Goal: Task Accomplishment & Management: Manage account settings

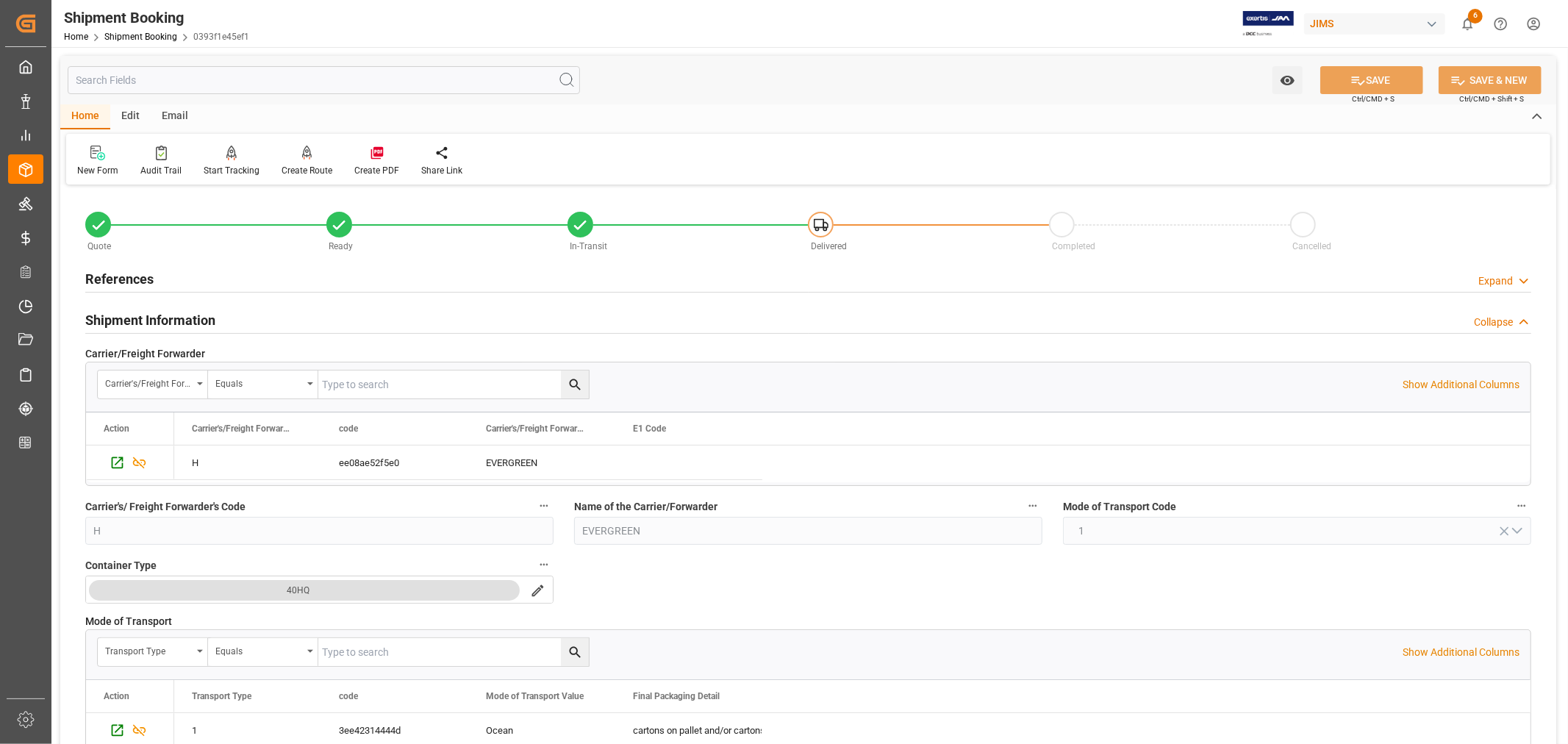
drag, startPoint x: 0, startPoint y: 0, endPoint x: 148, endPoint y: 32, distance: 151.4
click at [148, 32] on link "Shipment Booking" at bounding box center [141, 36] width 73 height 10
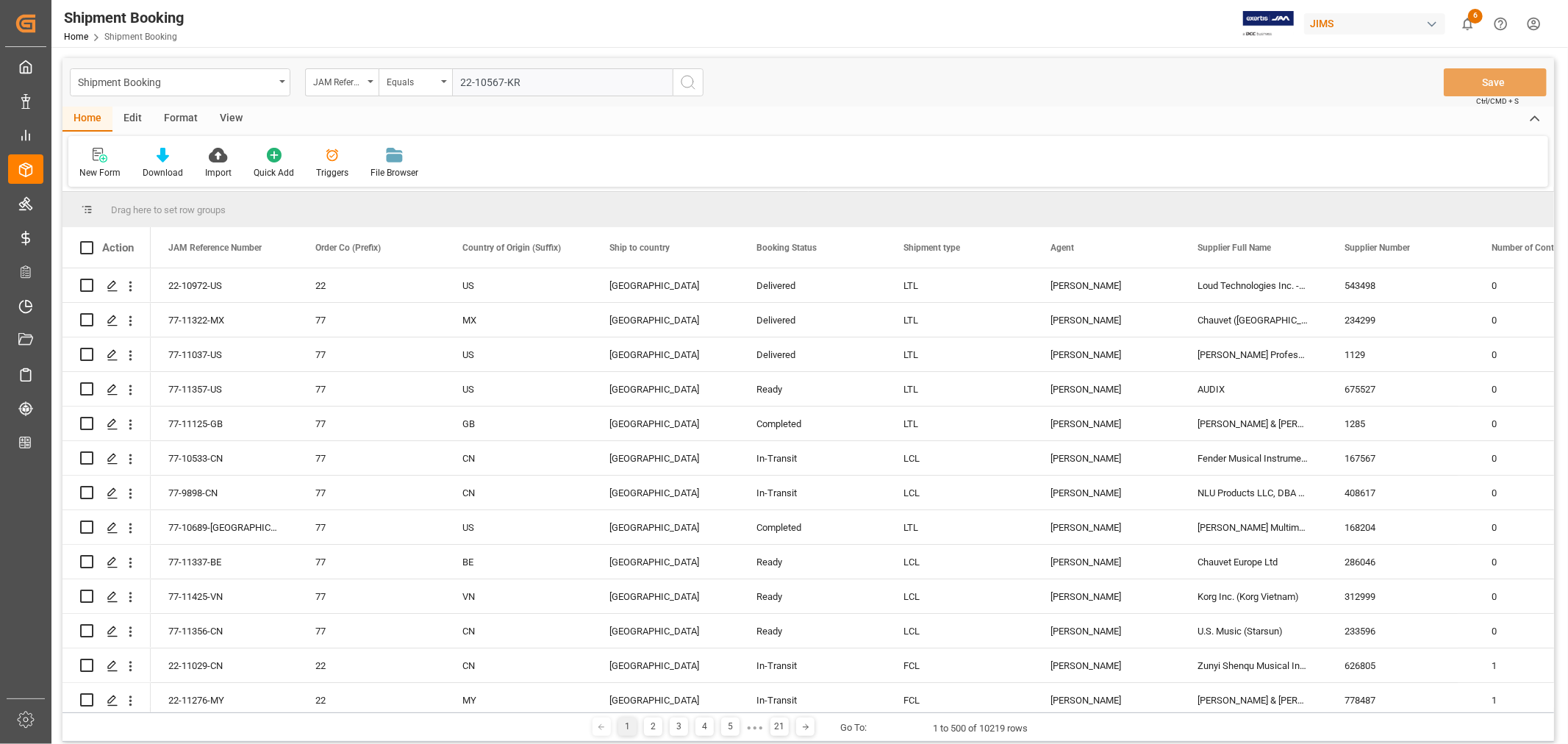
type input "22-10567-KR"
click at [687, 81] on icon "search button" at bounding box center [688, 81] width 18 height 18
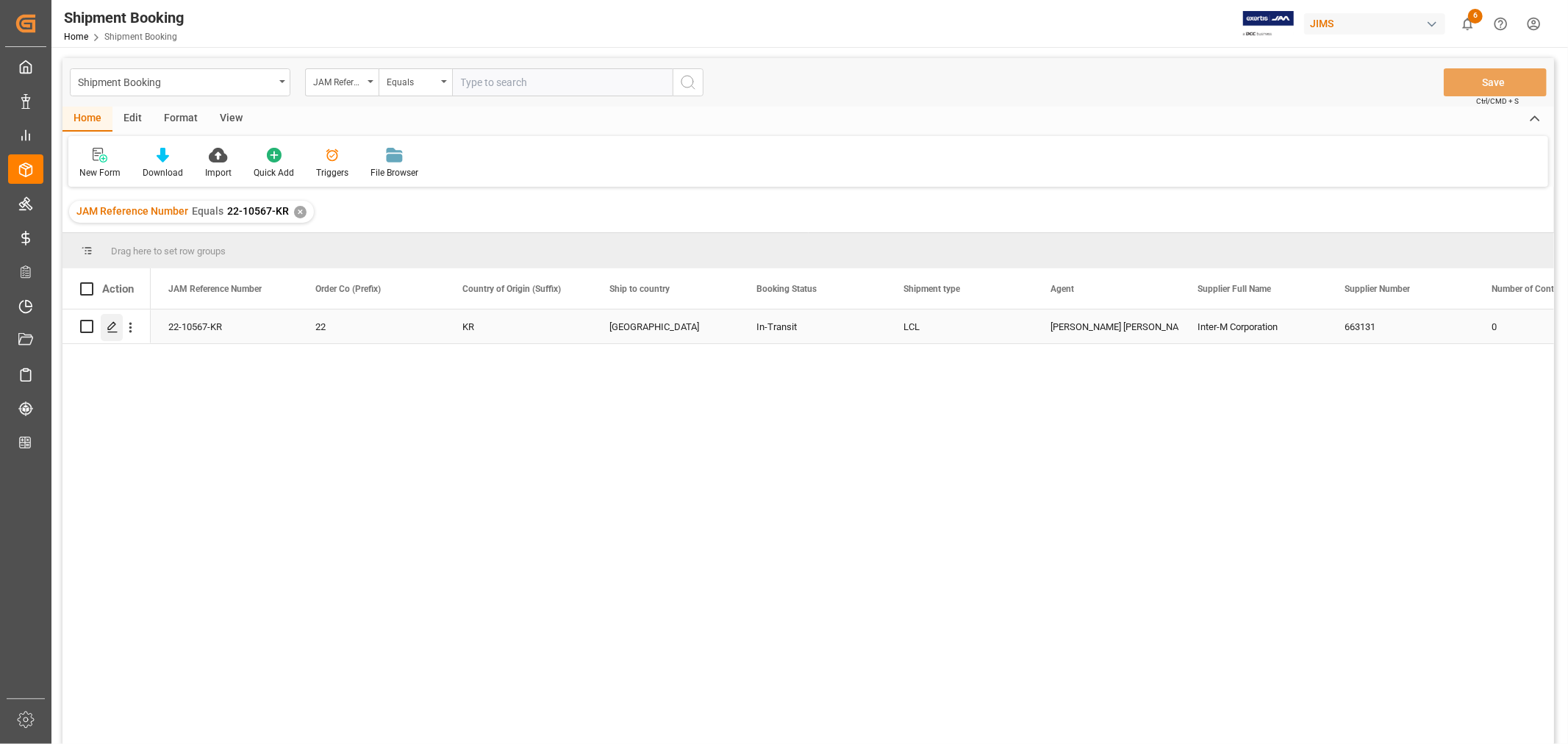
click at [112, 327] on polygon "Press SPACE to select this row." at bounding box center [112, 326] width 7 height 7
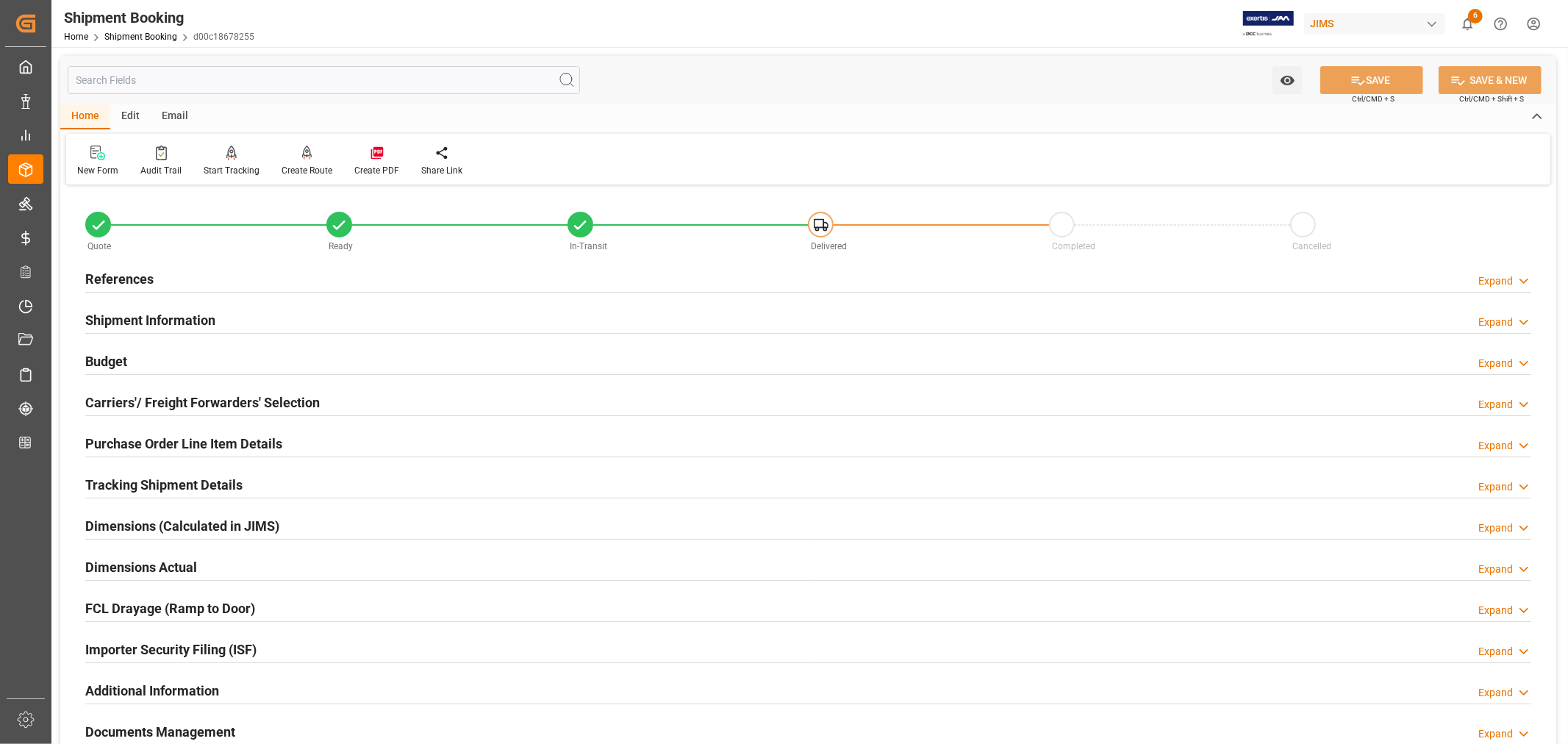
click at [153, 480] on h2 "Tracking Shipment Details" at bounding box center [164, 484] width 157 height 19
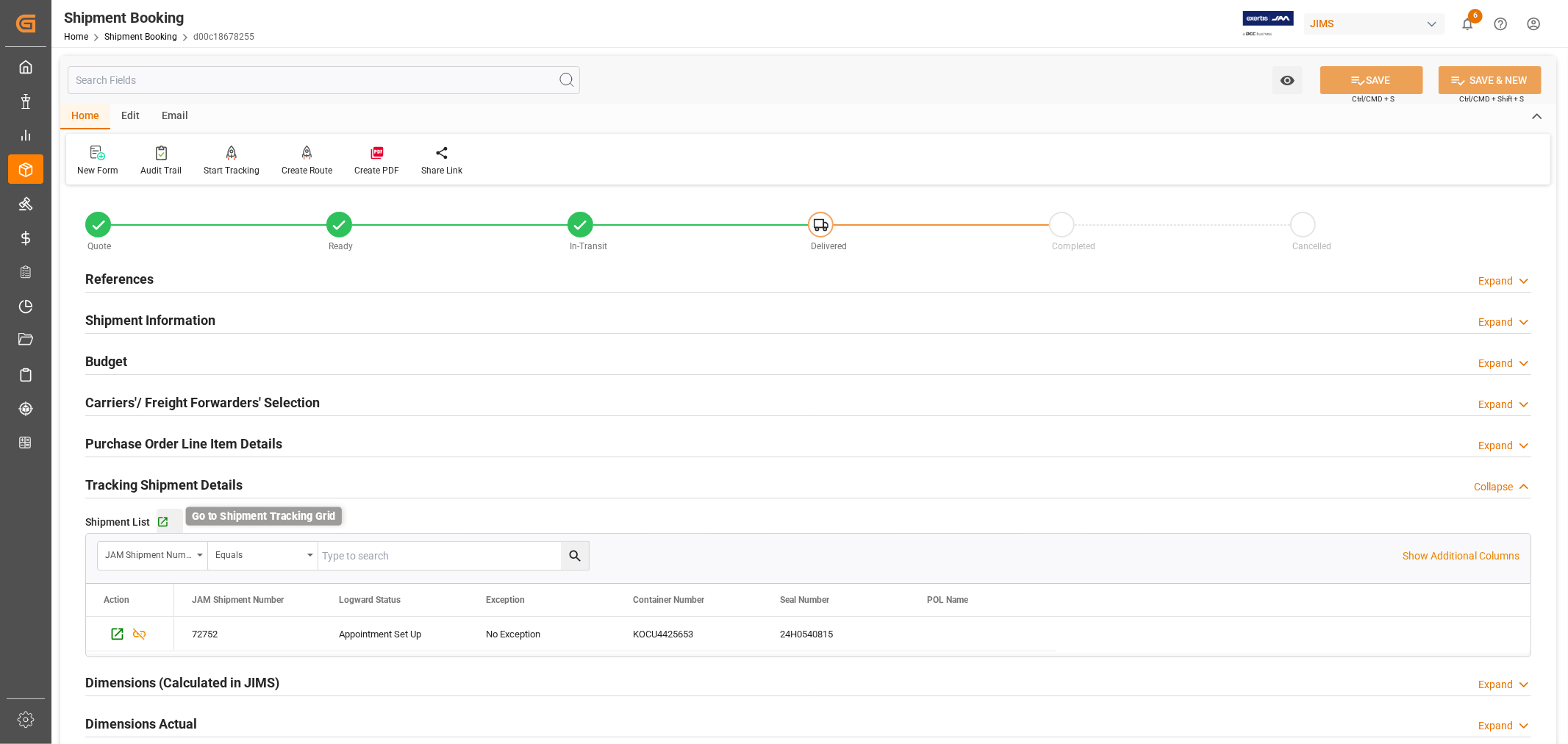
click at [158, 522] on icon "button" at bounding box center [162, 521] width 12 height 12
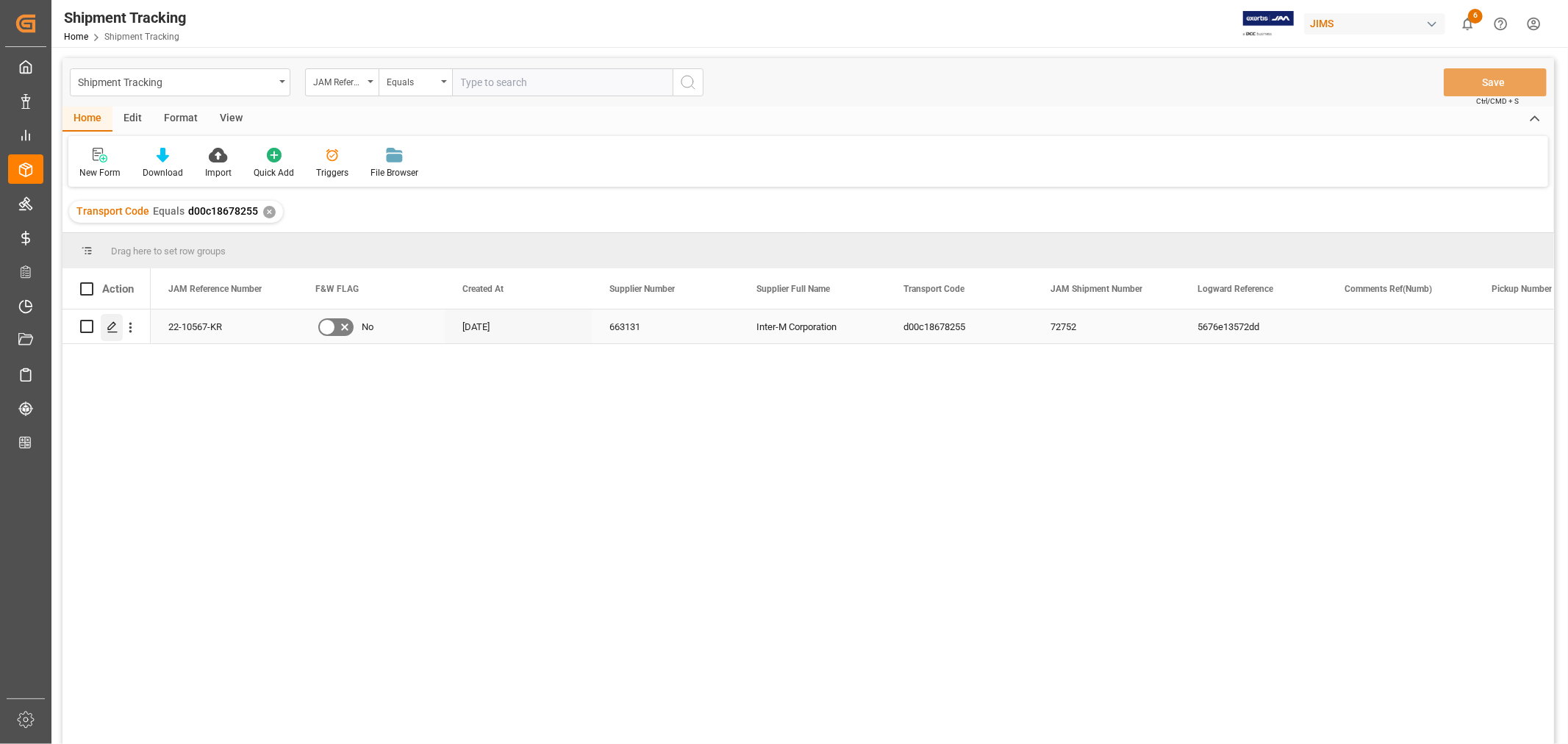
click at [110, 324] on icon "Press SPACE to select this row." at bounding box center [112, 327] width 12 height 12
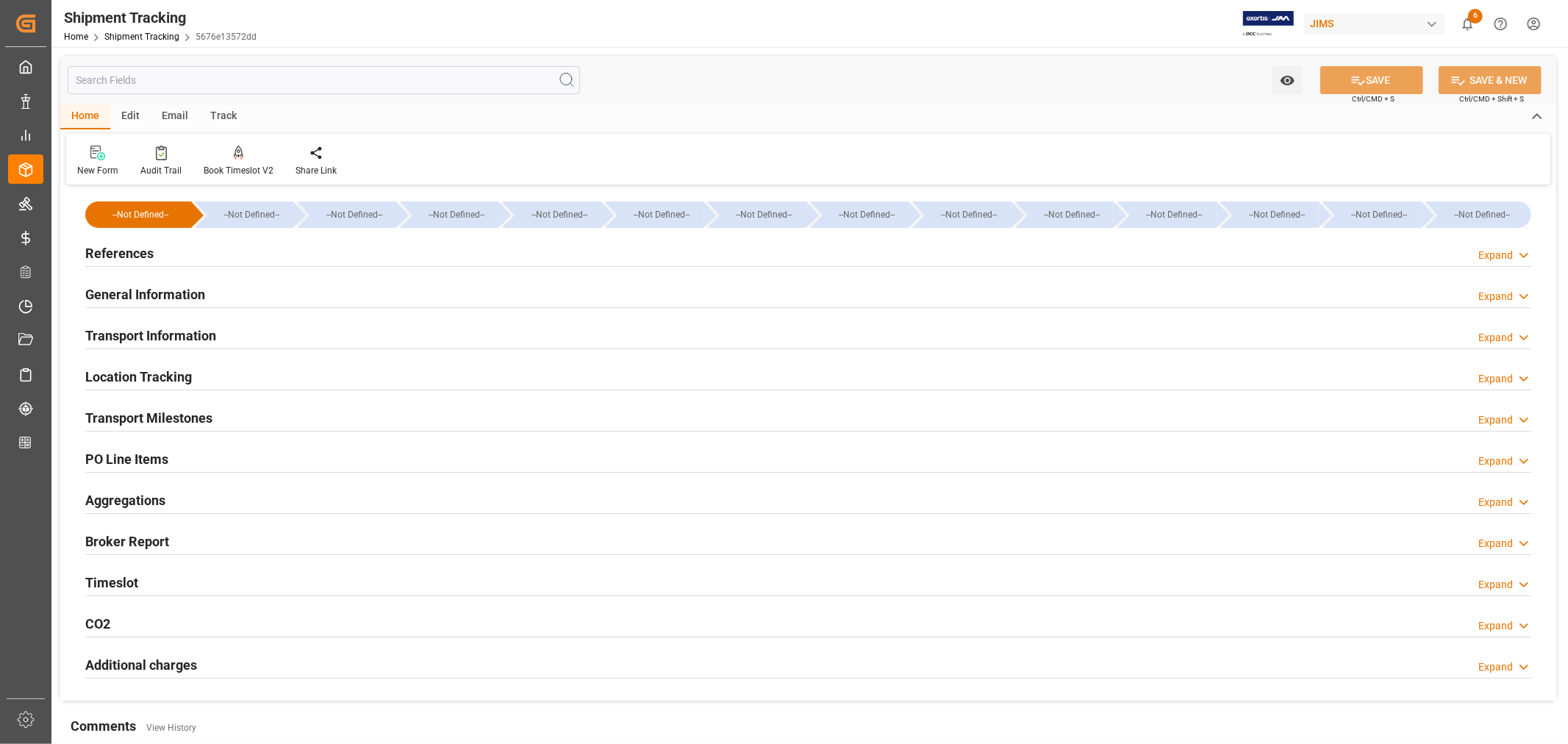
type input "08-13-2025 00:00"
type input "08-20-2025 00:00"
type input "08-19-2025 00:00"
type input "08-27-2025 00:00"
type input "08-28-2025 00:00"
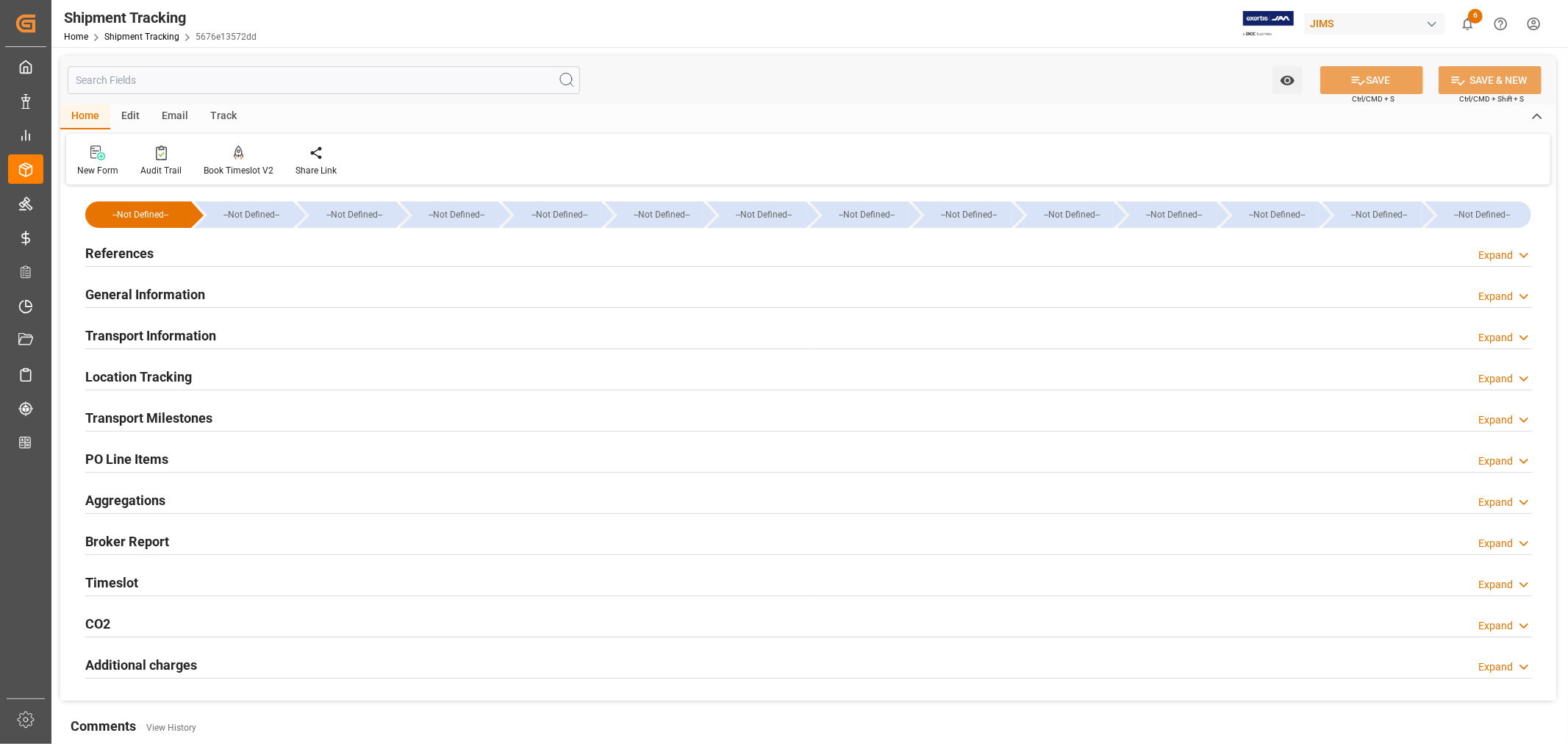
type input "09-09-2025"
click at [214, 420] on div "Transport Milestones Expand" at bounding box center [808, 416] width 1446 height 28
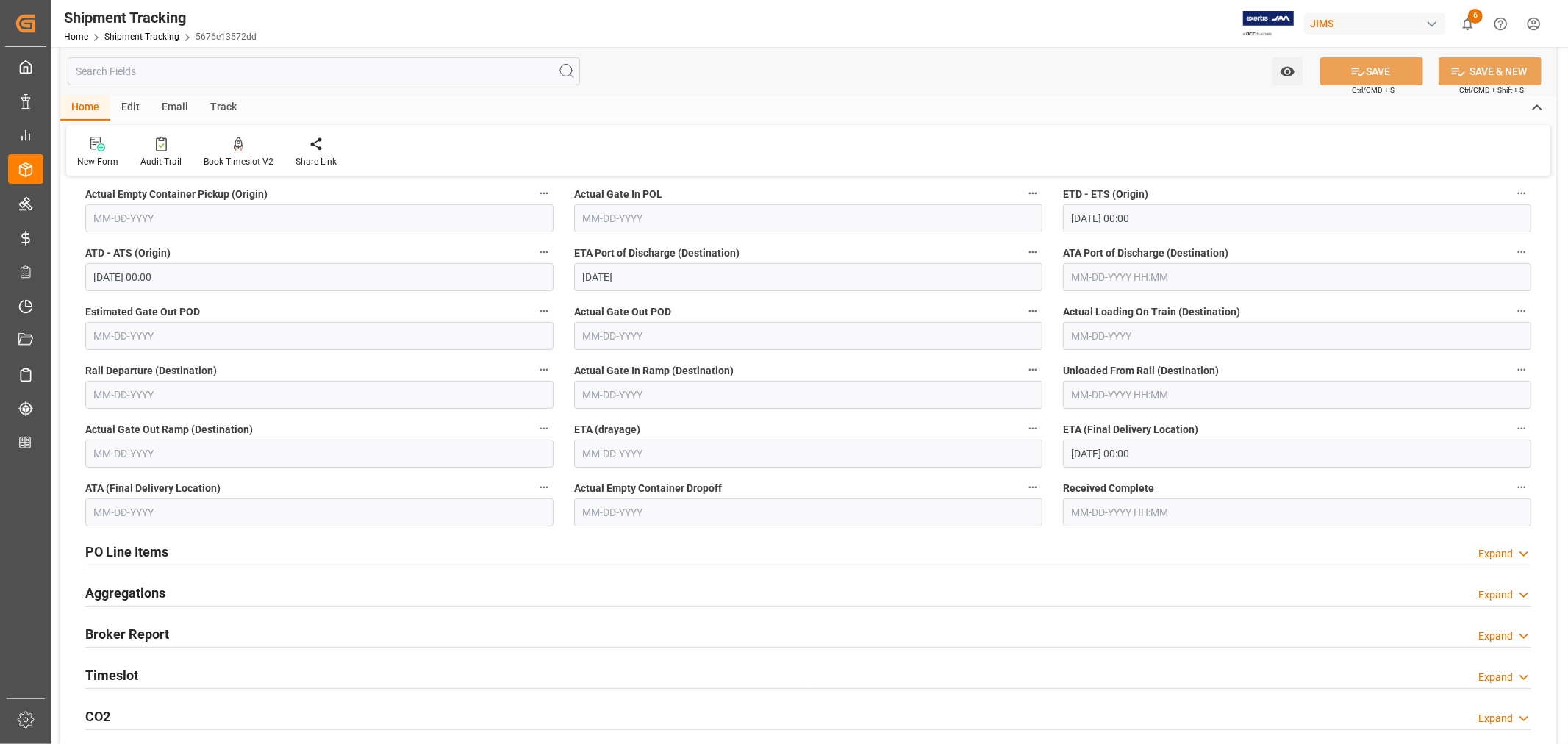
scroll to position [327, 0]
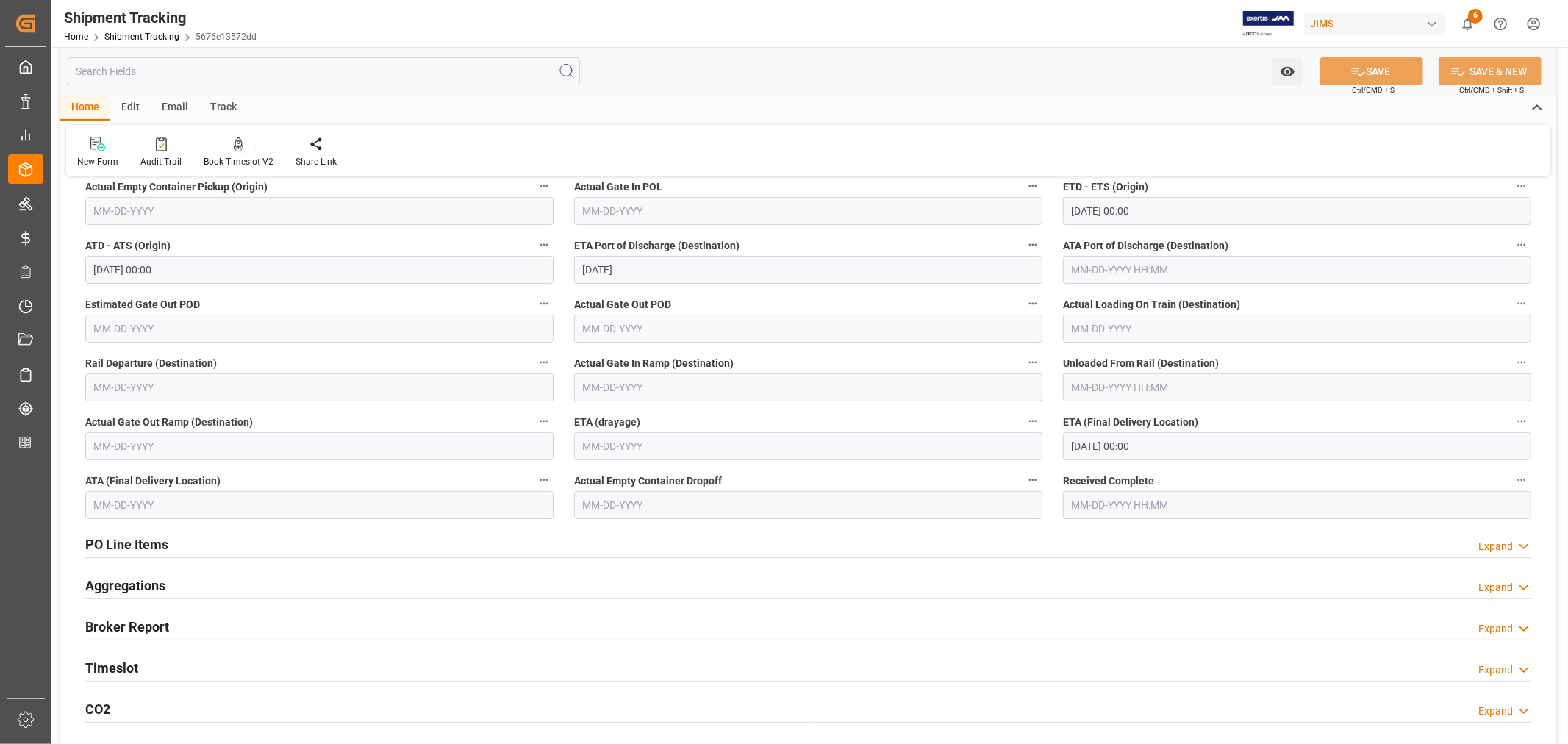
click at [152, 660] on div "Timeslot Expand" at bounding box center [808, 666] width 1446 height 28
click at [158, 662] on div "Timeslot Collapse" at bounding box center [808, 666] width 1446 height 28
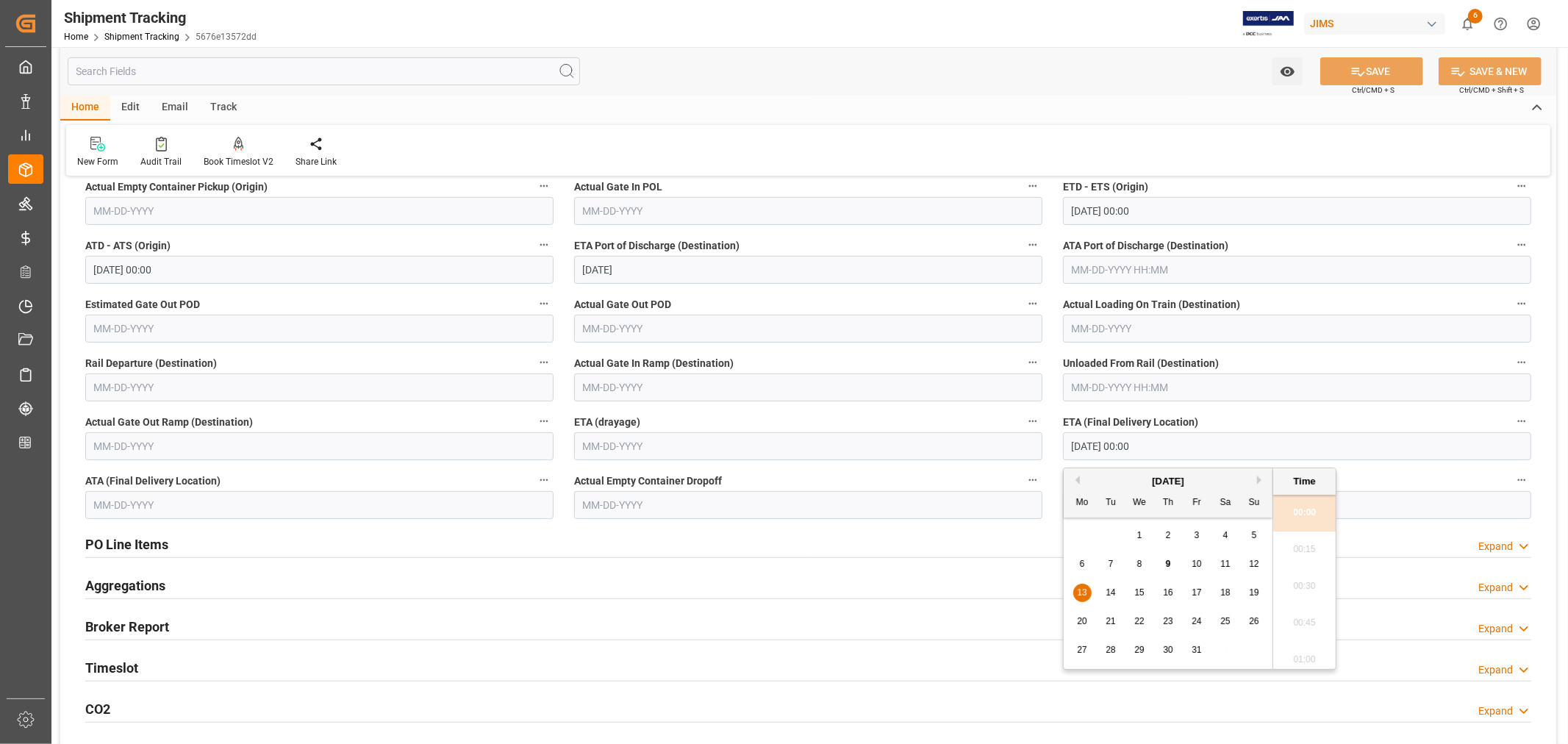
click at [1160, 446] on input "10-13-2025 00:00" at bounding box center [1297, 446] width 468 height 28
click at [1166, 563] on span "9" at bounding box center [1168, 563] width 6 height 10
type input "[DATE] 00:00"
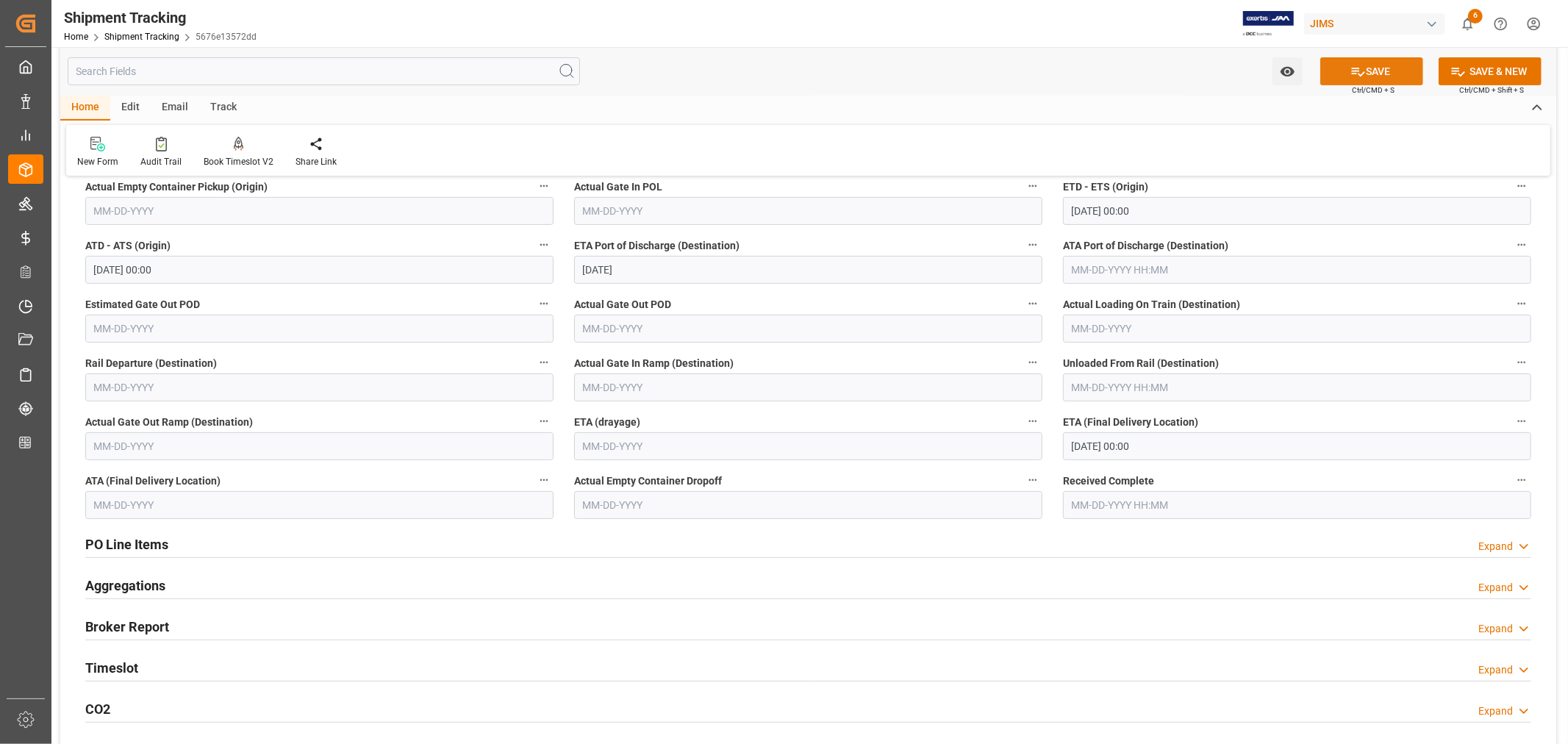
click at [1367, 71] on button "SAVE" at bounding box center [1371, 71] width 103 height 28
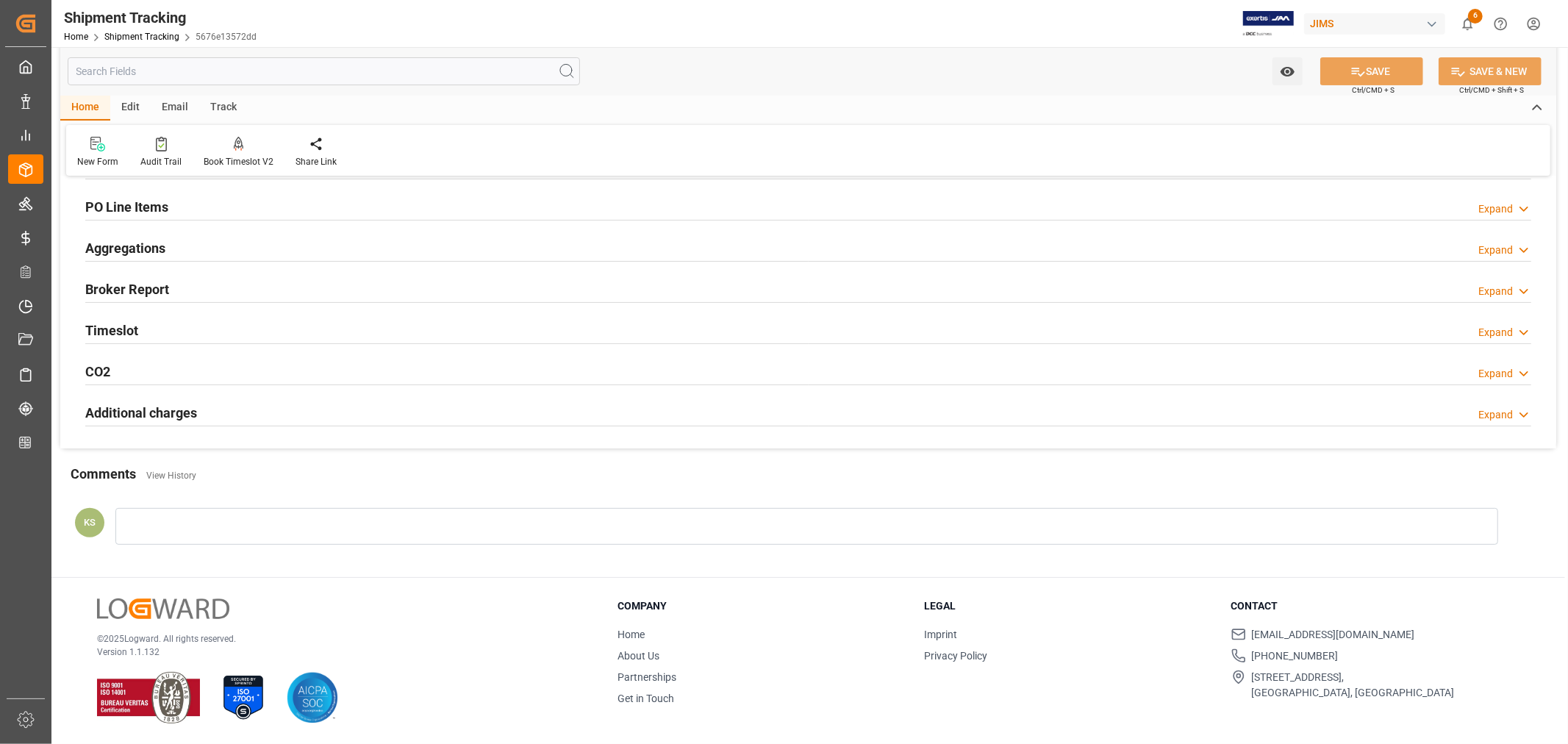
scroll to position [171, 0]
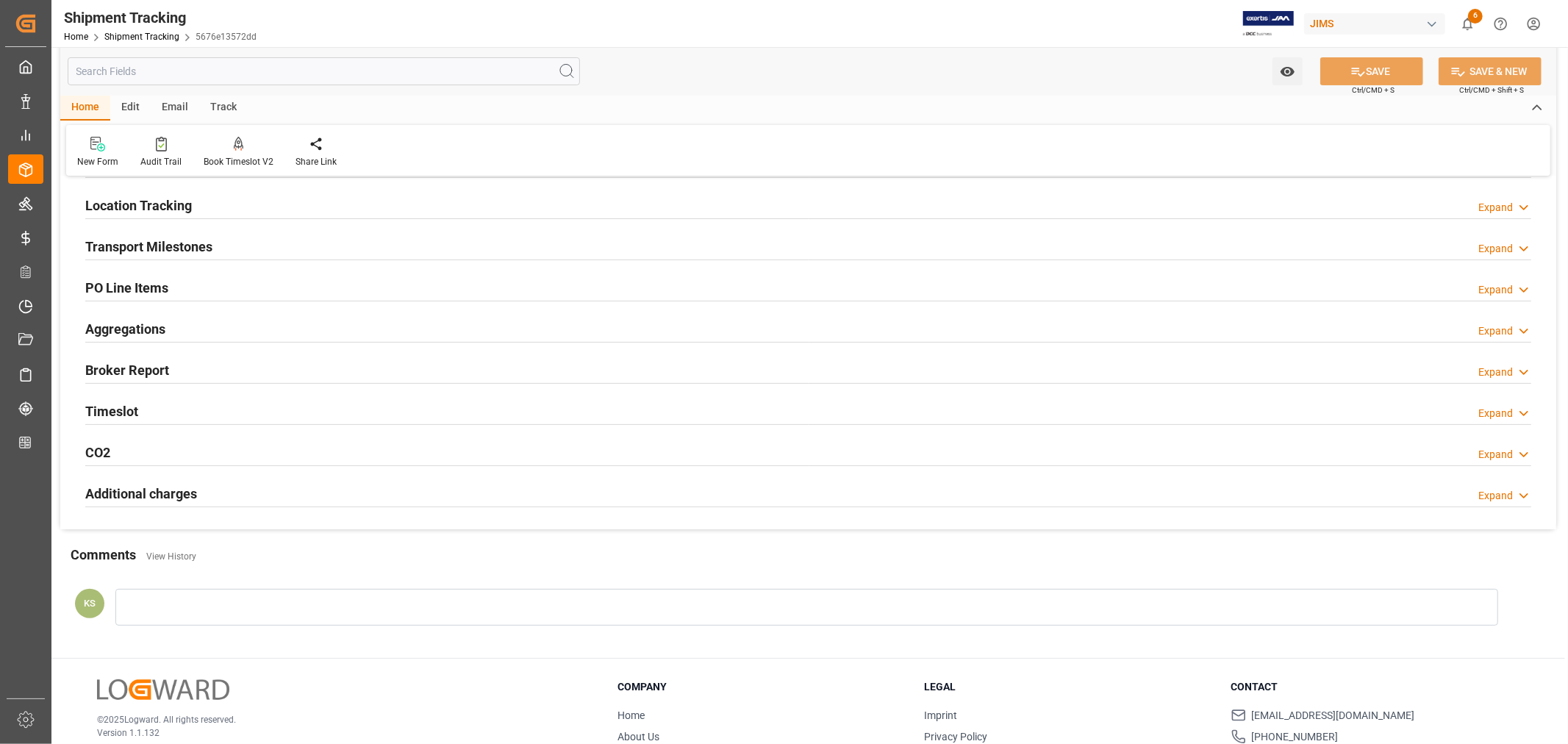
click at [297, 287] on div "PO Line Items Expand" at bounding box center [808, 287] width 1446 height 28
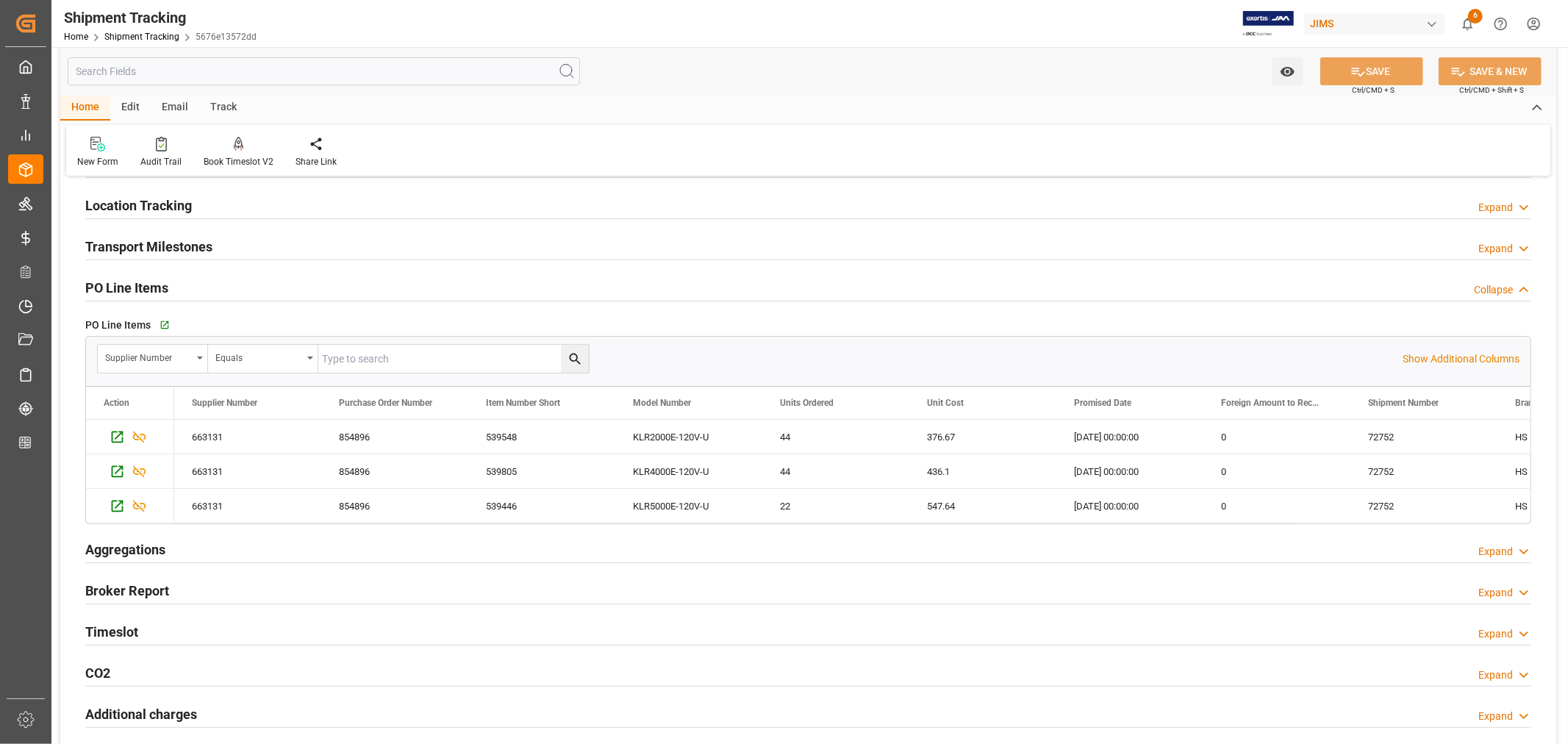
click at [297, 287] on div "PO Line Items Collapse" at bounding box center [808, 287] width 1446 height 28
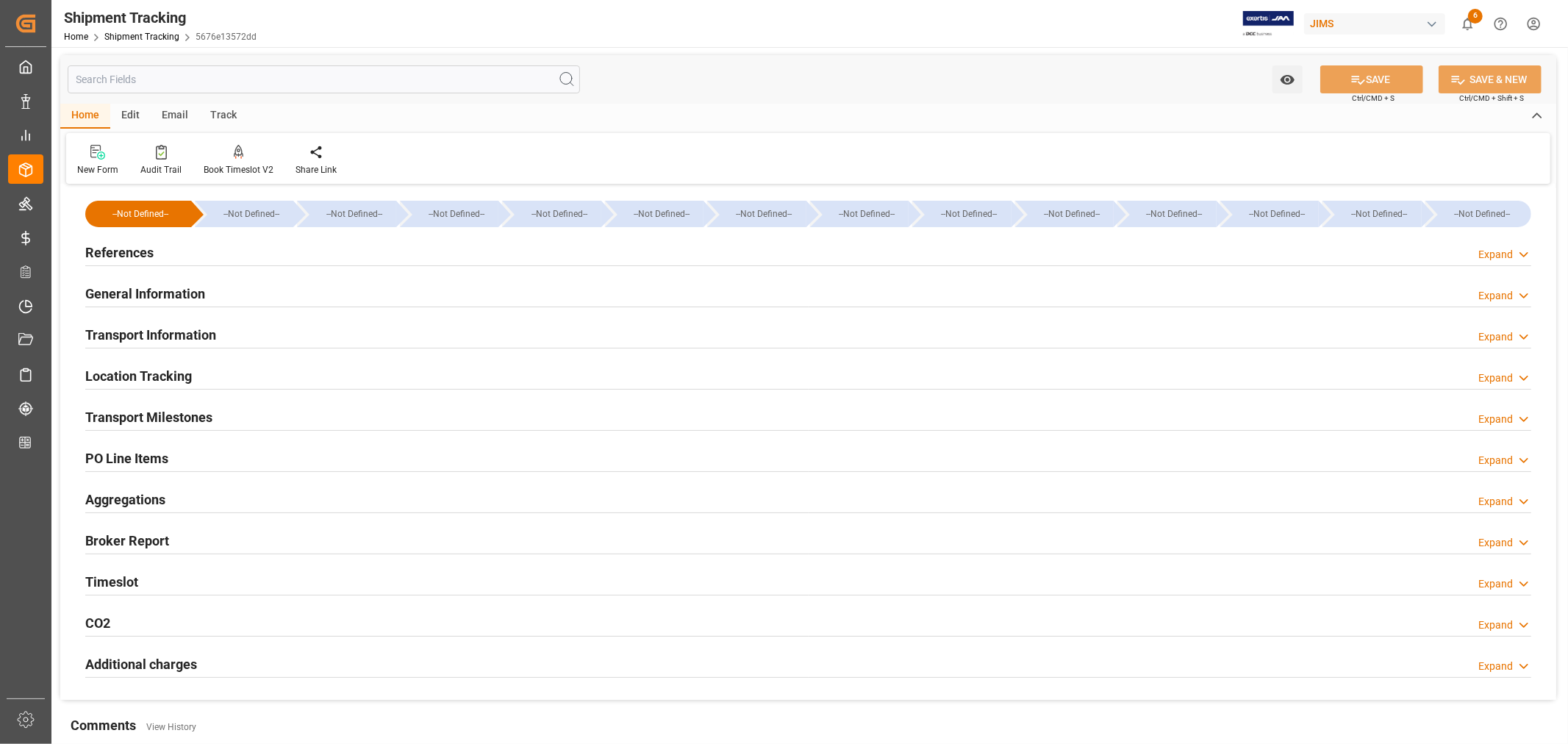
scroll to position [0, 0]
click at [149, 248] on h2 "References" at bounding box center [119, 253] width 68 height 19
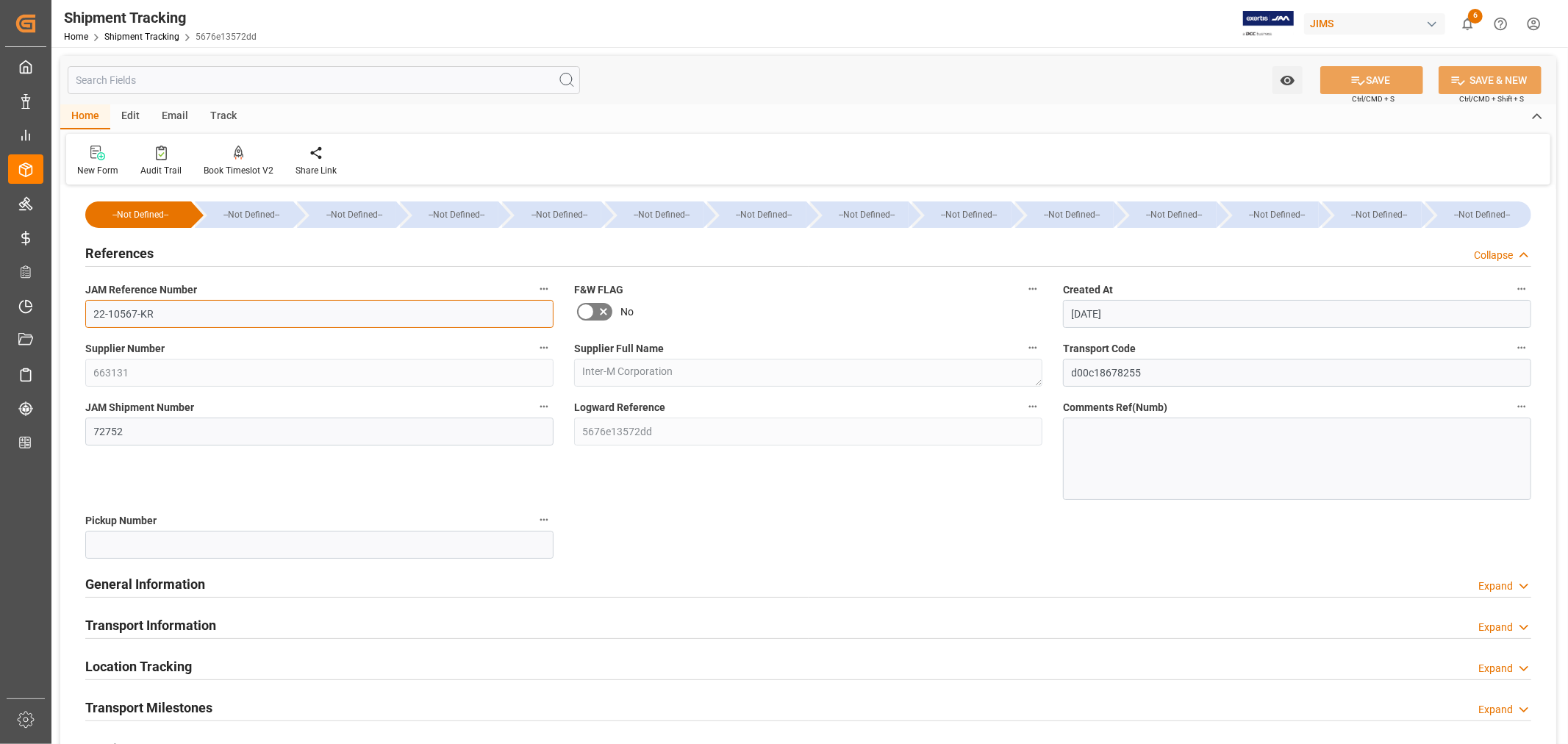
drag, startPoint x: 156, startPoint y: 313, endPoint x: 84, endPoint y: 313, distance: 72.0
click at [85, 313] on input "22-10567-KR" at bounding box center [319, 314] width 468 height 28
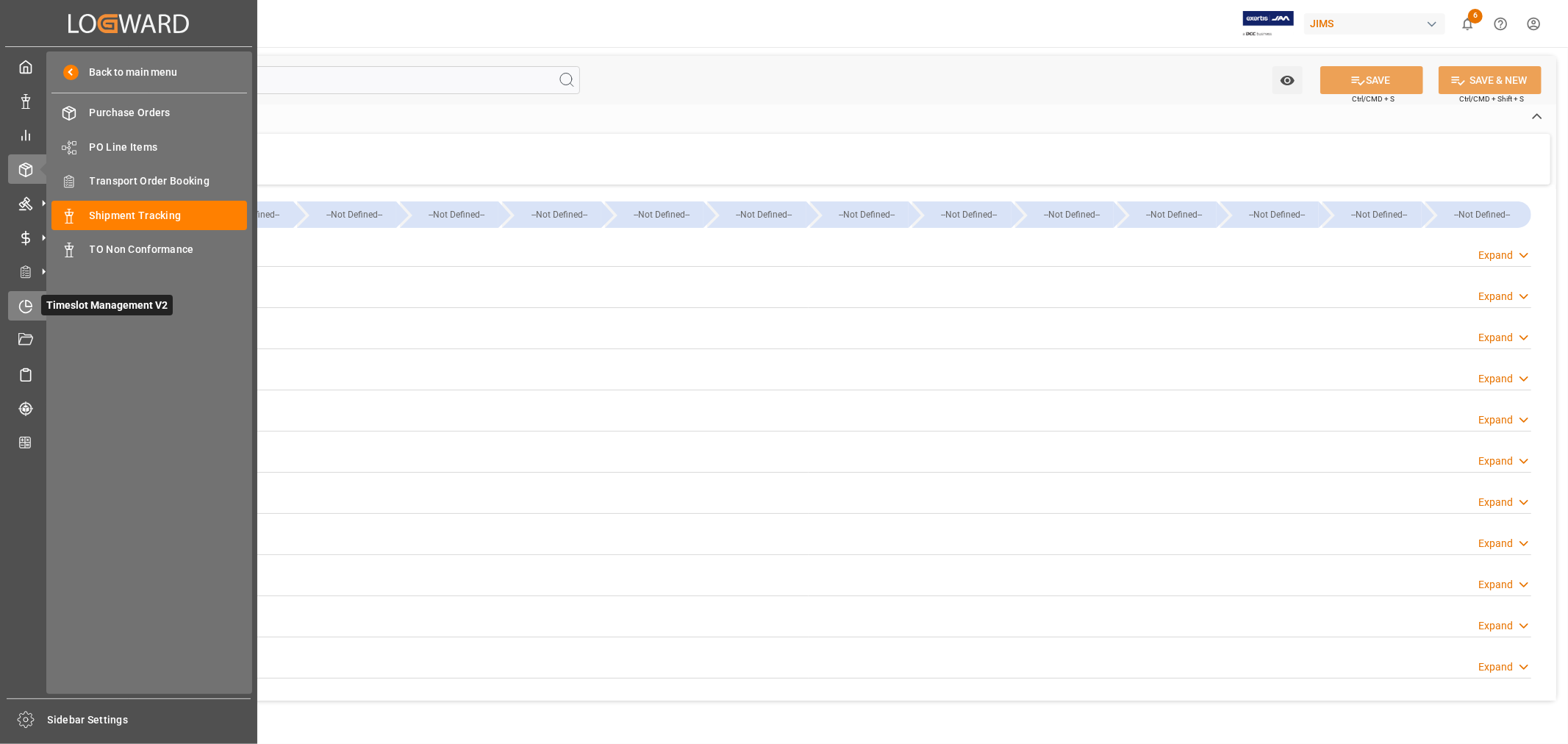
click at [23, 305] on icon at bounding box center [26, 306] width 15 height 15
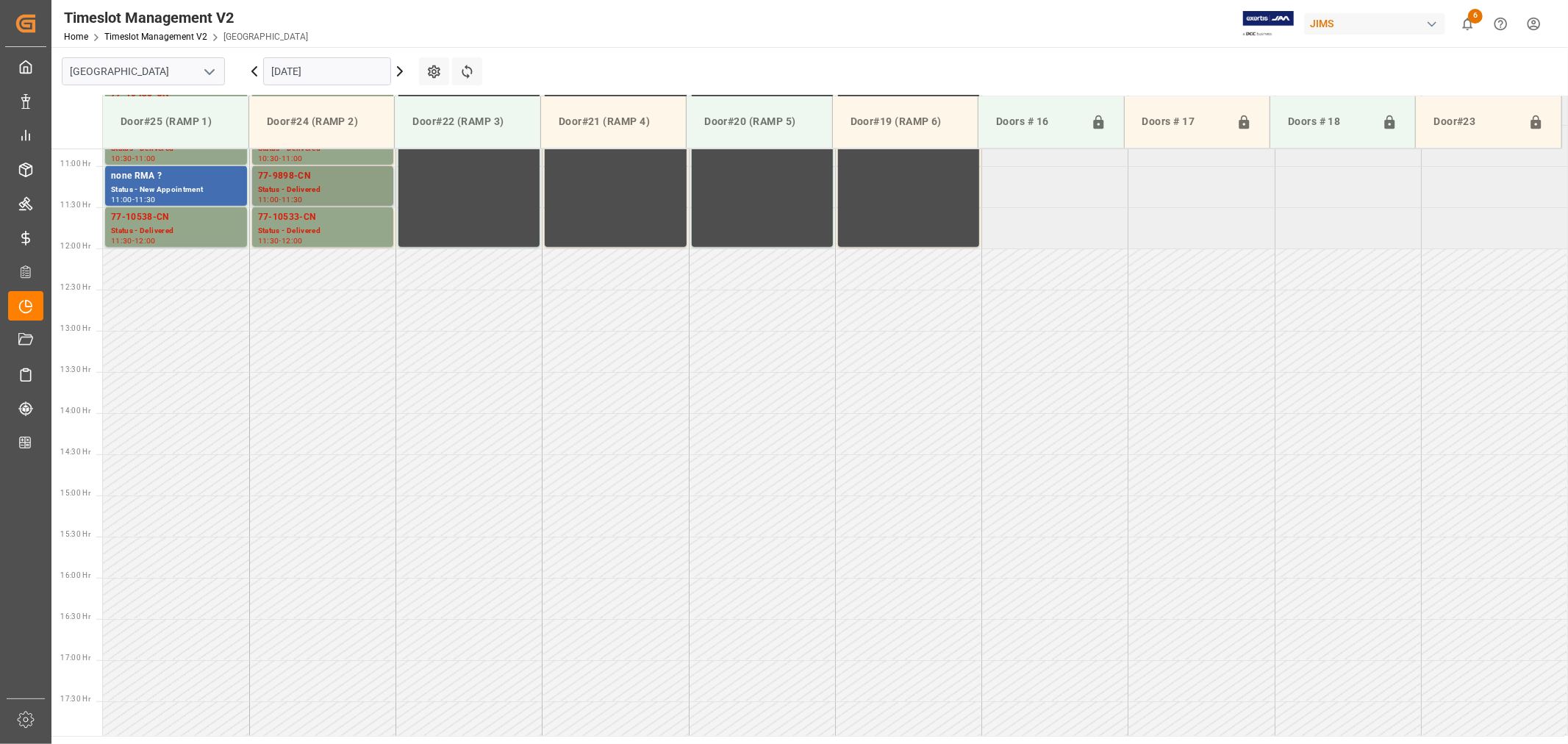
scroll to position [895, 0]
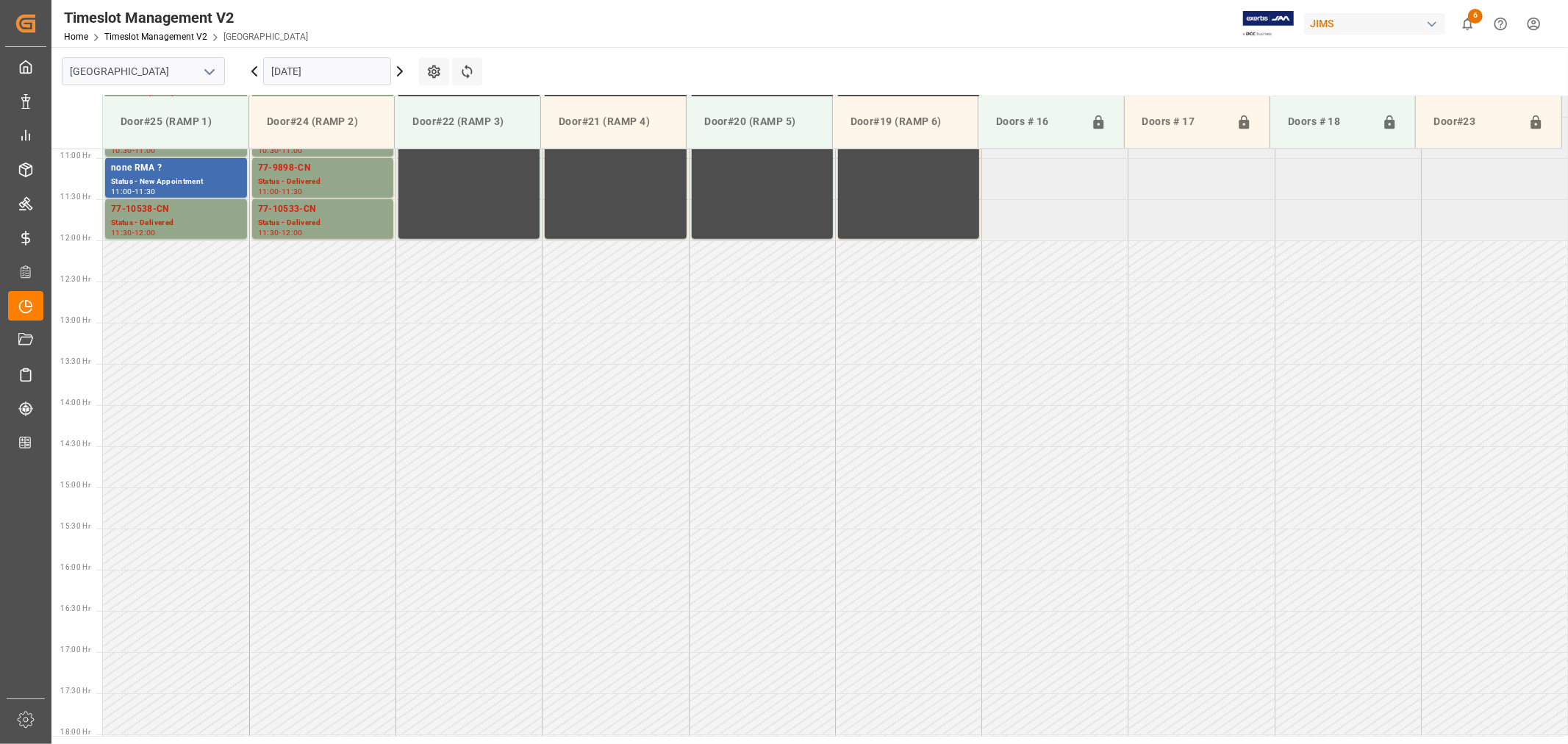
click at [208, 76] on icon "open menu" at bounding box center [209, 71] width 18 height 18
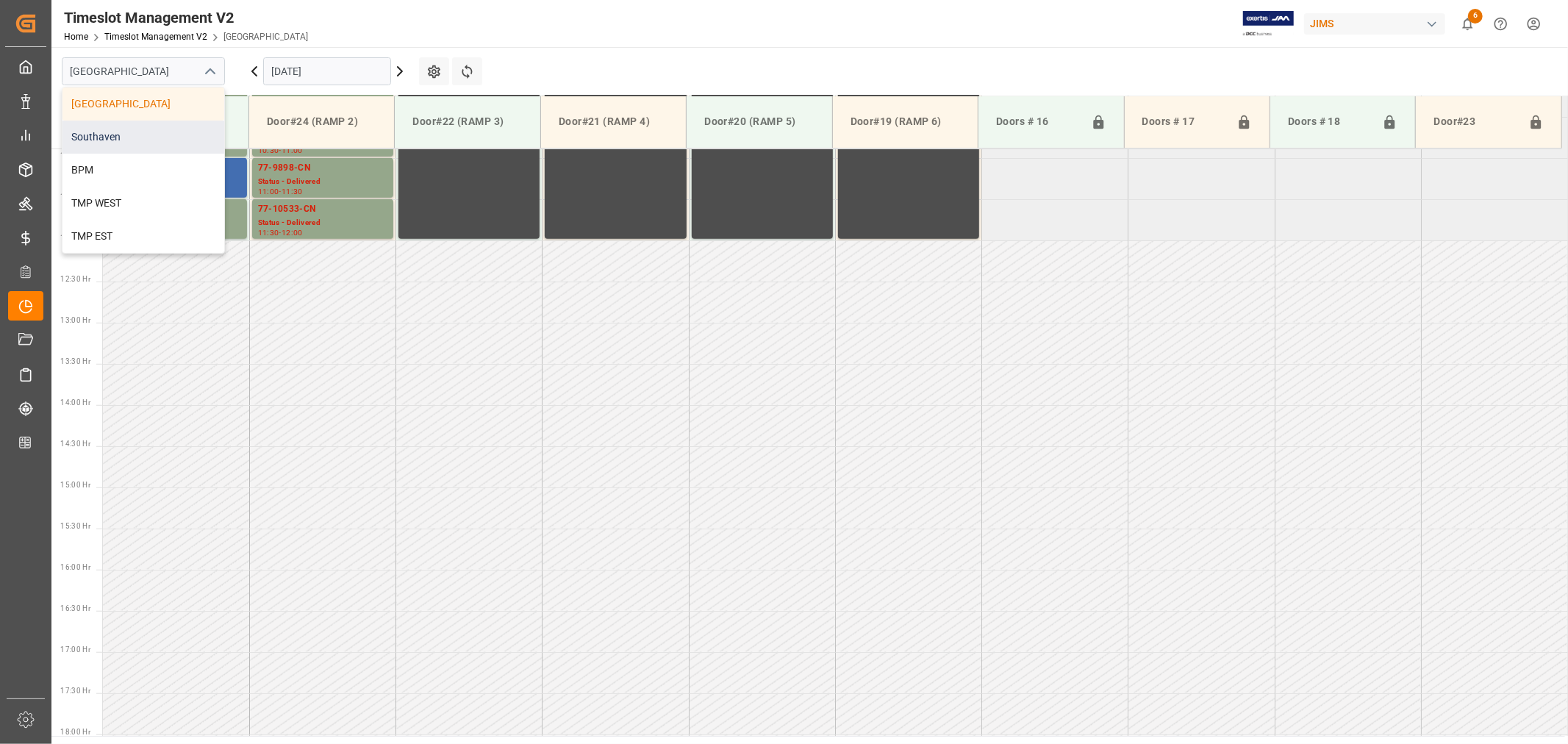
click at [135, 132] on div "Southaven" at bounding box center [143, 137] width 162 height 33
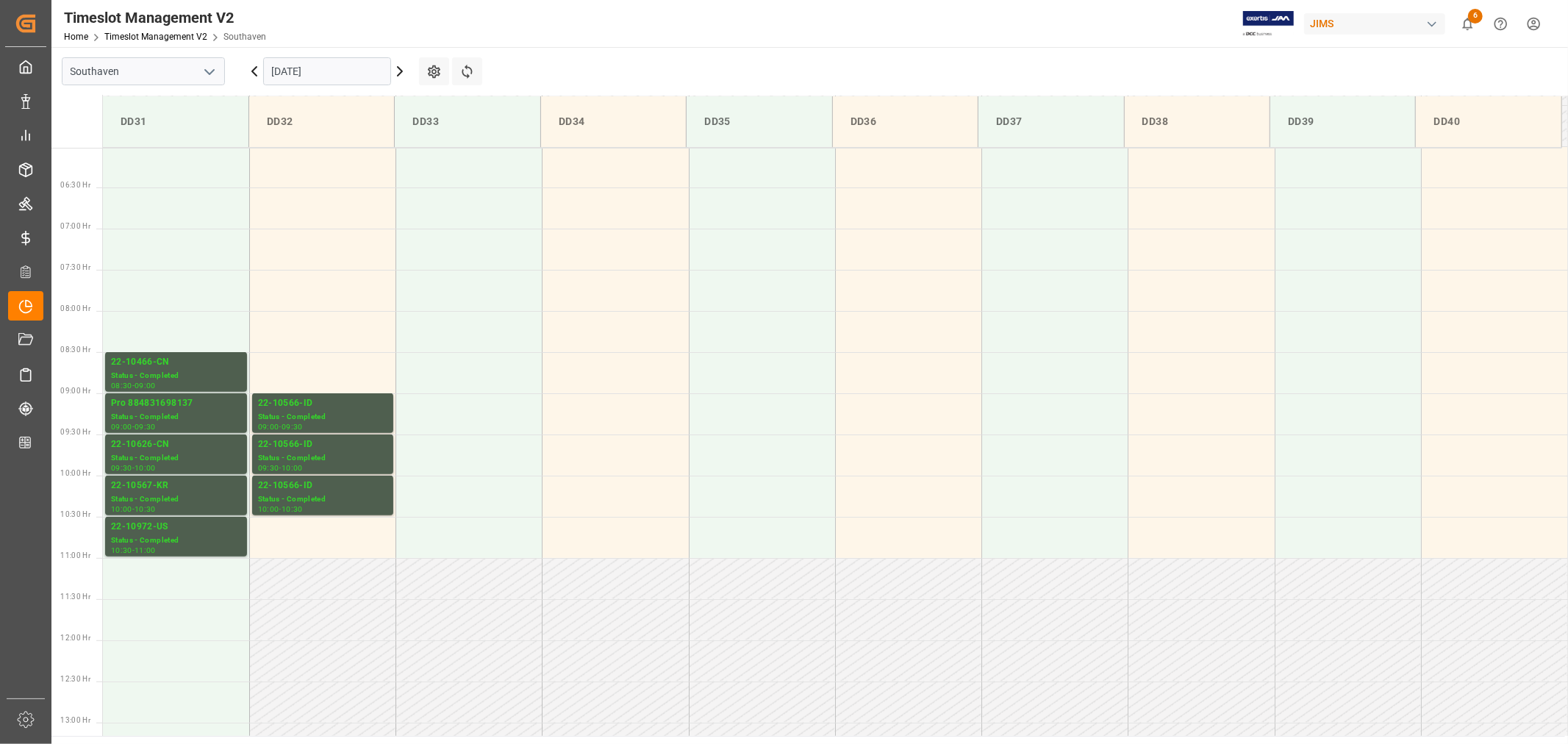
scroll to position [405, 0]
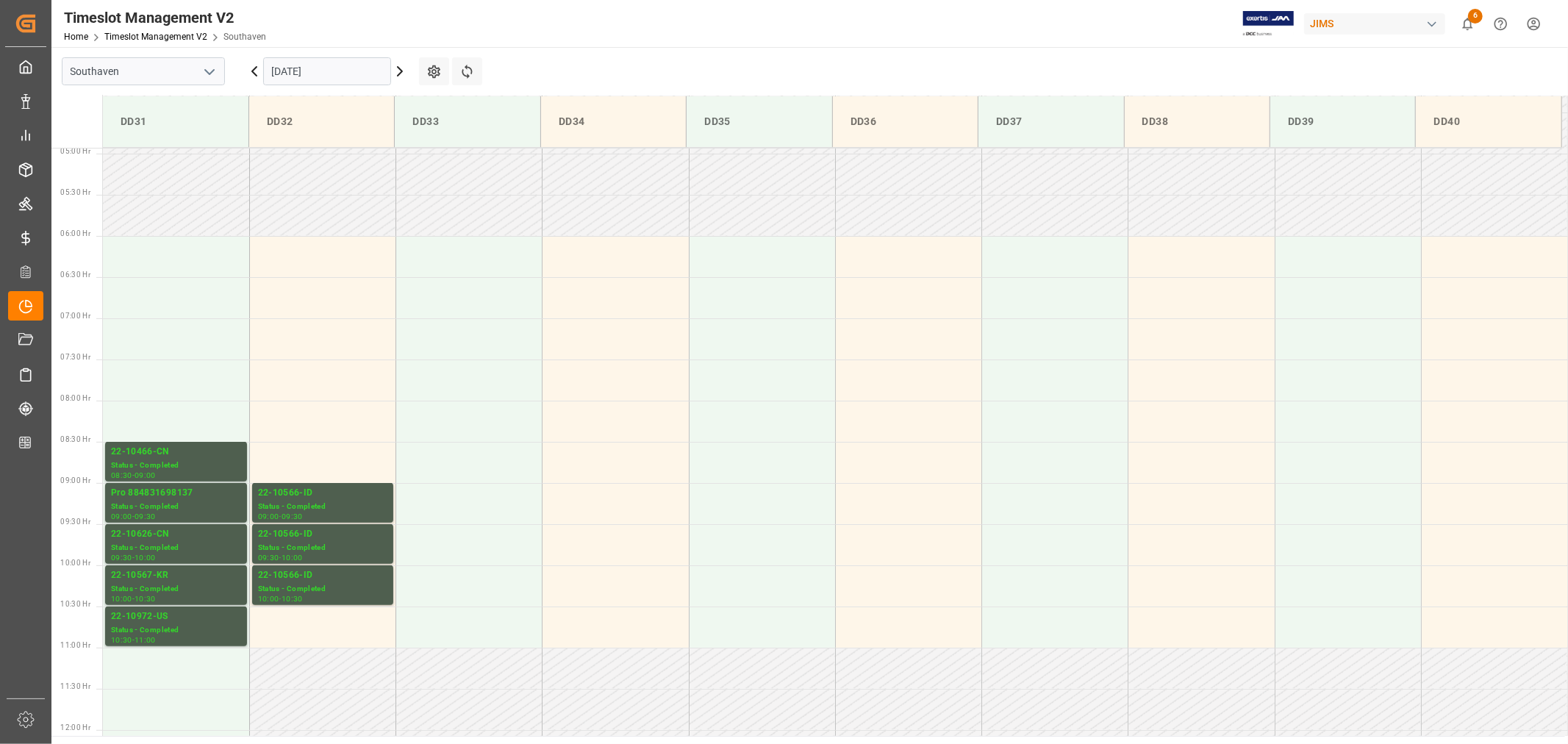
click at [333, 69] on input "[DATE]" at bounding box center [327, 71] width 128 height 28
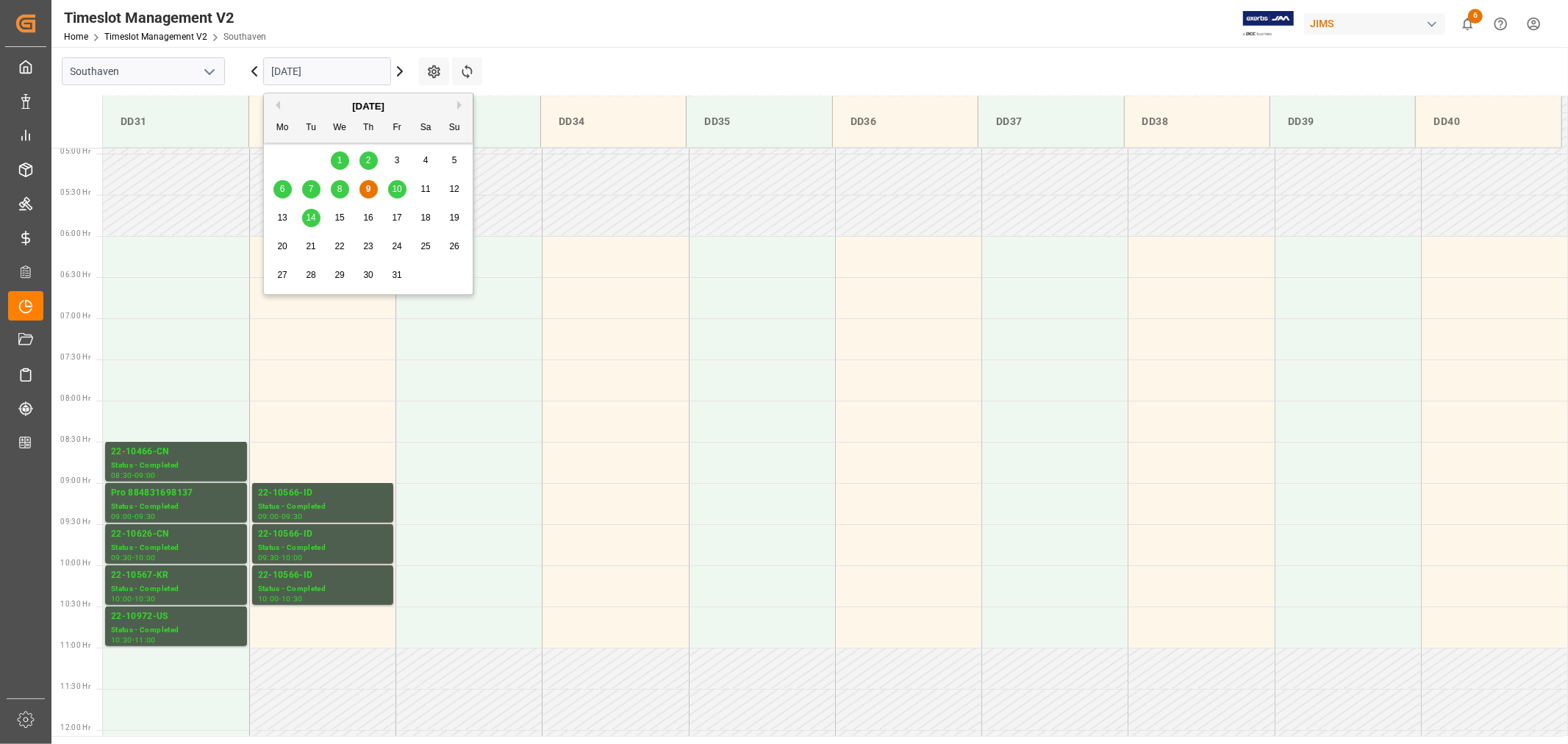
click at [394, 190] on span "10" at bounding box center [396, 189] width 9 height 10
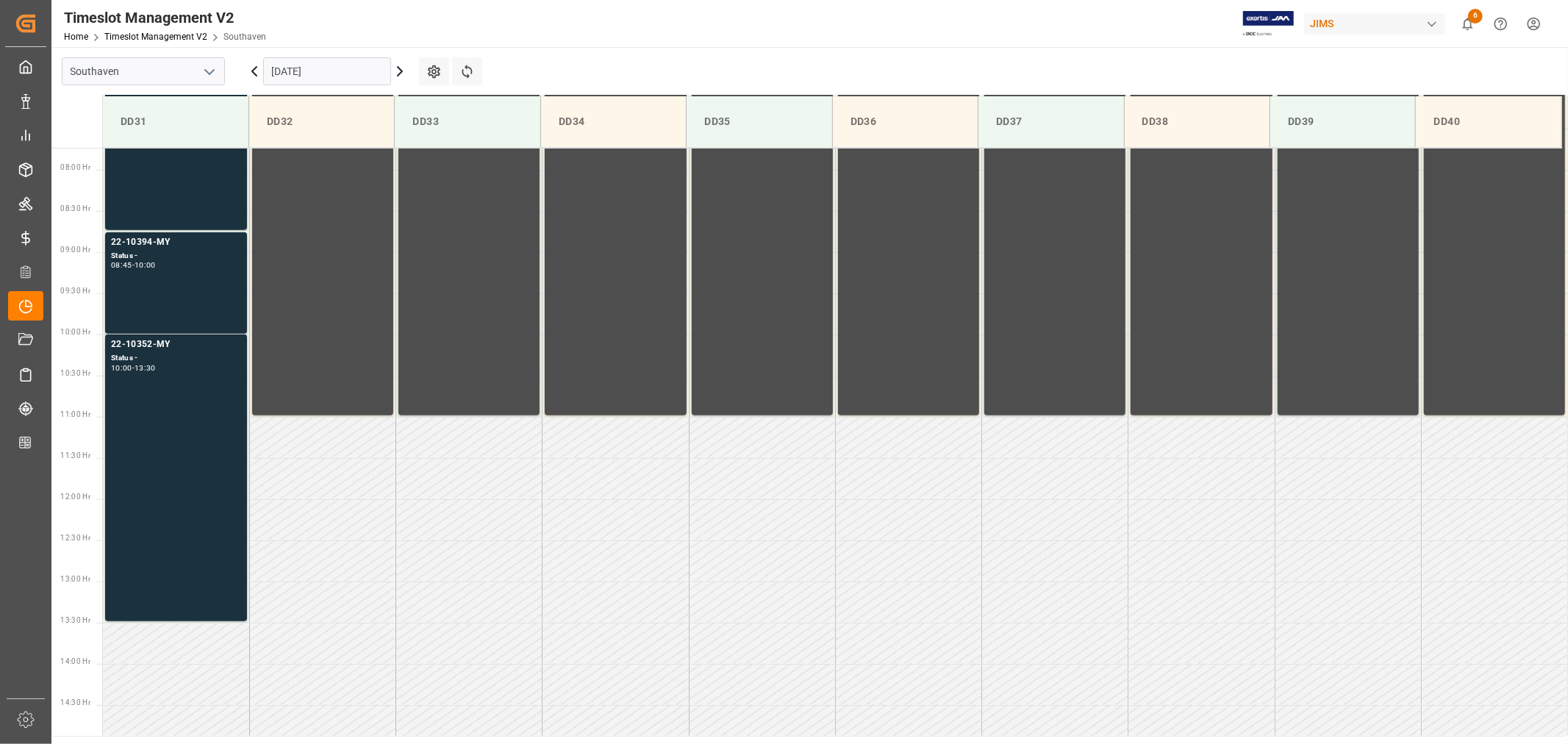
scroll to position [569, 0]
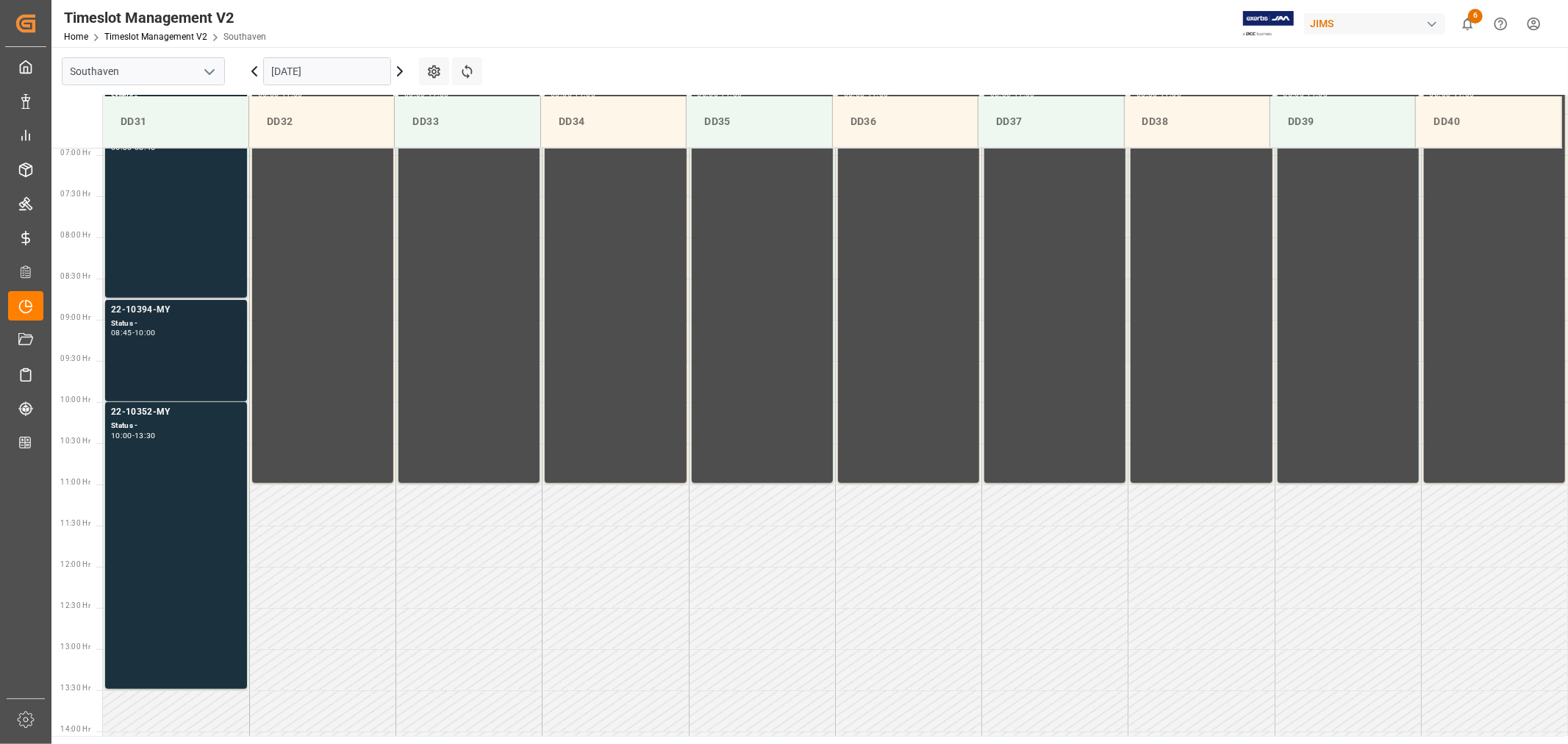
click at [148, 309] on div "22-10394-MY" at bounding box center [176, 310] width 131 height 15
click at [152, 410] on div "22-10352-MY" at bounding box center [176, 412] width 131 height 15
click at [148, 305] on div "22-10394-MY" at bounding box center [176, 310] width 131 height 15
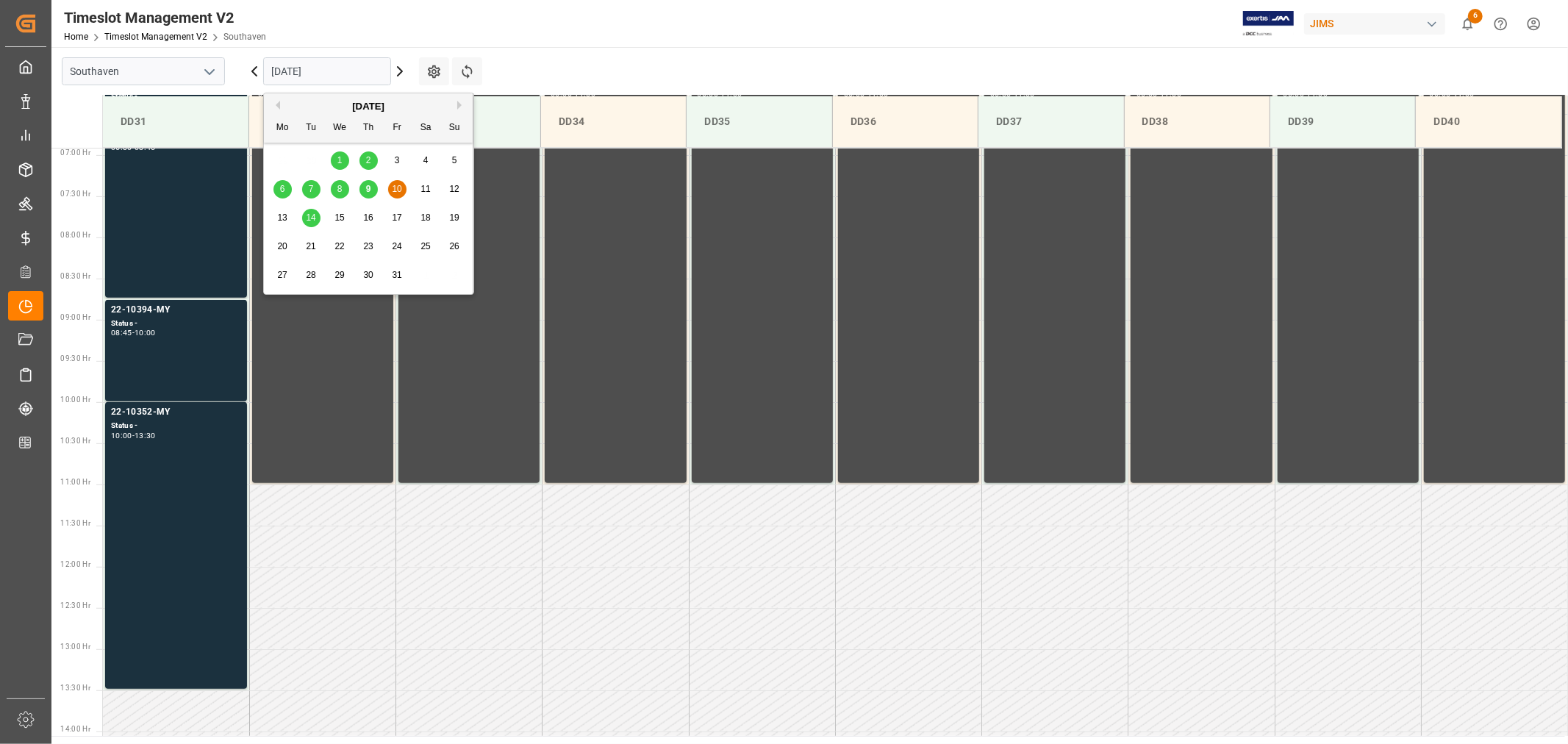
click at [340, 68] on input "10-10-2025" at bounding box center [327, 71] width 128 height 28
click at [367, 190] on span "9" at bounding box center [368, 189] width 6 height 10
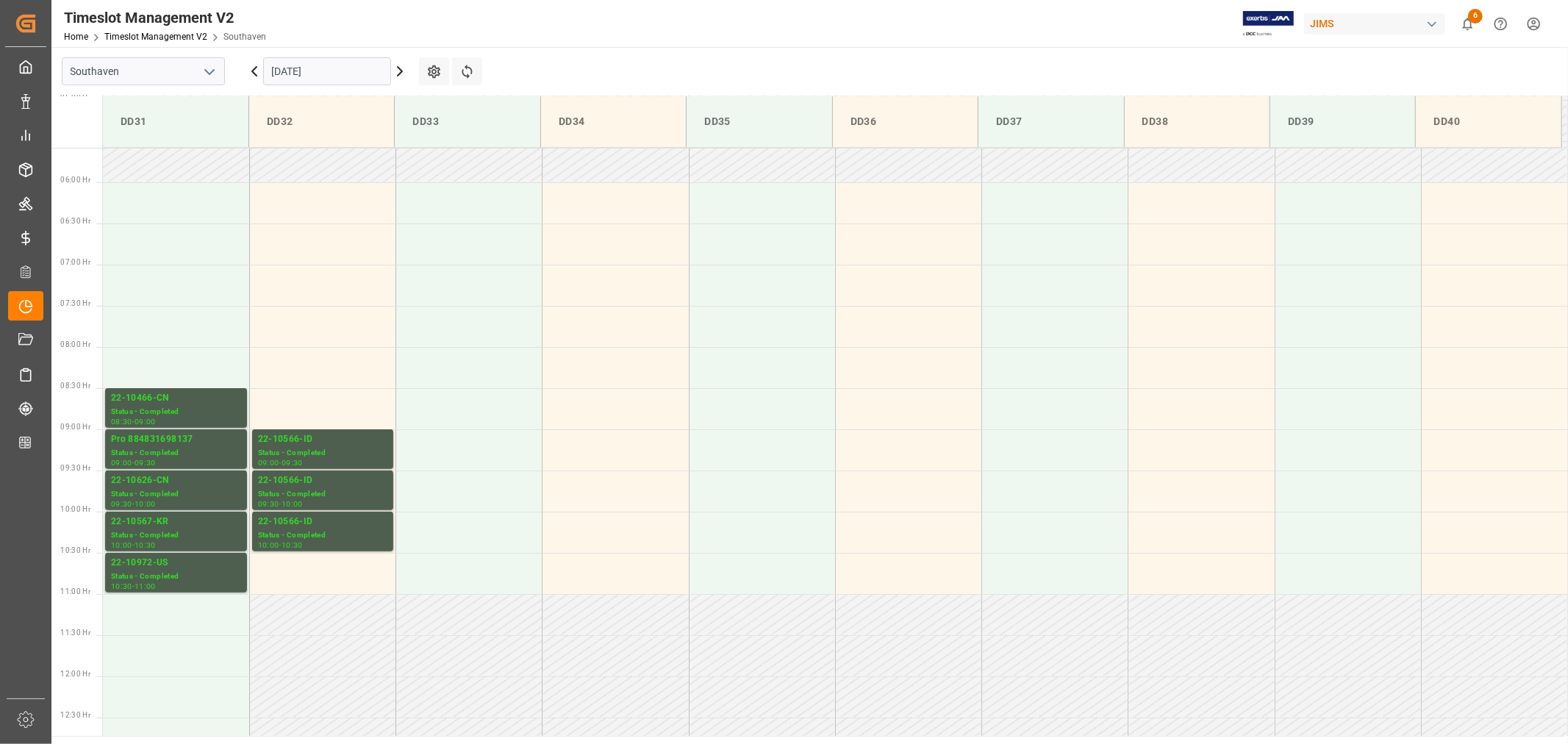
scroll to position [406, 0]
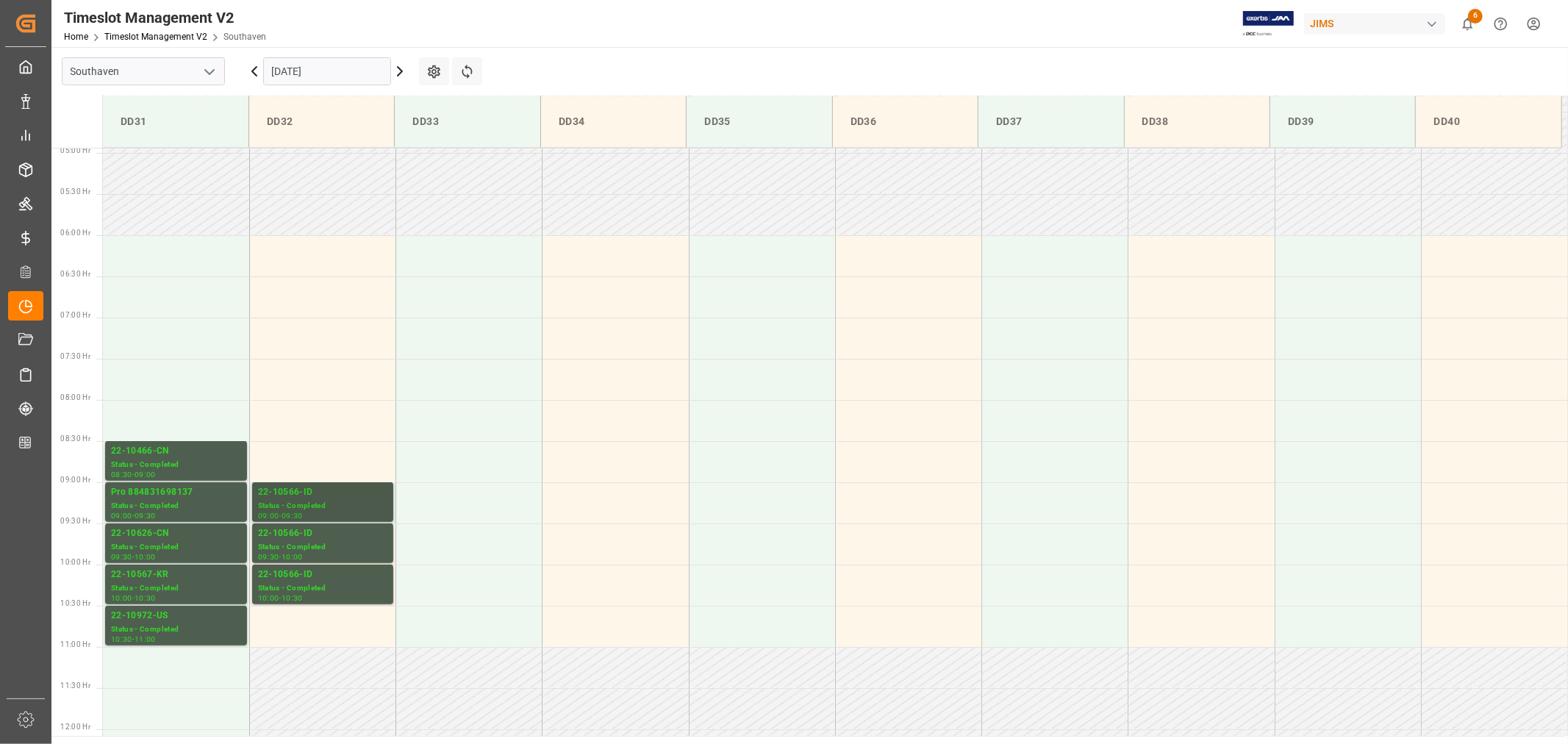
click at [285, 492] on div "22-10566-ID" at bounding box center [323, 492] width 130 height 15
click at [287, 531] on div "22-10566-ID" at bounding box center [323, 534] width 130 height 15
click at [283, 575] on div "22-10566-ID" at bounding box center [323, 575] width 130 height 15
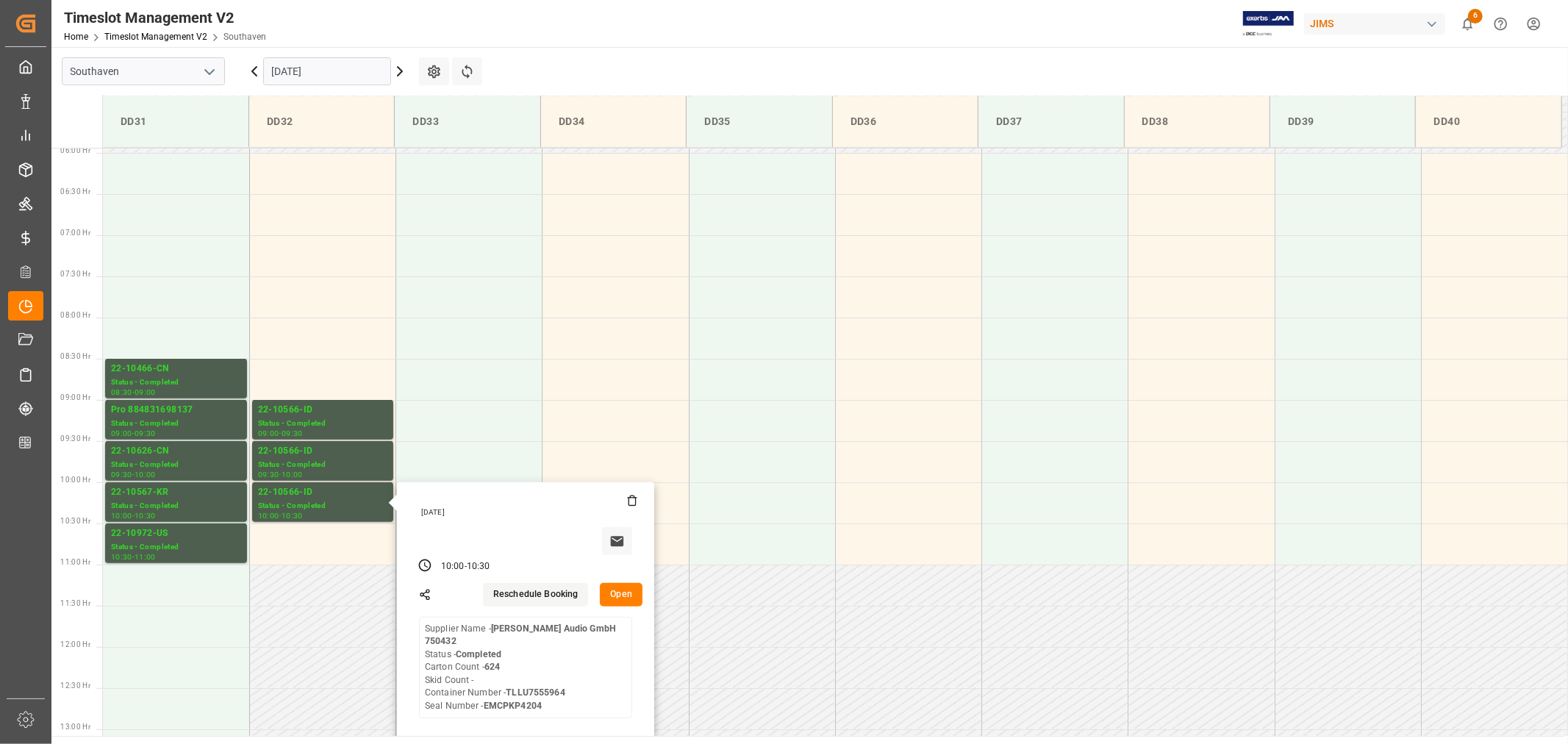
scroll to position [569, 0]
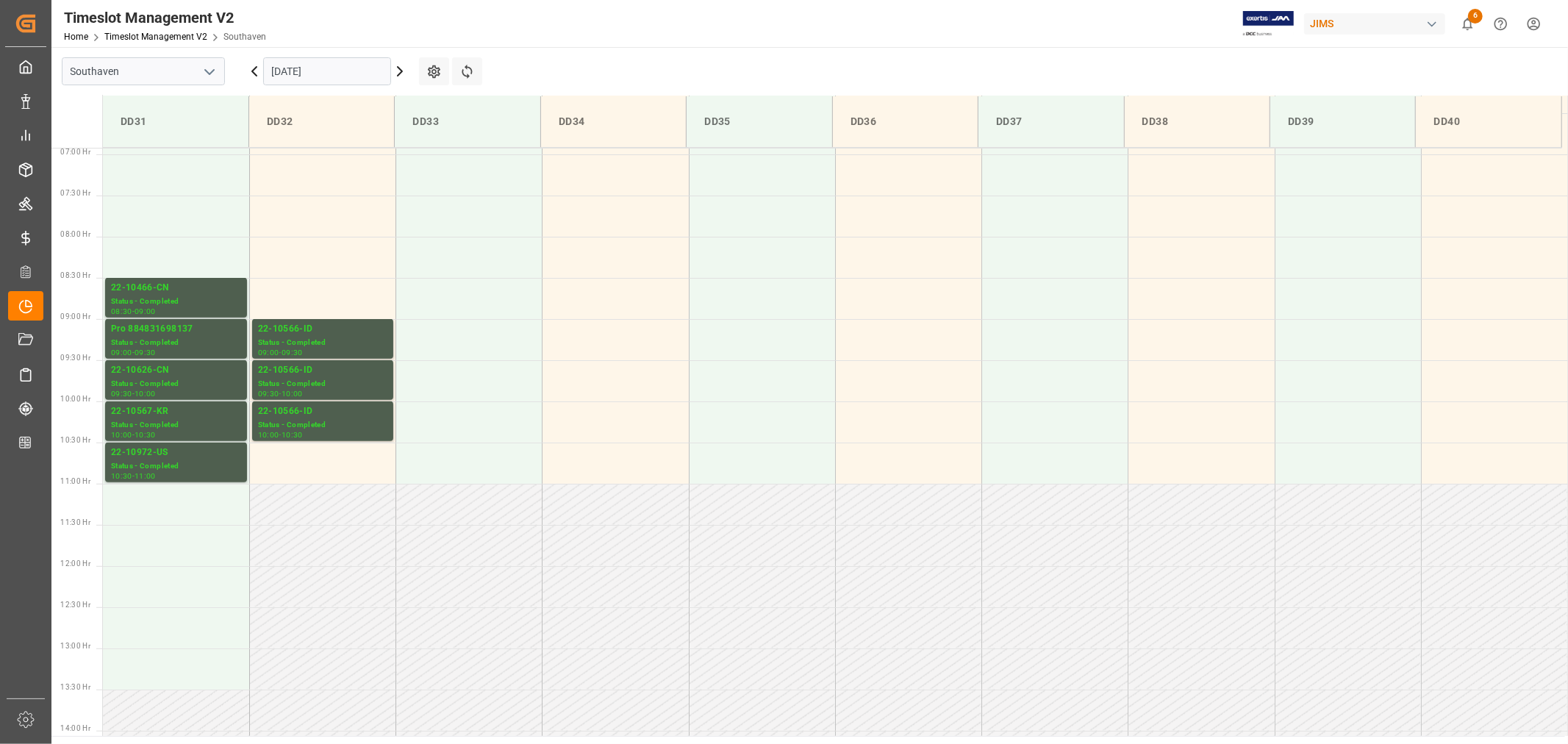
click at [302, 371] on div "22-10566-ID" at bounding box center [323, 370] width 130 height 15
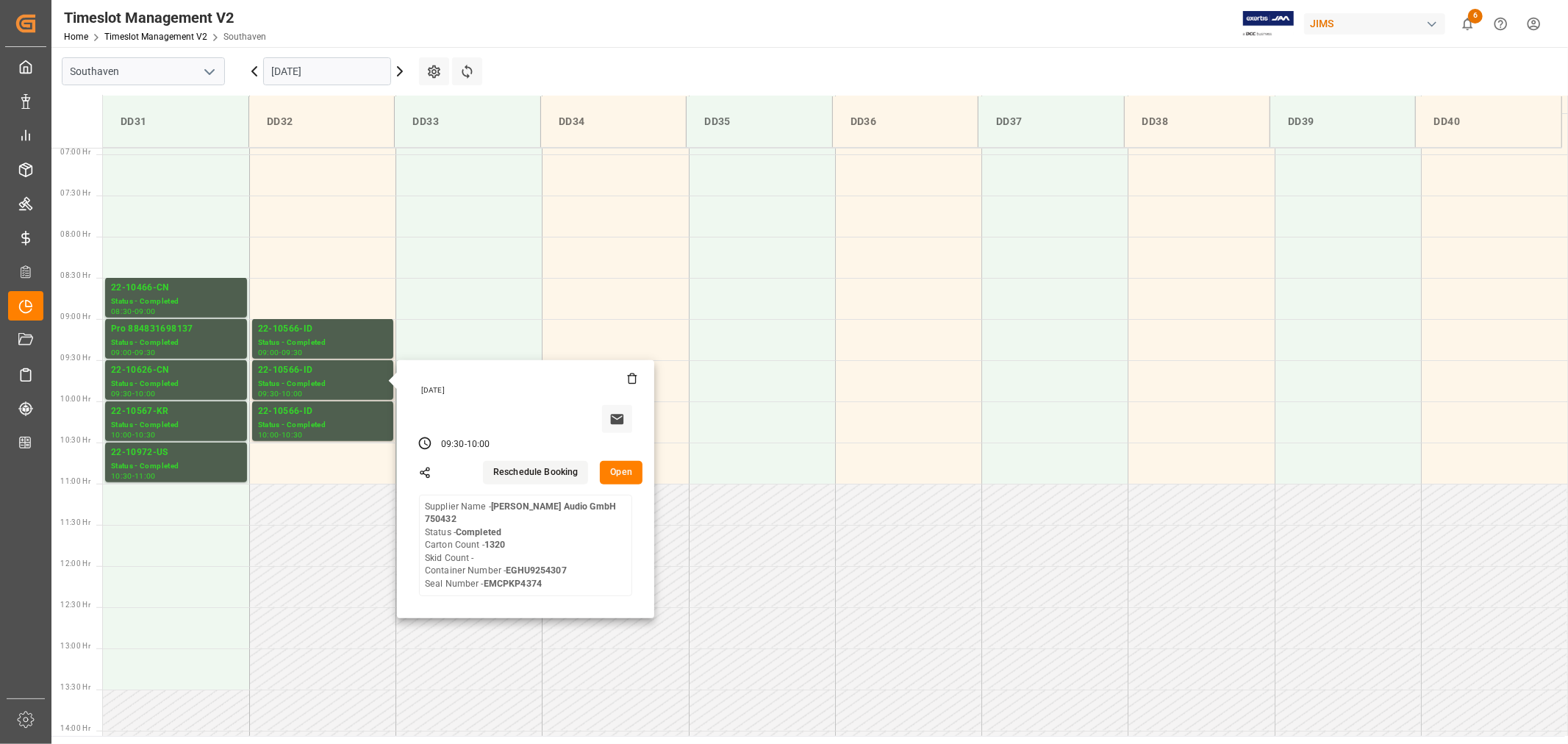
click at [333, 68] on input "[DATE]" at bounding box center [327, 71] width 128 height 28
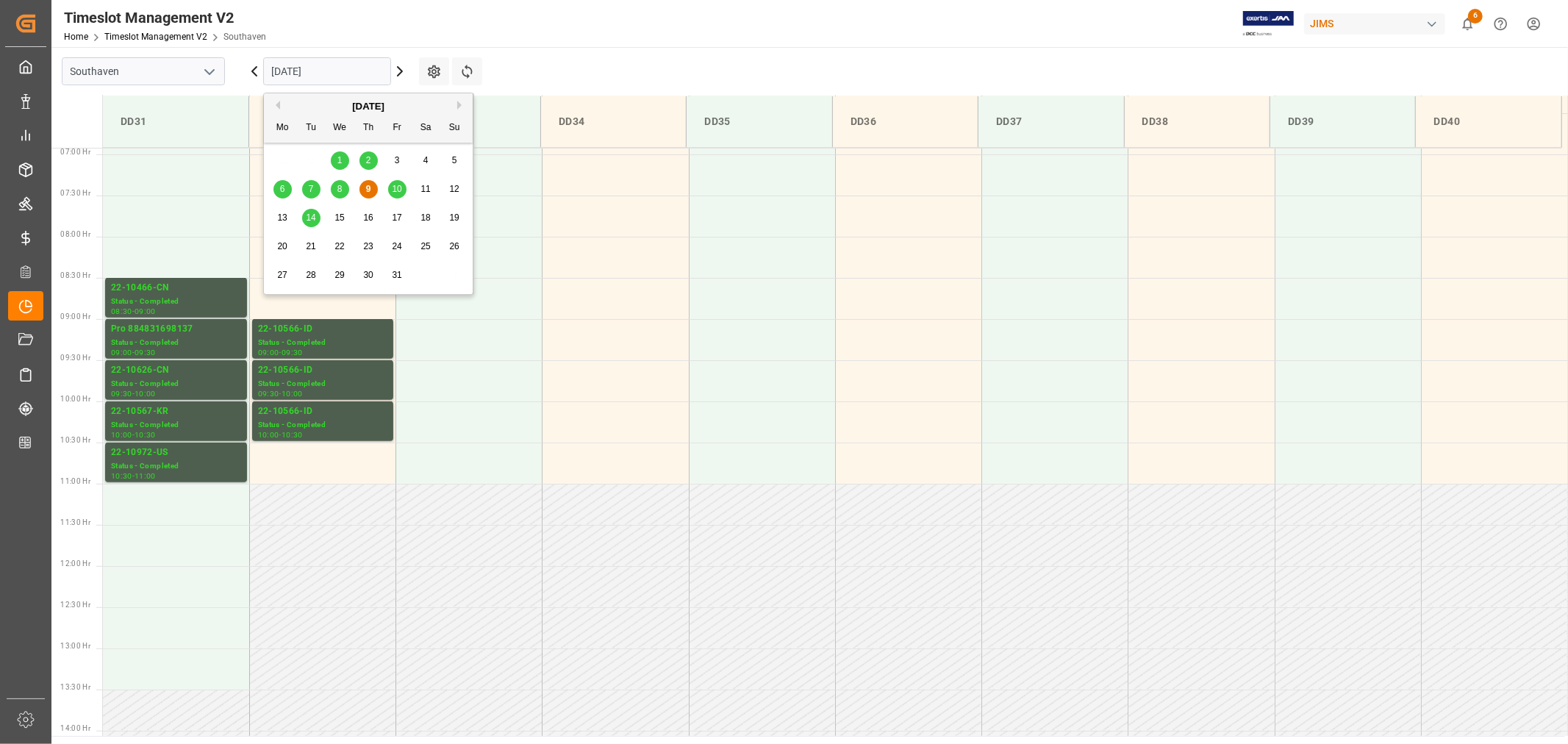
click at [398, 188] on span "10" at bounding box center [396, 189] width 9 height 10
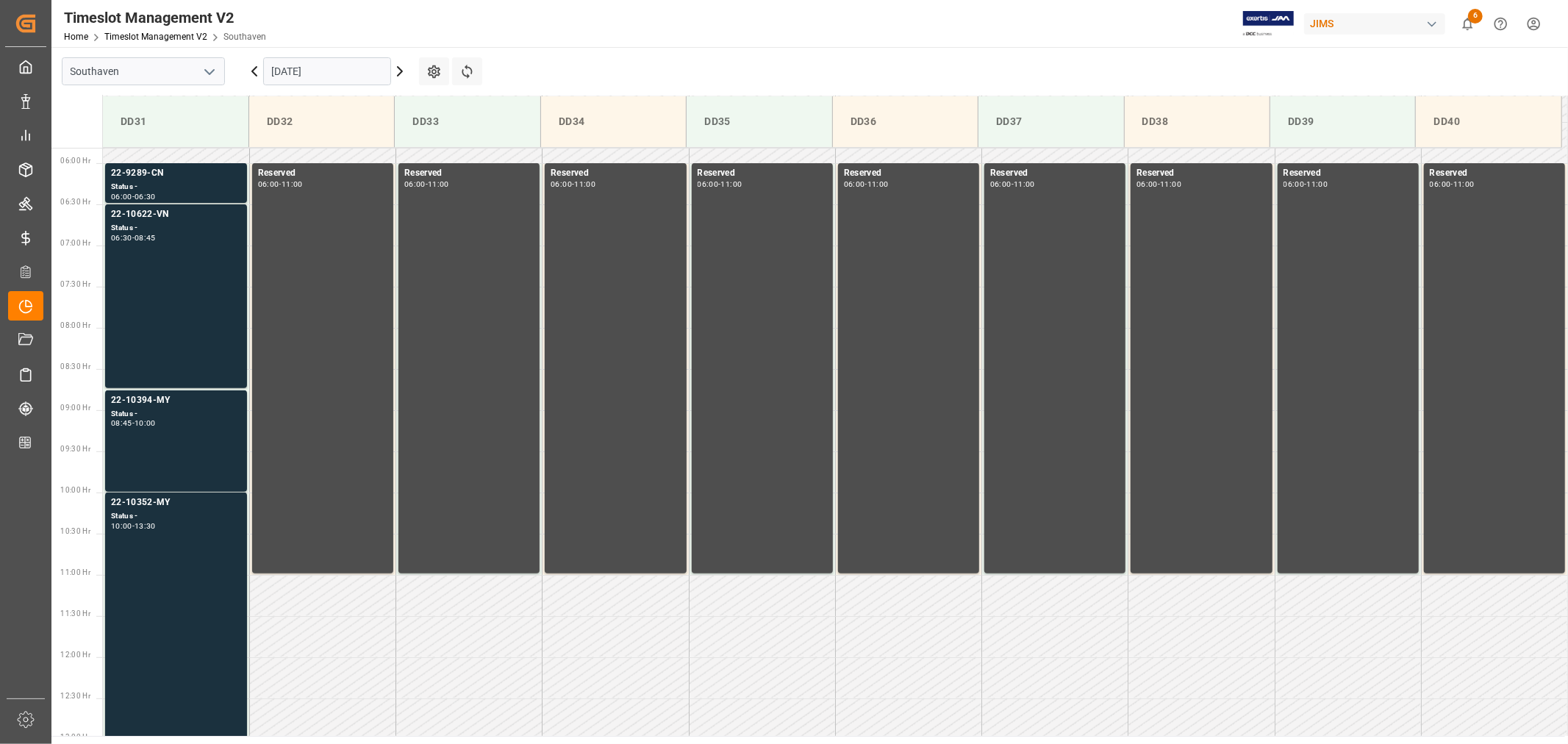
scroll to position [488, 0]
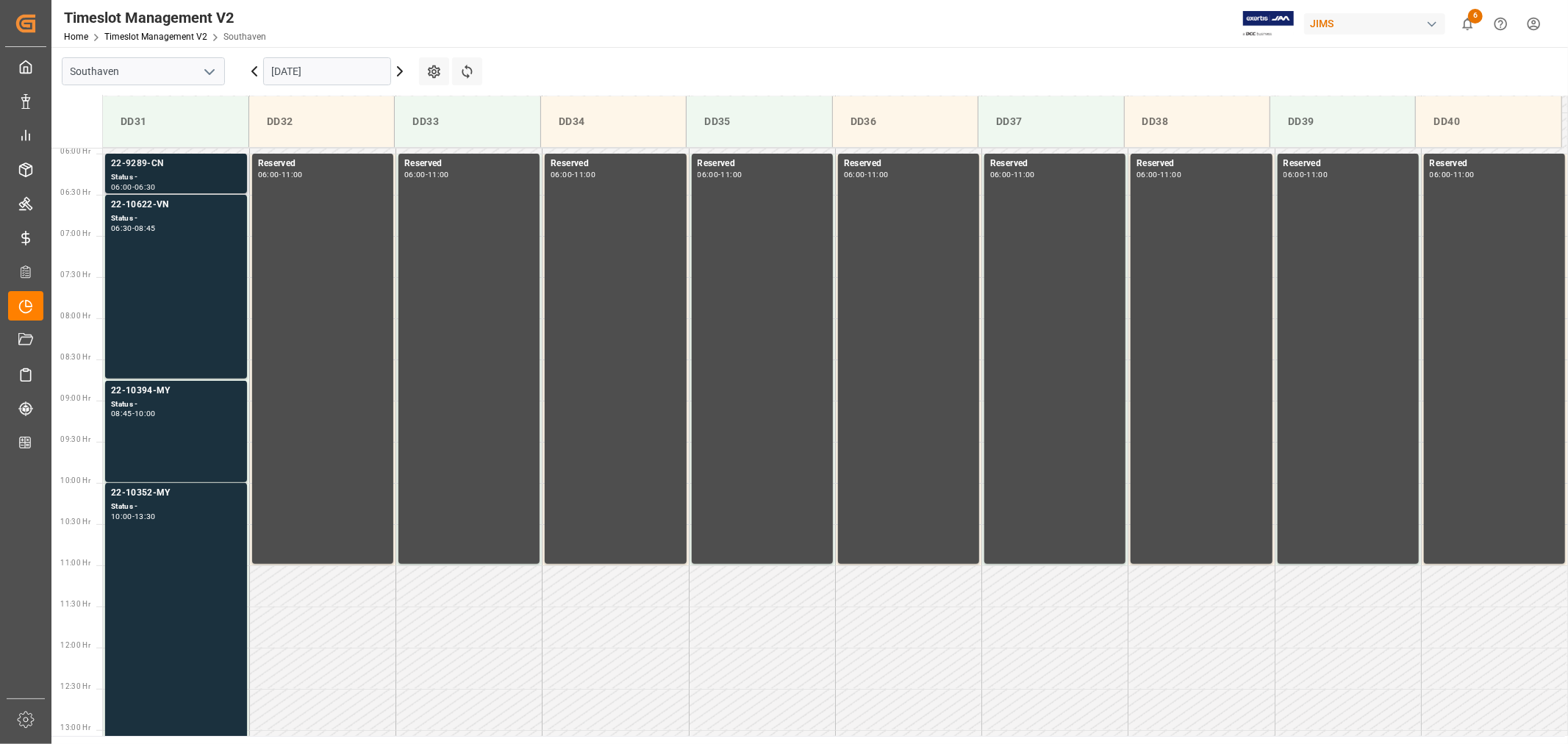
click at [135, 160] on div "22-9289-CN" at bounding box center [176, 164] width 131 height 15
click at [144, 205] on div "22-10622-VN" at bounding box center [176, 205] width 131 height 15
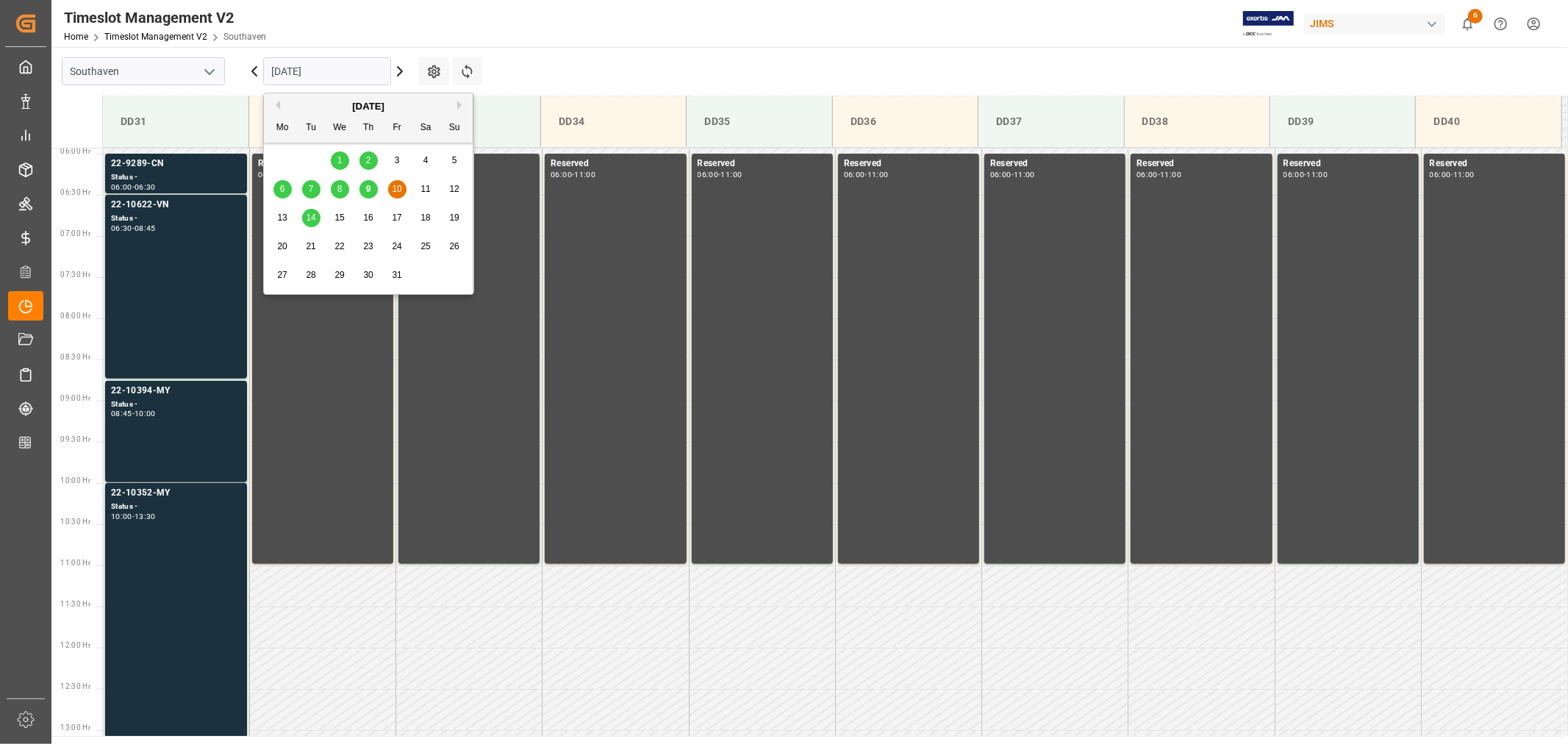
click at [342, 78] on input "10-10-2025" at bounding box center [327, 71] width 128 height 28
click at [341, 192] on span "8" at bounding box center [340, 189] width 6 height 10
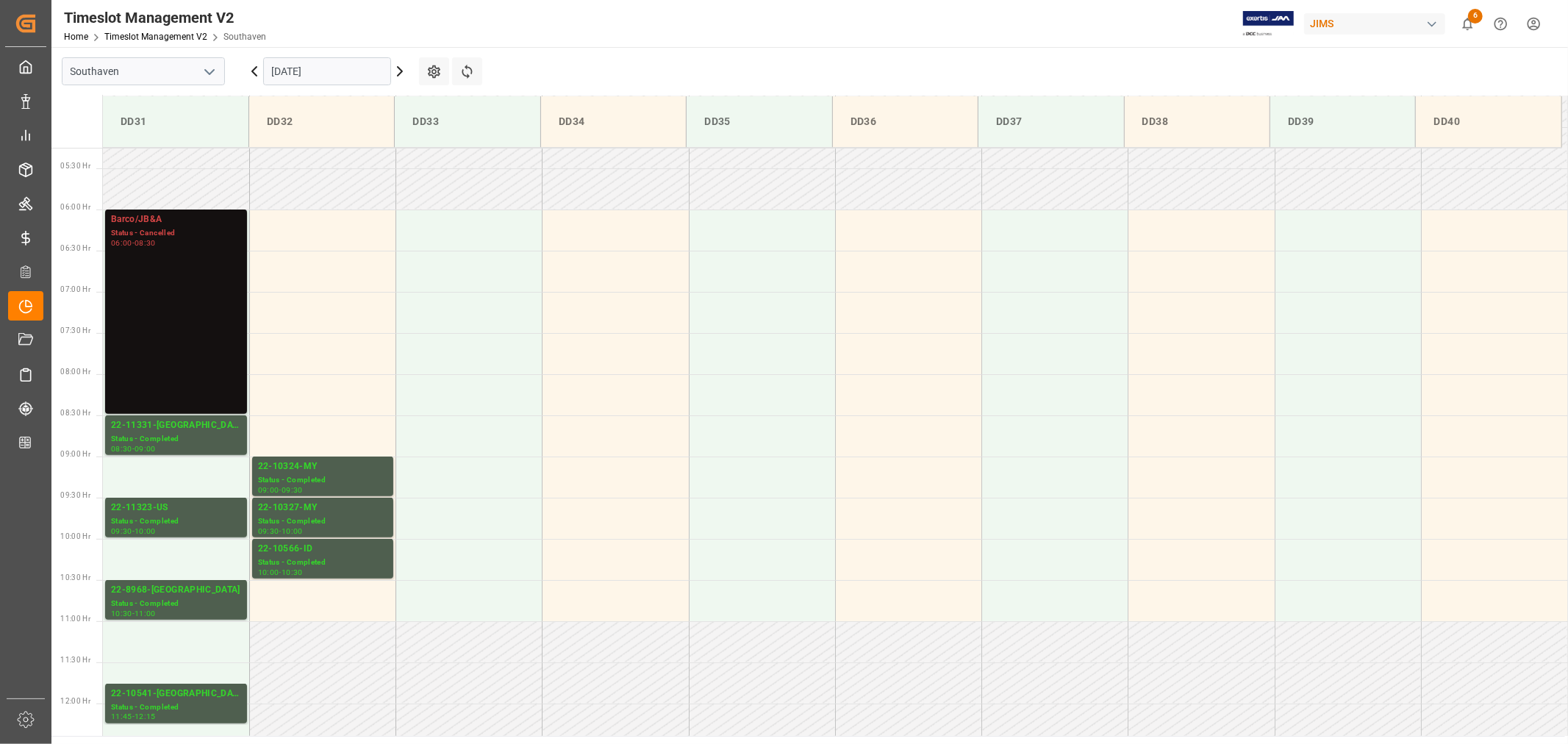
scroll to position [406, 0]
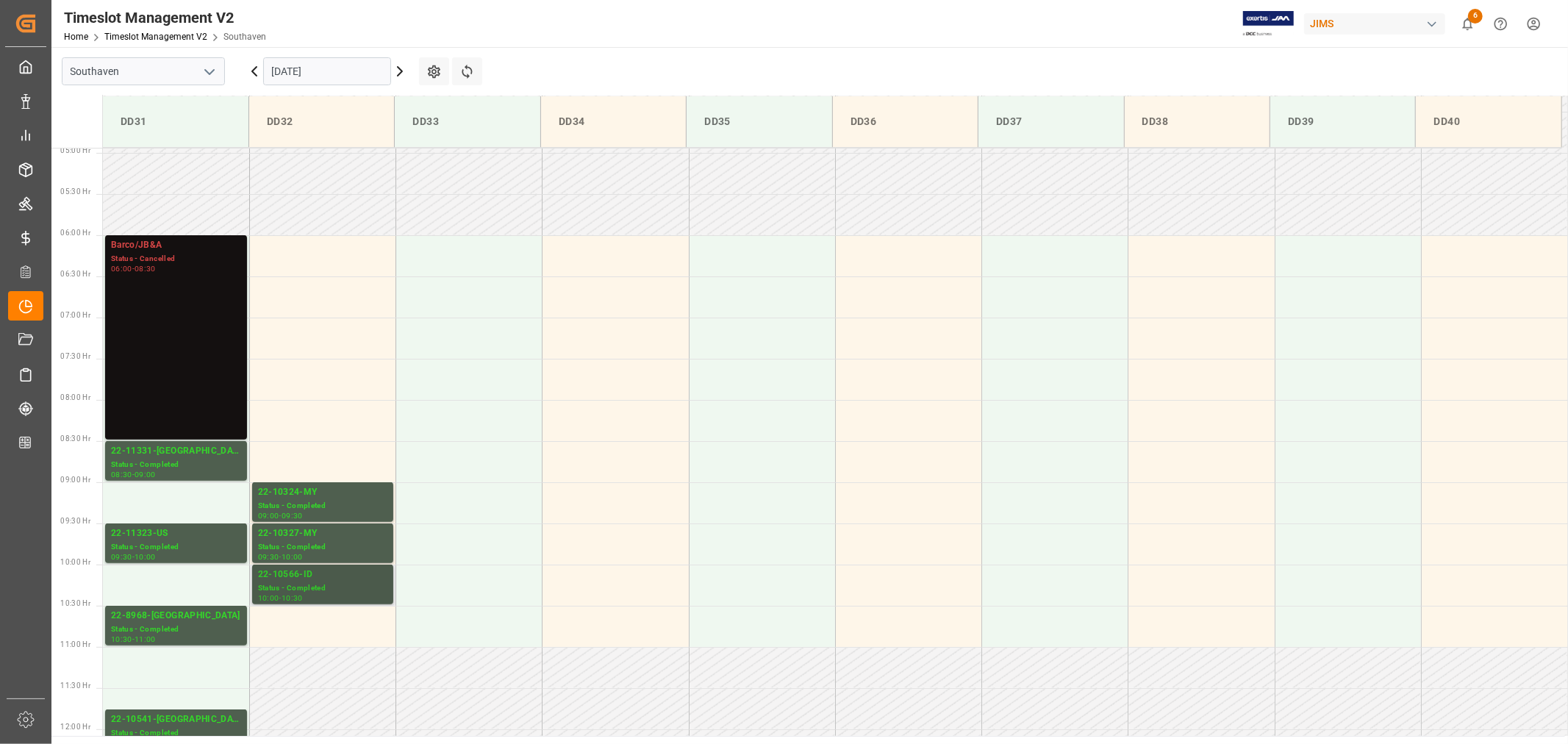
click at [294, 572] on div "22-10566-ID" at bounding box center [323, 575] width 130 height 15
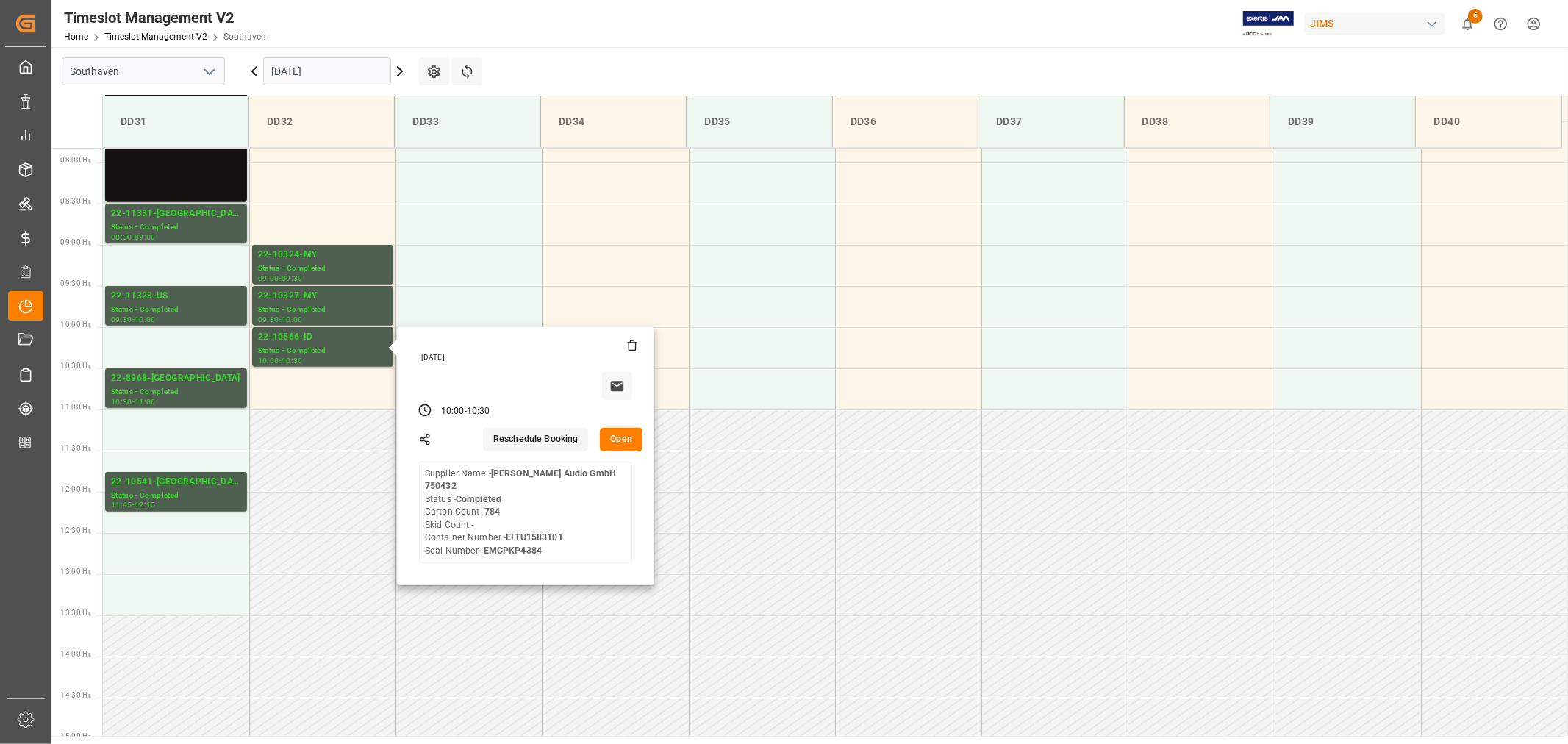
scroll to position [651, 0]
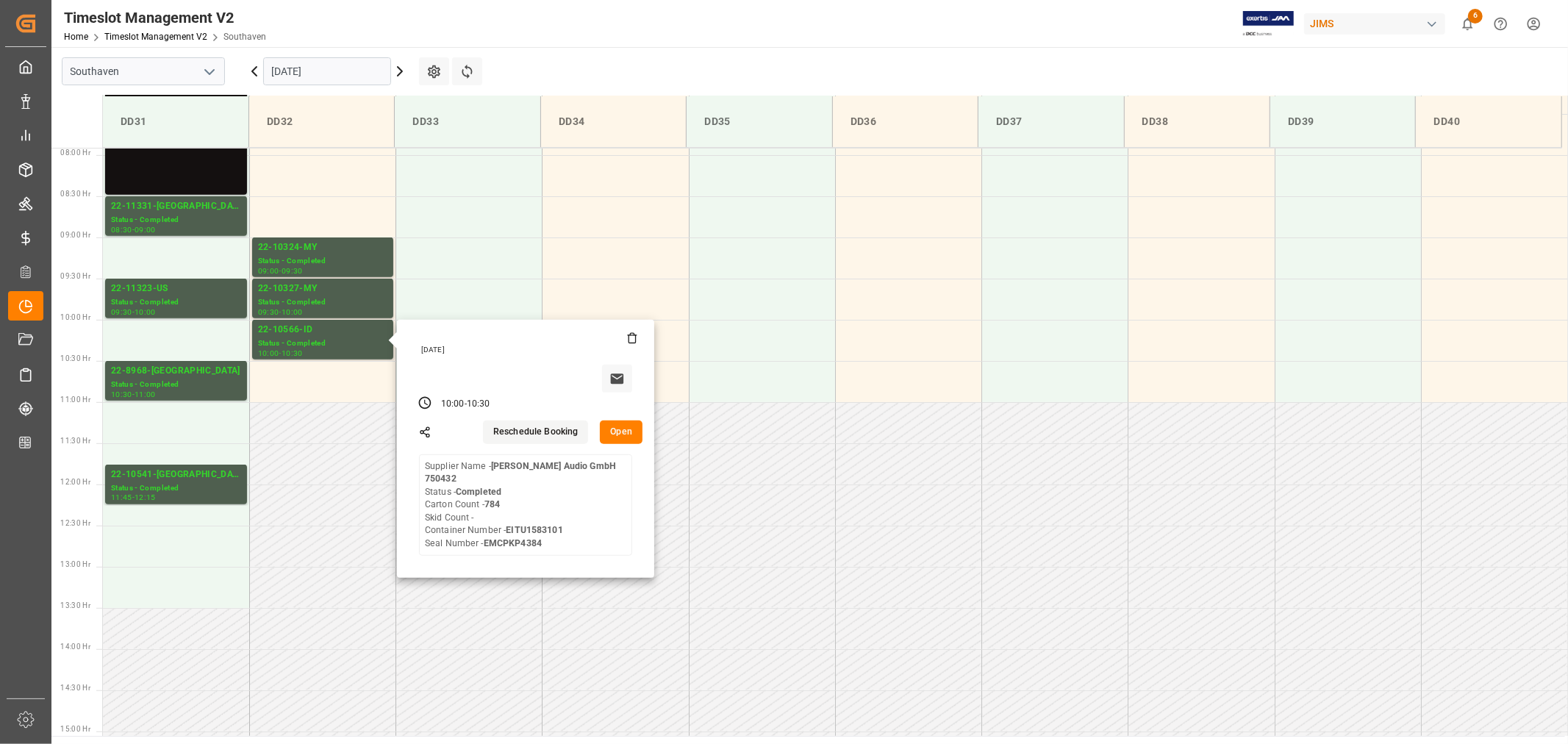
click at [351, 63] on input "10-08-2025" at bounding box center [327, 71] width 128 height 28
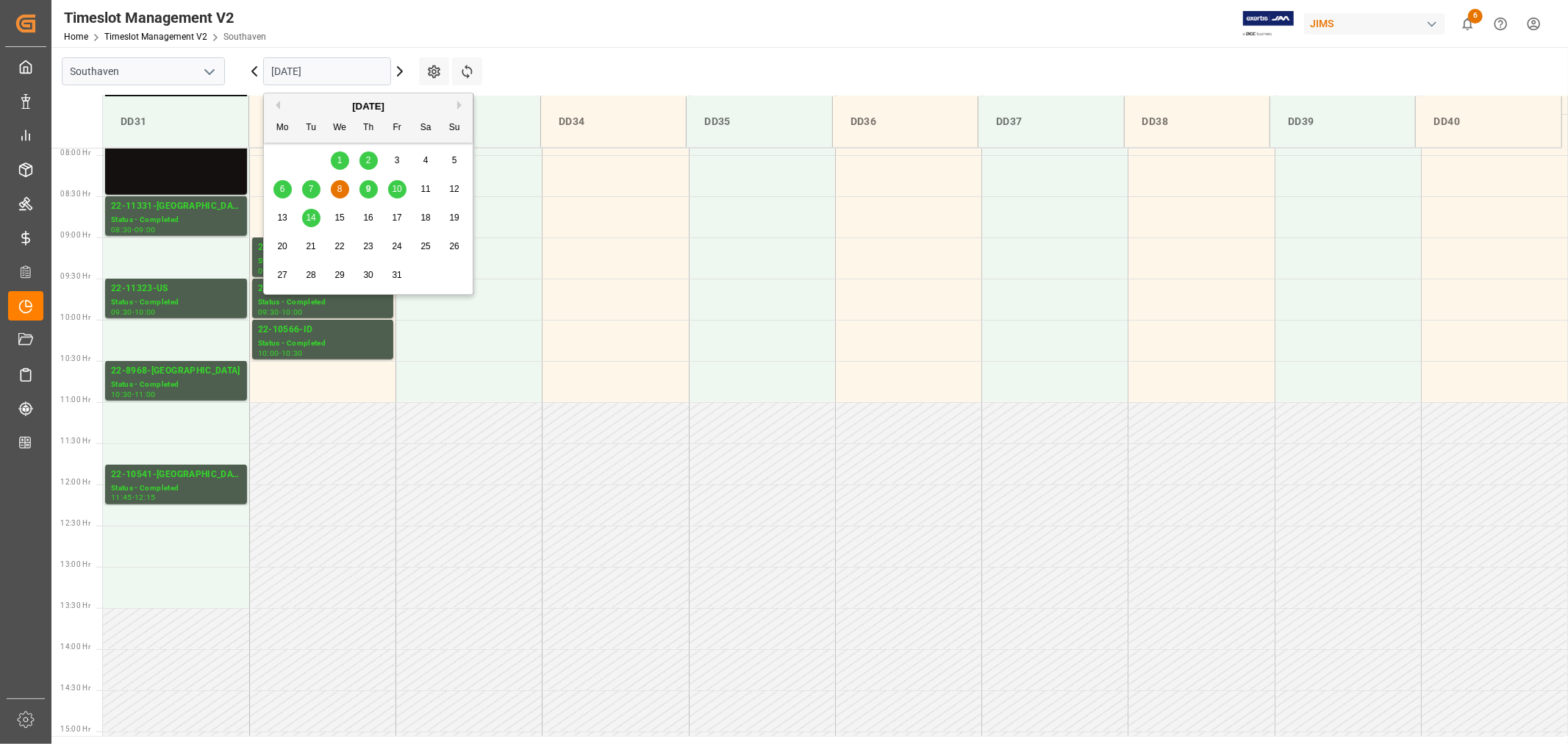
click at [362, 192] on div "9" at bounding box center [368, 189] width 19 height 18
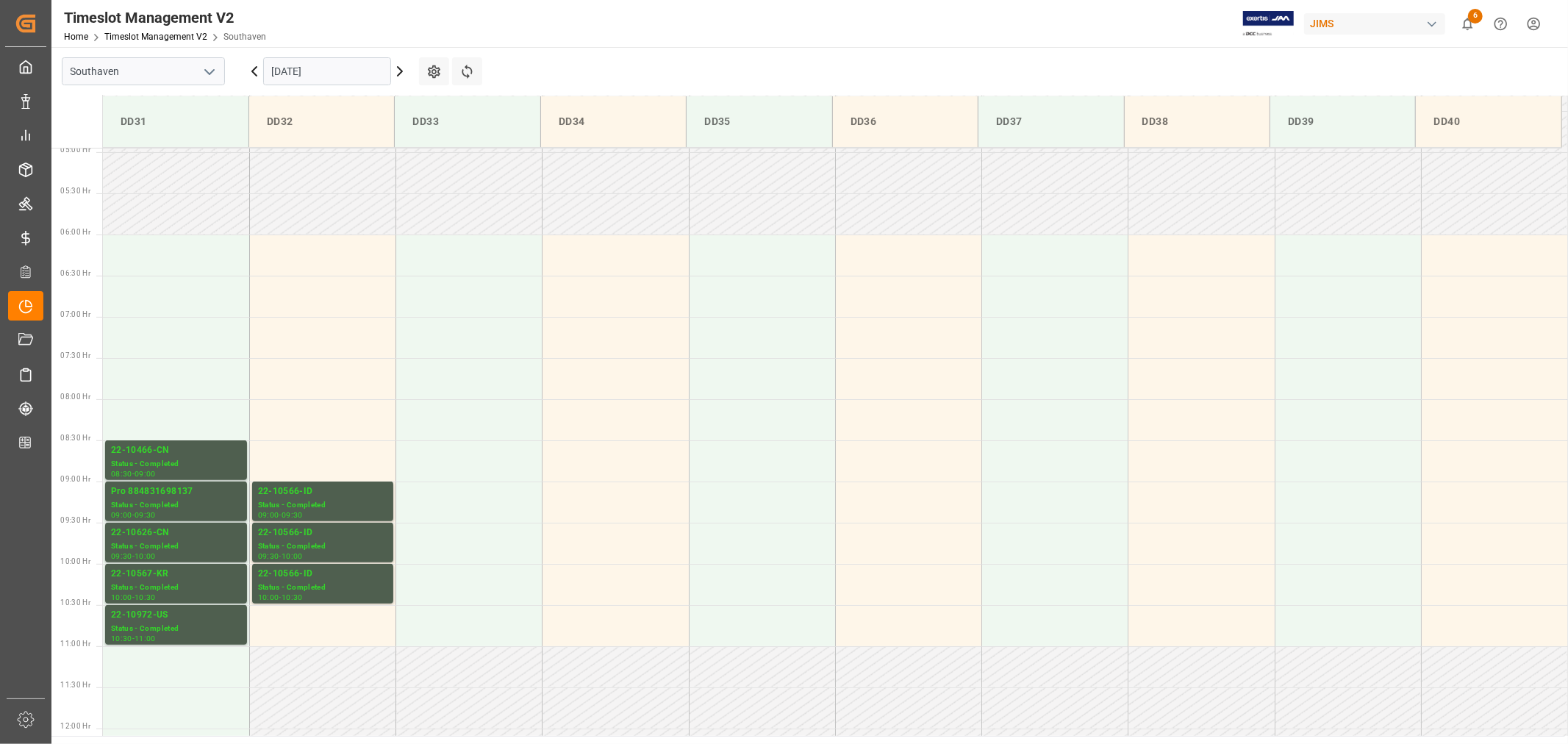
scroll to position [406, 0]
click at [294, 494] on div "22-10566-ID" at bounding box center [323, 492] width 130 height 15
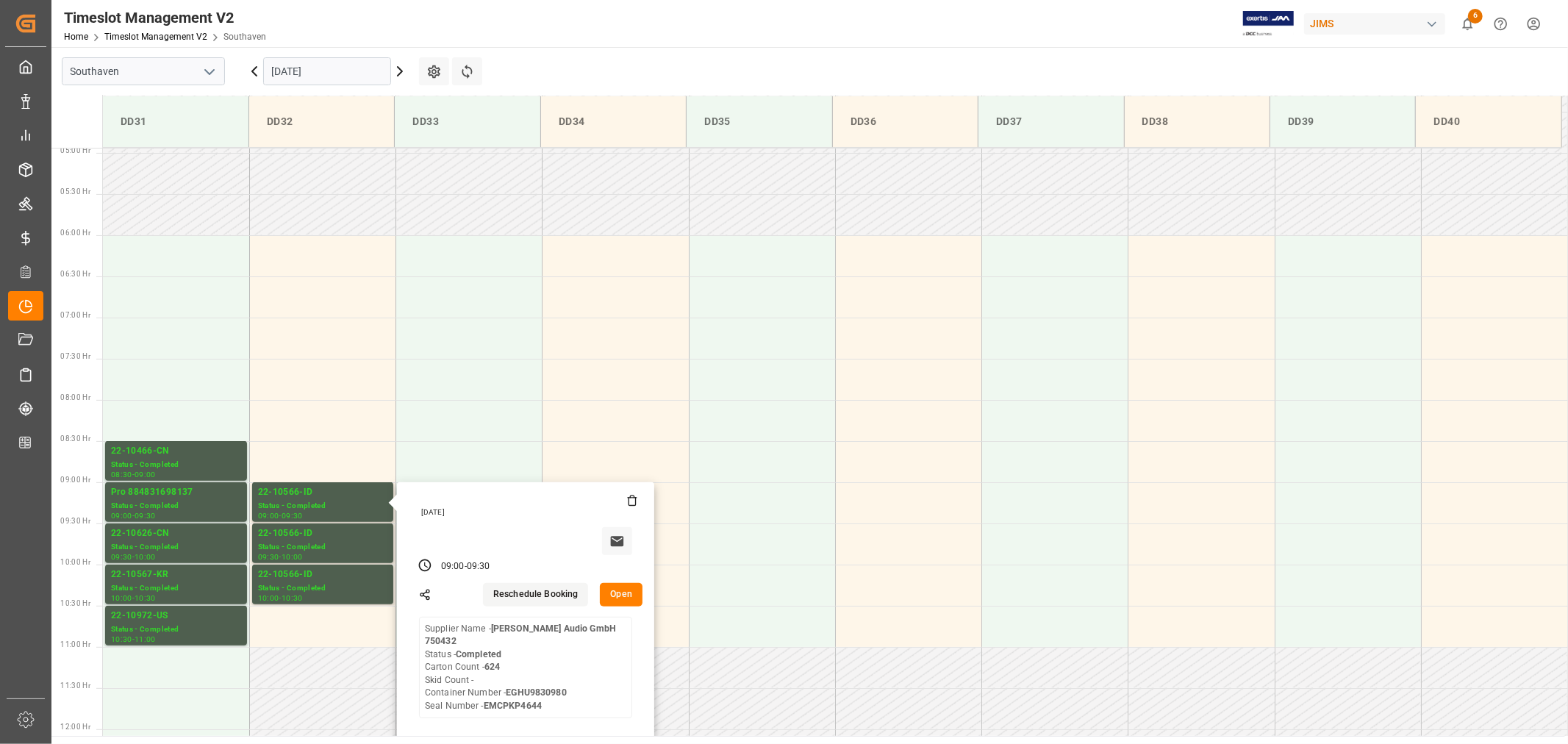
click at [344, 66] on input "10-09-2025" at bounding box center [327, 71] width 128 height 28
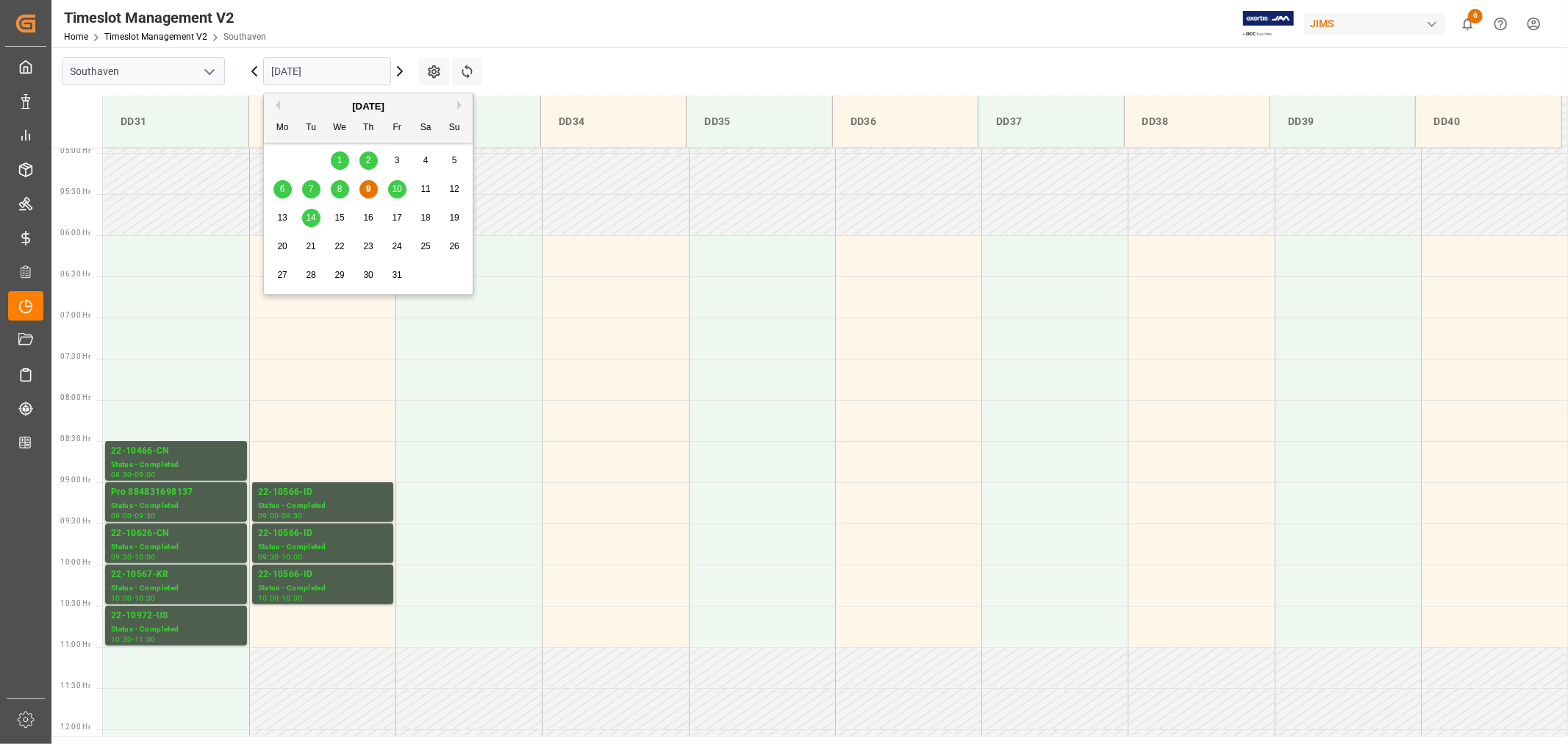
click at [397, 191] on span "10" at bounding box center [396, 189] width 9 height 10
click at [353, 66] on input "10-09-2025" at bounding box center [327, 71] width 128 height 28
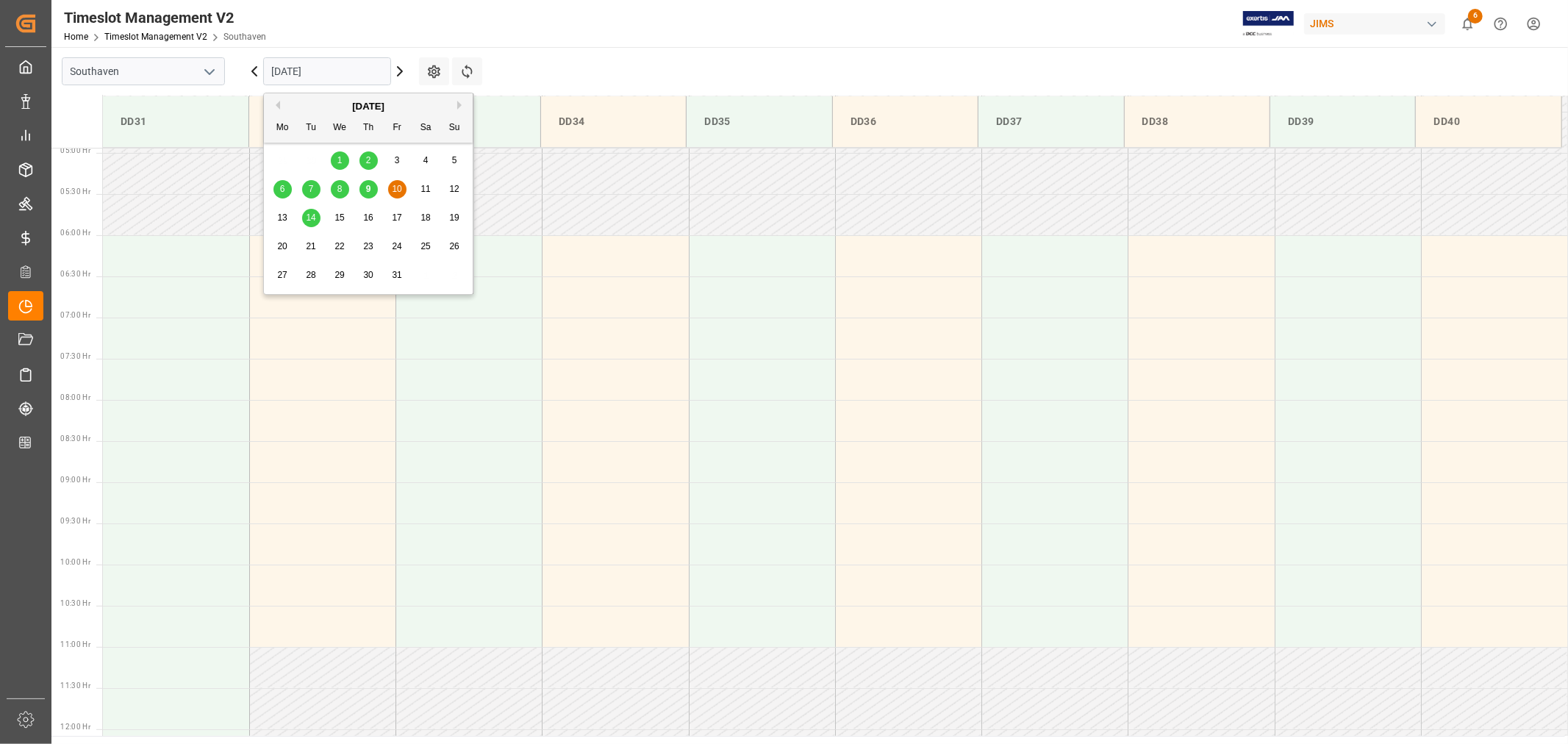
drag, startPoint x: 353, startPoint y: 66, endPoint x: 395, endPoint y: 188, distance: 129.0
click at [395, 188] on span "10" at bounding box center [396, 189] width 9 height 10
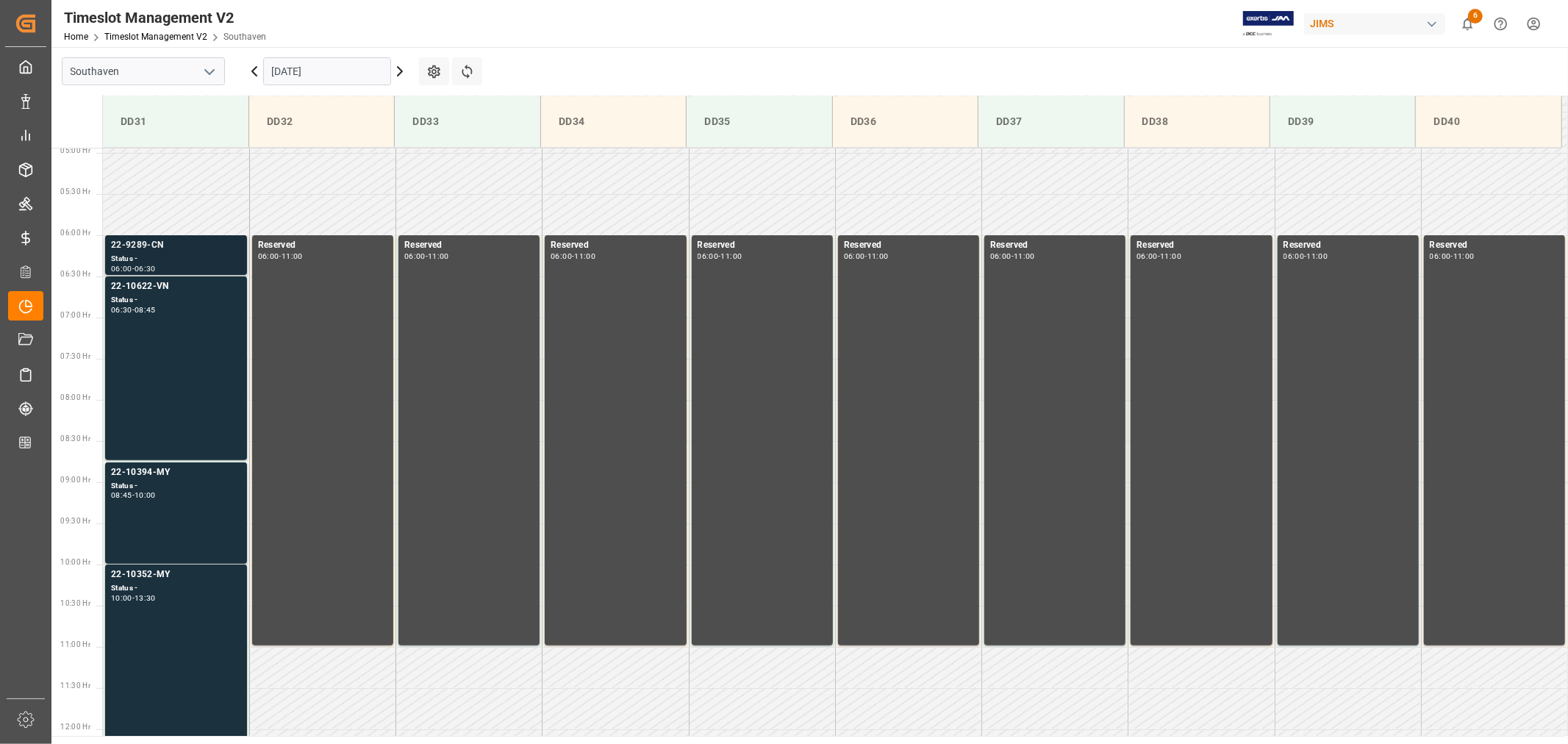
click at [142, 241] on div "22-9289-CN" at bounding box center [176, 245] width 131 height 15
click at [156, 285] on div "22-10622-VN" at bounding box center [176, 287] width 131 height 15
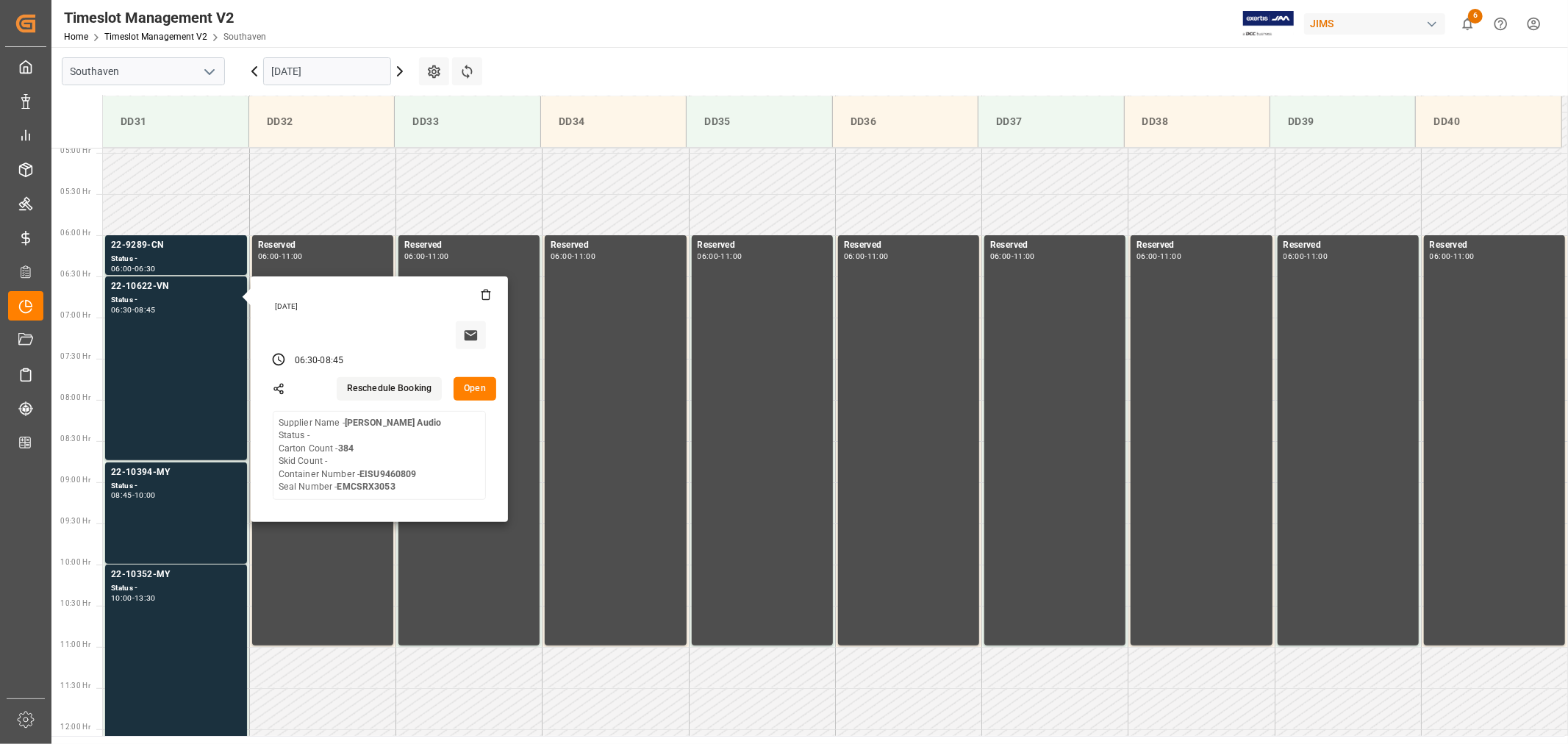
click at [341, 71] on input "10-10-2025" at bounding box center [327, 71] width 128 height 28
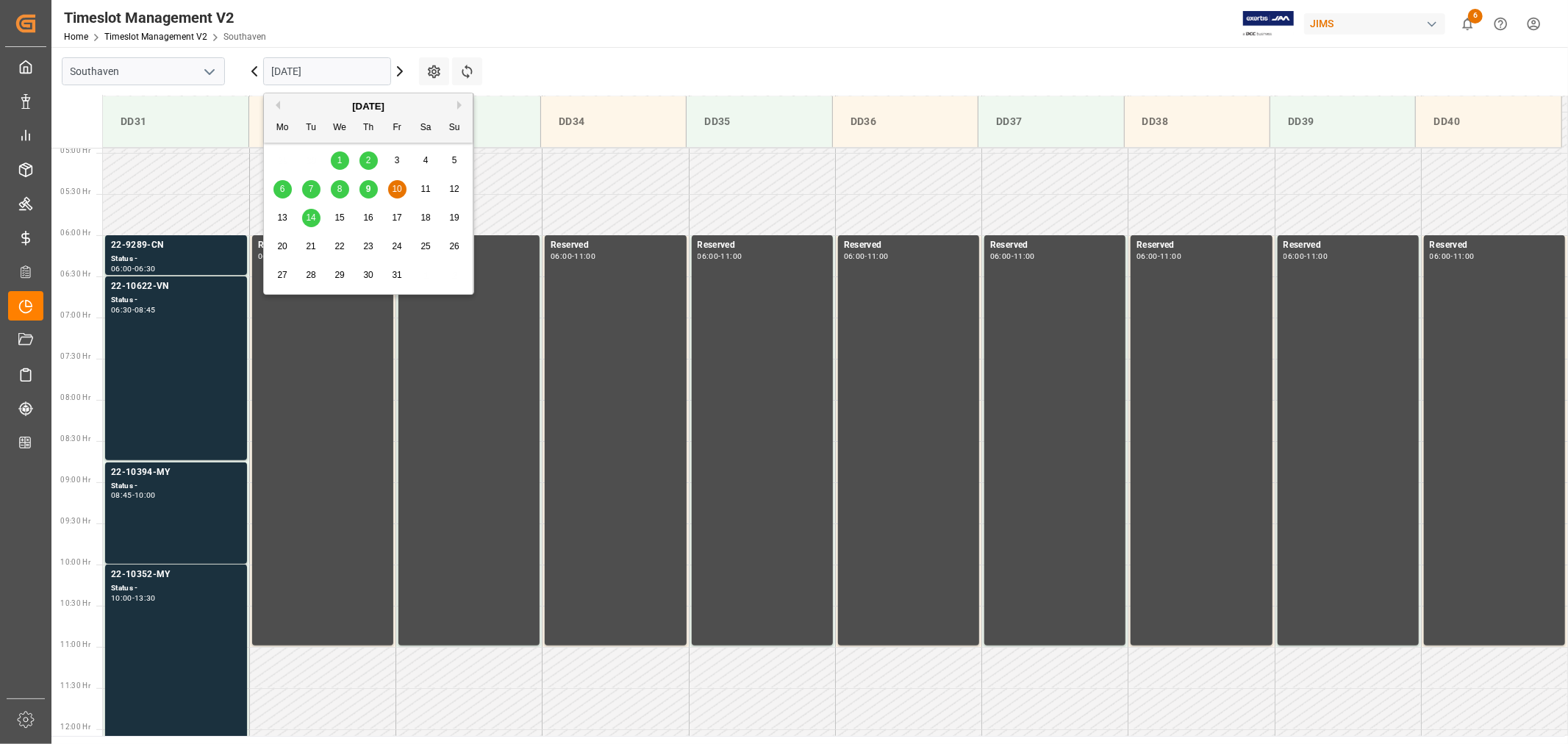
click at [309, 215] on span "14" at bounding box center [310, 217] width 9 height 10
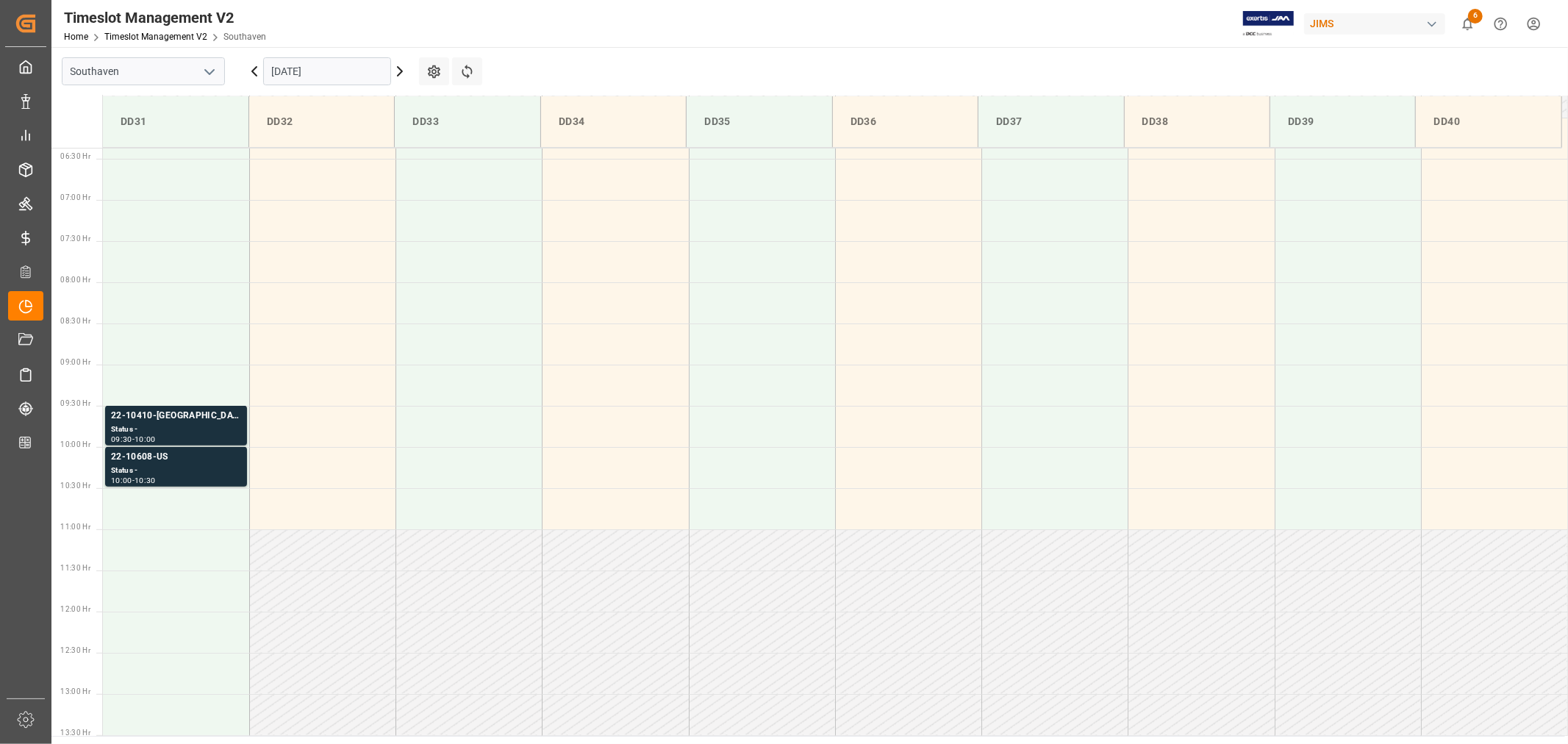
scroll to position [488, 0]
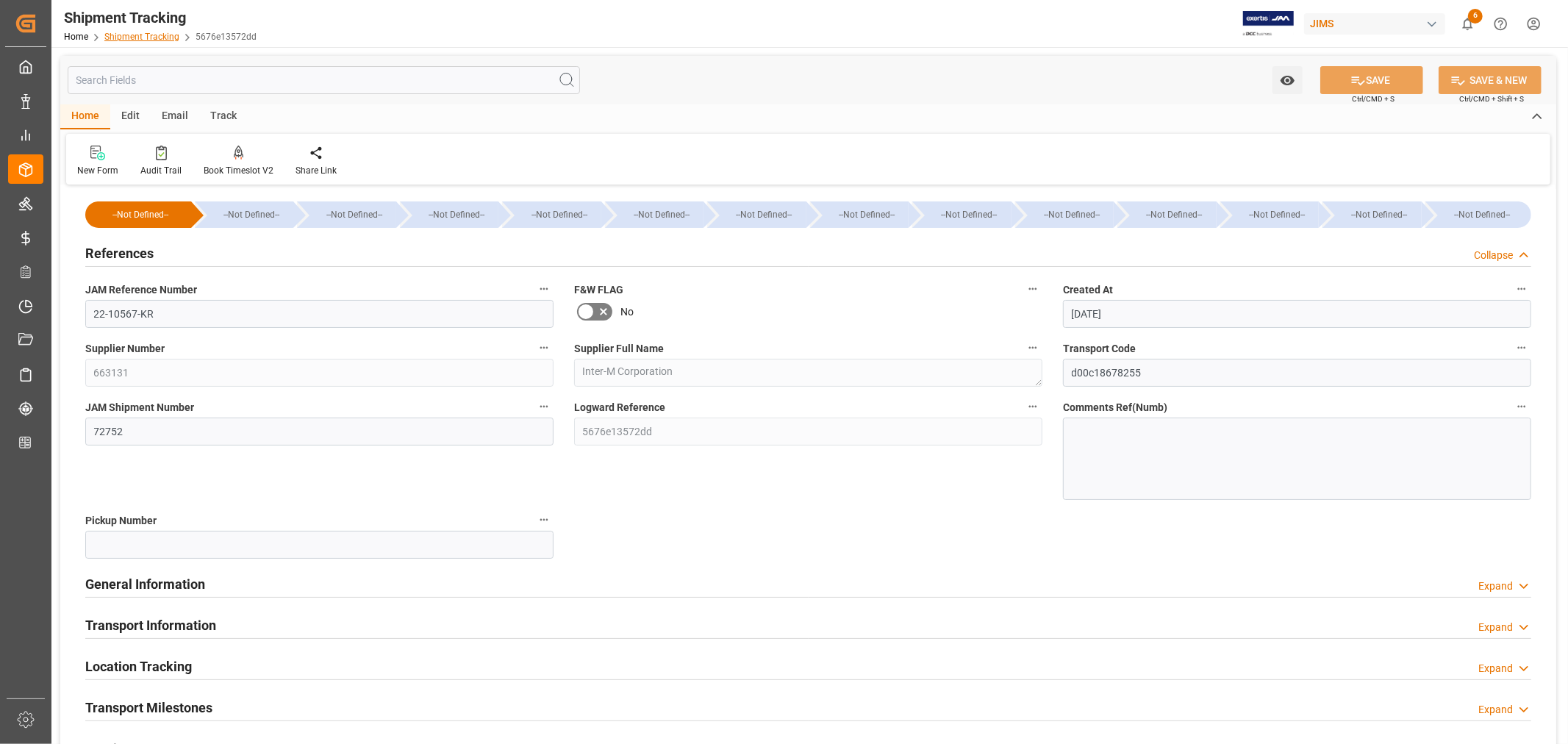
click at [138, 37] on link "Shipment Tracking" at bounding box center [142, 36] width 75 height 10
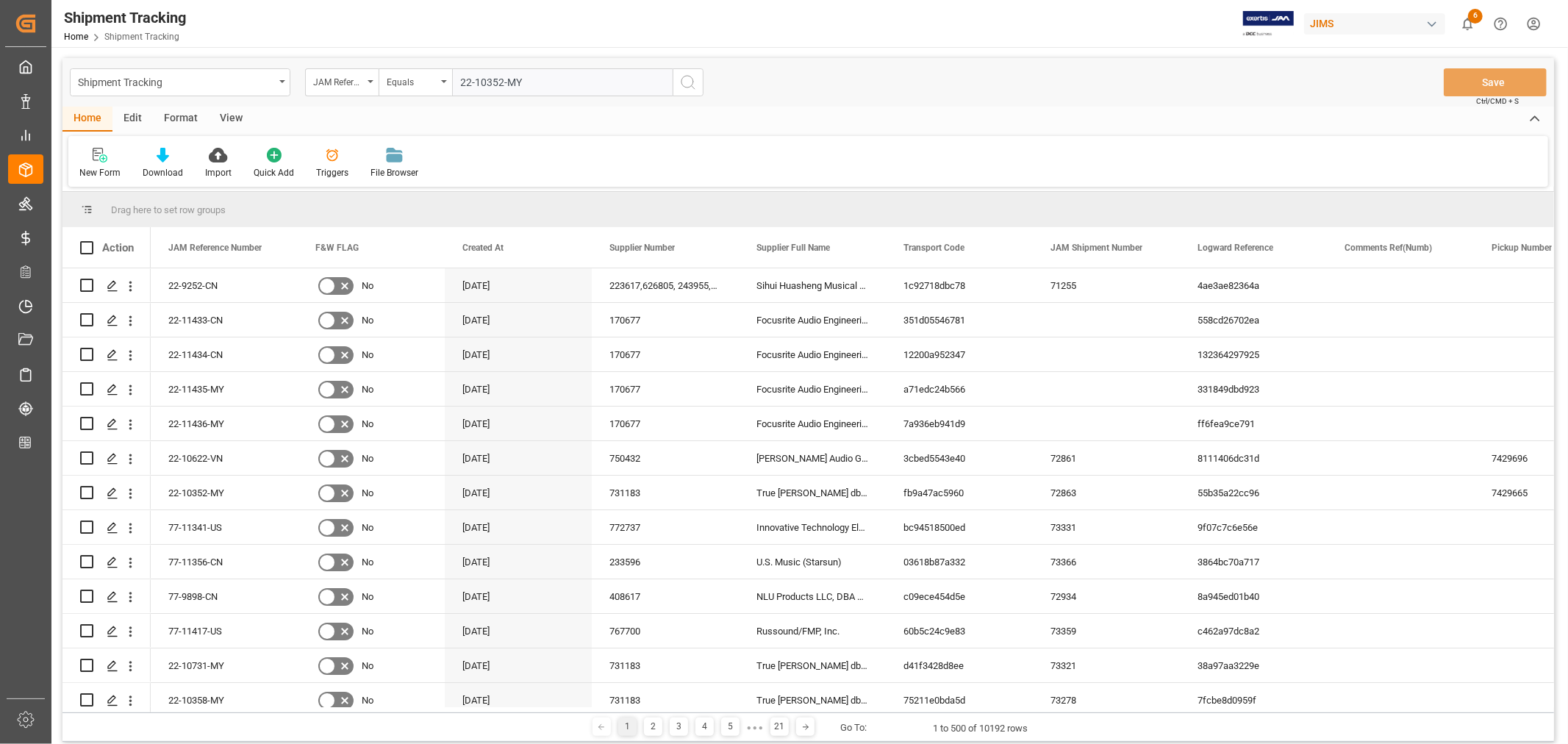
type input "22-10352-MY"
click at [687, 81] on icon "search button" at bounding box center [688, 81] width 18 height 18
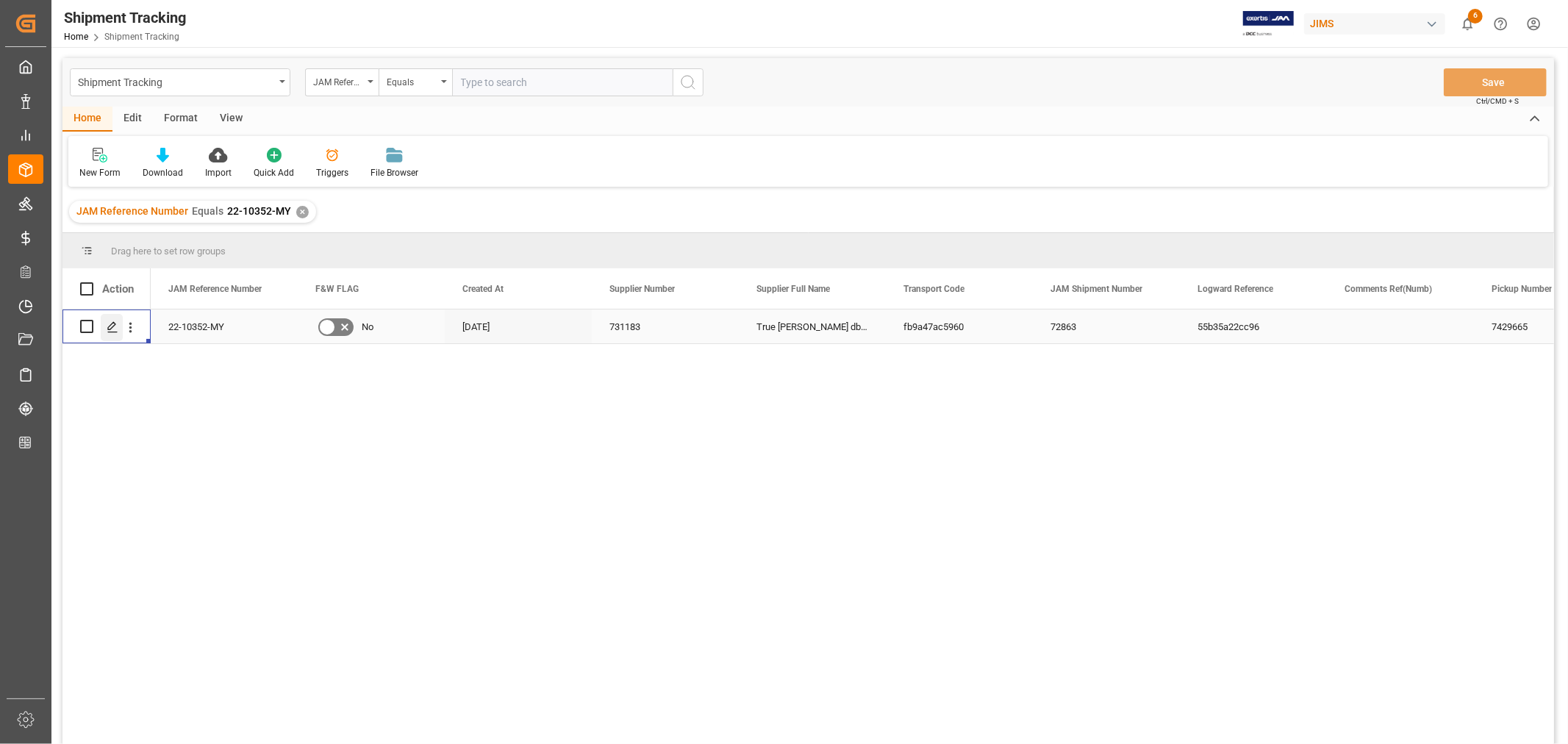
click at [116, 321] on icon "Press SPACE to select this row." at bounding box center [112, 327] width 12 height 12
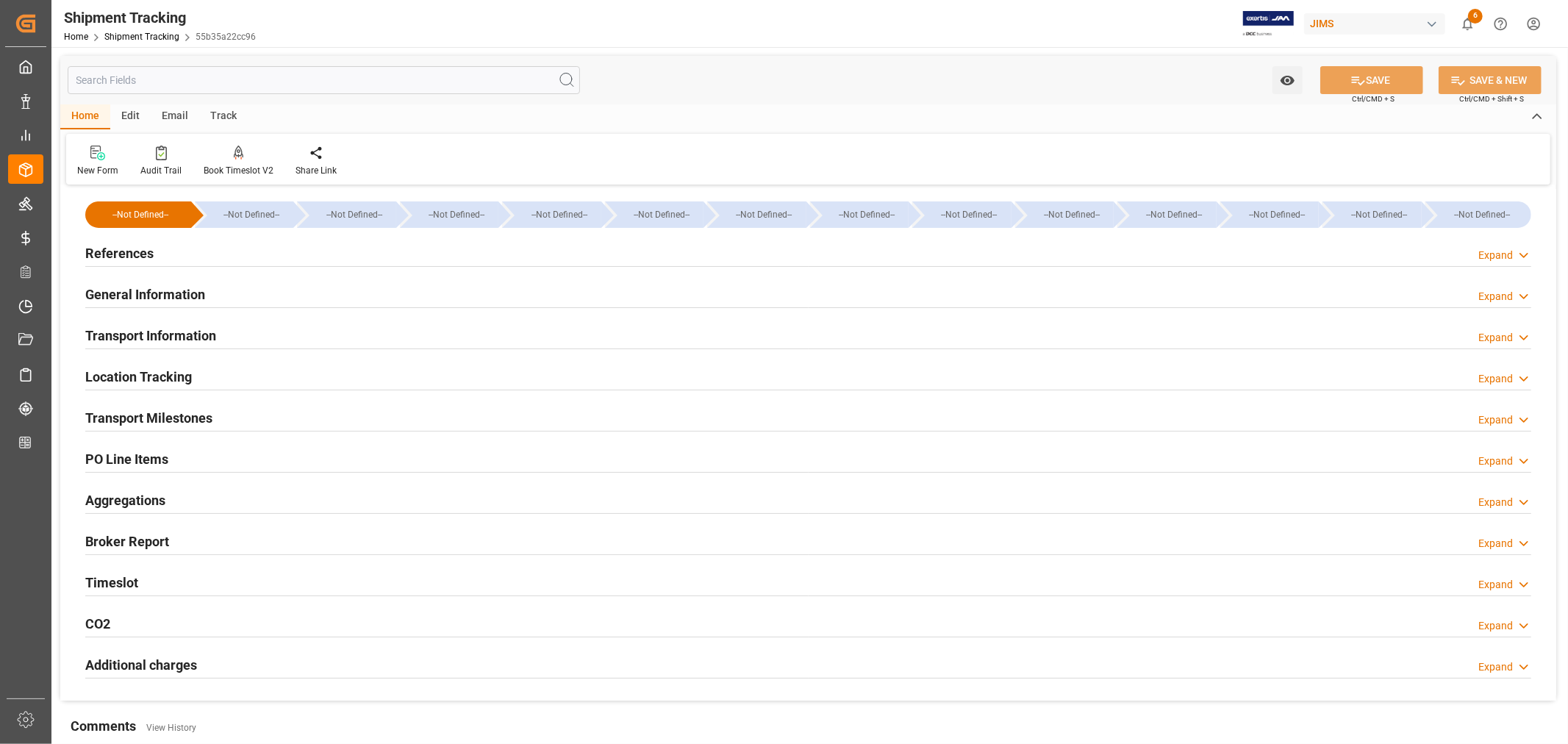
click at [244, 421] on div "Transport Milestones Expand" at bounding box center [808, 416] width 1446 height 28
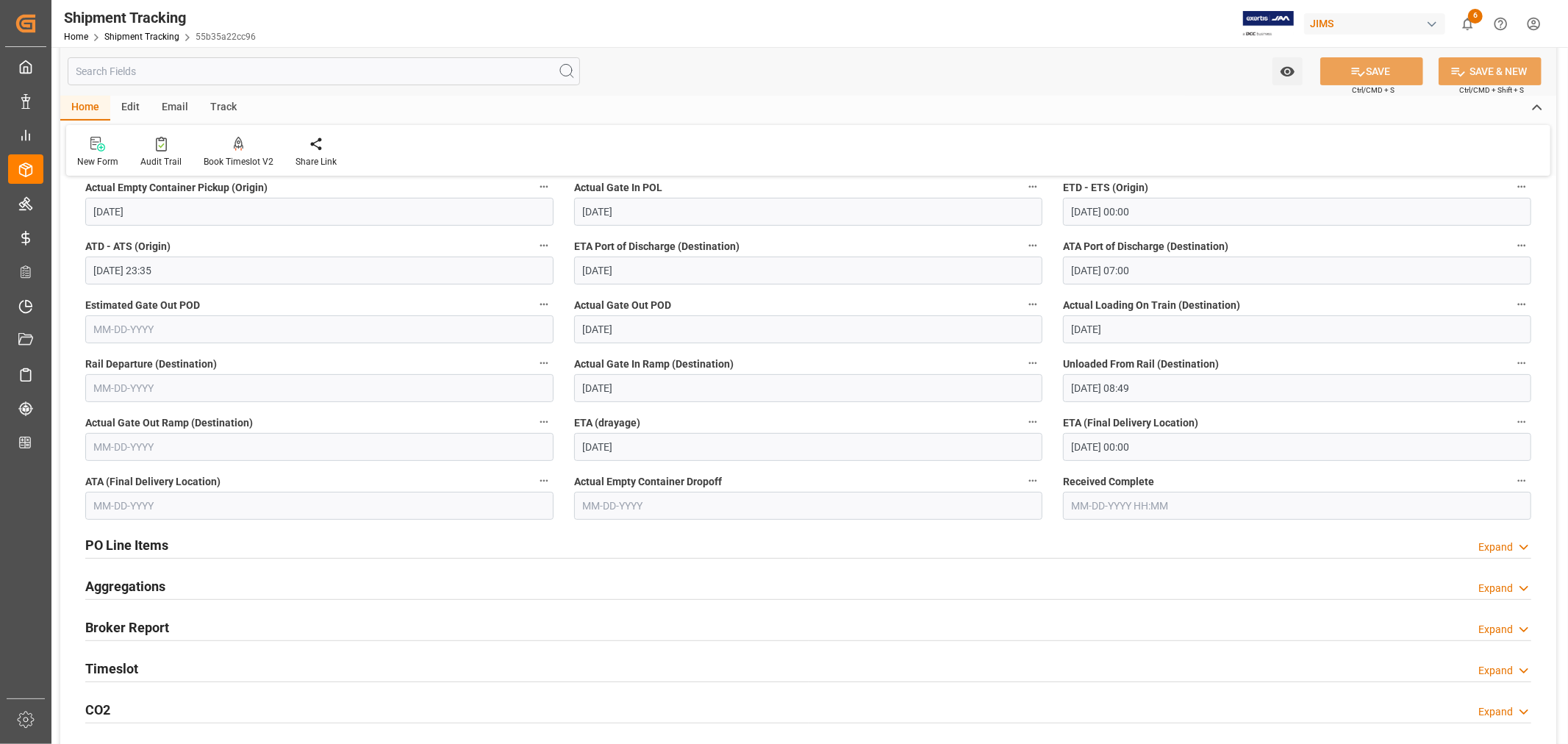
scroll to position [327, 0]
click at [238, 665] on div "Timeslot Expand" at bounding box center [808, 666] width 1446 height 28
click at [238, 665] on div "Timeslot Collapse" at bounding box center [808, 666] width 1446 height 28
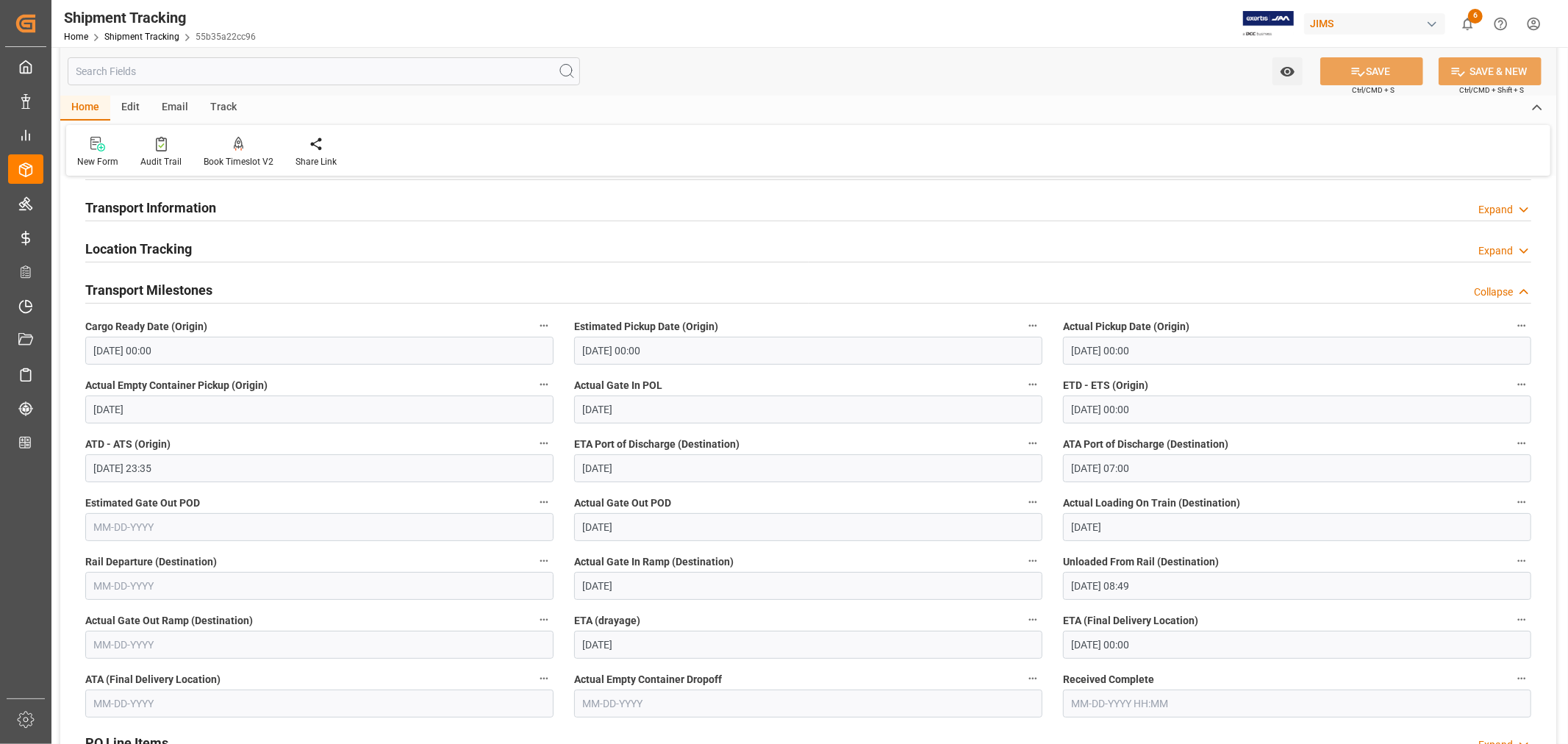
scroll to position [81, 0]
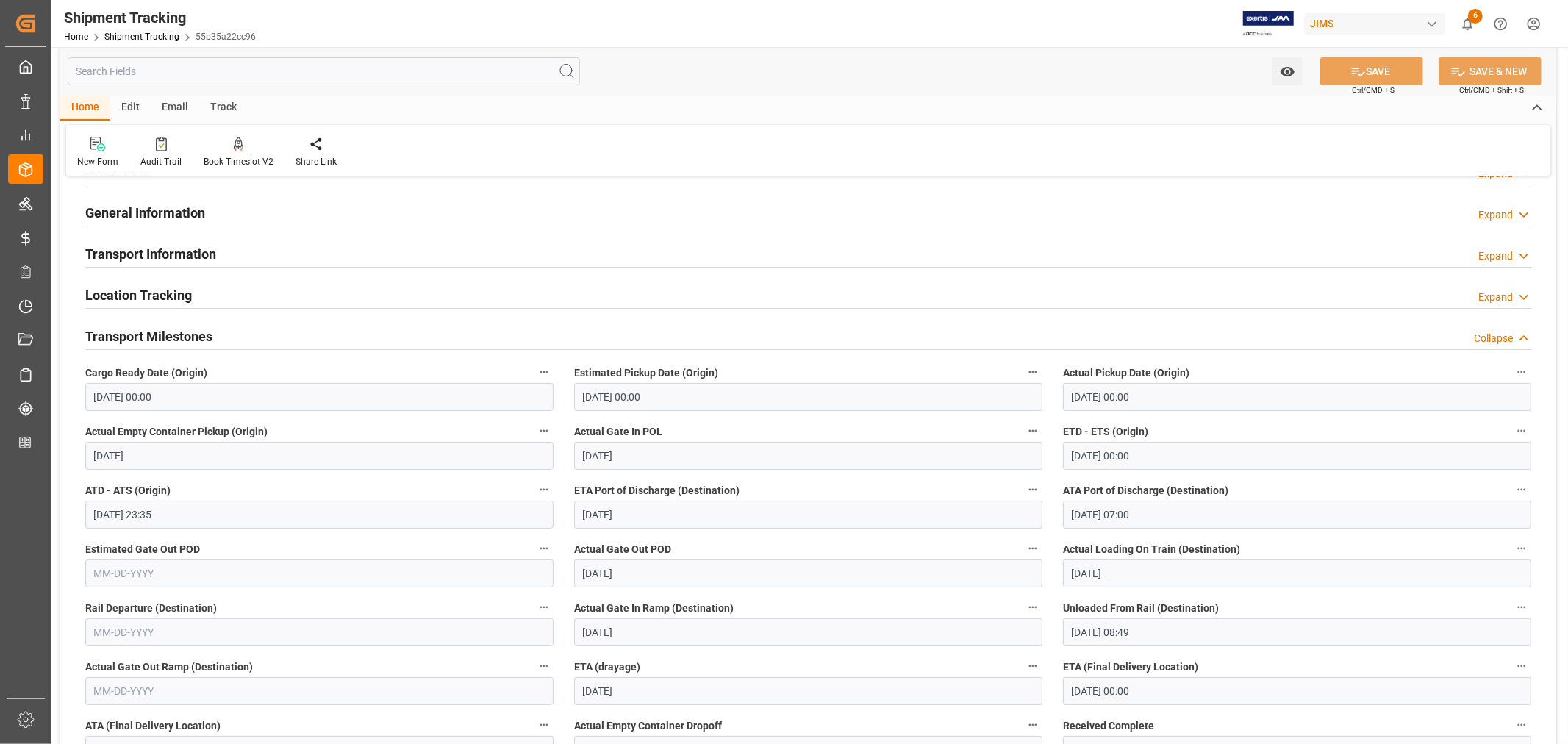
click at [186, 336] on h2 "Transport Milestones" at bounding box center [148, 336] width 127 height 19
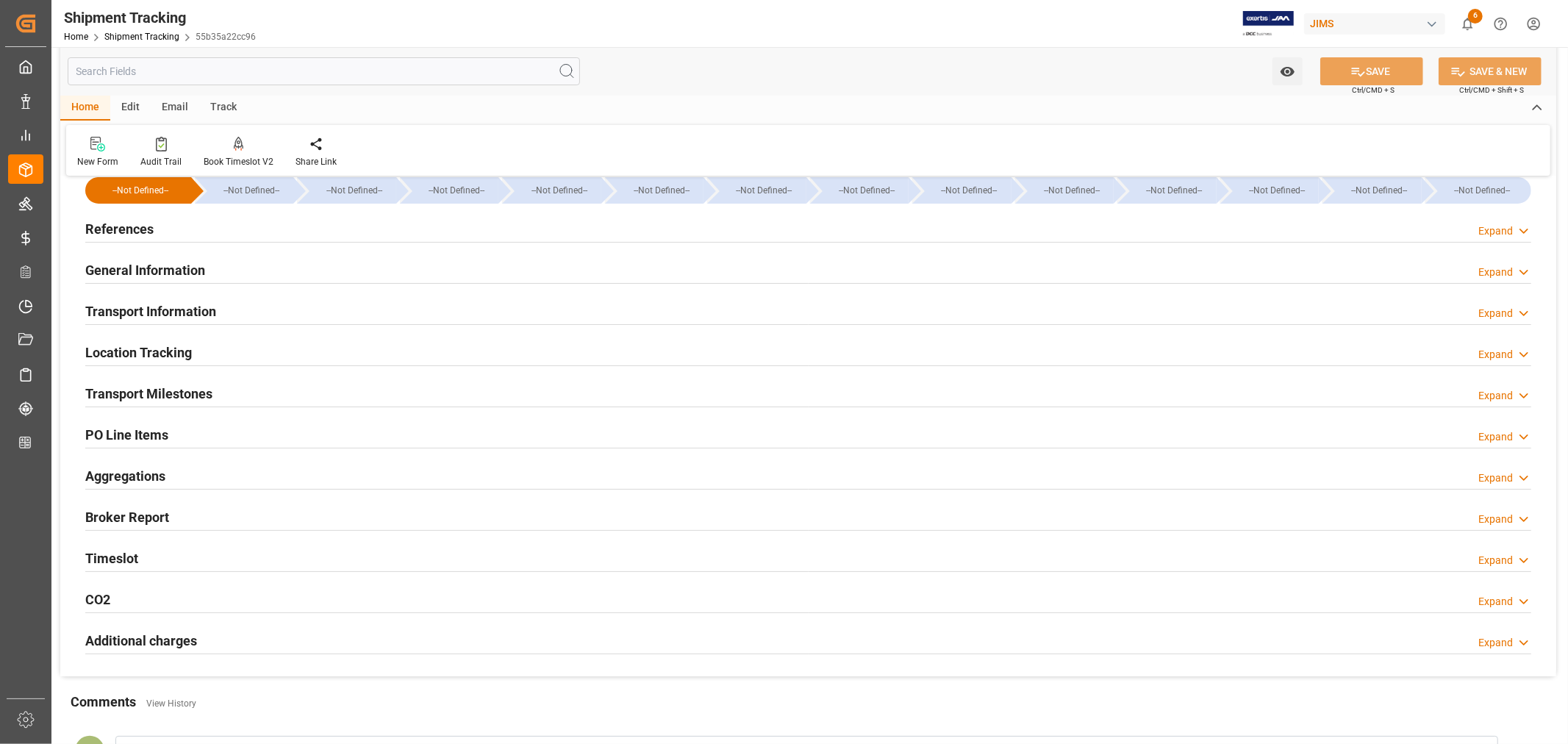
scroll to position [0, 0]
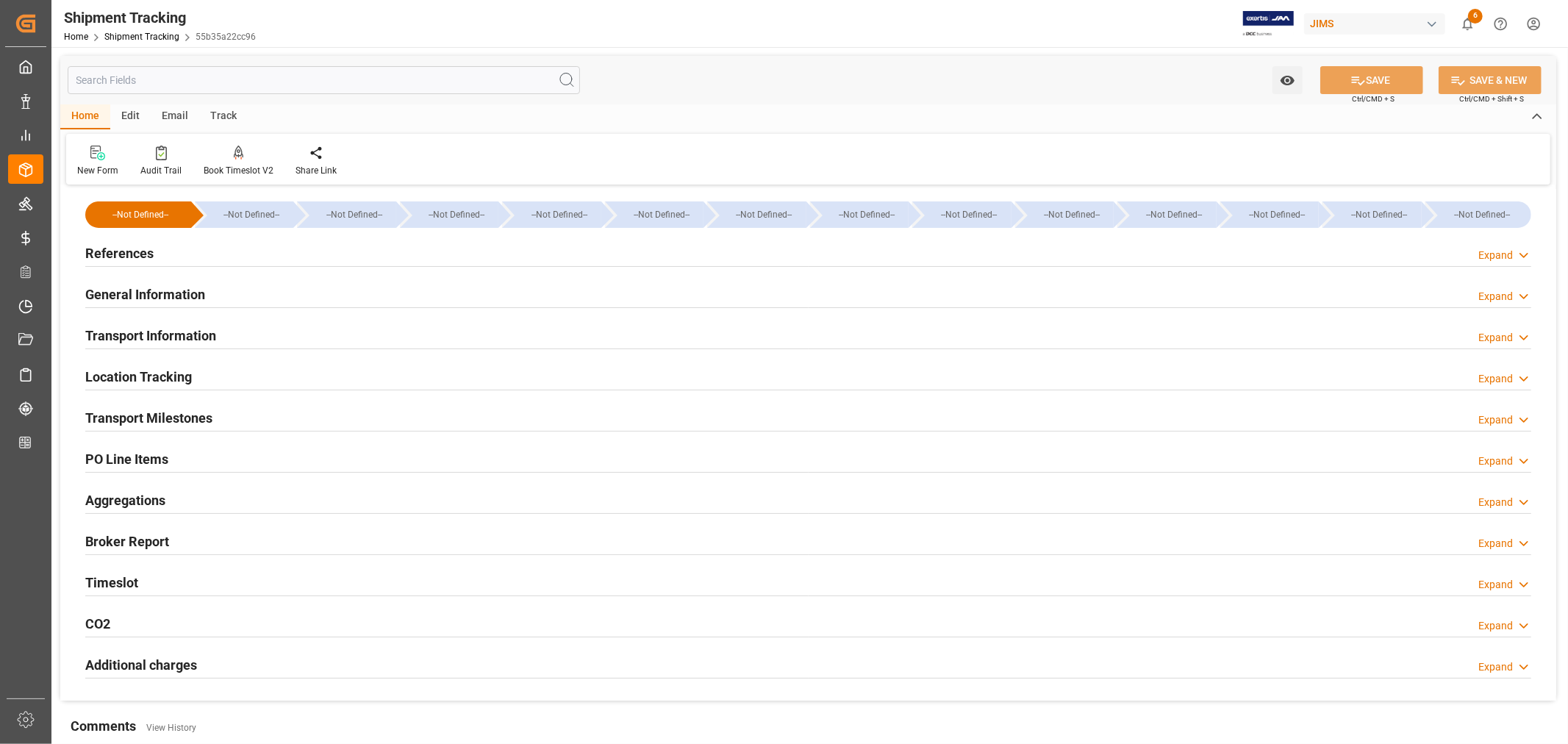
click at [193, 289] on h2 "General Information" at bounding box center [144, 293] width 119 height 19
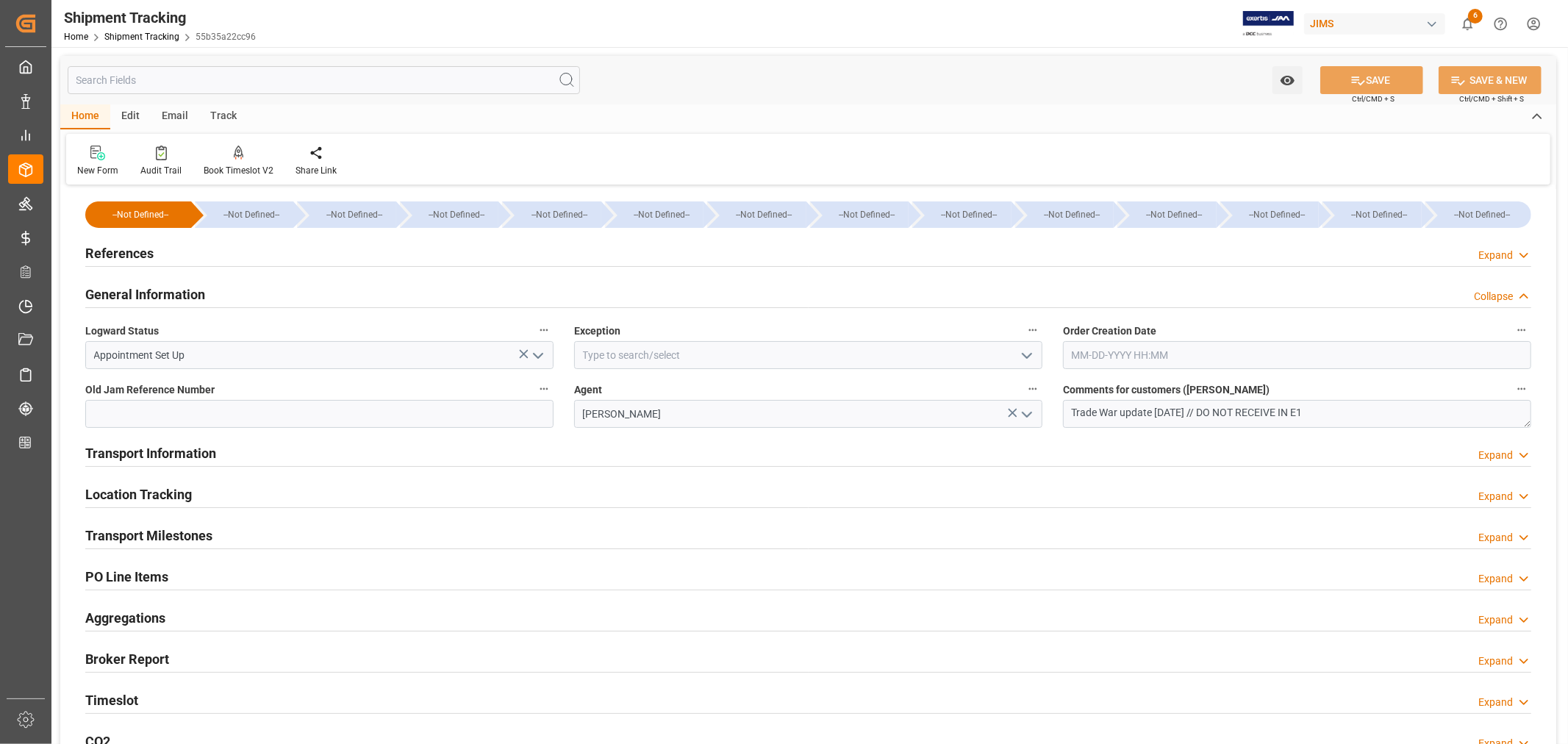
click at [102, 251] on h2 "References" at bounding box center [119, 253] width 68 height 19
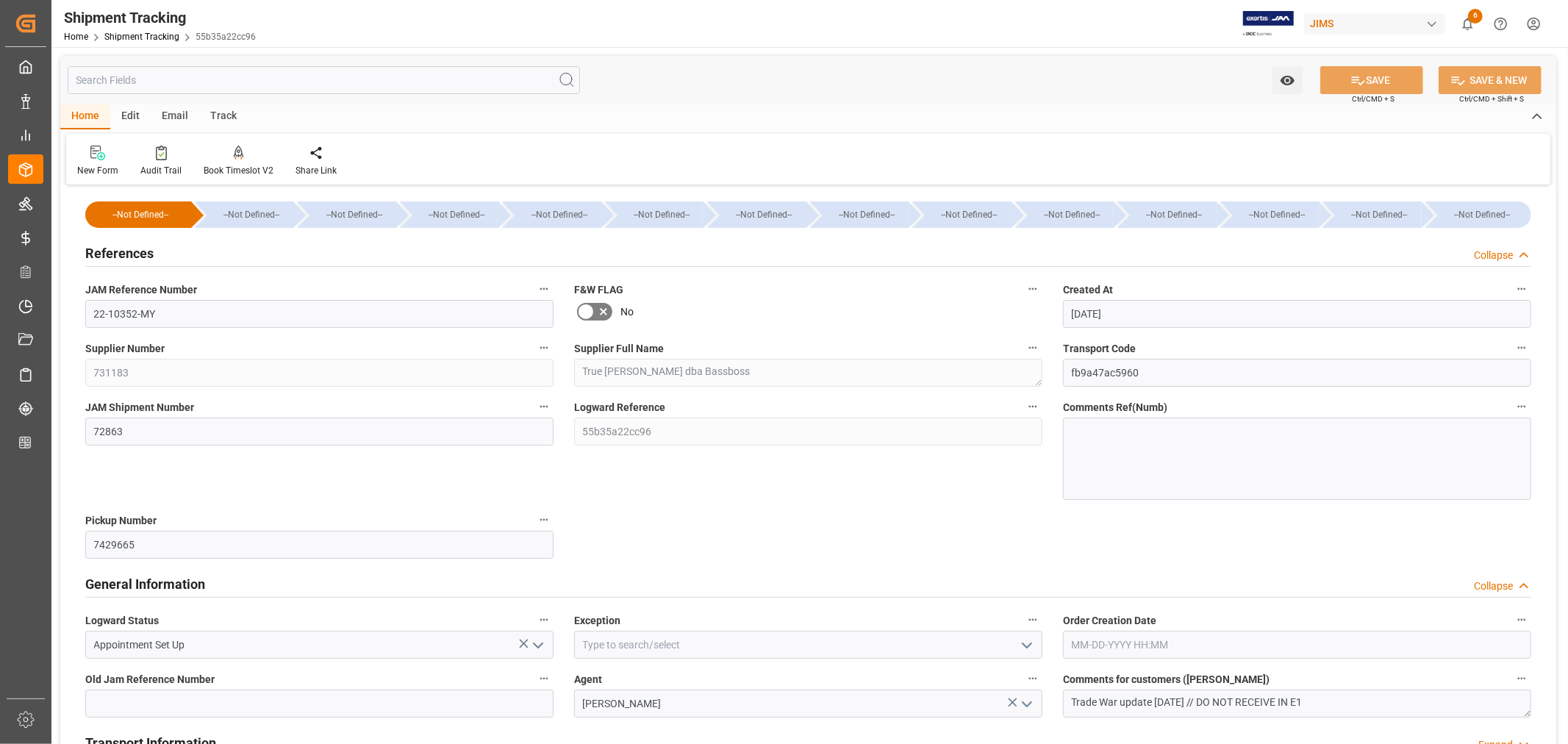
click at [147, 252] on h2 "References" at bounding box center [119, 253] width 68 height 19
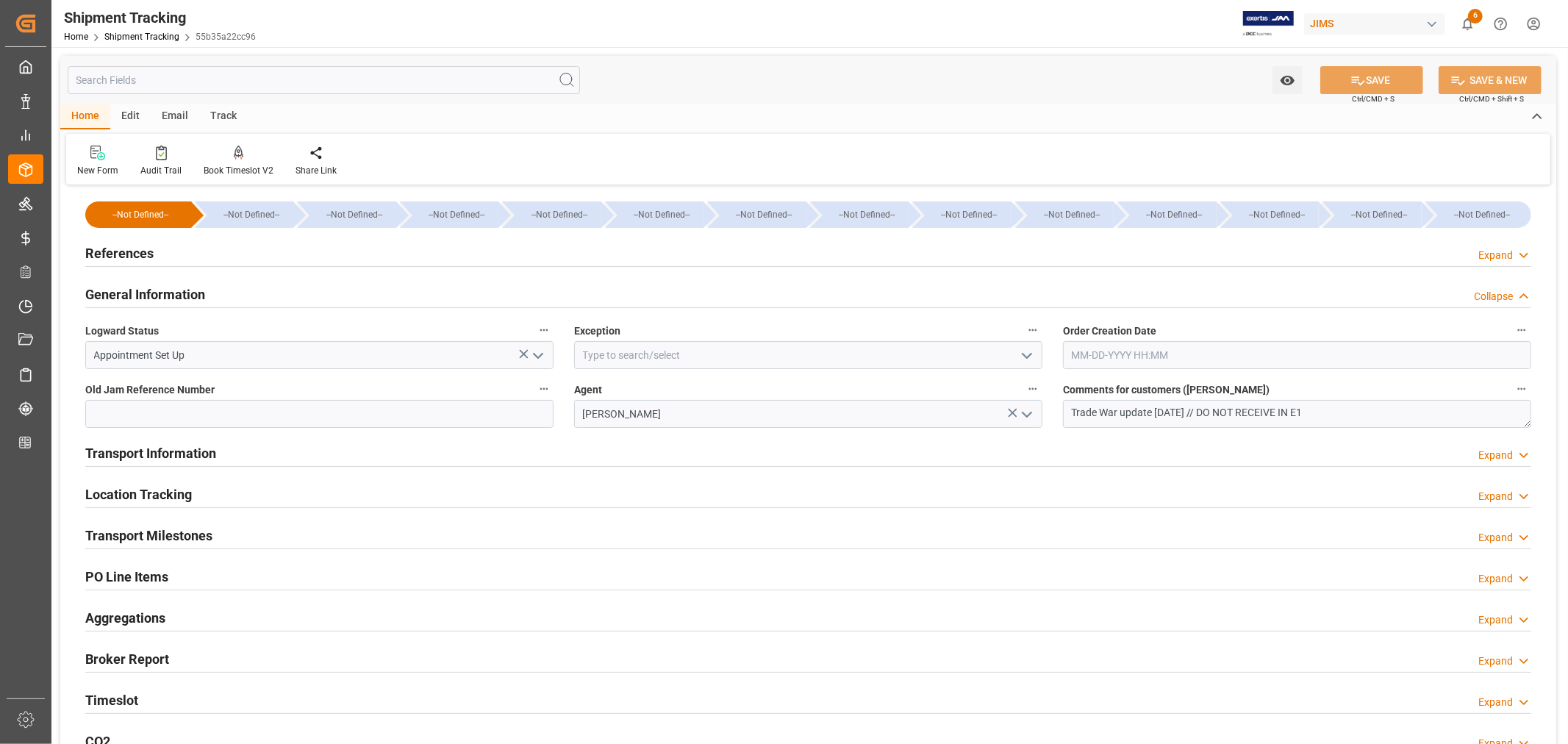
click at [144, 30] on div "Home Shipment Tracking 55b35a22cc96" at bounding box center [159, 36] width 192 height 16
click at [148, 41] on link "Shipment Tracking" at bounding box center [142, 36] width 75 height 10
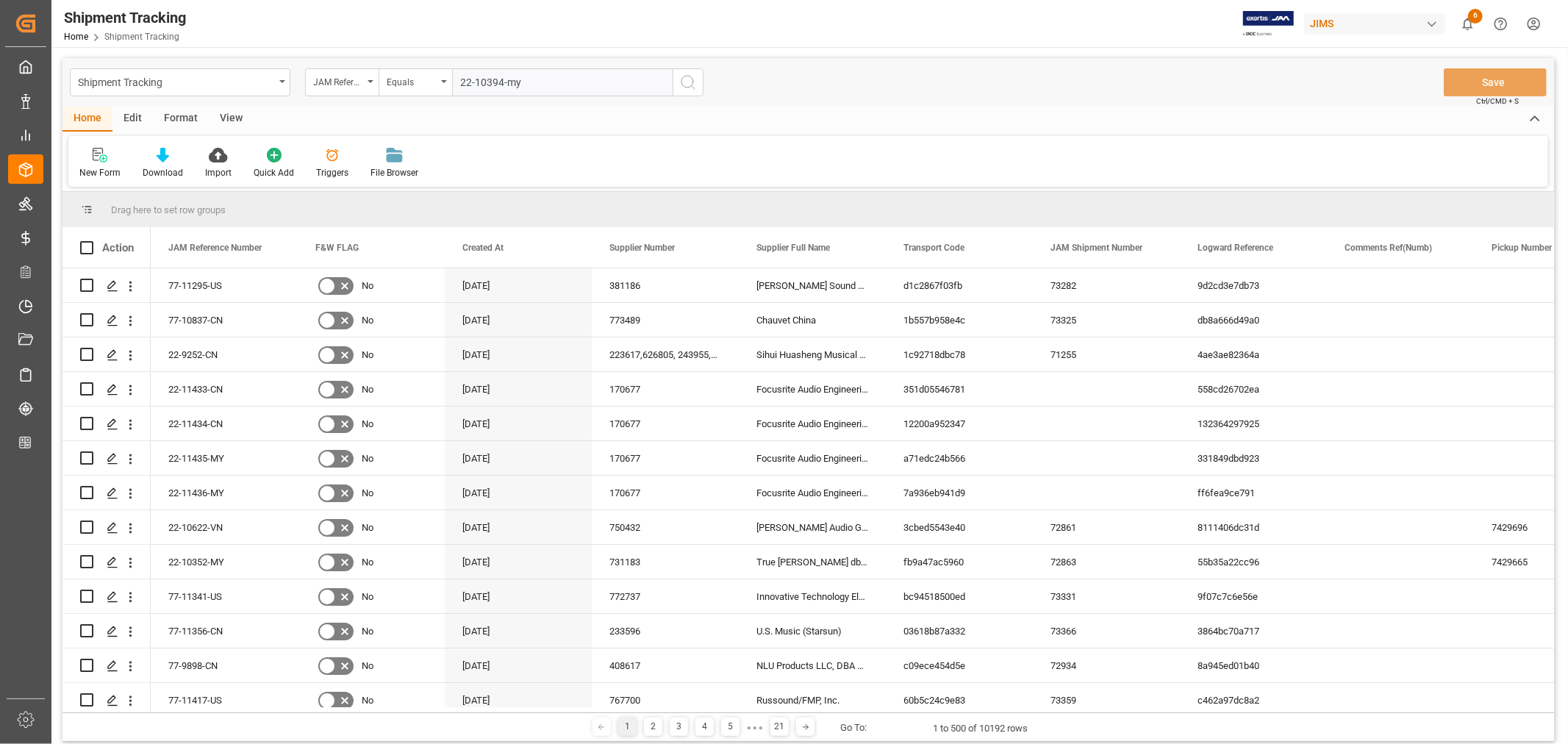
type input "22-10394-my"
click at [691, 78] on icon "search button" at bounding box center [688, 81] width 18 height 18
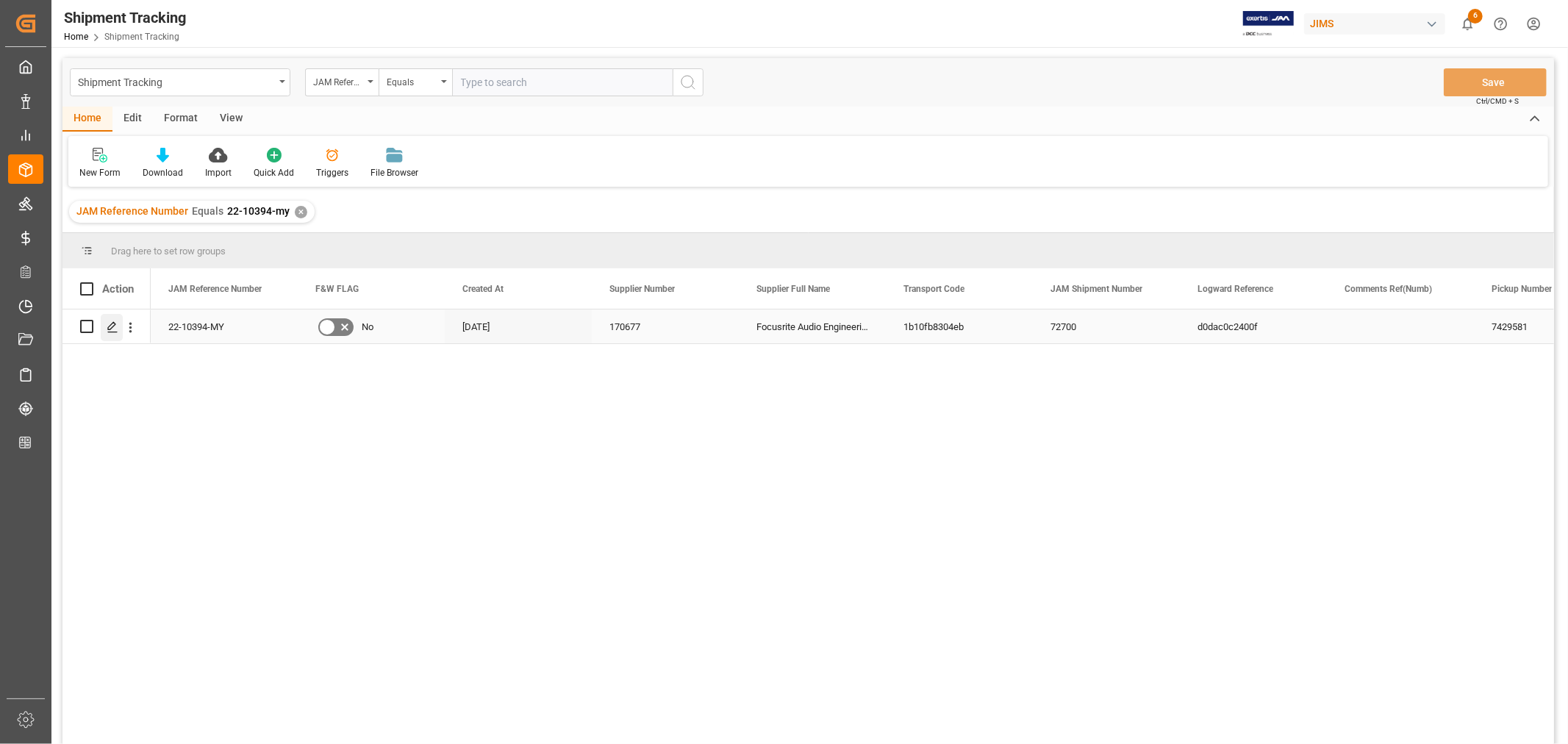
click at [116, 330] on icon "Press SPACE to select this row." at bounding box center [112, 327] width 12 height 12
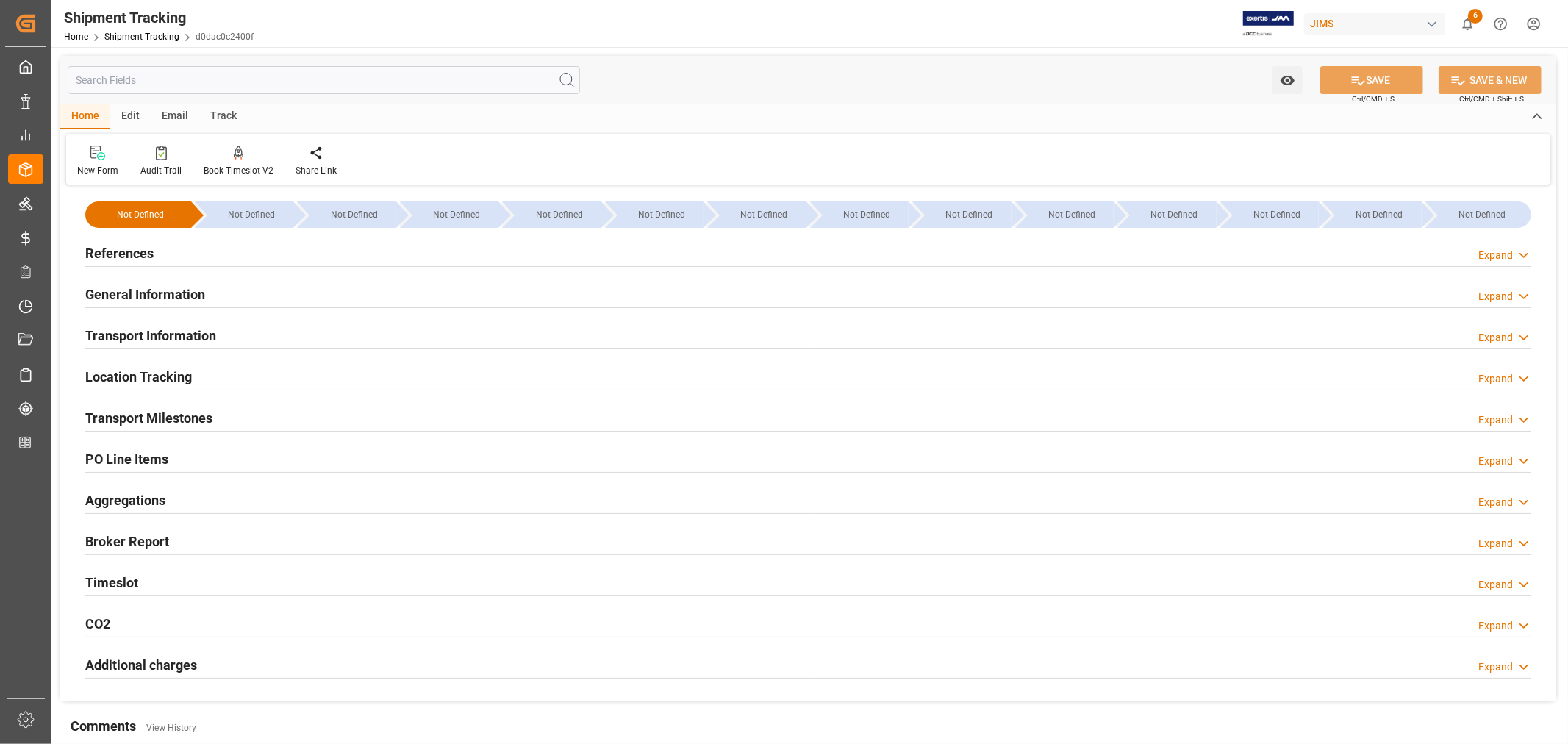
click at [246, 415] on div "Transport Milestones Expand" at bounding box center [808, 416] width 1446 height 28
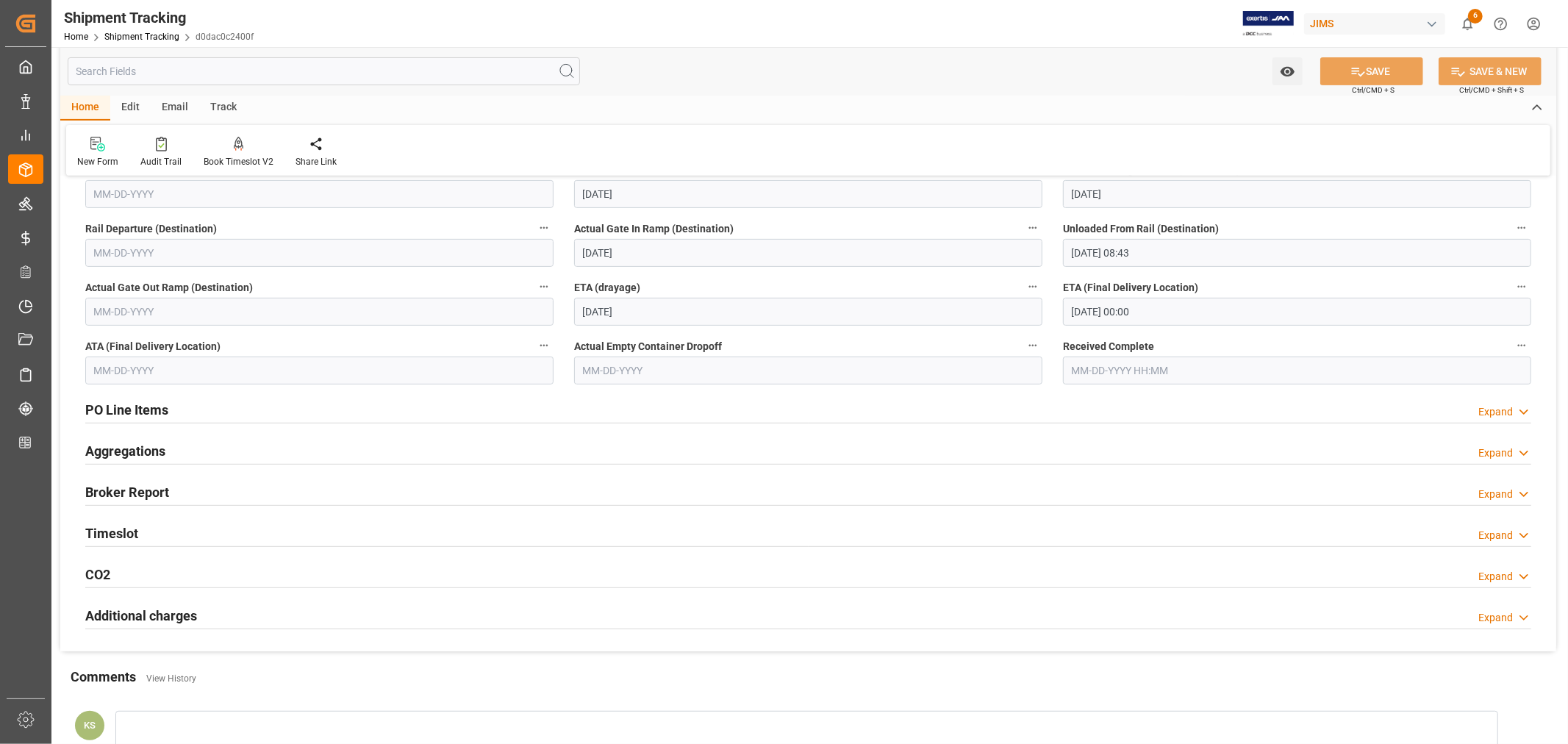
scroll to position [490, 0]
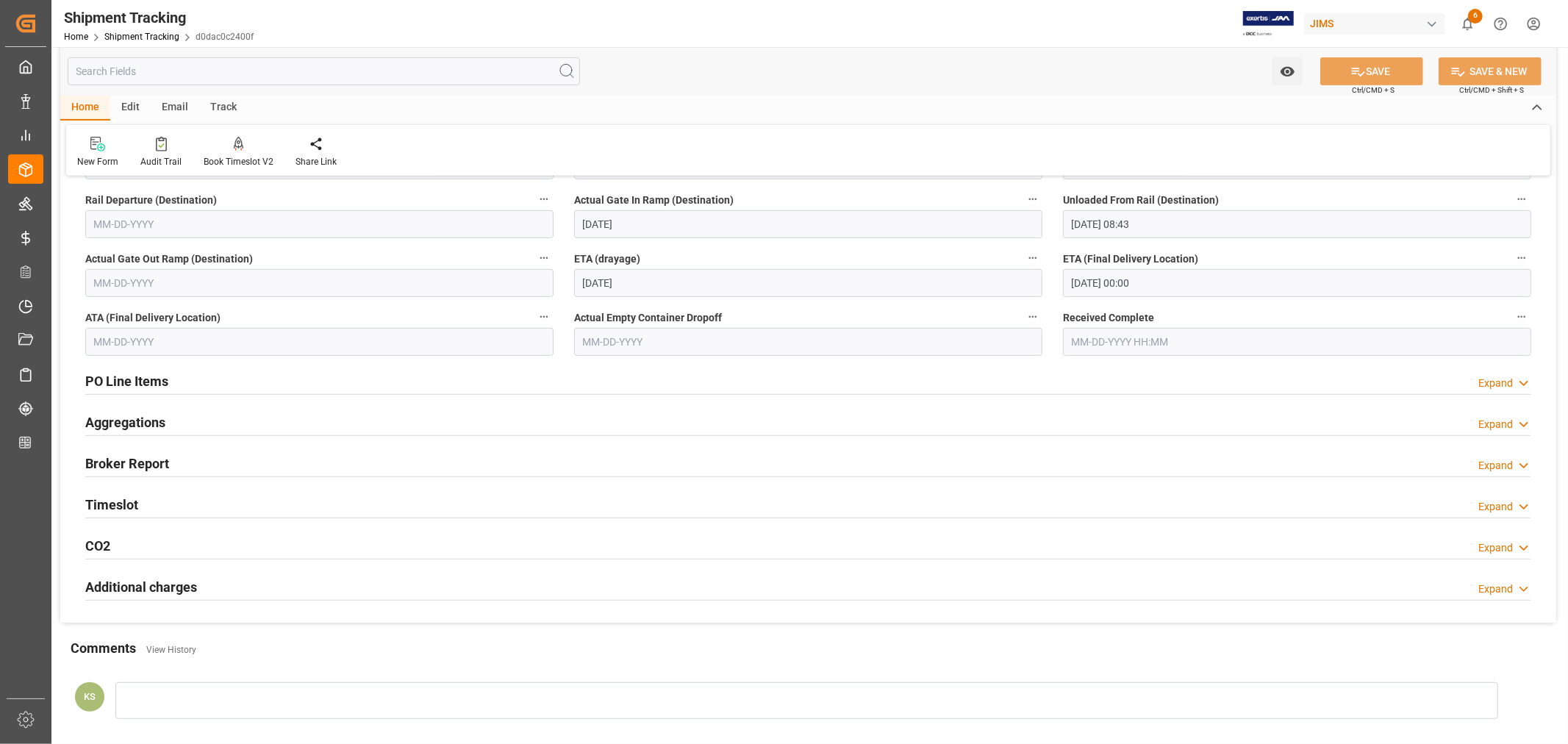
click at [245, 508] on div "Timeslot Expand" at bounding box center [808, 503] width 1446 height 28
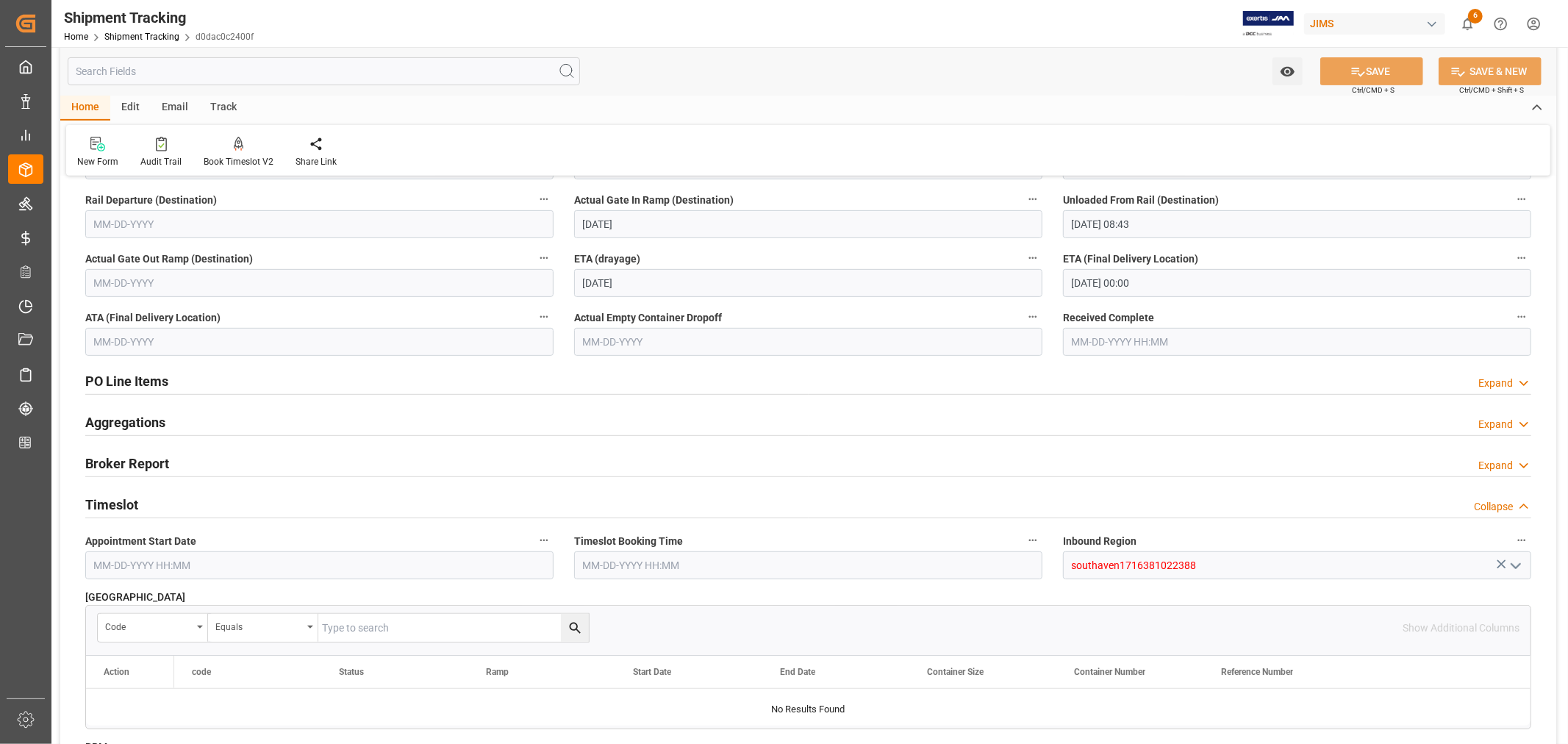
click at [245, 508] on div "Timeslot Collapse" at bounding box center [808, 503] width 1446 height 28
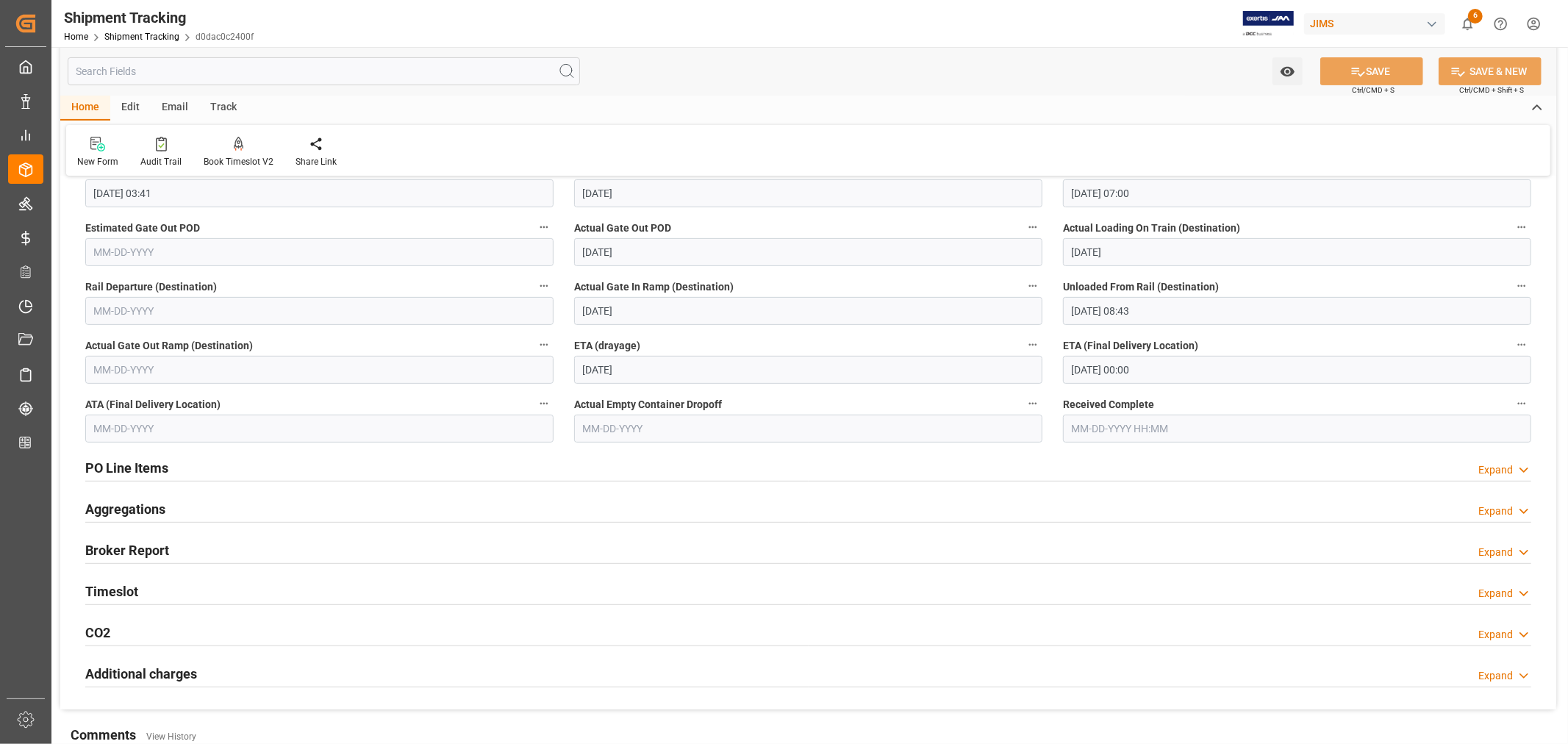
scroll to position [327, 0]
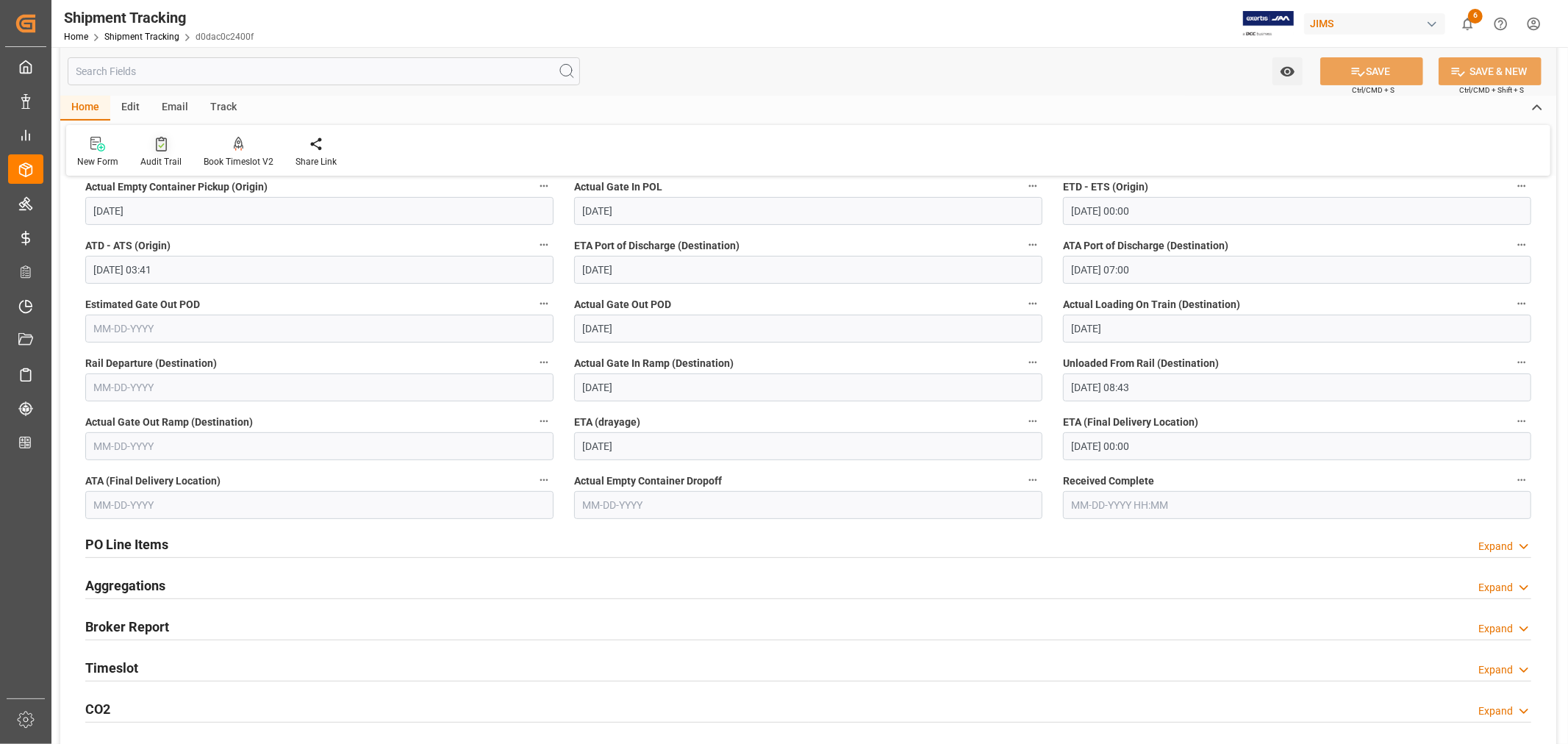
click at [158, 145] on icon at bounding box center [161, 146] width 6 height 6
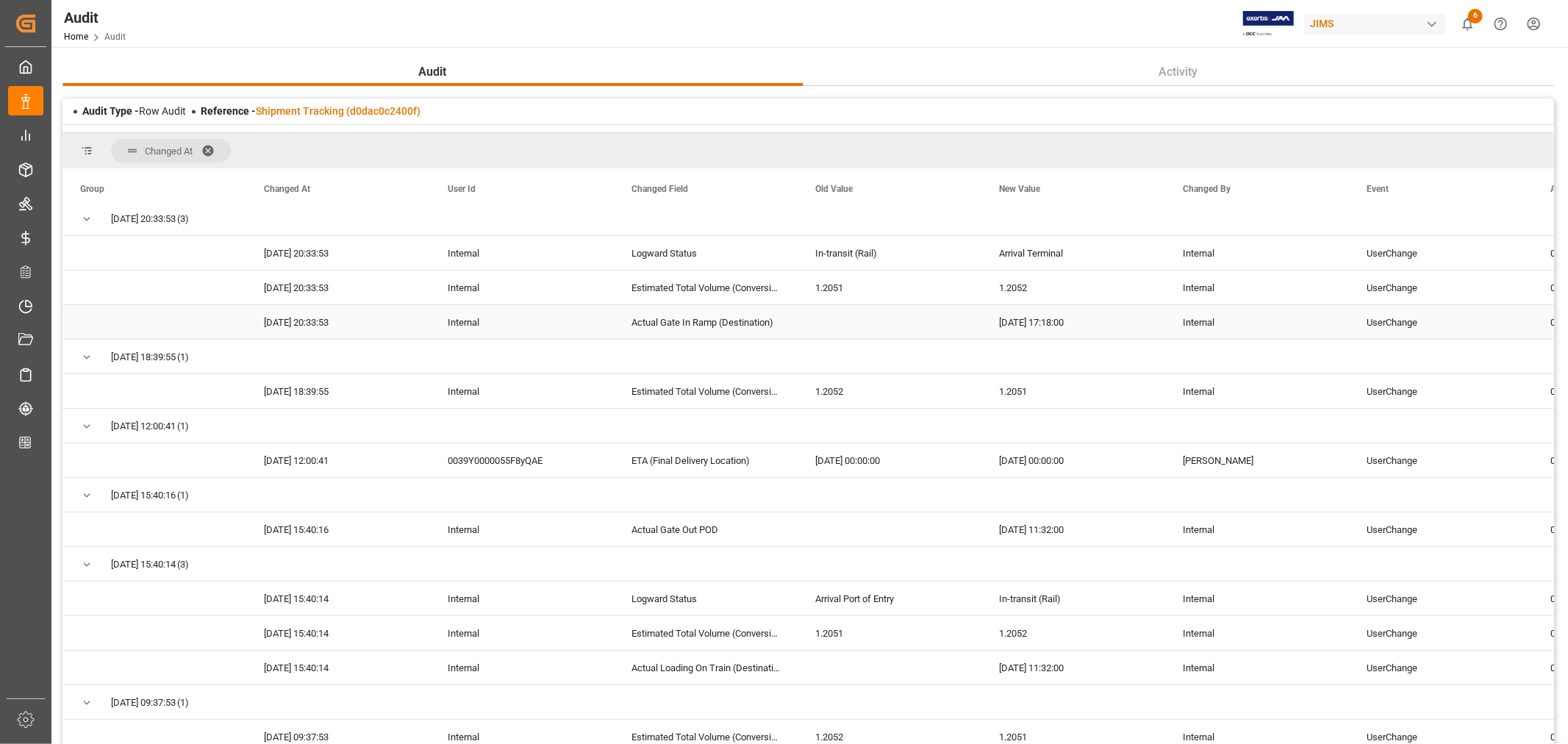
scroll to position [244, 0]
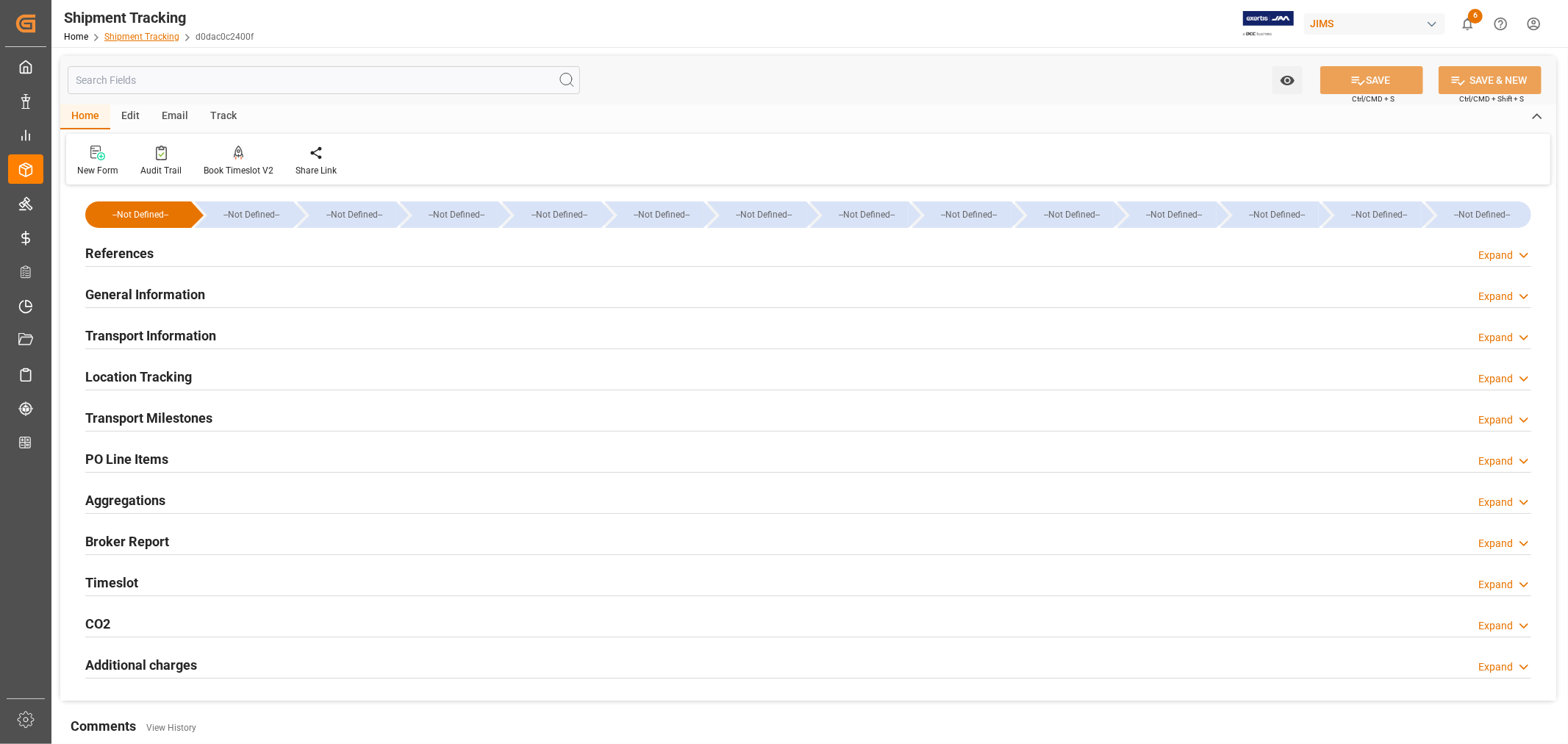
click at [147, 33] on link "Shipment Tracking" at bounding box center [142, 36] width 75 height 10
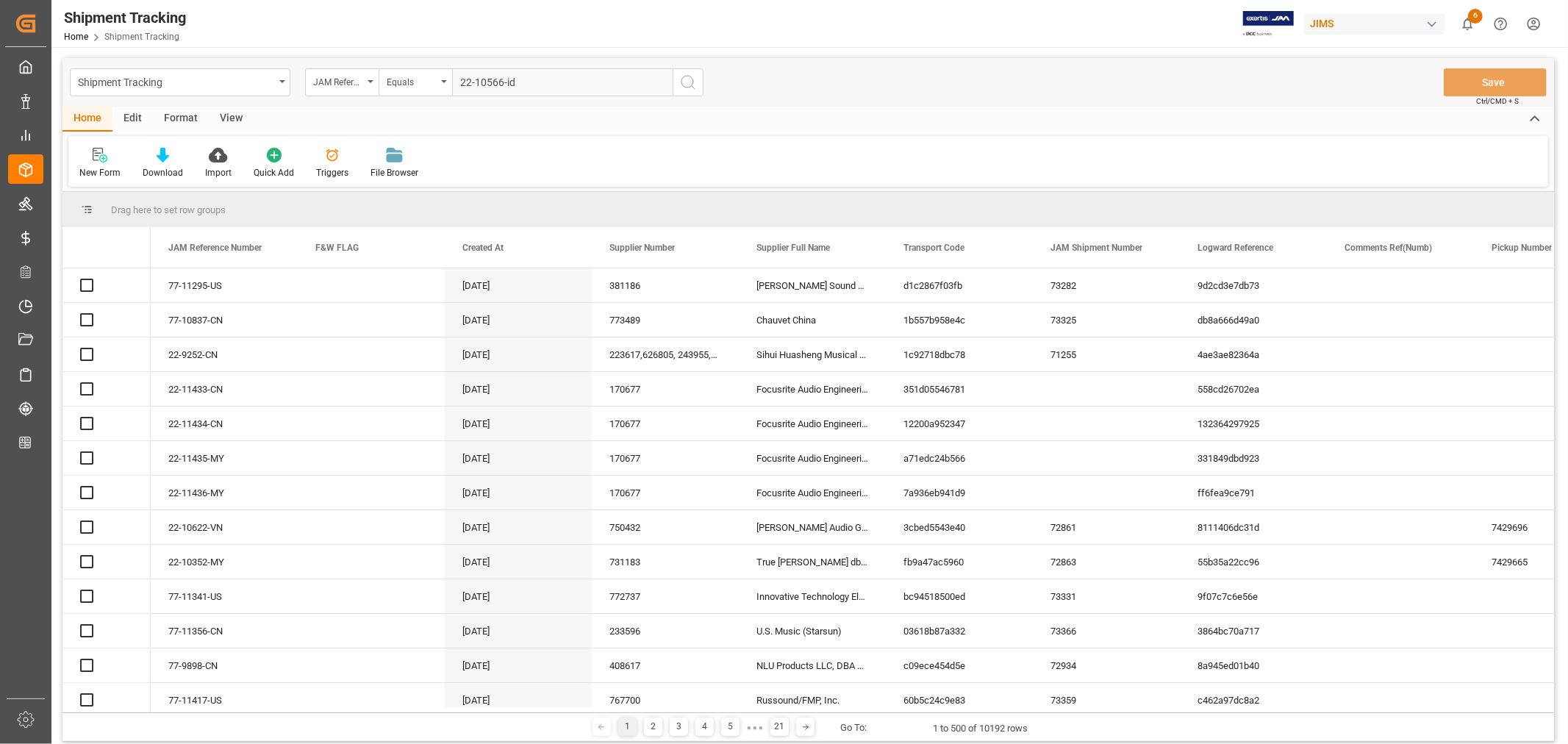
type input "22-10566-id"
click at [688, 81] on icon "search button" at bounding box center [688, 81] width 18 height 18
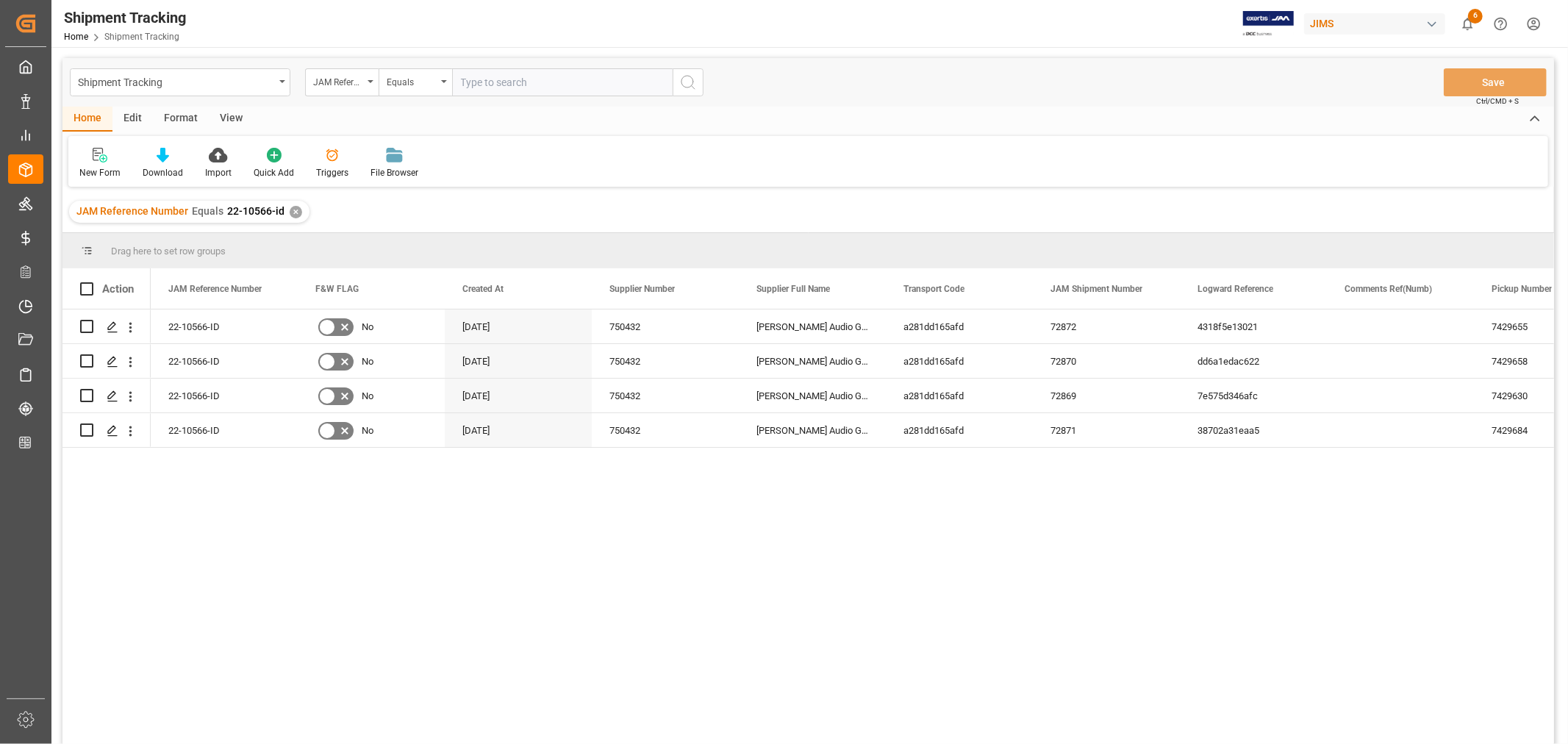
drag, startPoint x: 230, startPoint y: 119, endPoint x: 204, endPoint y: 129, distance: 27.9
click at [229, 119] on div "View" at bounding box center [230, 118] width 44 height 25
click at [92, 160] on icon at bounding box center [94, 155] width 15 height 15
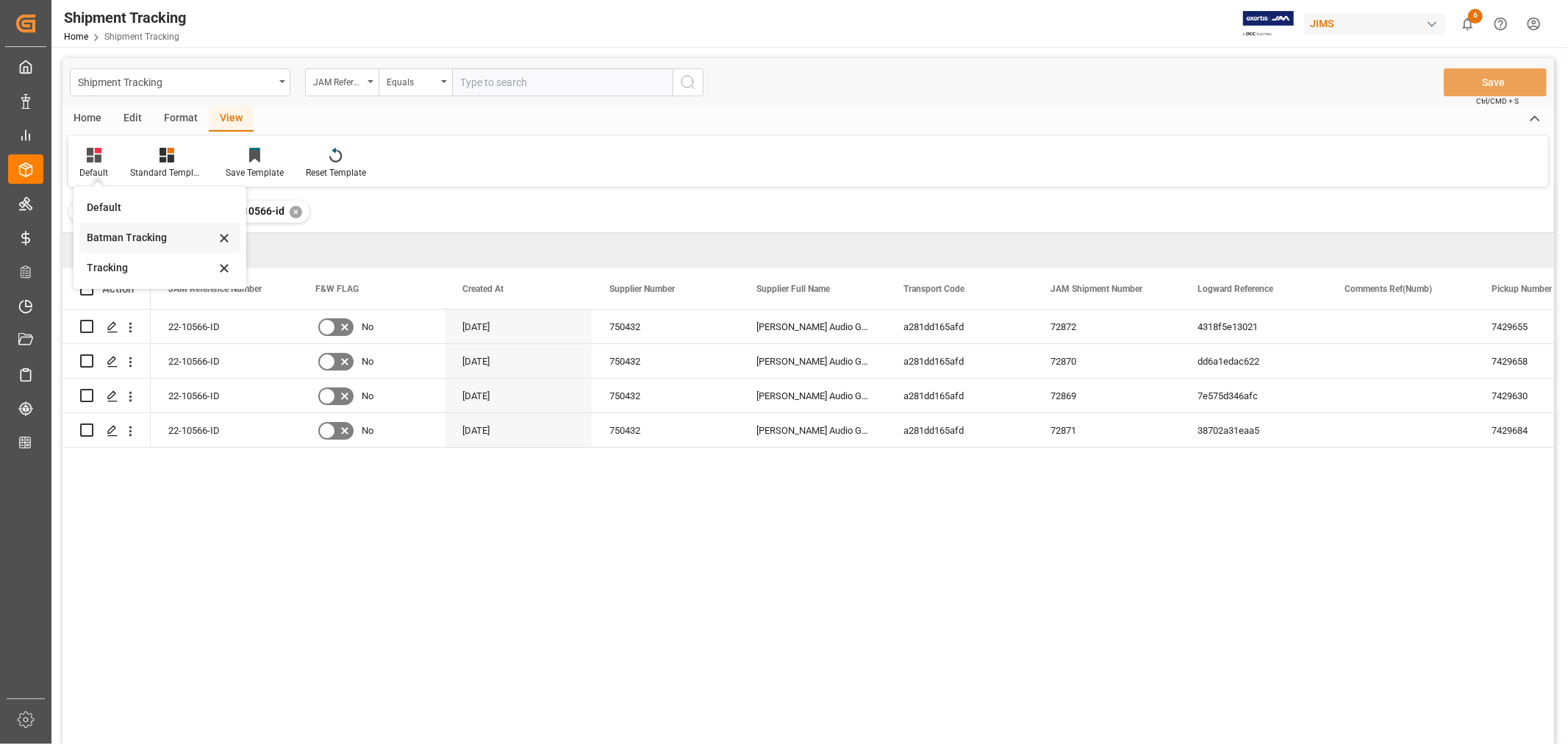
click at [122, 238] on div "Batman Tracking" at bounding box center [151, 238] width 129 height 16
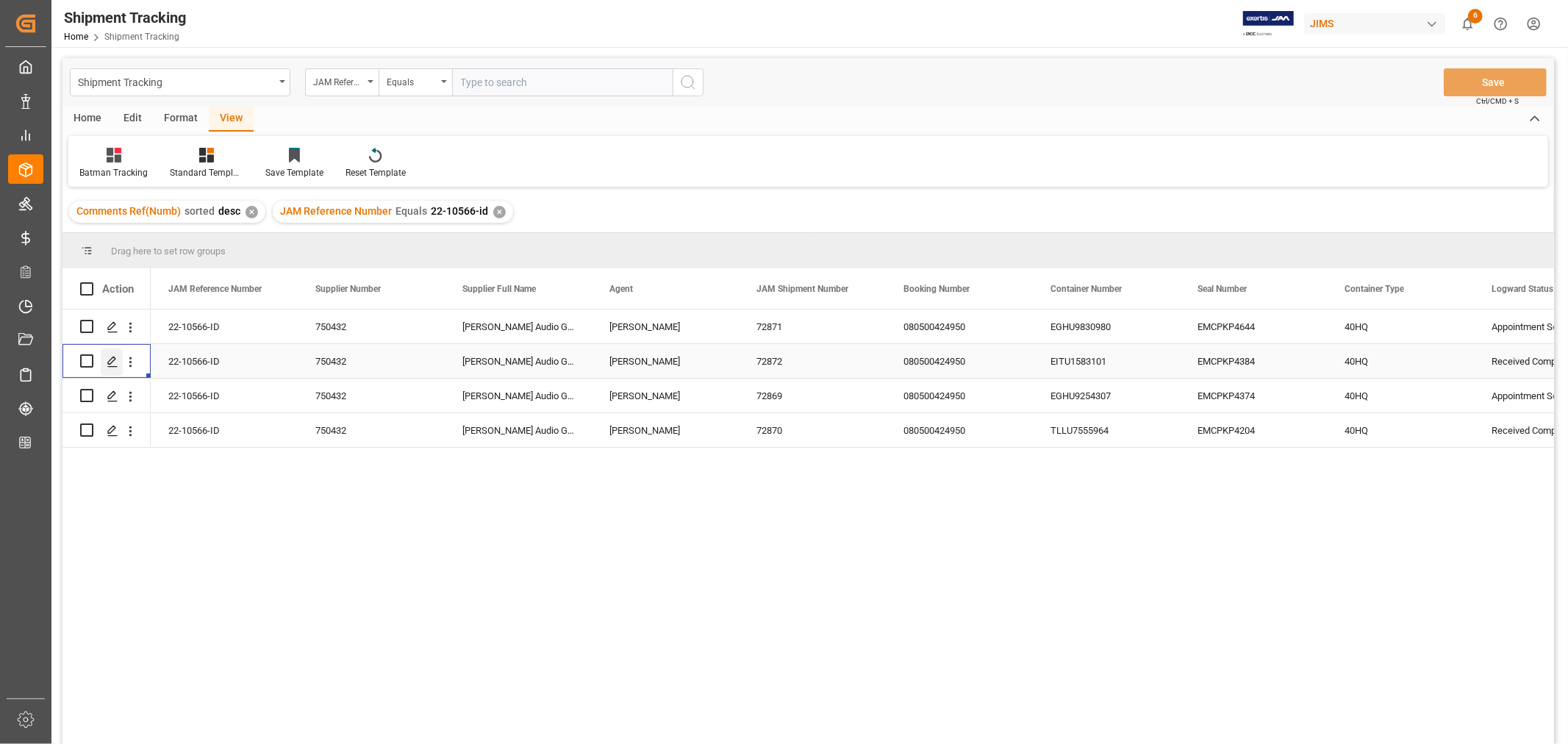
click at [112, 361] on icon "Press SPACE to select this row." at bounding box center [112, 361] width 12 height 12
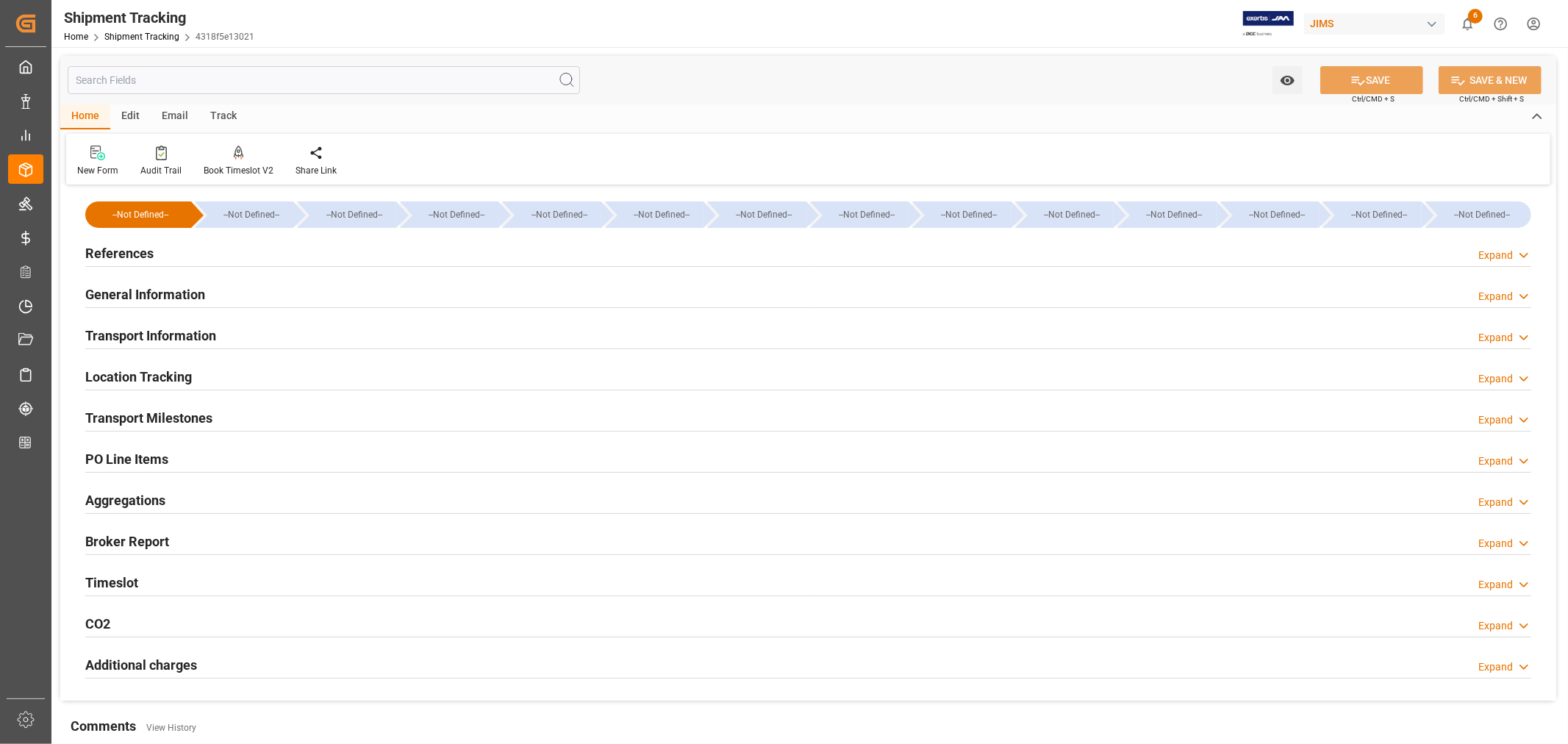
click at [202, 408] on h2 "Transport Milestones" at bounding box center [148, 417] width 127 height 19
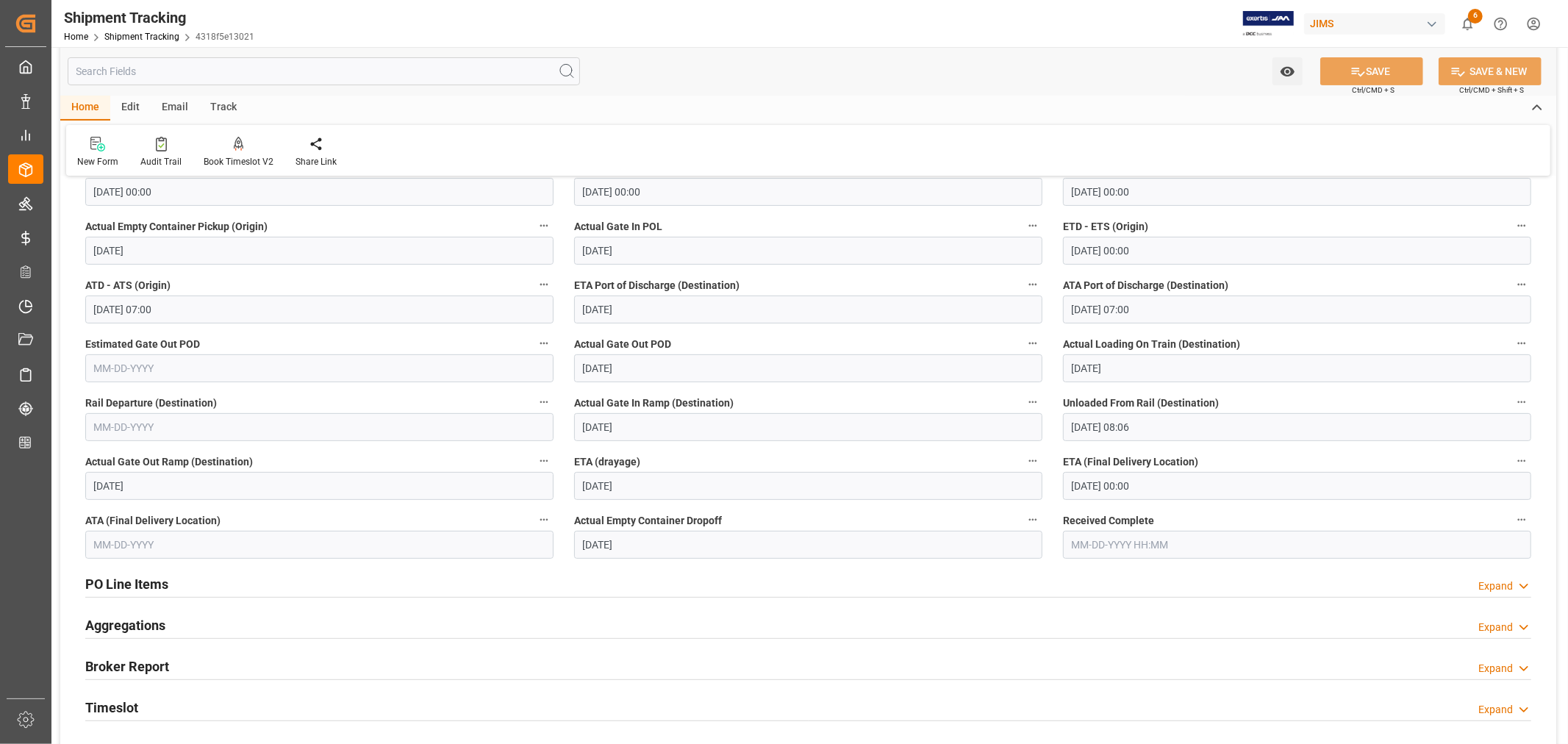
scroll to position [327, 0]
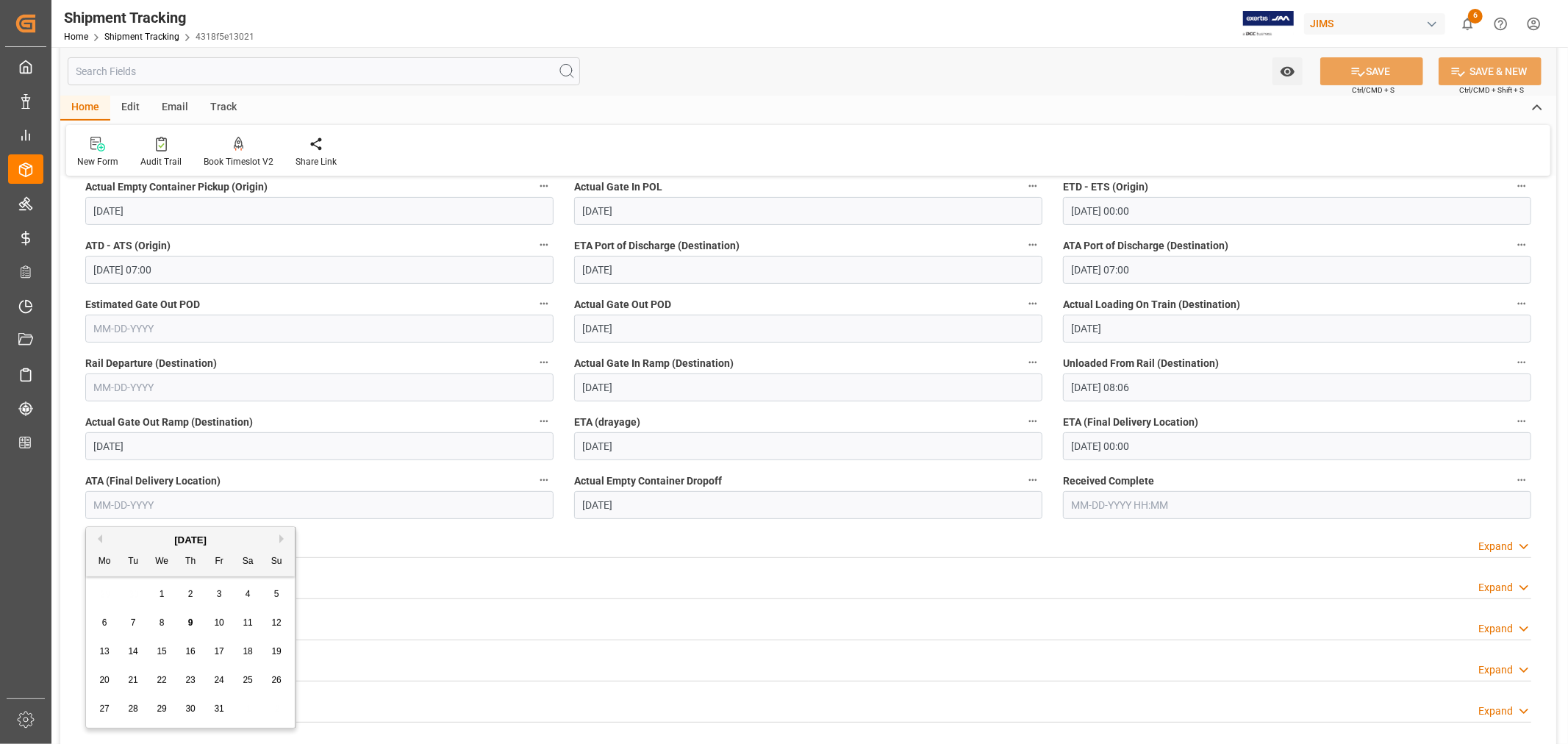
click at [201, 498] on input "text" at bounding box center [319, 504] width 468 height 28
click at [162, 622] on span "8" at bounding box center [162, 622] width 6 height 10
type input "10-08-2025"
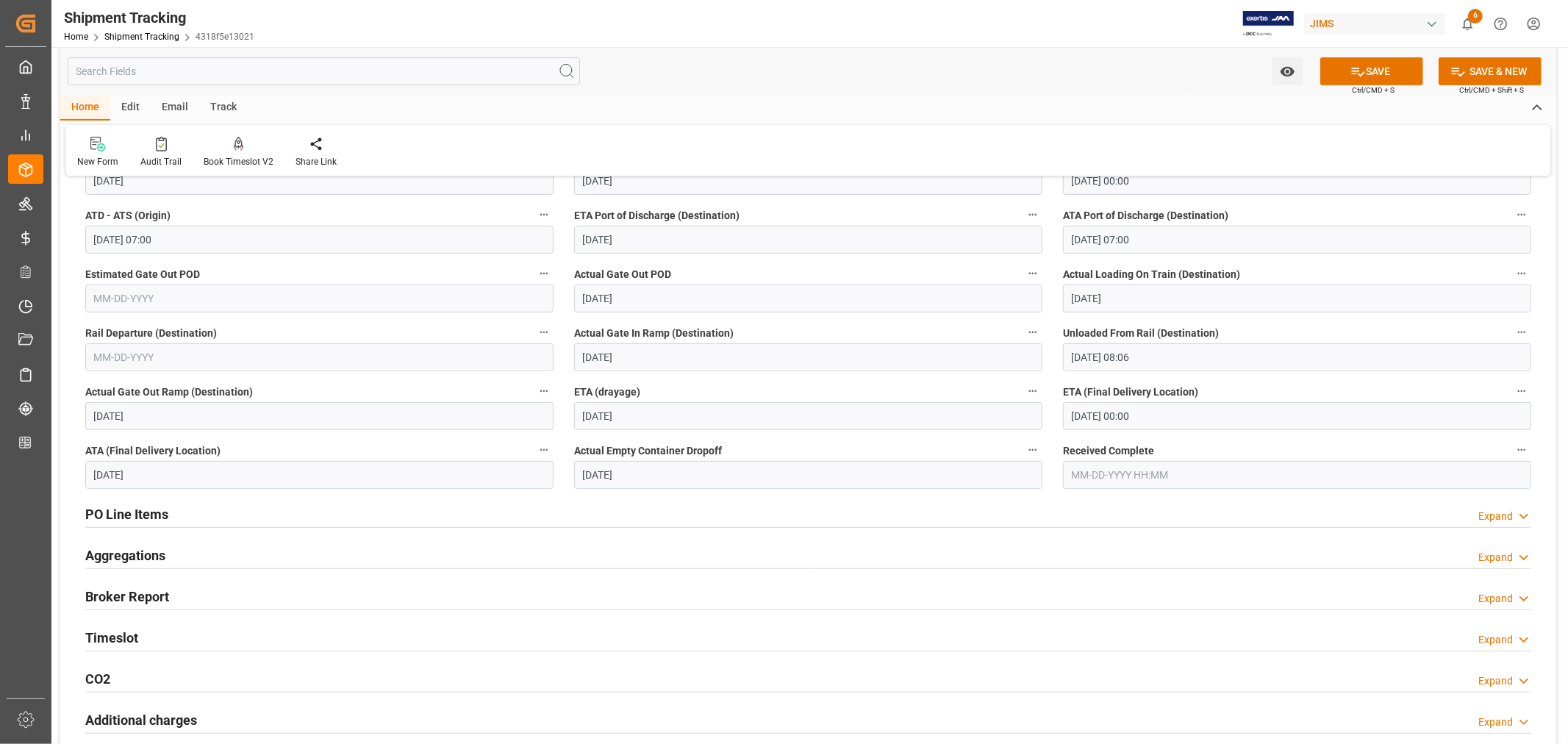
scroll to position [408, 0]
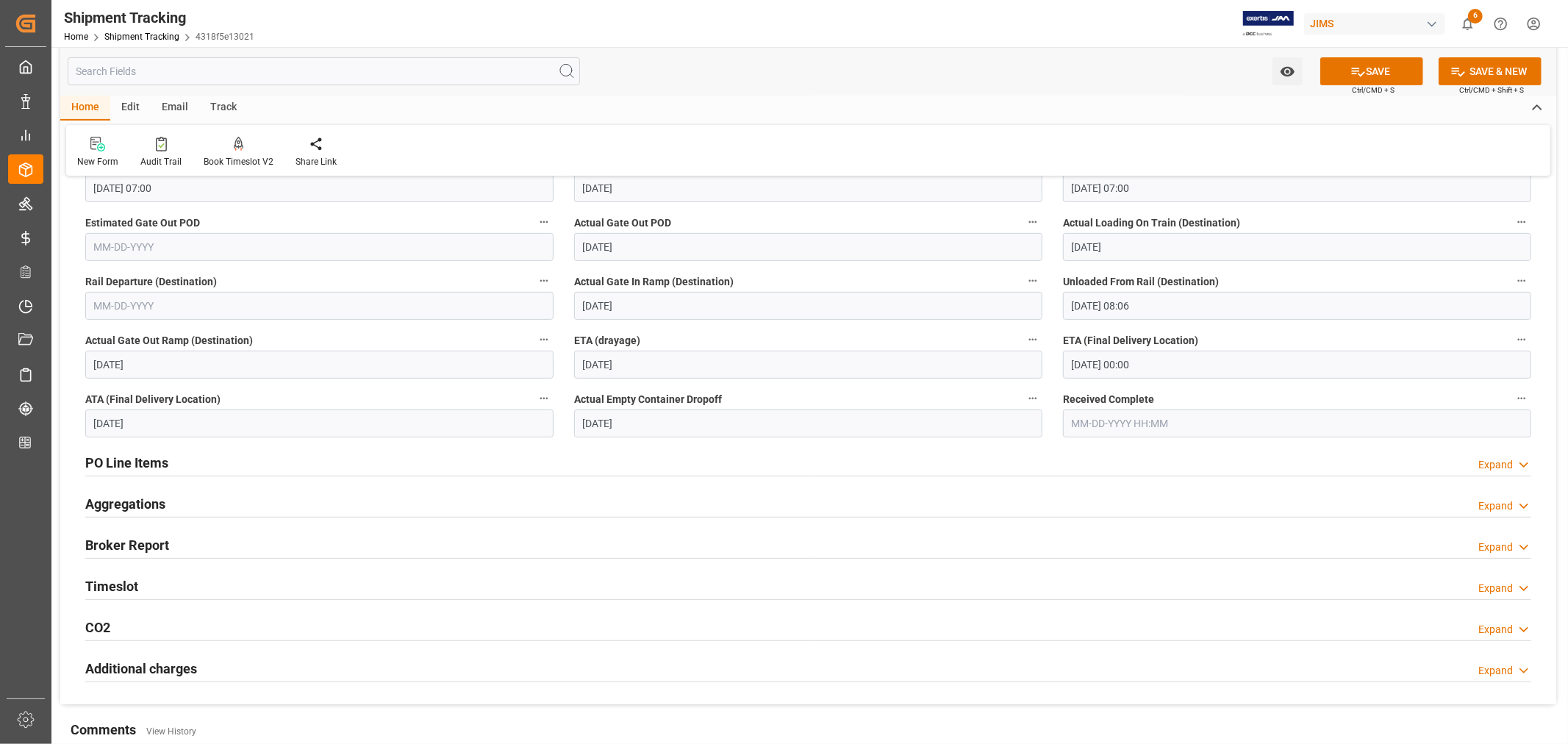
click at [268, 583] on div "Timeslot Expand" at bounding box center [808, 585] width 1446 height 28
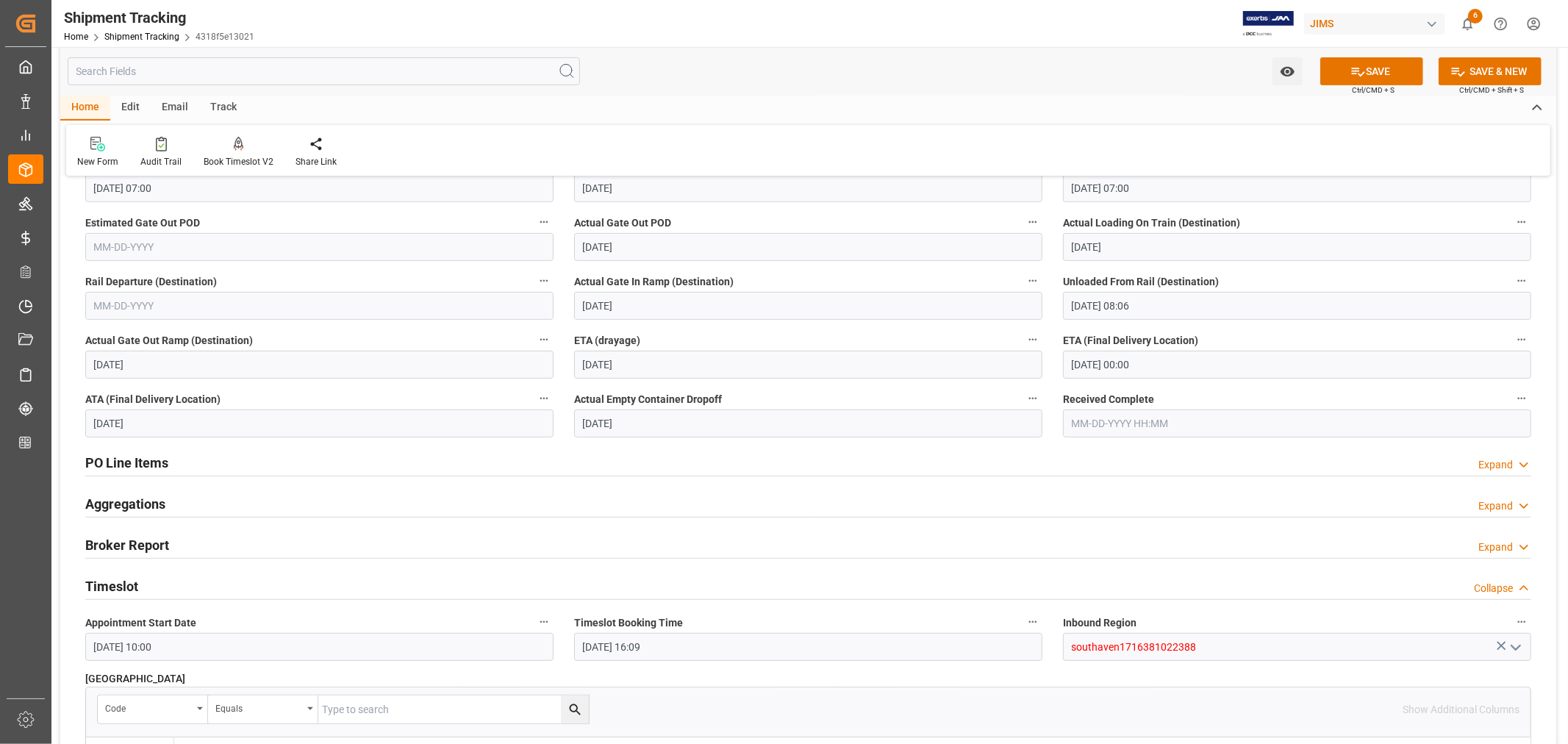
click at [268, 583] on div "Timeslot Collapse" at bounding box center [808, 585] width 1446 height 28
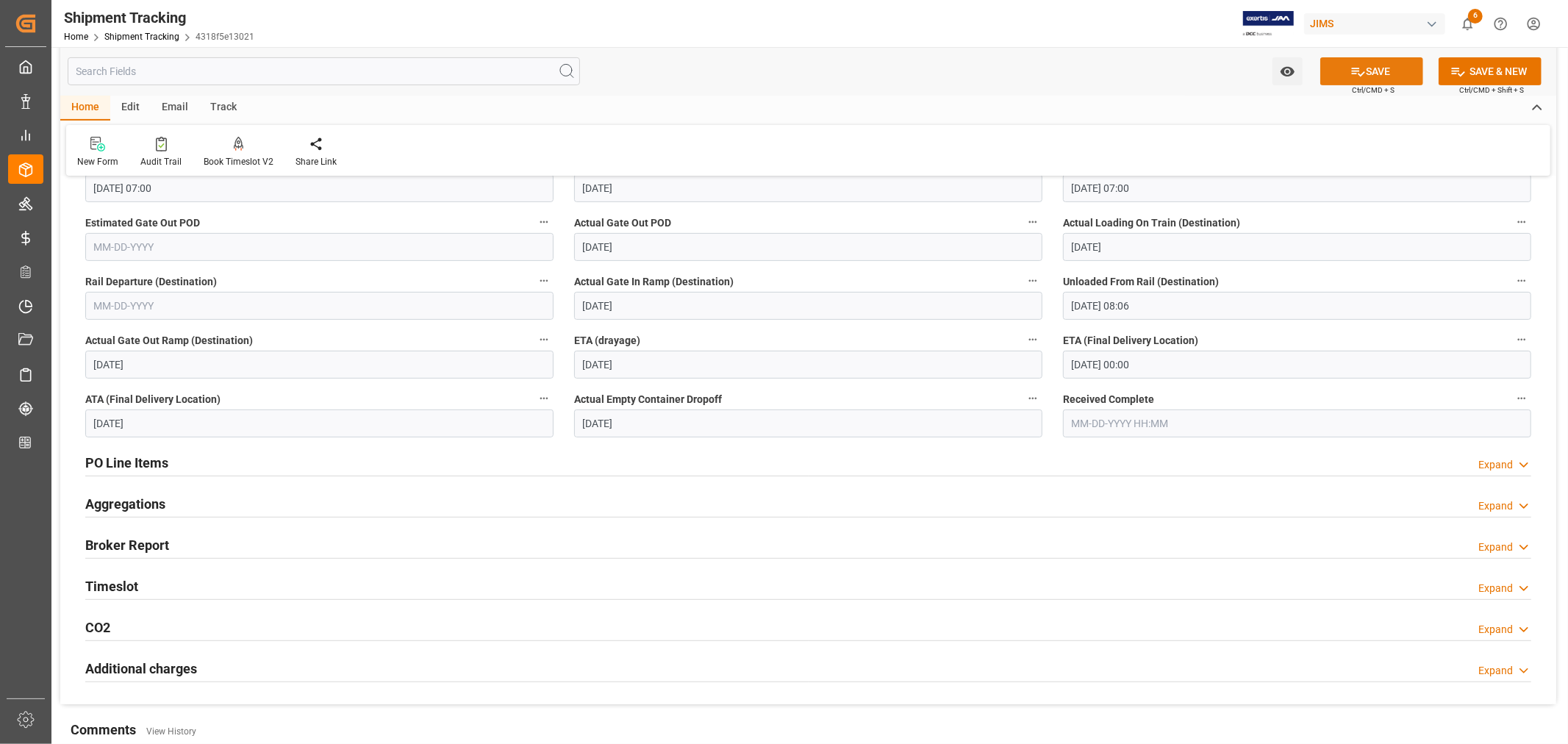
click at [1373, 68] on button "SAVE" at bounding box center [1371, 71] width 103 height 28
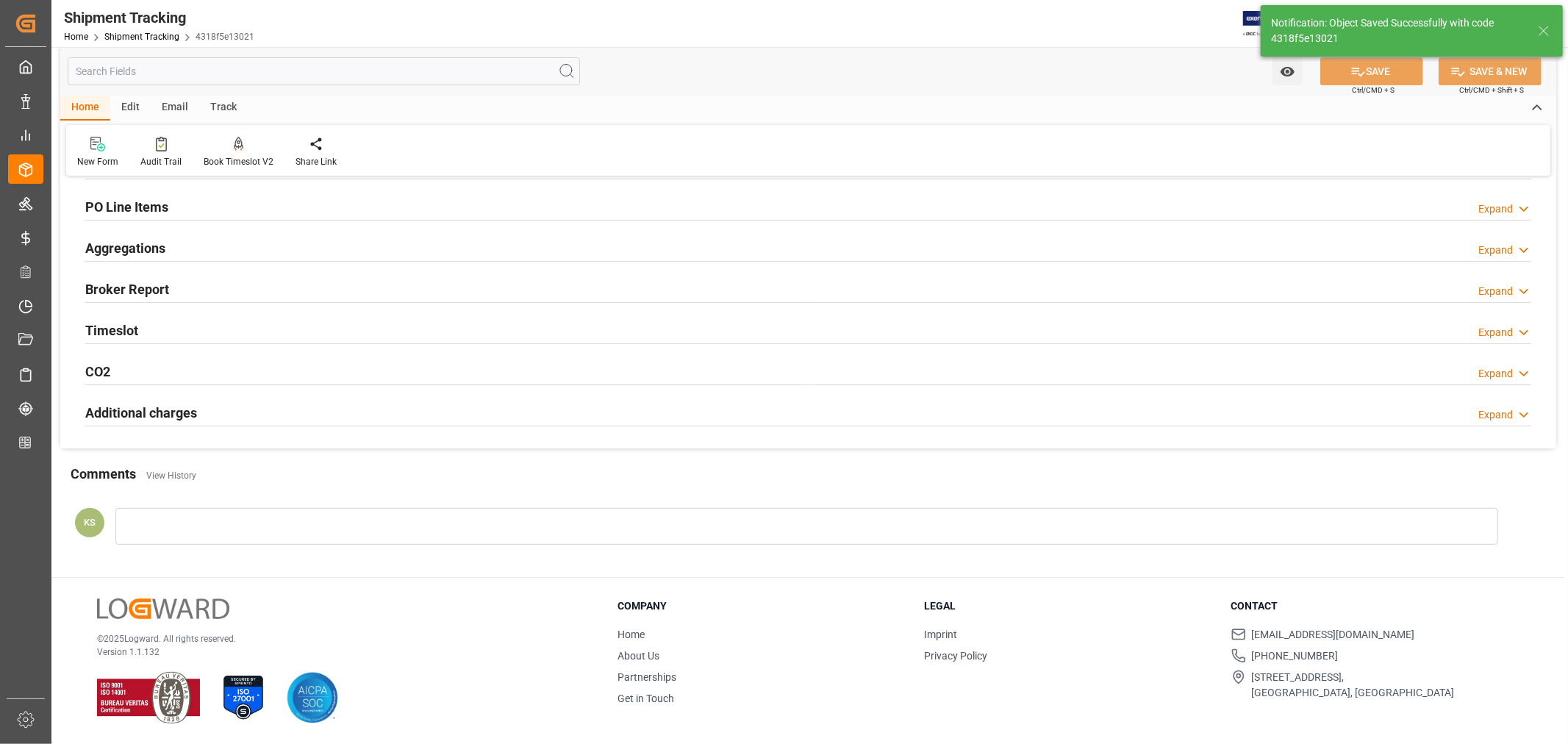
scroll to position [0, 0]
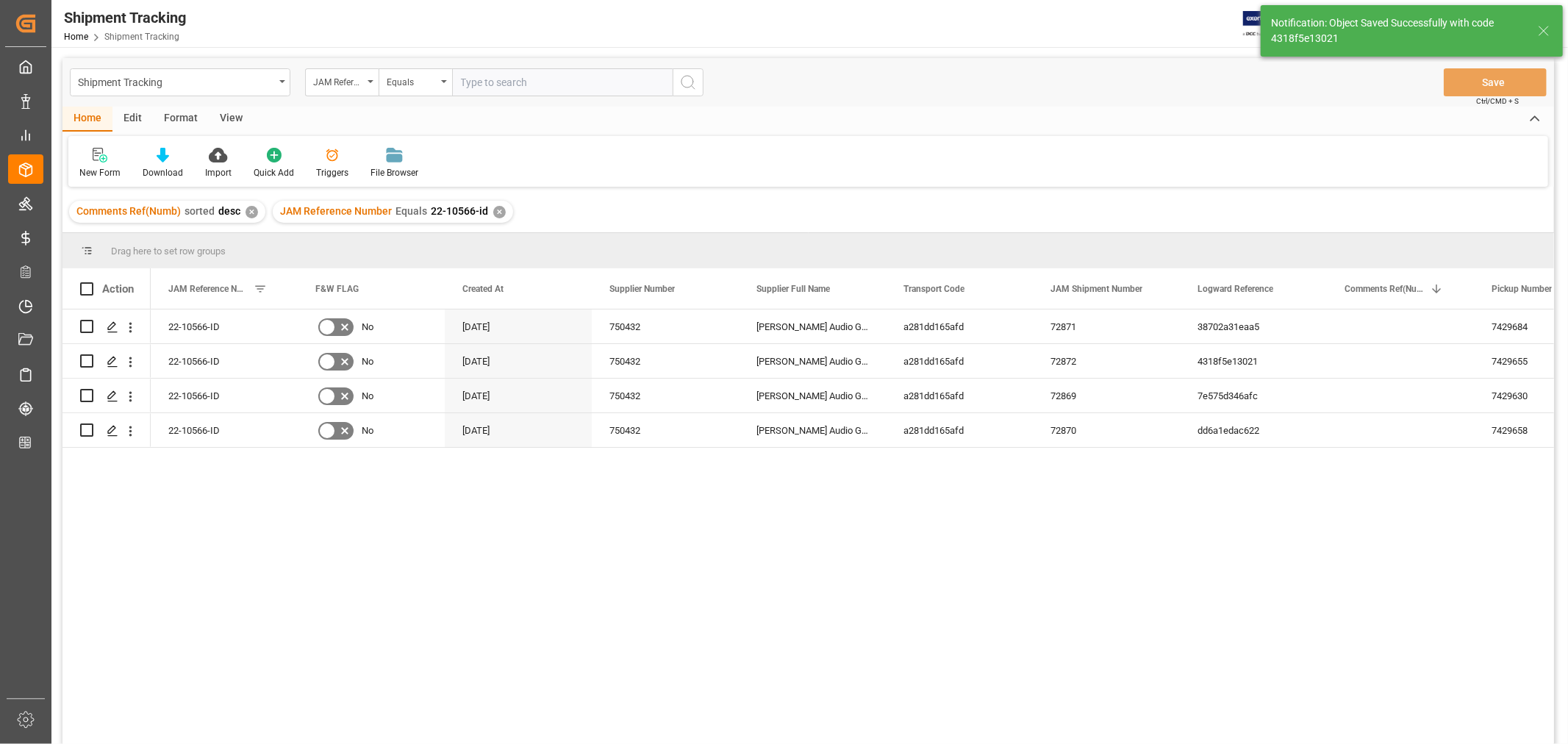
click at [239, 112] on div "View" at bounding box center [230, 118] width 44 height 25
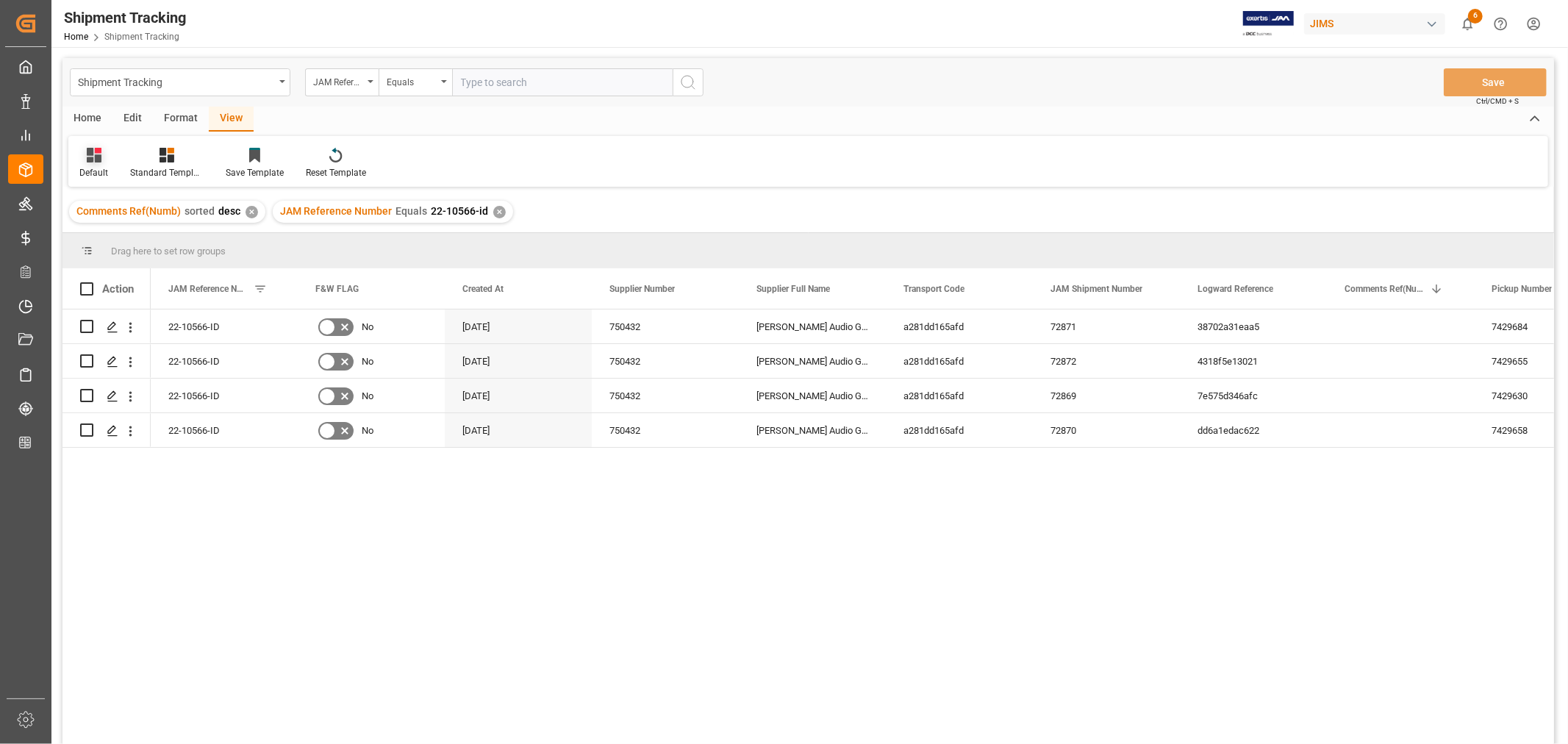
click at [96, 163] on div "Default" at bounding box center [93, 163] width 51 height 32
click at [120, 238] on div "Batman Tracking" at bounding box center [151, 238] width 129 height 16
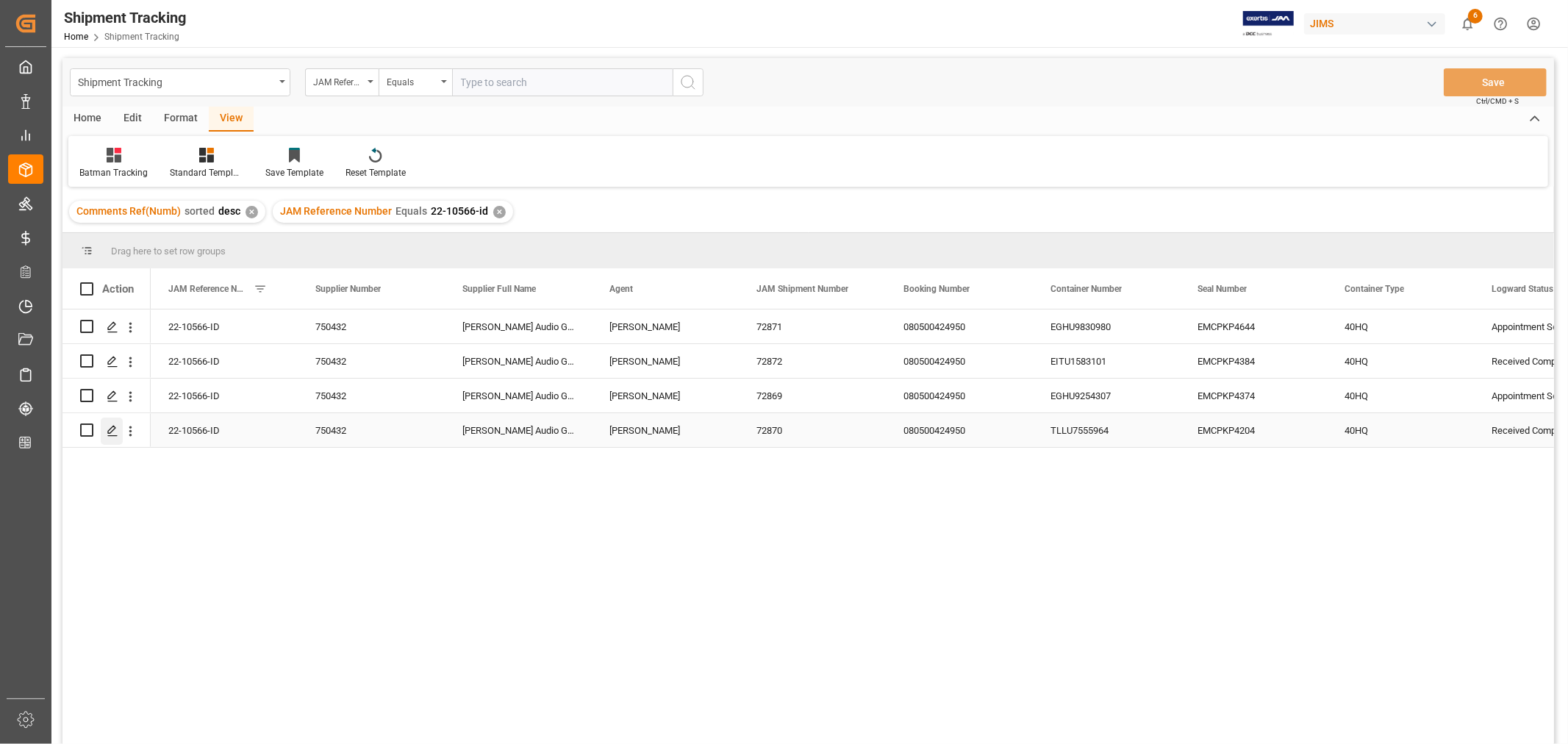
click at [108, 428] on icon "Press SPACE to select this row." at bounding box center [112, 430] width 12 height 12
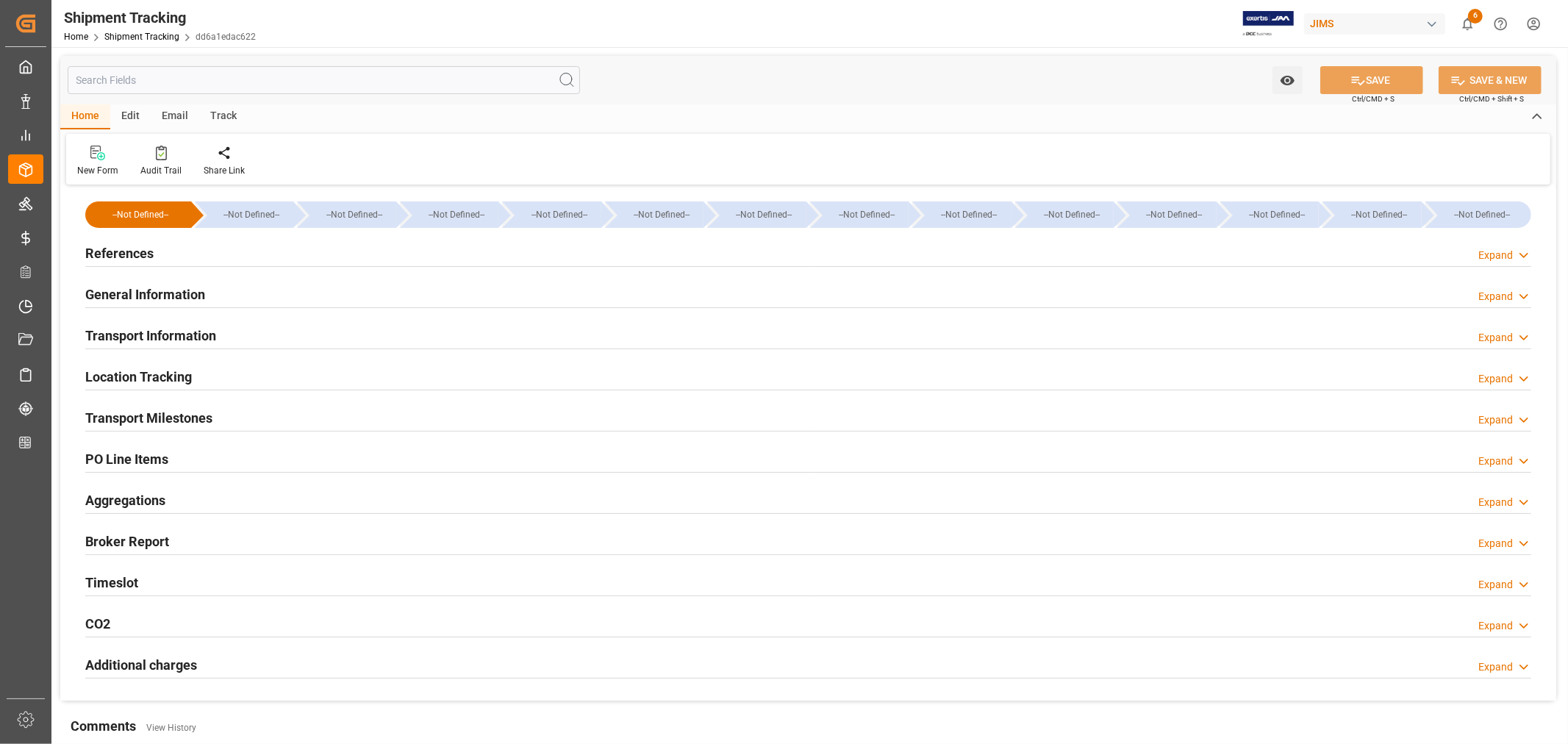
type input "08-16-2025 00:00"
type input "08-16-2025"
type input "08-19-2025"
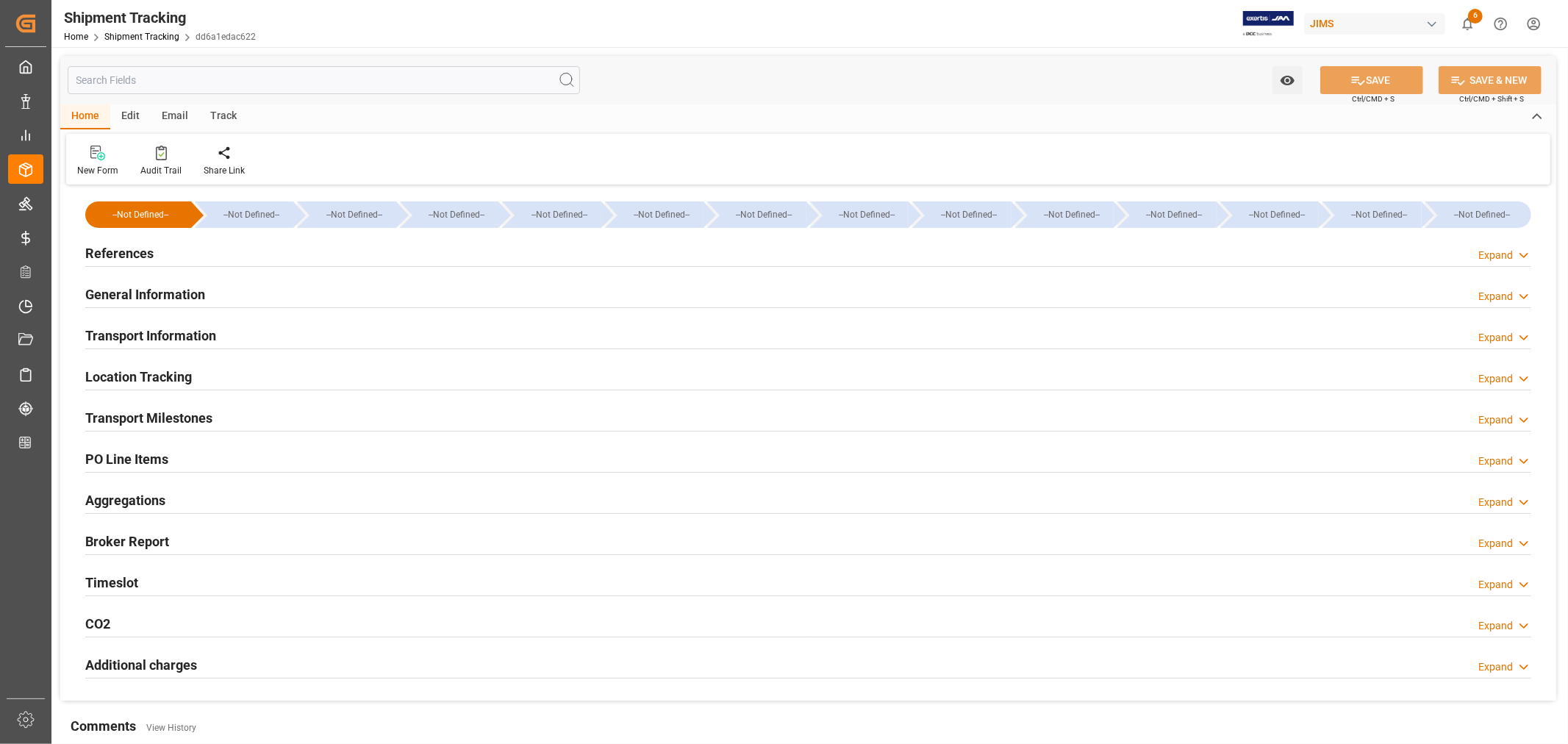
type input "08-23-2025 00:00"
type input "08-23-2025 07:00"
type input "09-26-2025"
type input "09-26-2025 07:00"
type input "10-02-2025"
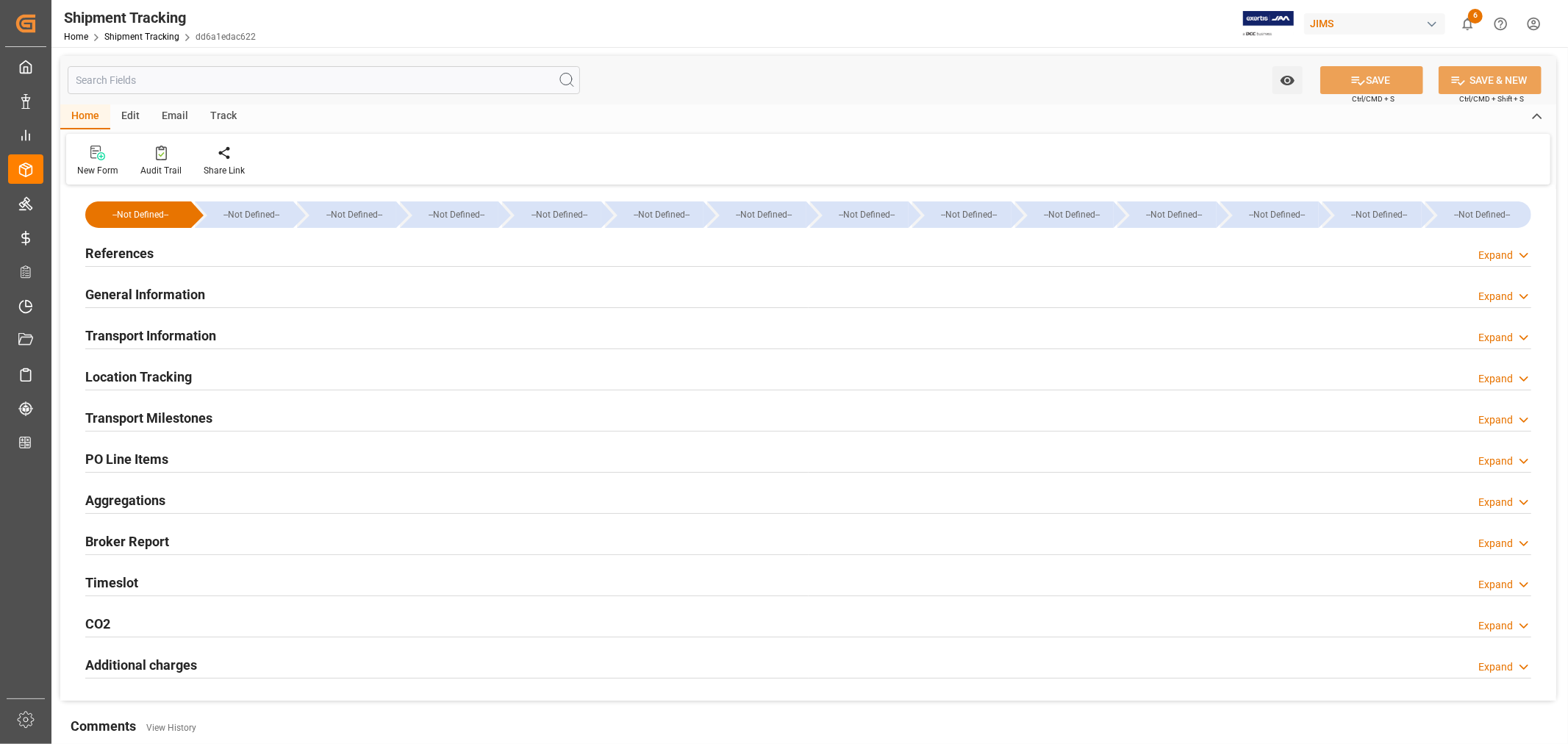
type input "10-02-2025"
type input "10-06-2025"
type input "10-07-2025 08:02"
type input "10-09-2025"
type input "10-03-2025"
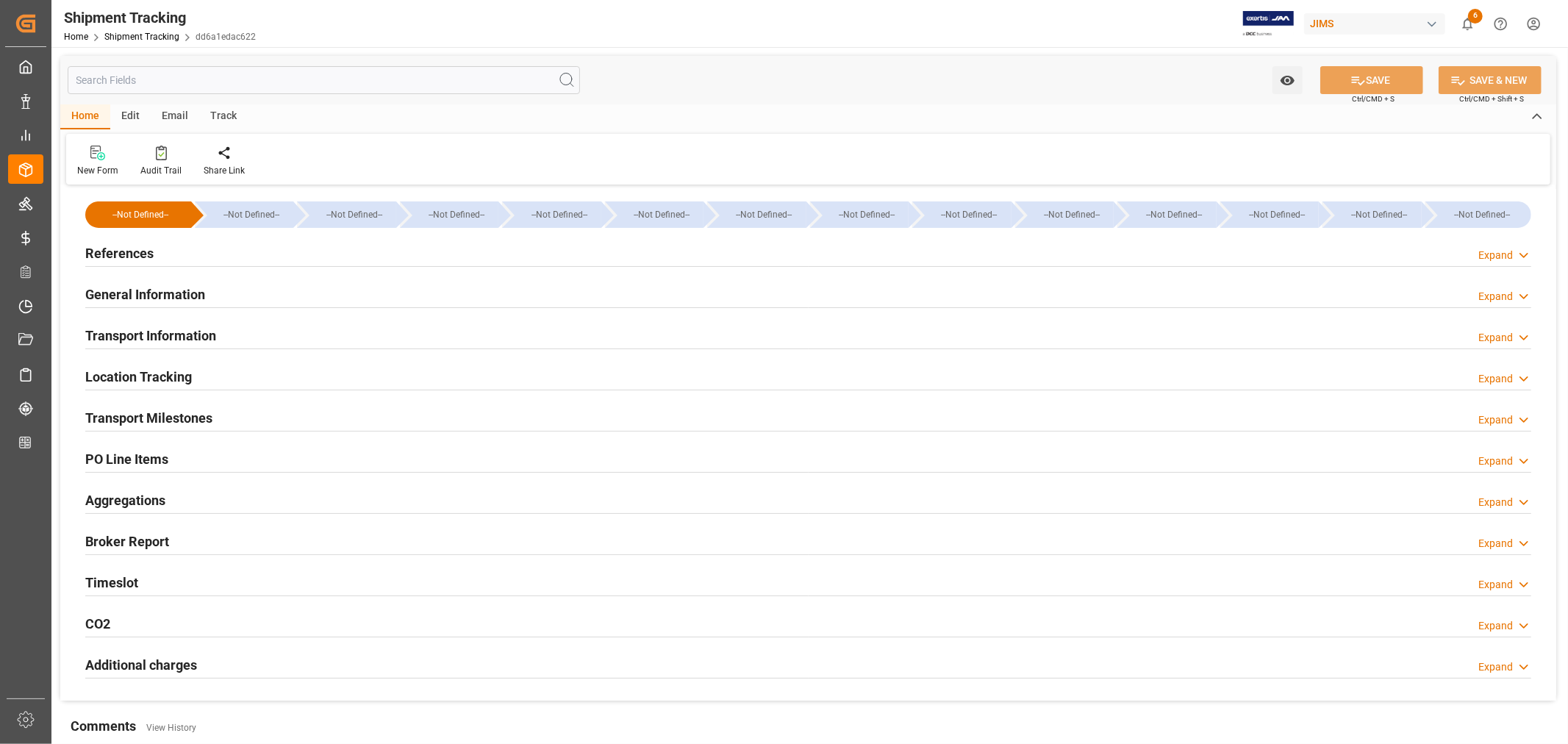
type input "10-09-2025 00:00"
type input "10-09-2025 10:00"
type input "10-07-2025 16:13"
drag, startPoint x: 200, startPoint y: 415, endPoint x: 243, endPoint y: 415, distance: 43.0
click at [201, 415] on h2 "Transport Milestones" at bounding box center [148, 417] width 127 height 19
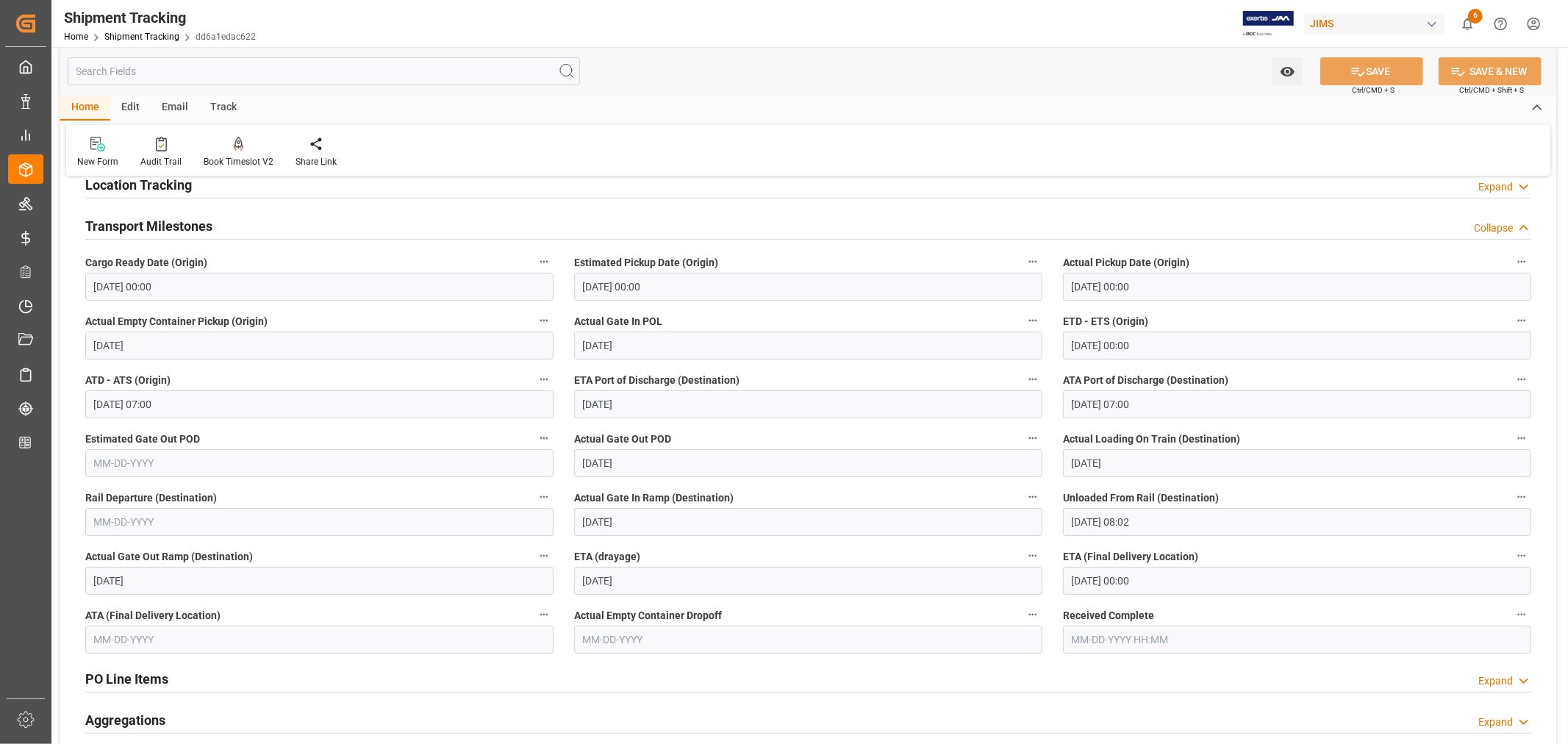
scroll to position [327, 0]
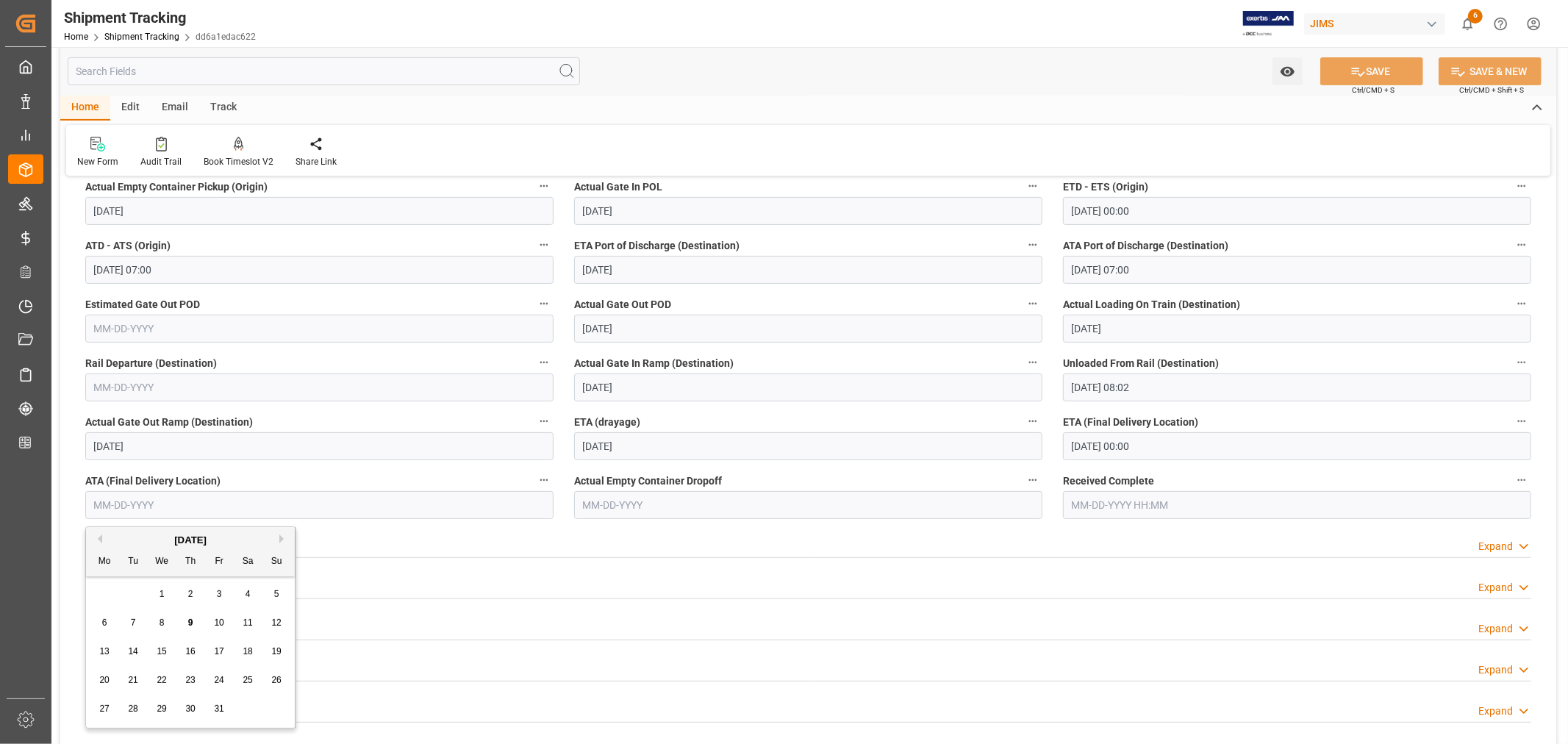
click at [186, 505] on input "text" at bounding box center [319, 504] width 468 height 28
click at [189, 626] on span "9" at bounding box center [191, 622] width 6 height 10
type input "10-09-2025"
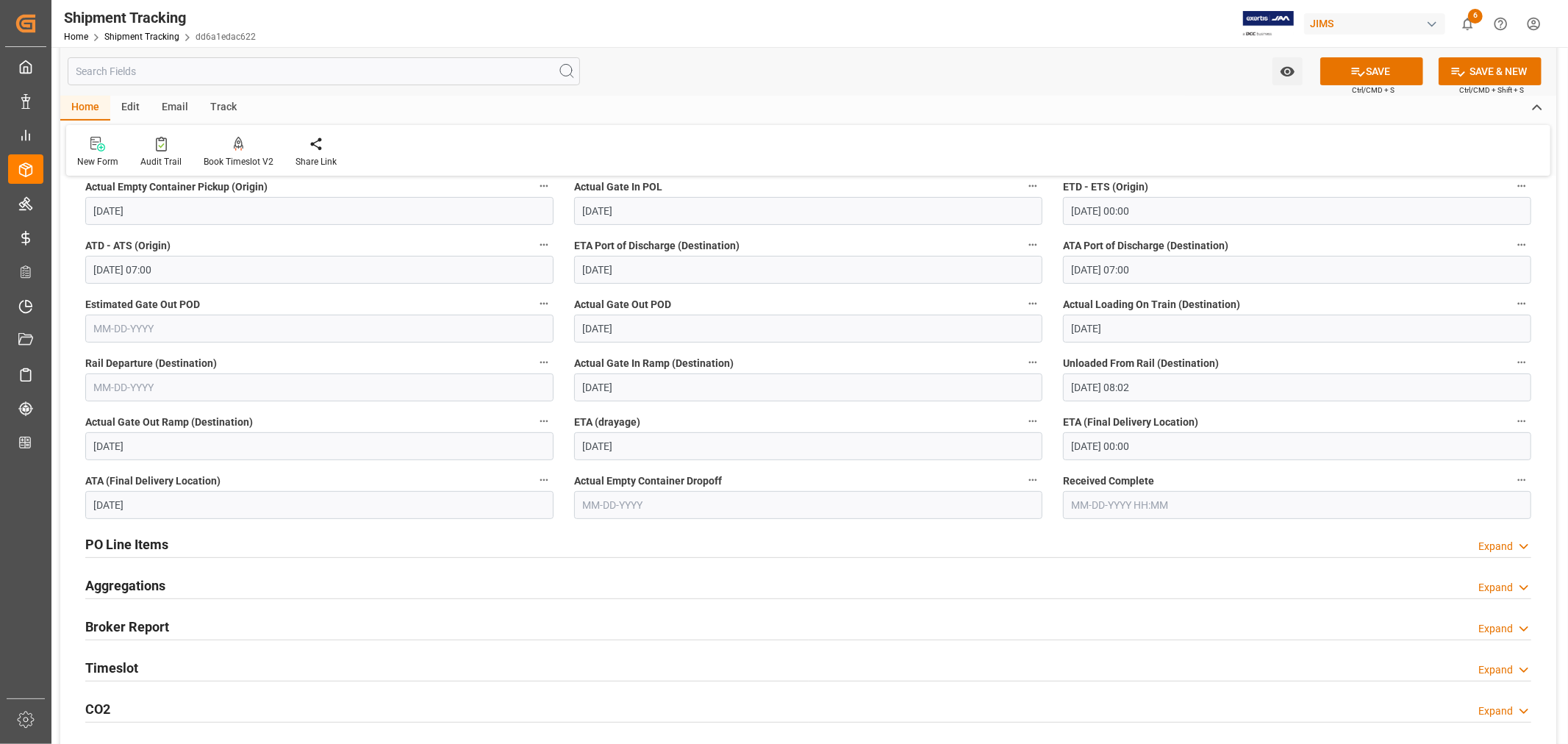
click at [195, 660] on div "Timeslot Expand" at bounding box center [808, 666] width 1446 height 28
click at [195, 660] on div "Timeslot Collapse" at bounding box center [808, 666] width 1446 height 28
click at [1363, 74] on button "SAVE" at bounding box center [1371, 71] width 103 height 28
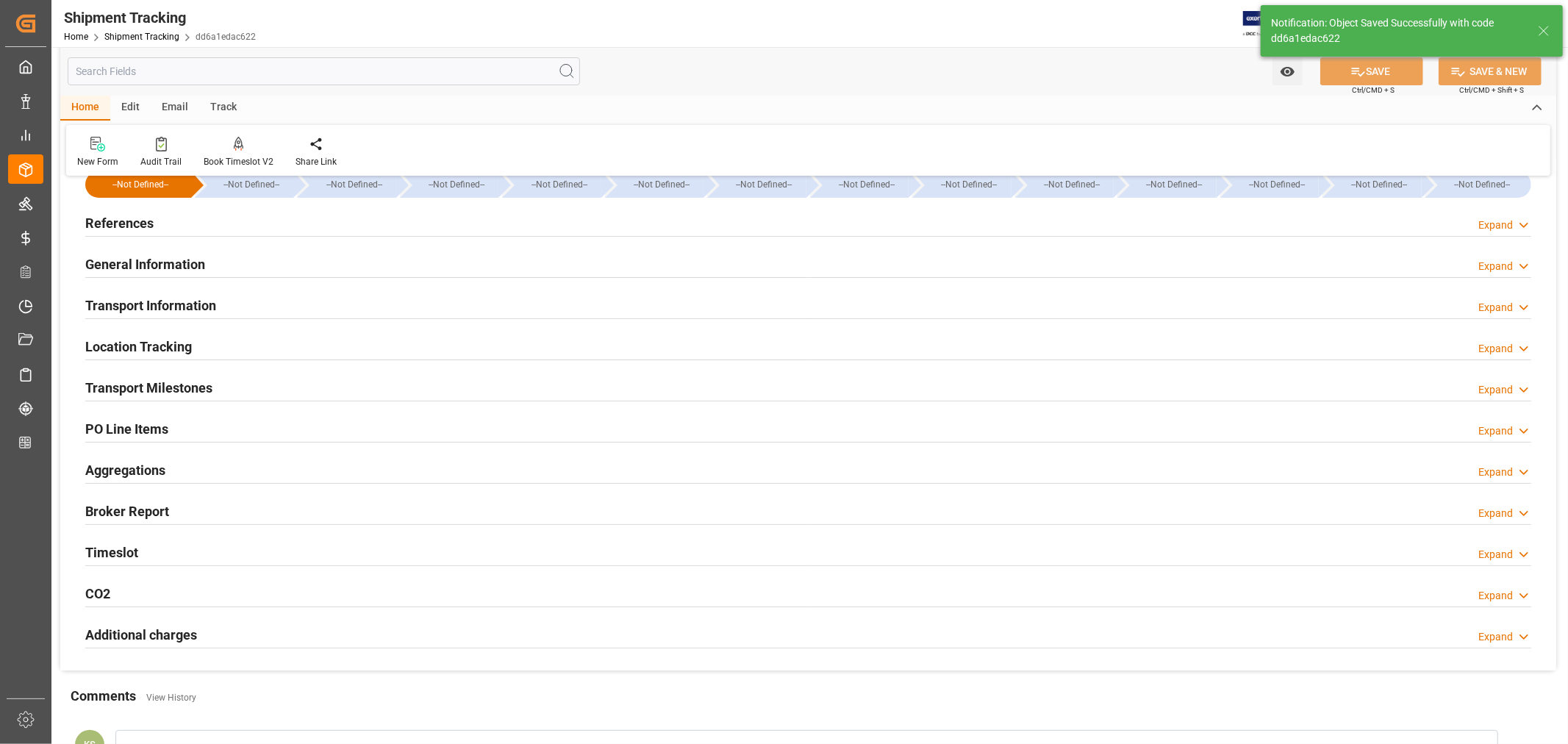
scroll to position [8, 0]
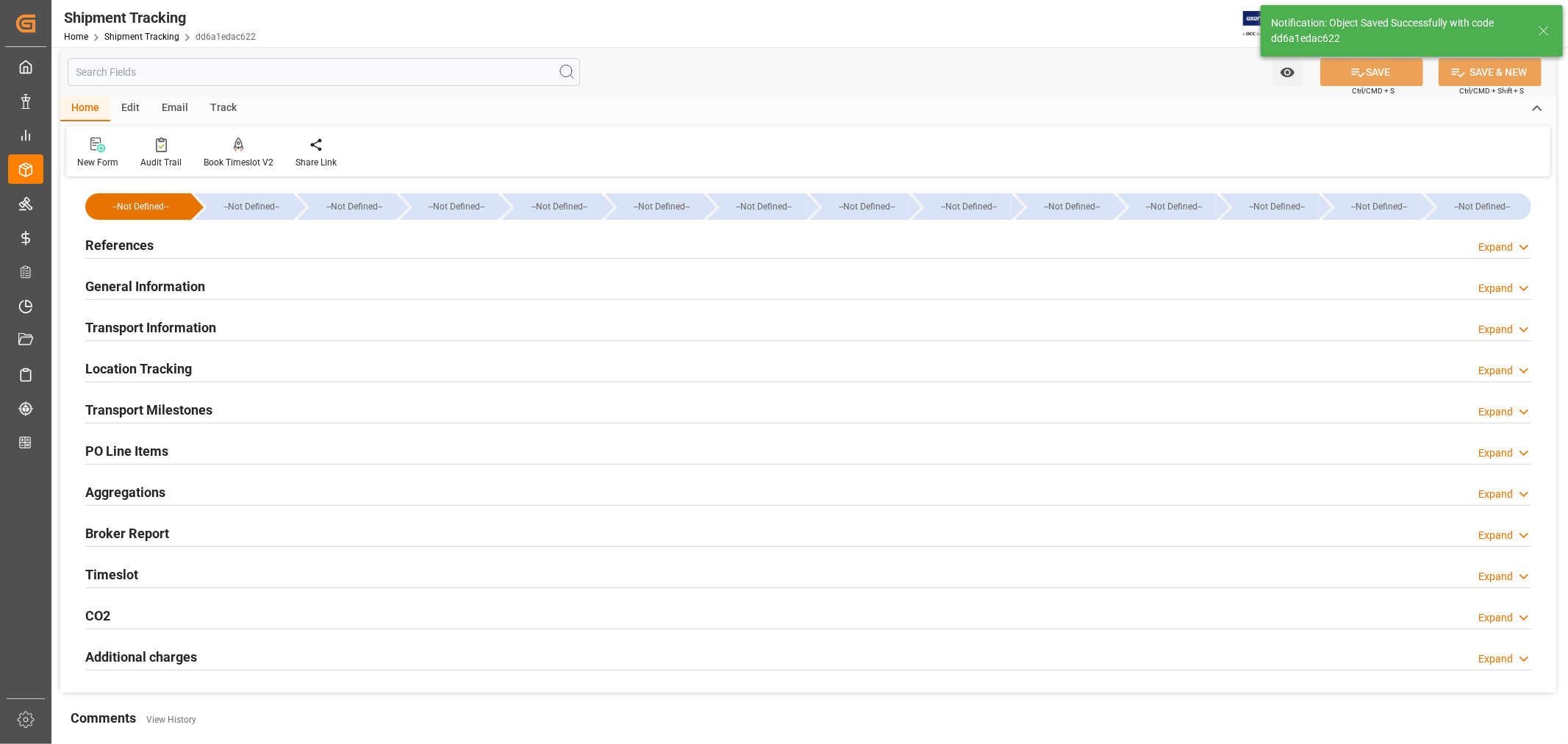
click at [152, 278] on h2 "General Information" at bounding box center [144, 286] width 119 height 19
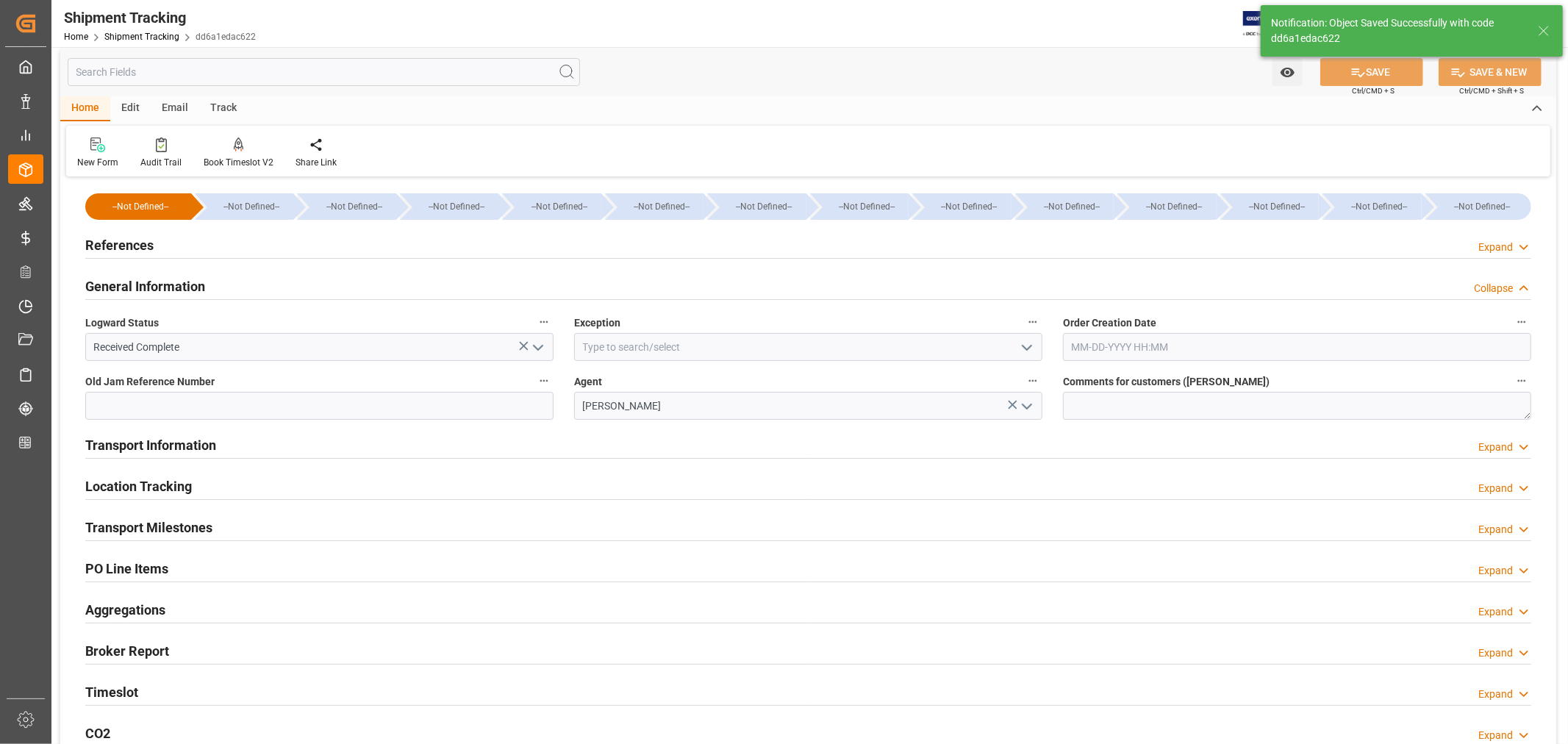
click at [152, 278] on h2 "General Information" at bounding box center [144, 286] width 119 height 19
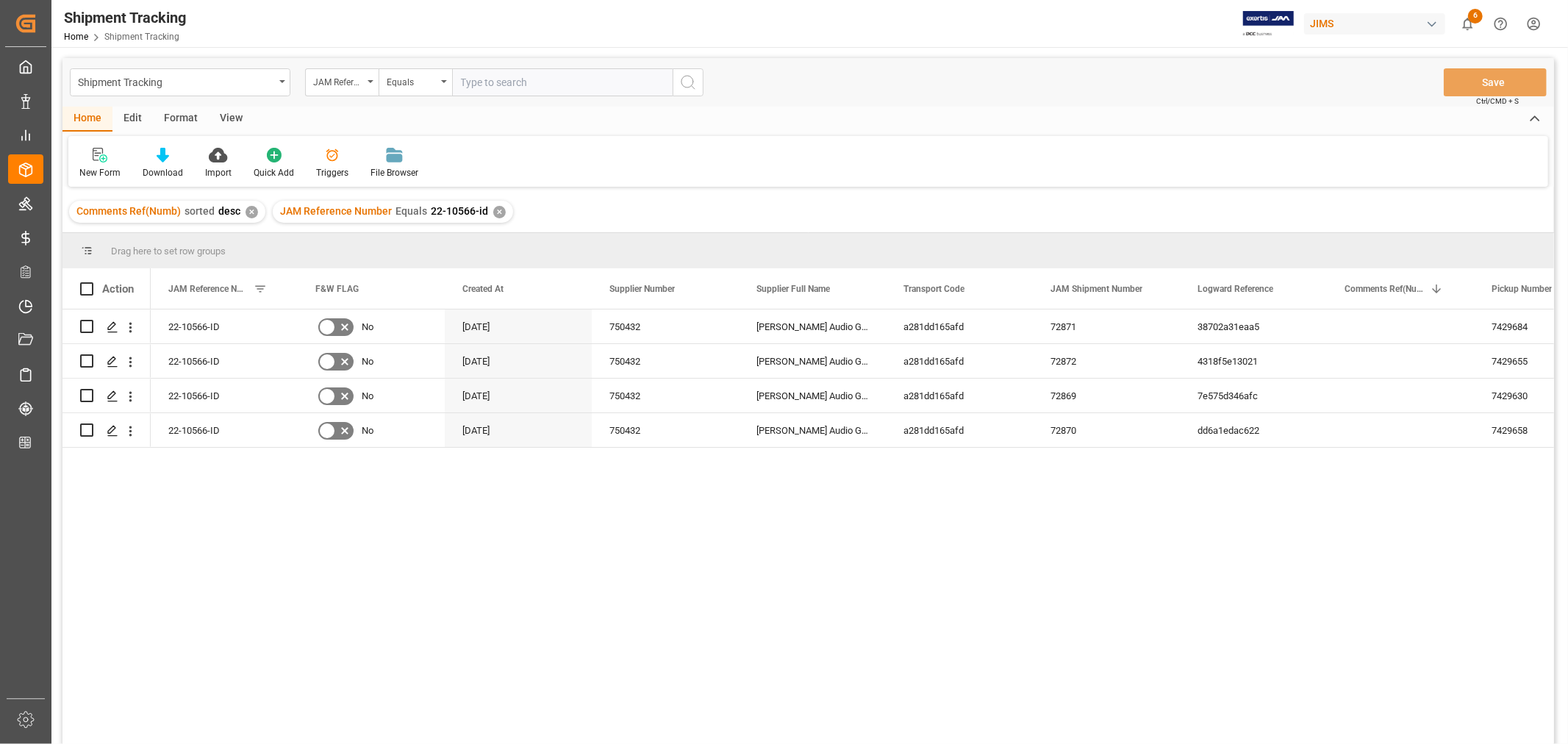
drag, startPoint x: 236, startPoint y: 122, endPoint x: 201, endPoint y: 132, distance: 36.4
click at [236, 121] on div "View" at bounding box center [230, 118] width 44 height 25
click at [102, 162] on div at bounding box center [93, 155] width 29 height 16
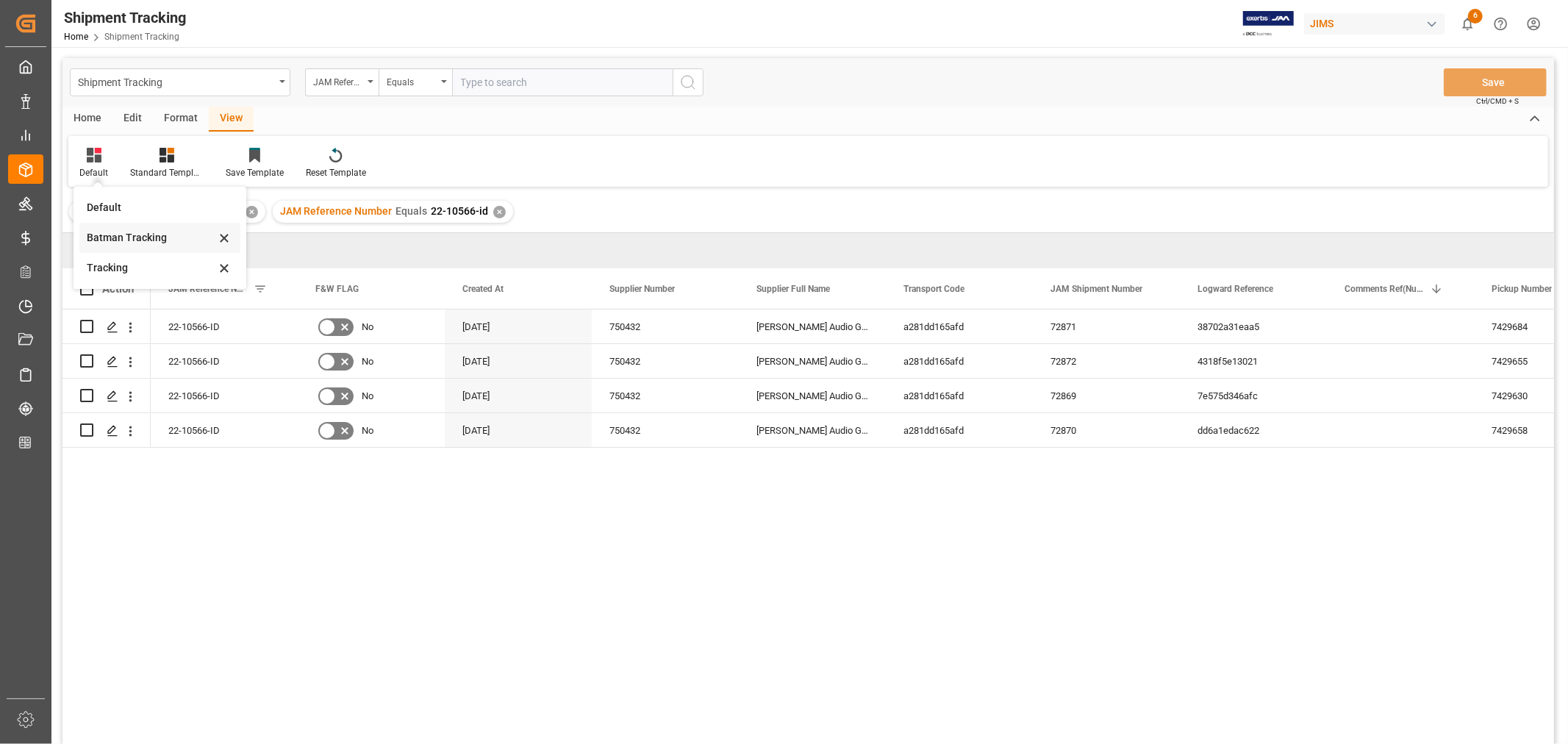
click at [122, 233] on div "Batman Tracking" at bounding box center [151, 238] width 129 height 16
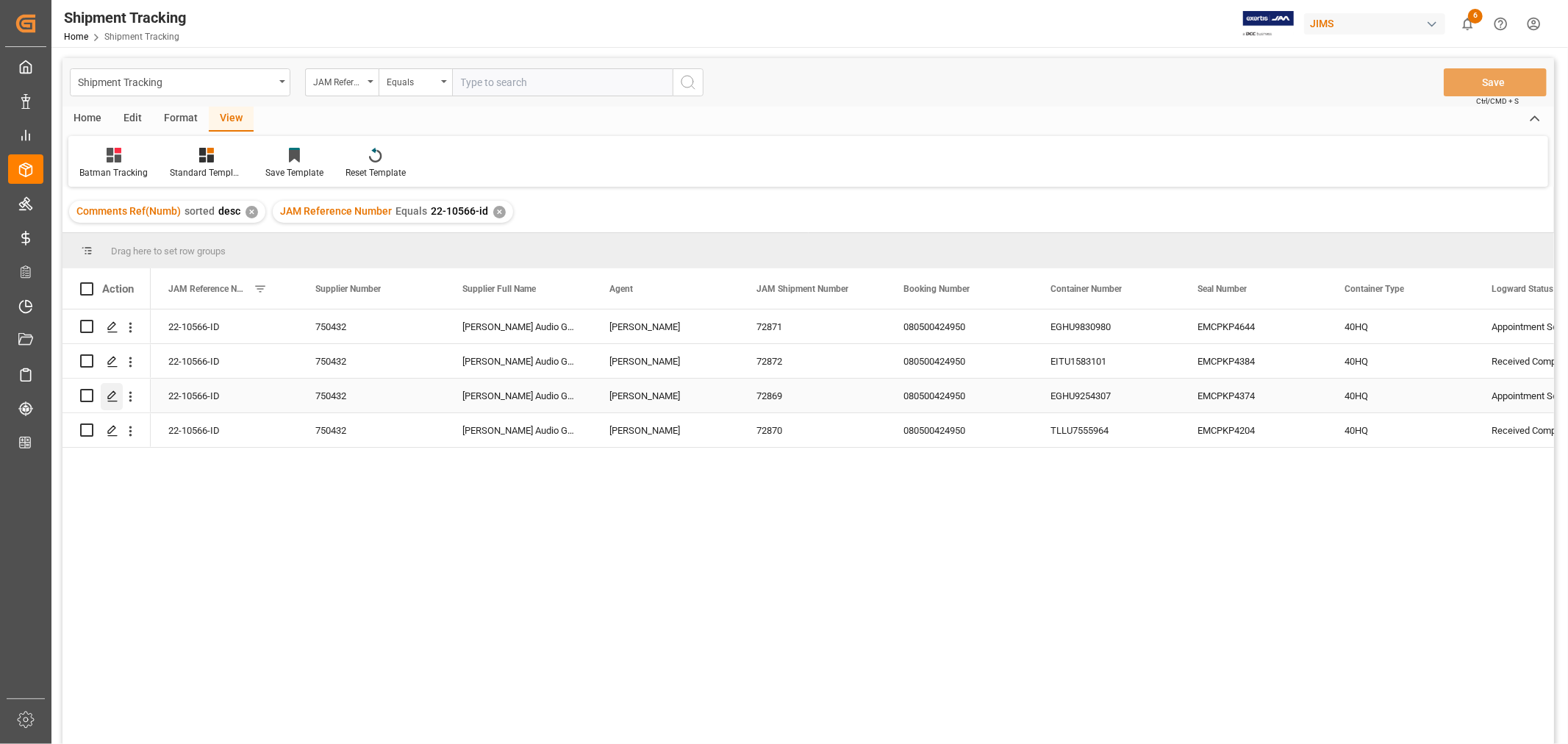
click at [115, 395] on icon "Press SPACE to select this row." at bounding box center [112, 396] width 12 height 12
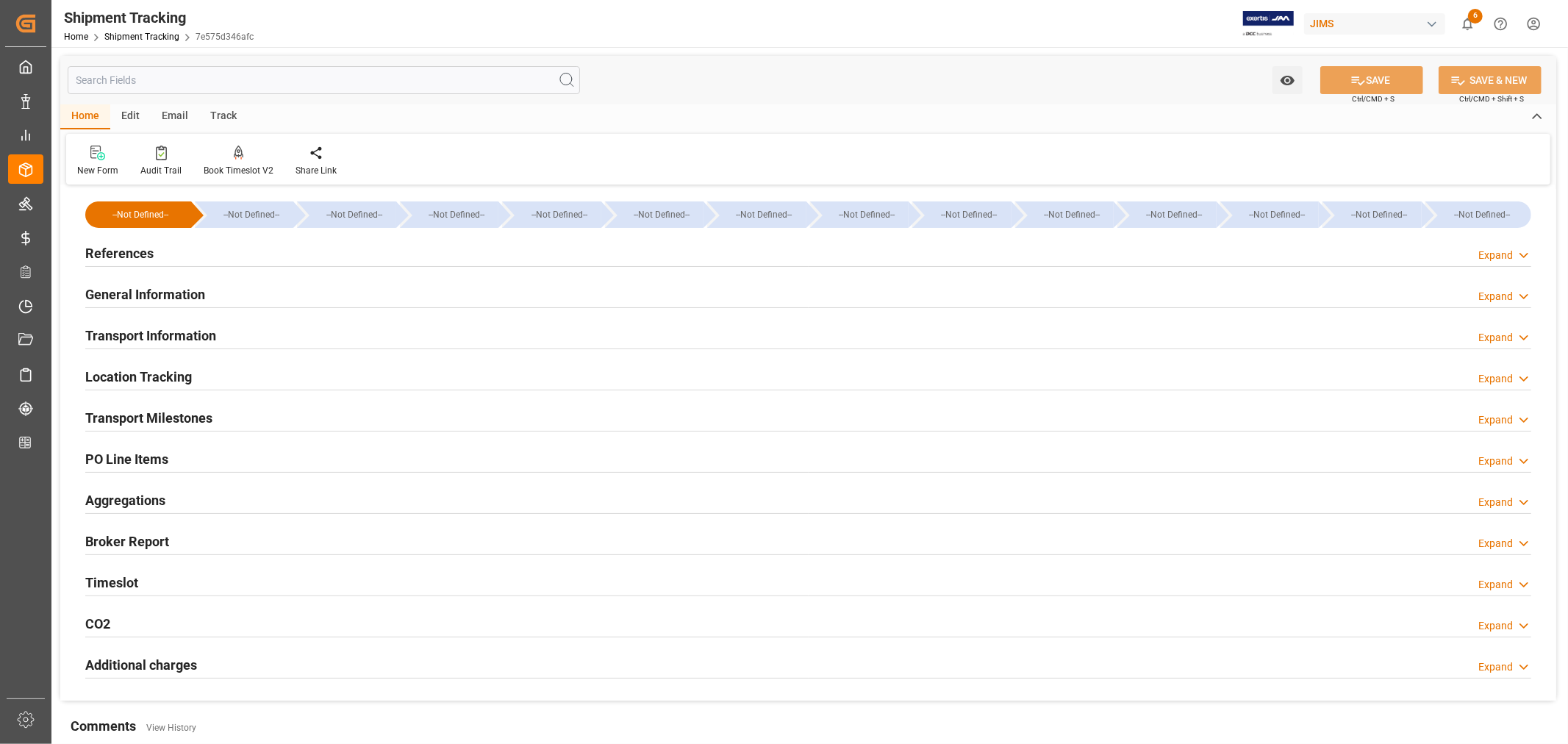
type input "08-16-2025 00:00"
type input "08-16-2025"
type input "[DATE]"
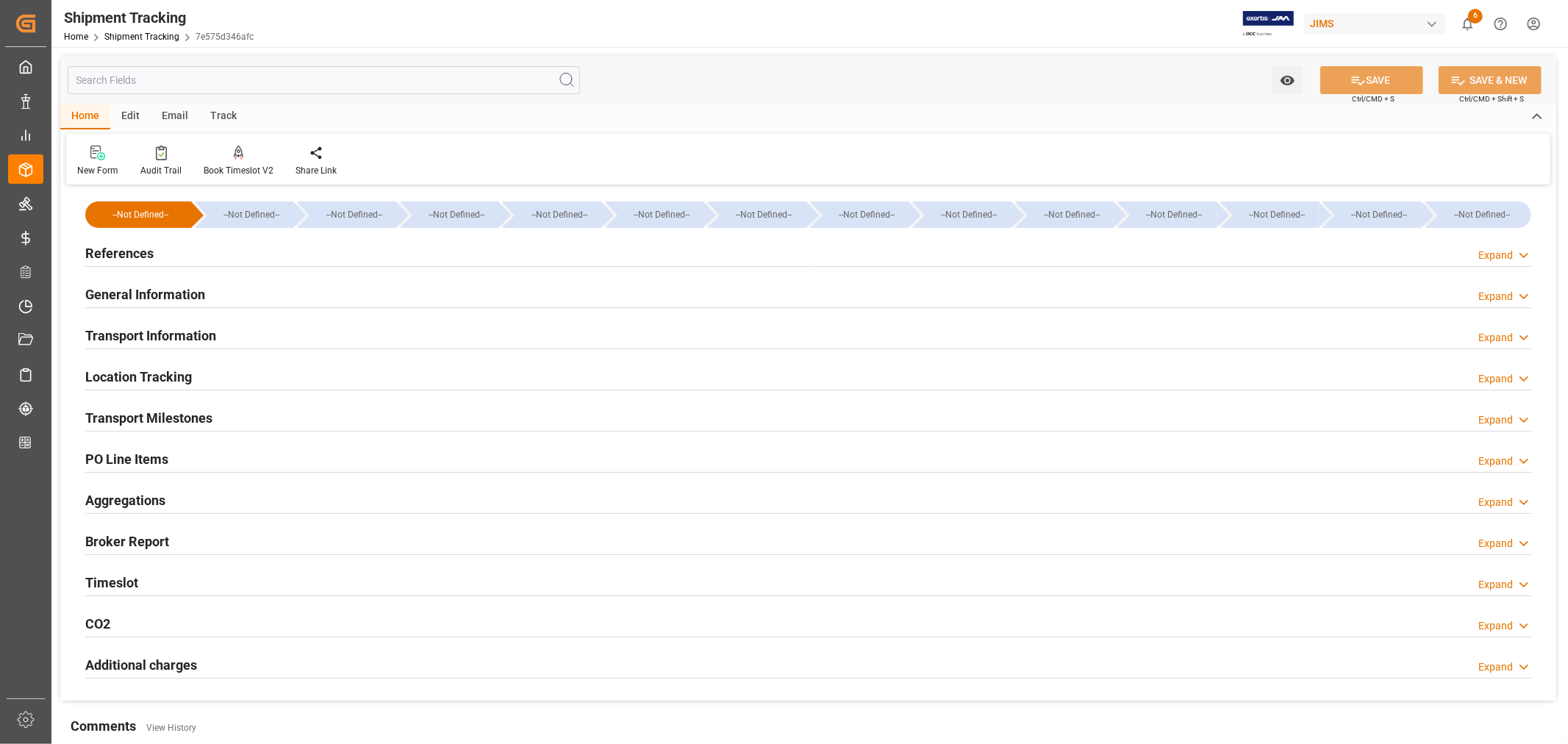
type input "08-23-2025 00:00"
type input "08-23-2025 07:00"
type input "09-26-2025"
type input "09-26-2025 07:00"
type input "10-02-2025"
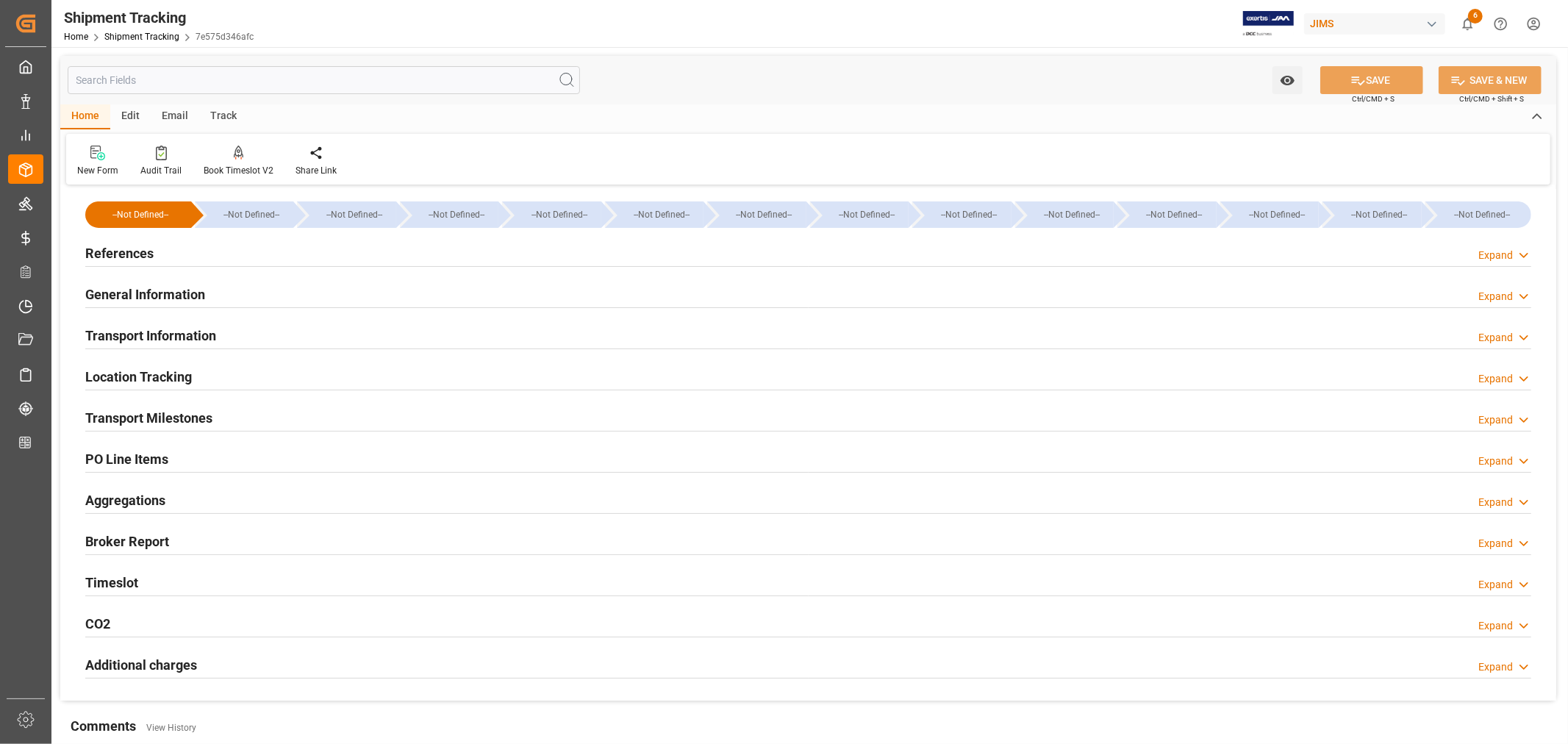
type input "10-02-2025"
type input "10-06-2025"
type input "10-07-2025 08:46"
type input "10-09-2025"
type input "10-03-2025"
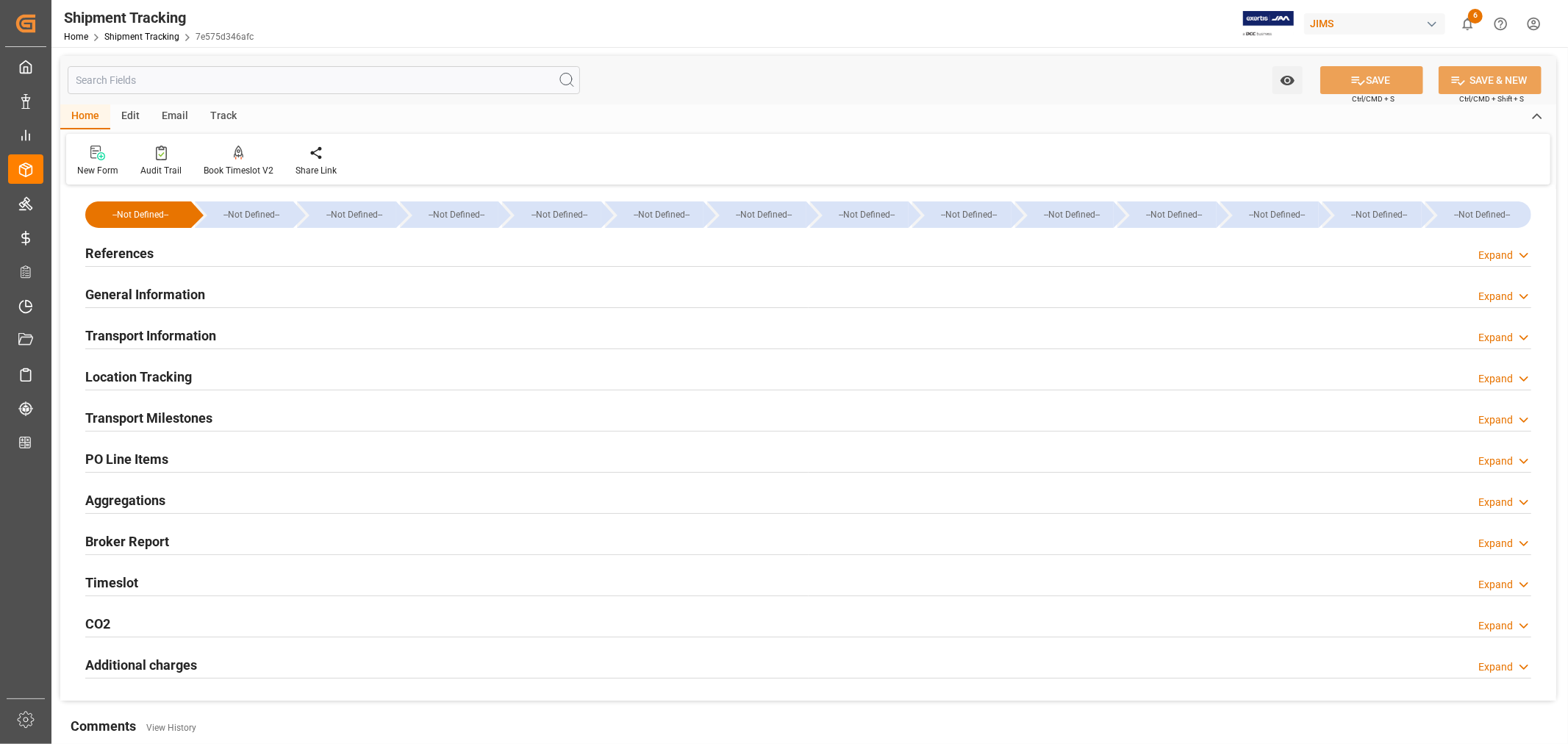
type input "10-09-2025 00:00"
click at [187, 412] on h2 "Transport Milestones" at bounding box center [148, 417] width 127 height 19
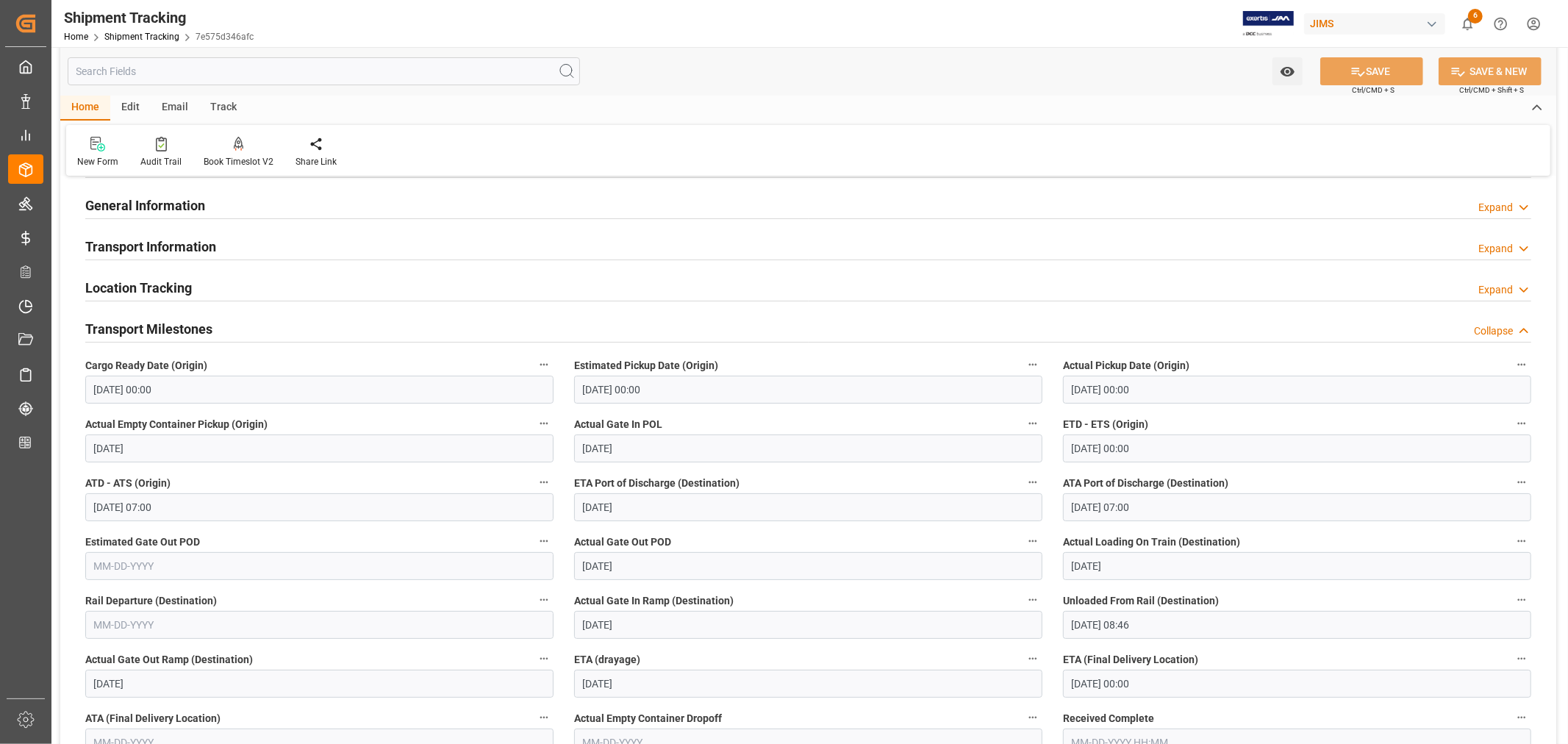
scroll to position [163, 0]
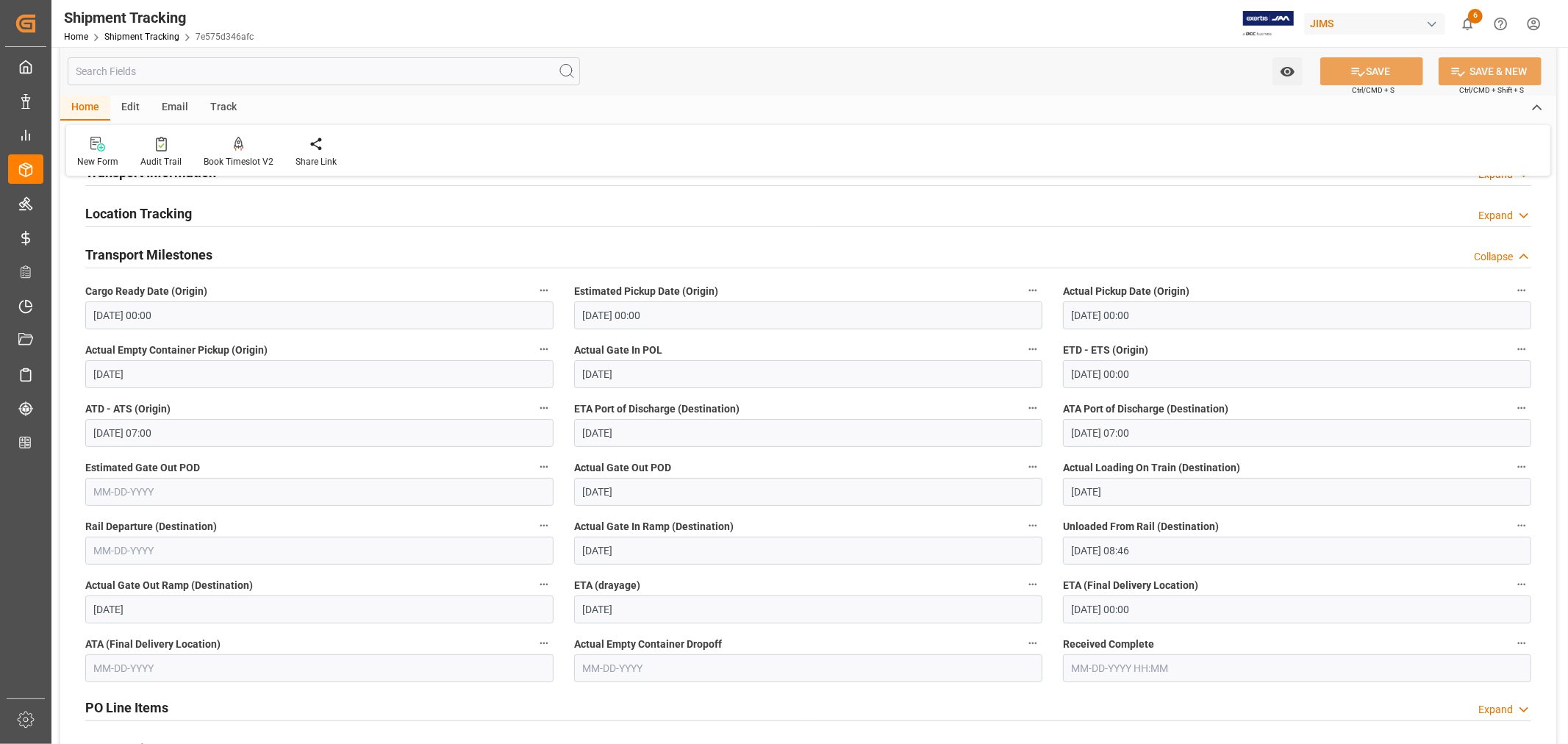
click at [223, 662] on input "text" at bounding box center [319, 668] width 468 height 28
click at [193, 537] on div "9" at bounding box center [191, 536] width 19 height 18
type input "10-09-2025"
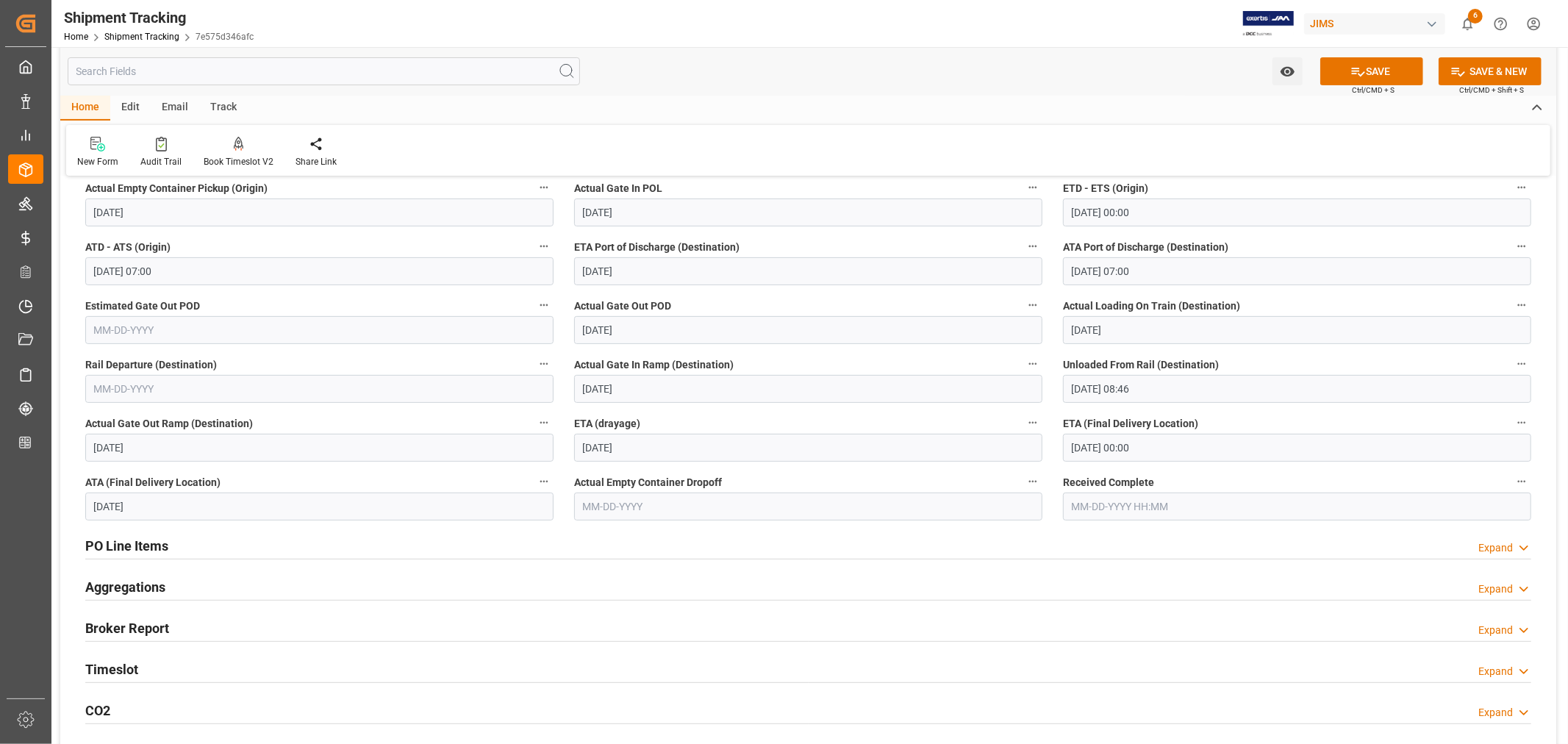
scroll to position [327, 0]
click at [197, 663] on div "Timeslot Expand" at bounding box center [808, 666] width 1446 height 28
click at [197, 662] on div "Timeslot Collapse" at bounding box center [808, 666] width 1446 height 28
click at [1364, 70] on button "SAVE" at bounding box center [1371, 71] width 103 height 28
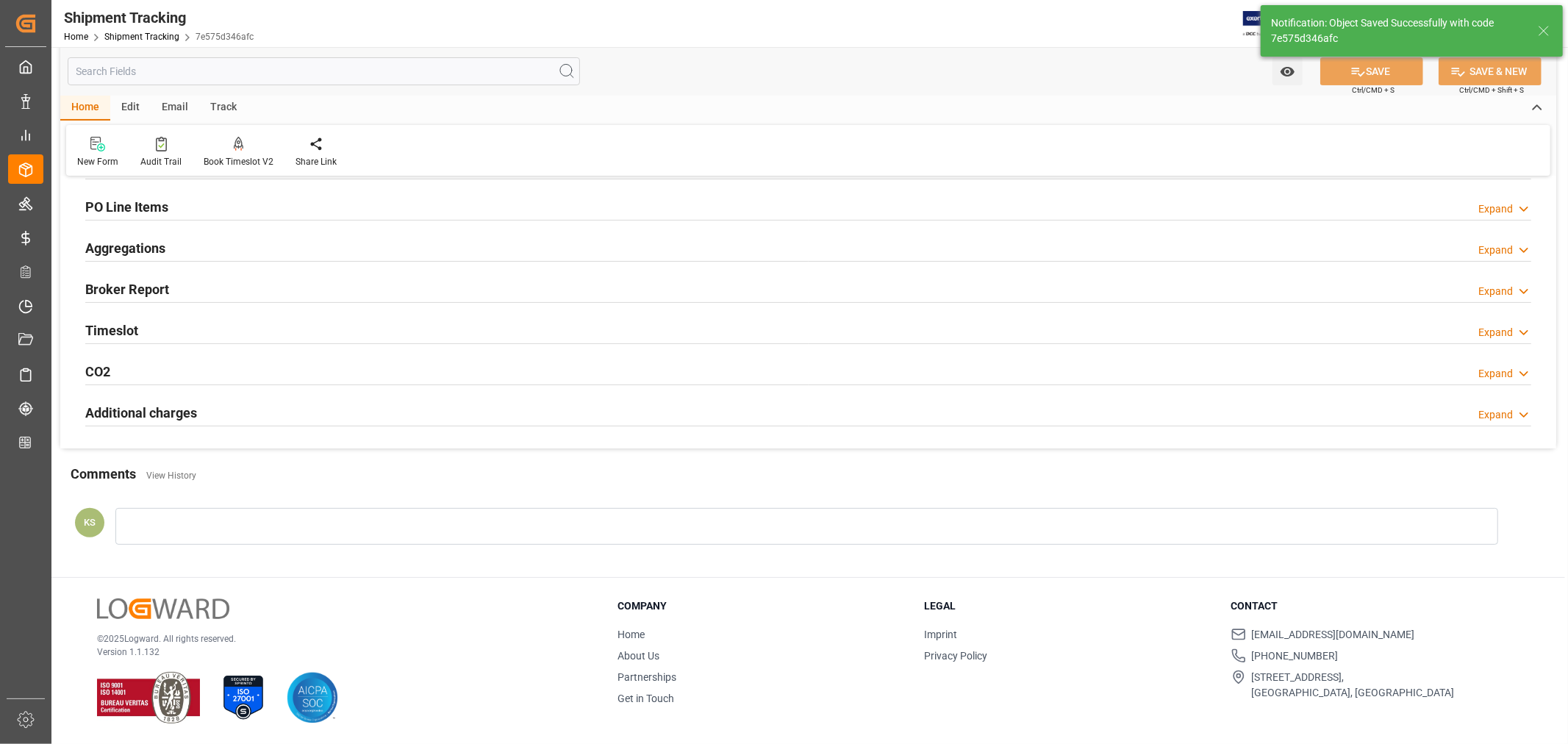
scroll to position [0, 0]
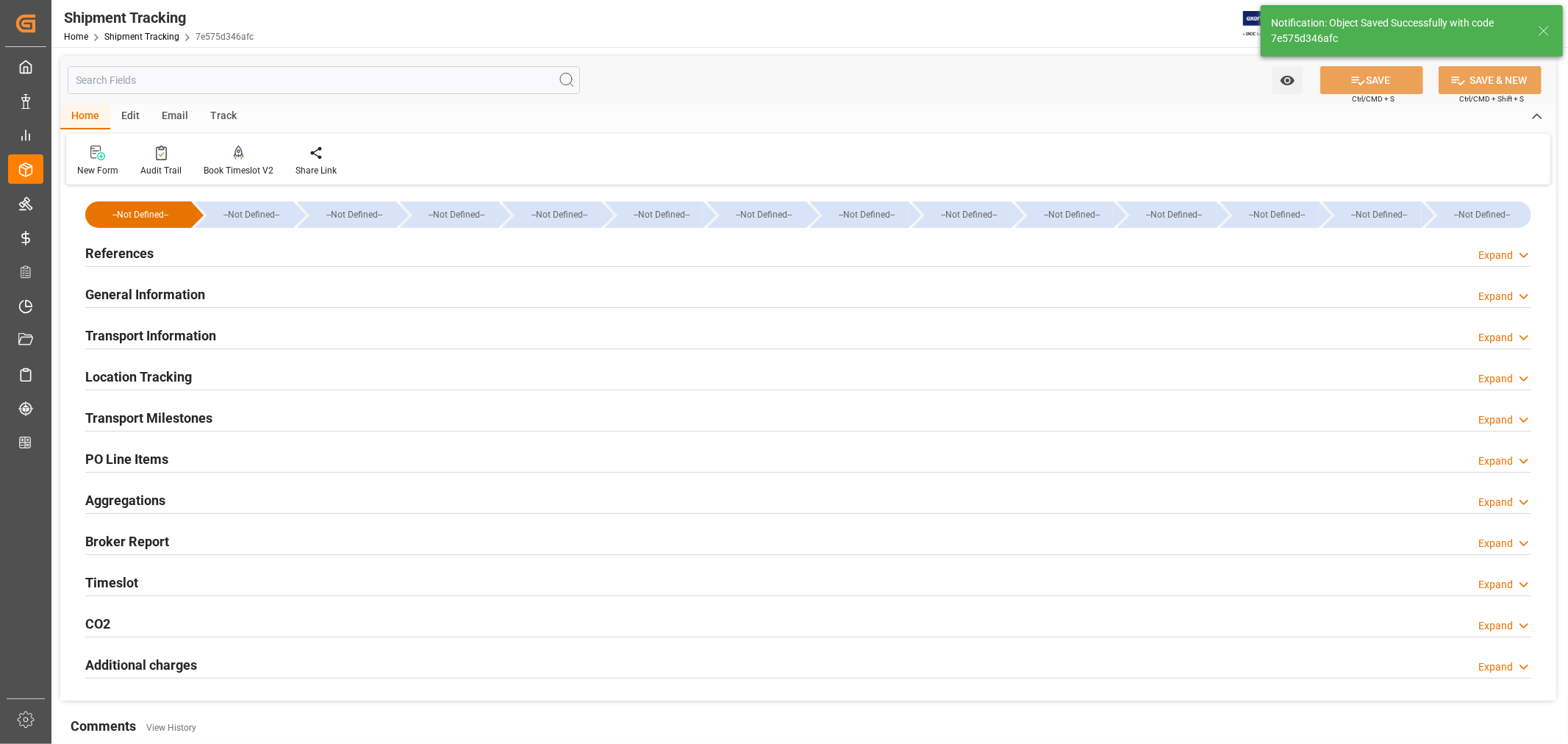
click at [142, 295] on h2 "General Information" at bounding box center [144, 293] width 119 height 19
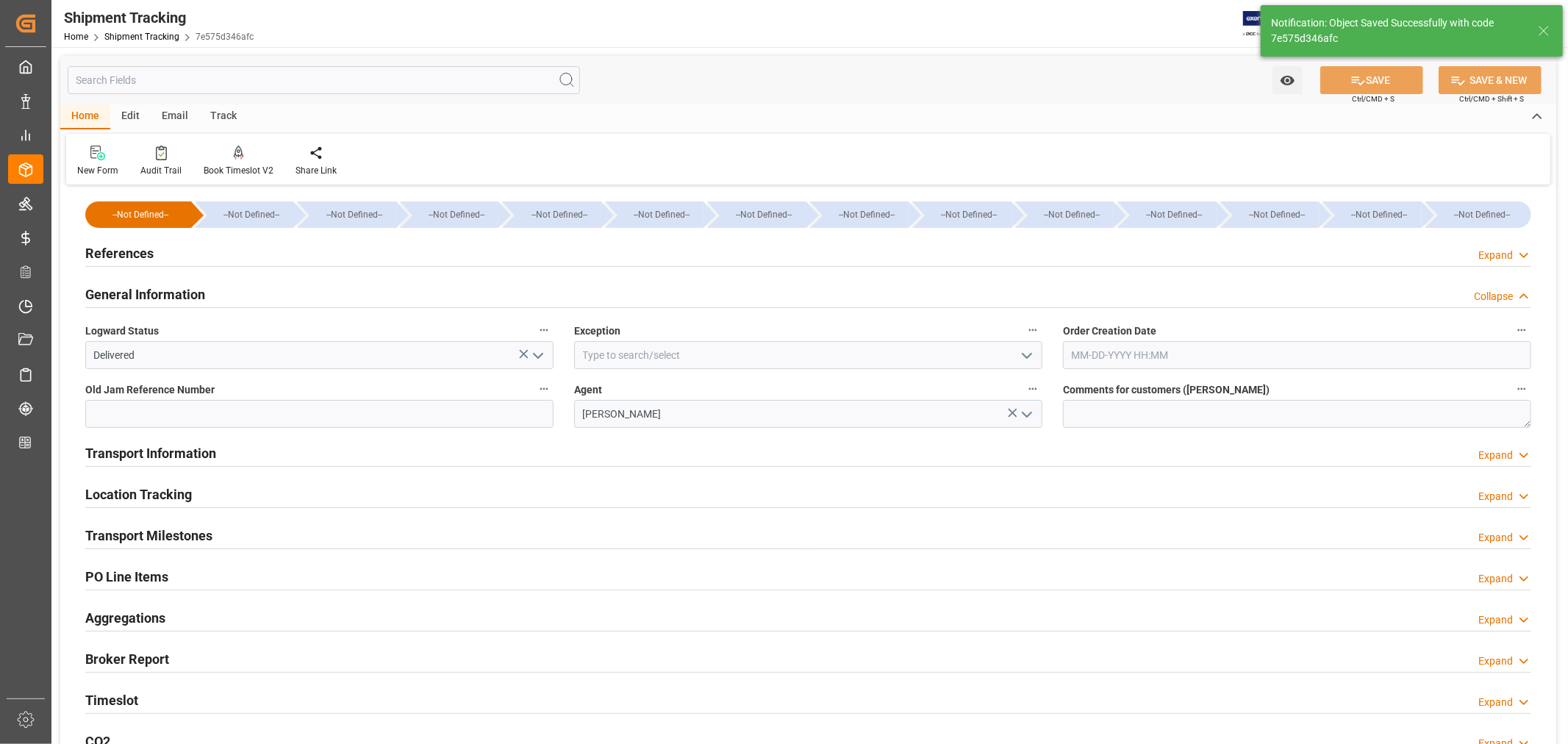
click at [142, 295] on h2 "General Information" at bounding box center [144, 293] width 119 height 19
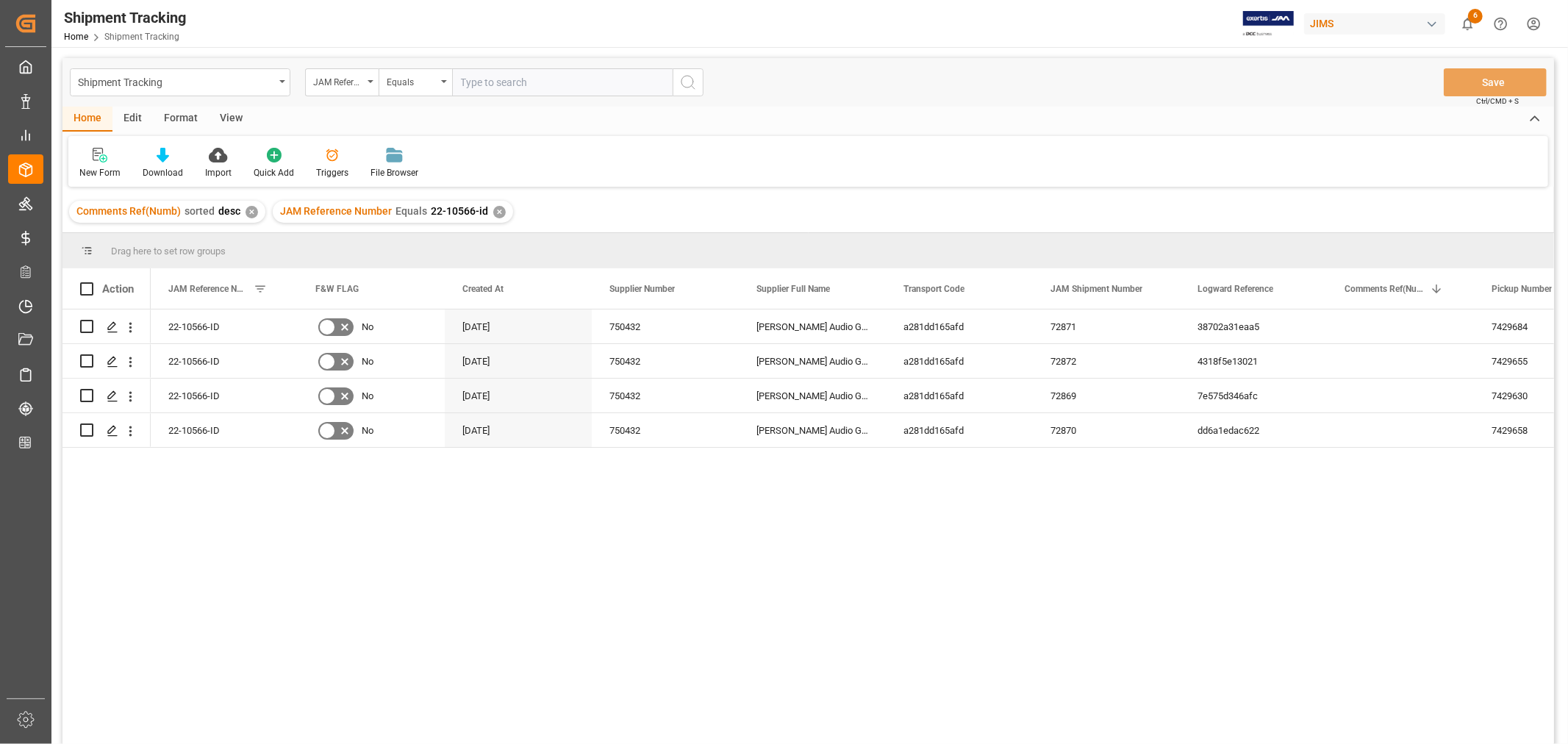
click at [232, 116] on div "View" at bounding box center [230, 118] width 44 height 25
click at [101, 165] on div "Default" at bounding box center [93, 163] width 51 height 32
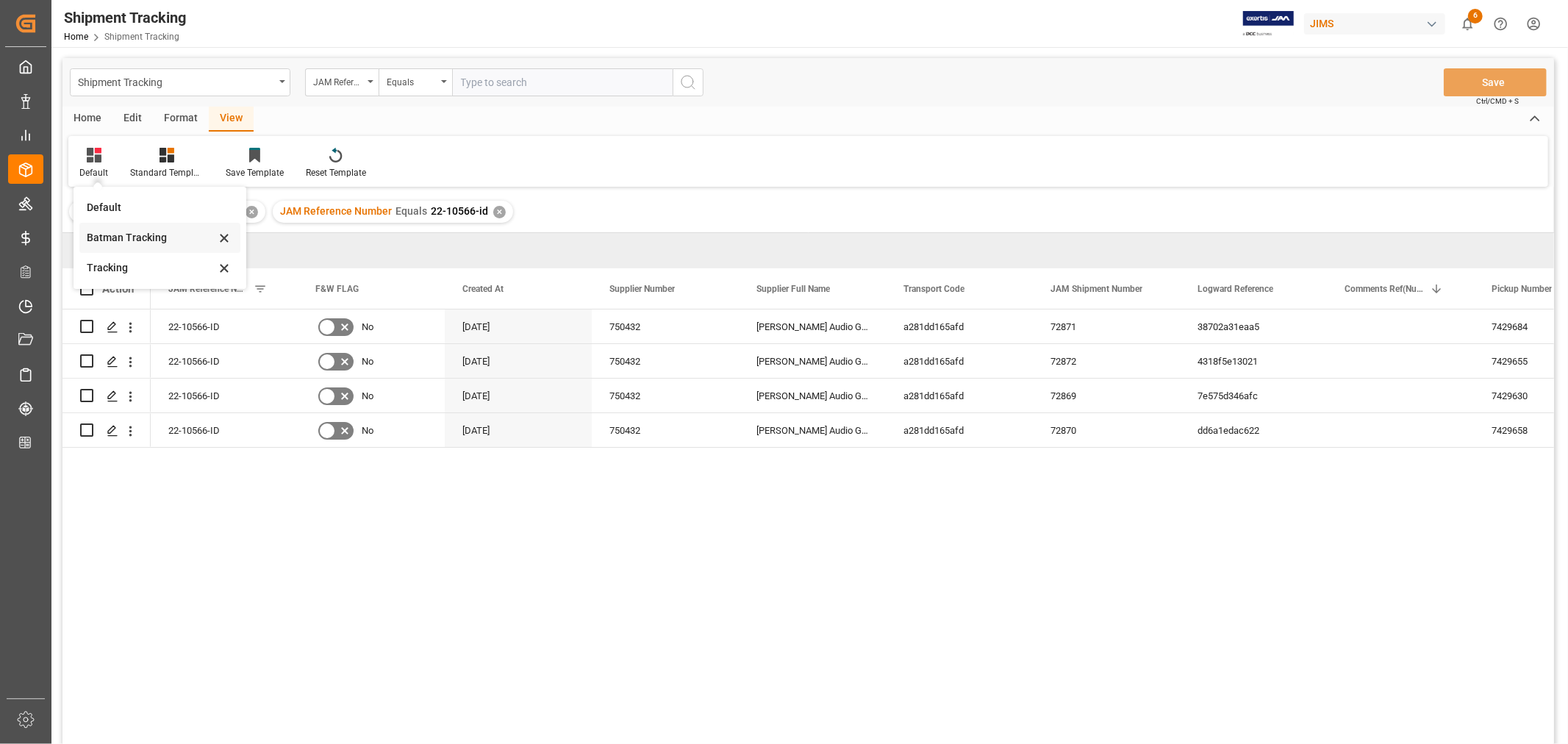
click at [127, 233] on div "Batman Tracking" at bounding box center [151, 238] width 129 height 16
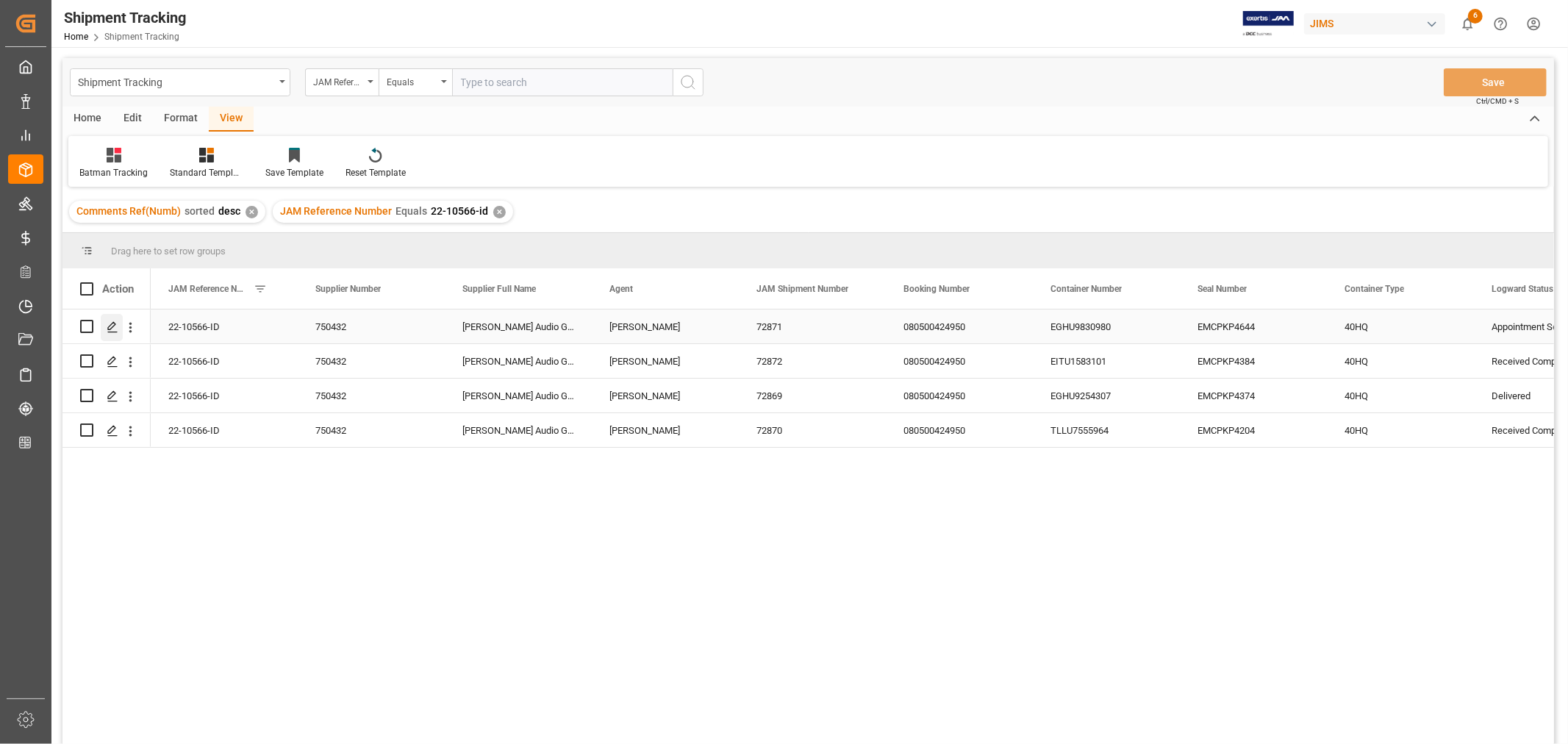
click at [114, 329] on icon "Press SPACE to select this row." at bounding box center [112, 327] width 12 height 12
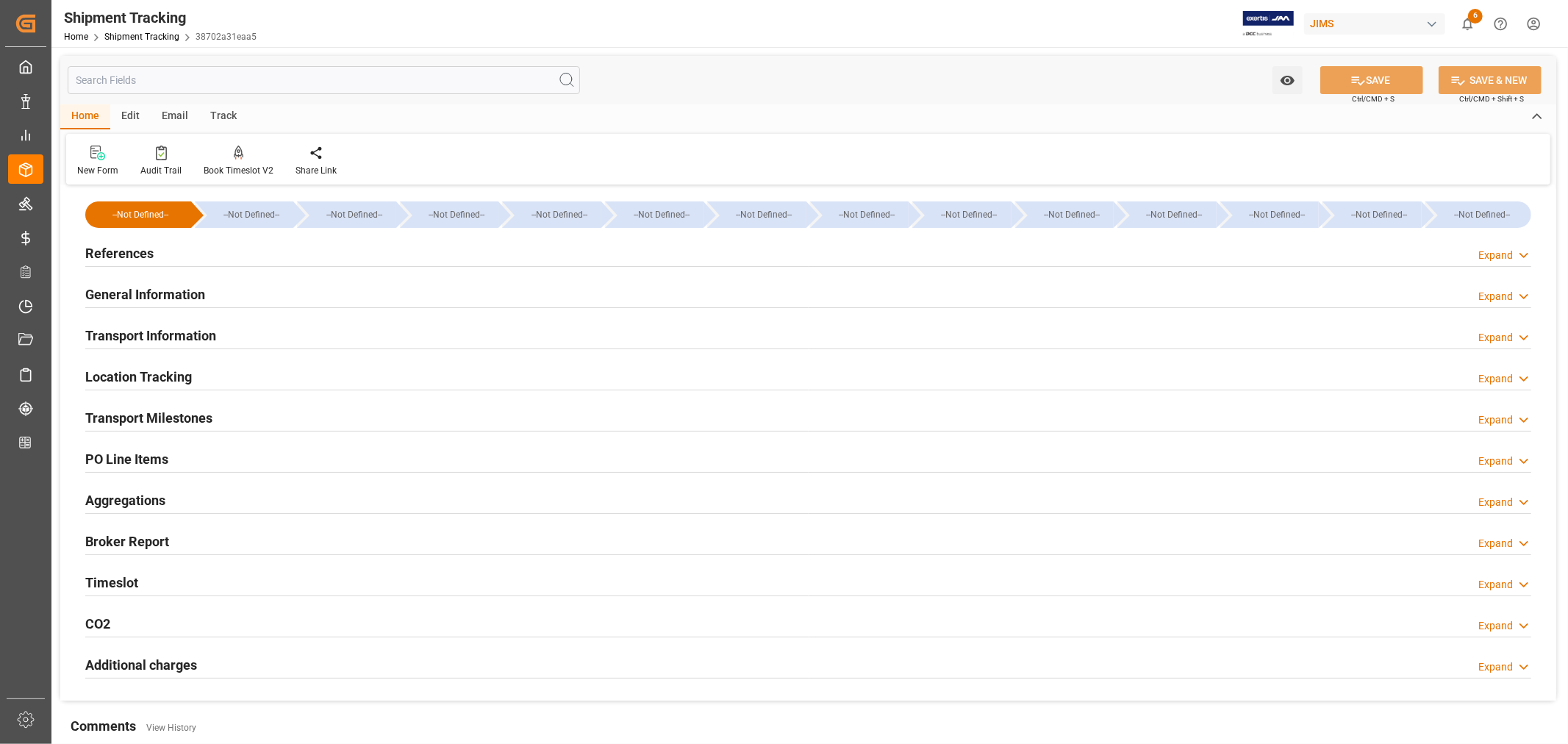
click at [230, 419] on div "Transport Milestones Expand" at bounding box center [808, 416] width 1446 height 28
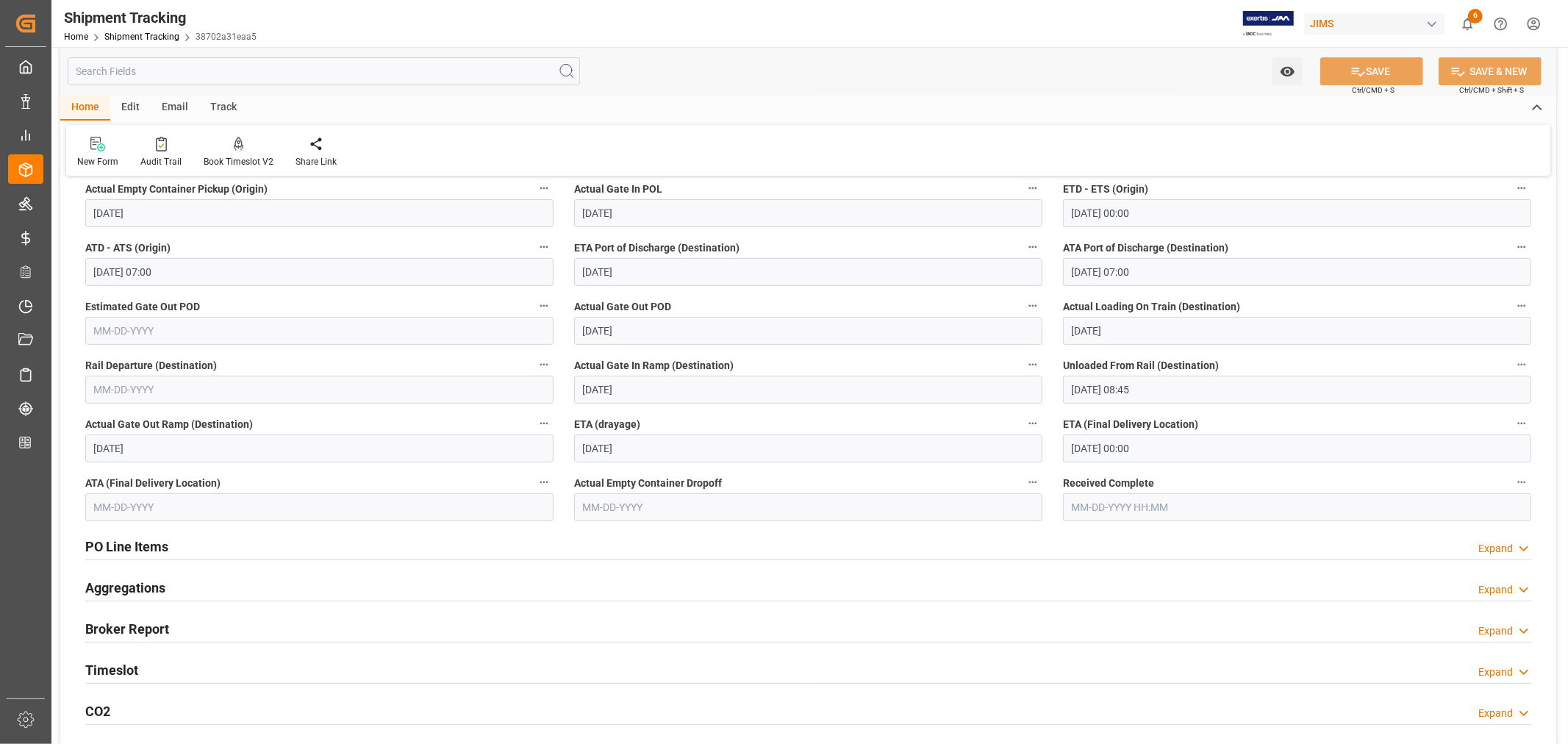
scroll to position [327, 0]
click at [134, 663] on h2 "Timeslot" at bounding box center [111, 667] width 53 height 19
click at [225, 504] on input "text" at bounding box center [319, 504] width 468 height 28
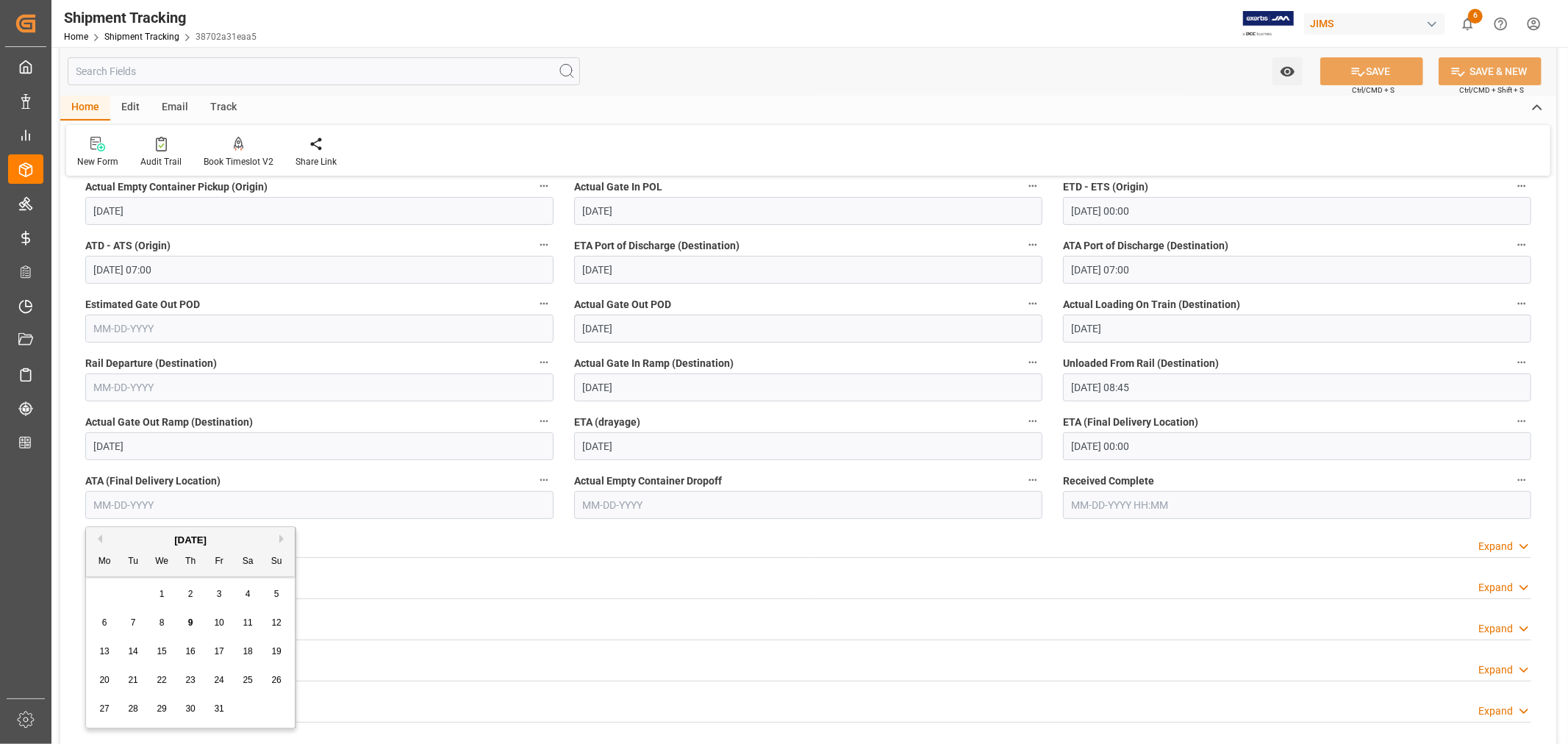
click at [193, 621] on div "9" at bounding box center [191, 623] width 19 height 18
type input "10-09-2025"
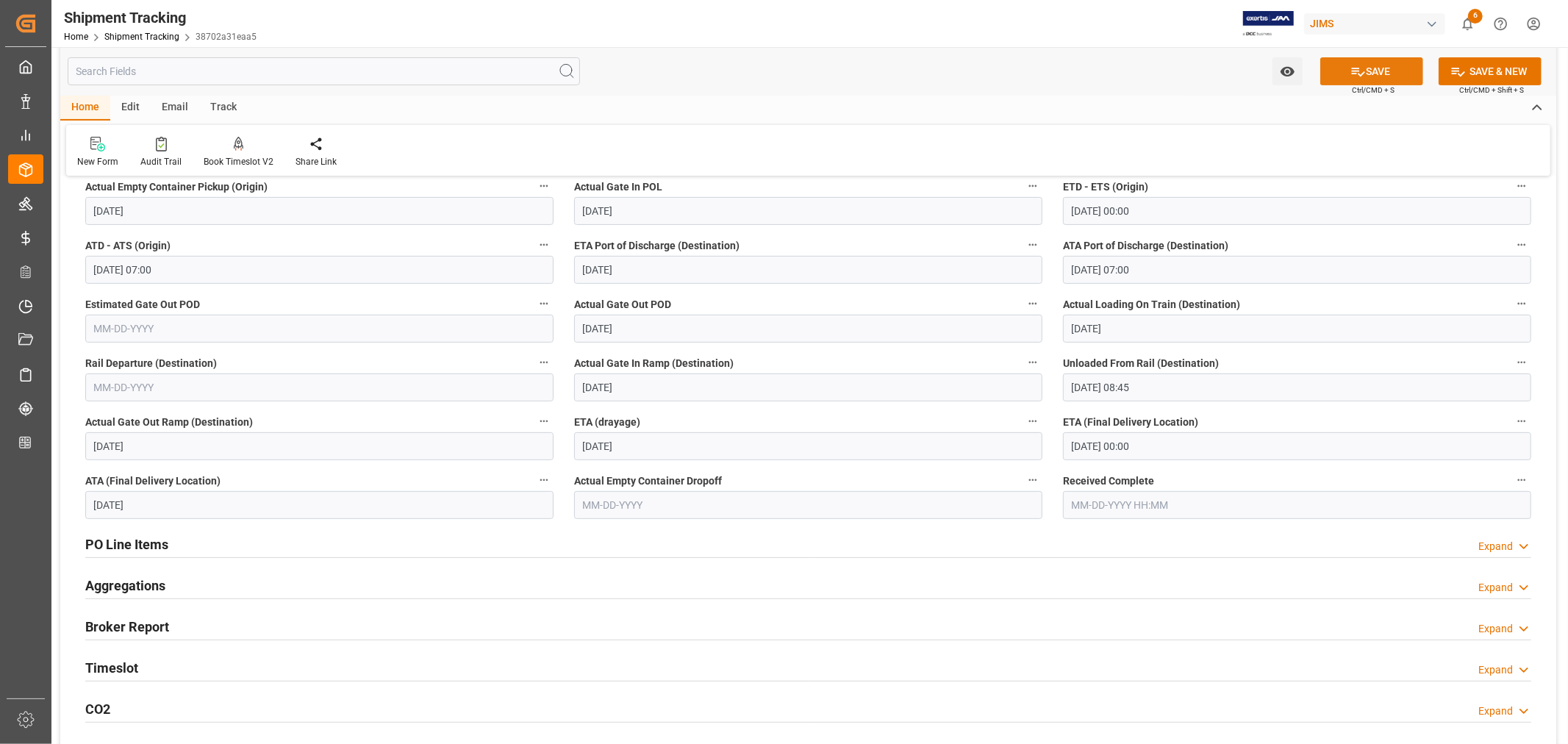
click at [1365, 69] on button "SAVE" at bounding box center [1371, 71] width 103 height 28
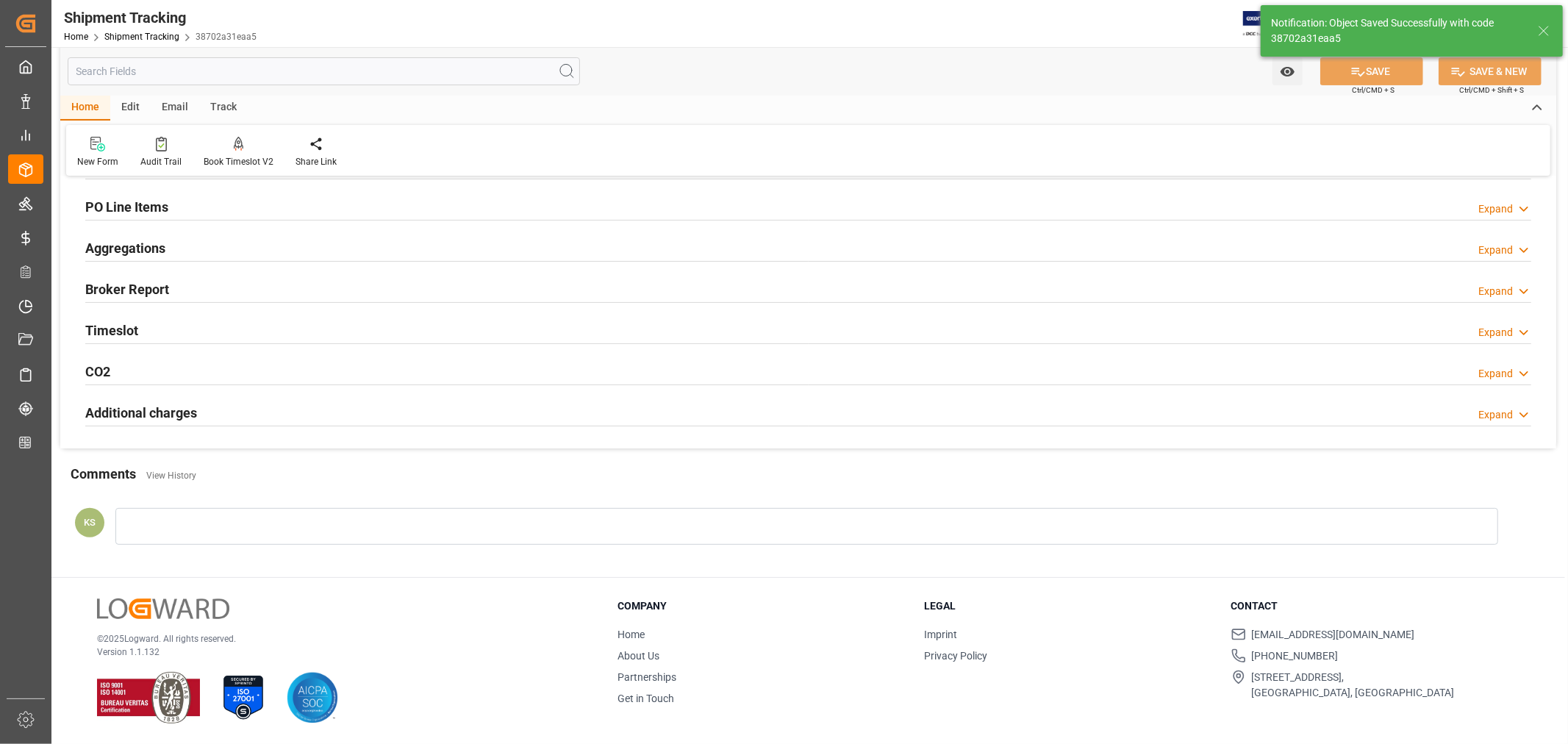
scroll to position [253, 0]
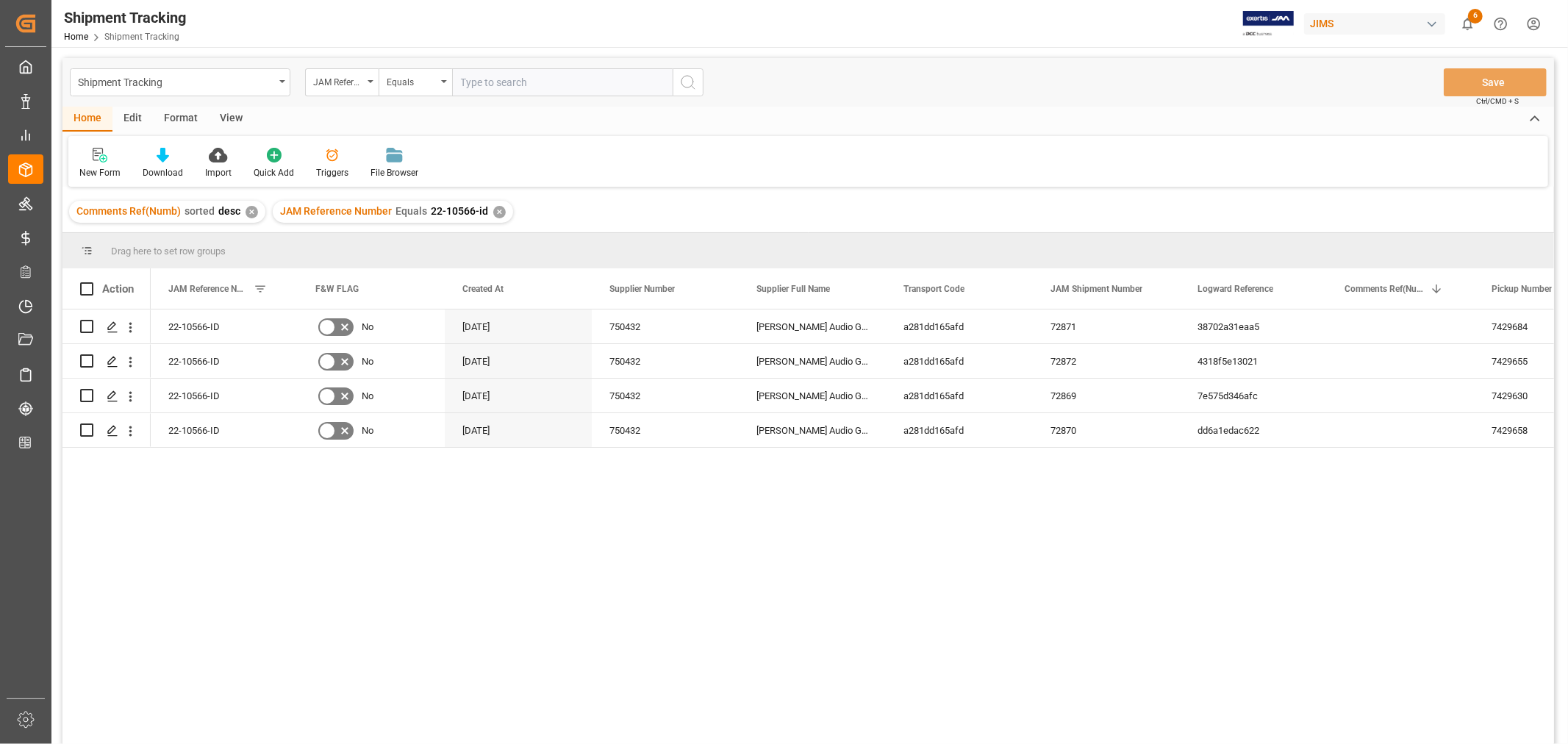
click at [228, 119] on div "View" at bounding box center [230, 118] width 44 height 25
click at [86, 175] on div "Default" at bounding box center [93, 172] width 29 height 13
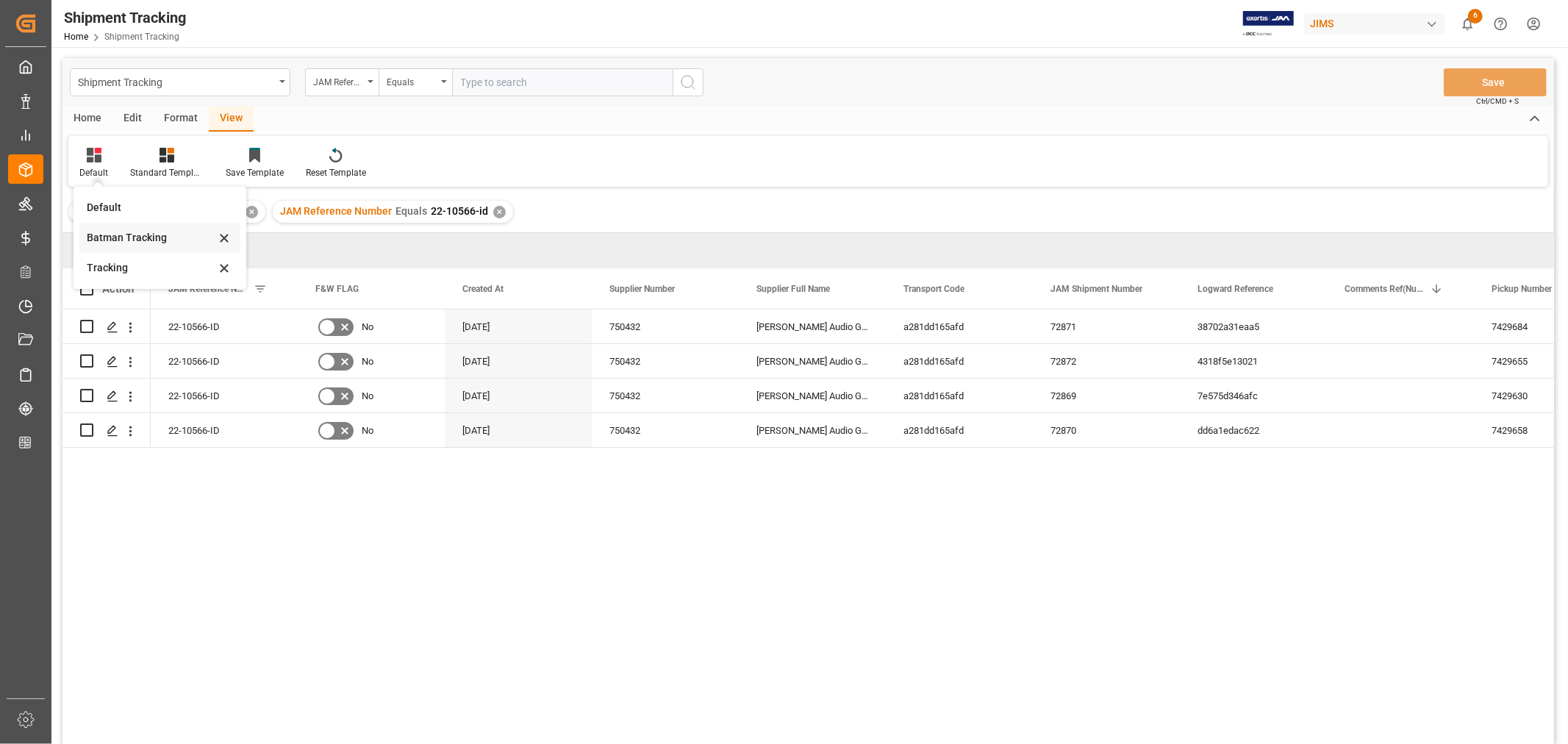
click at [118, 240] on div "Batman Tracking" at bounding box center [151, 238] width 129 height 16
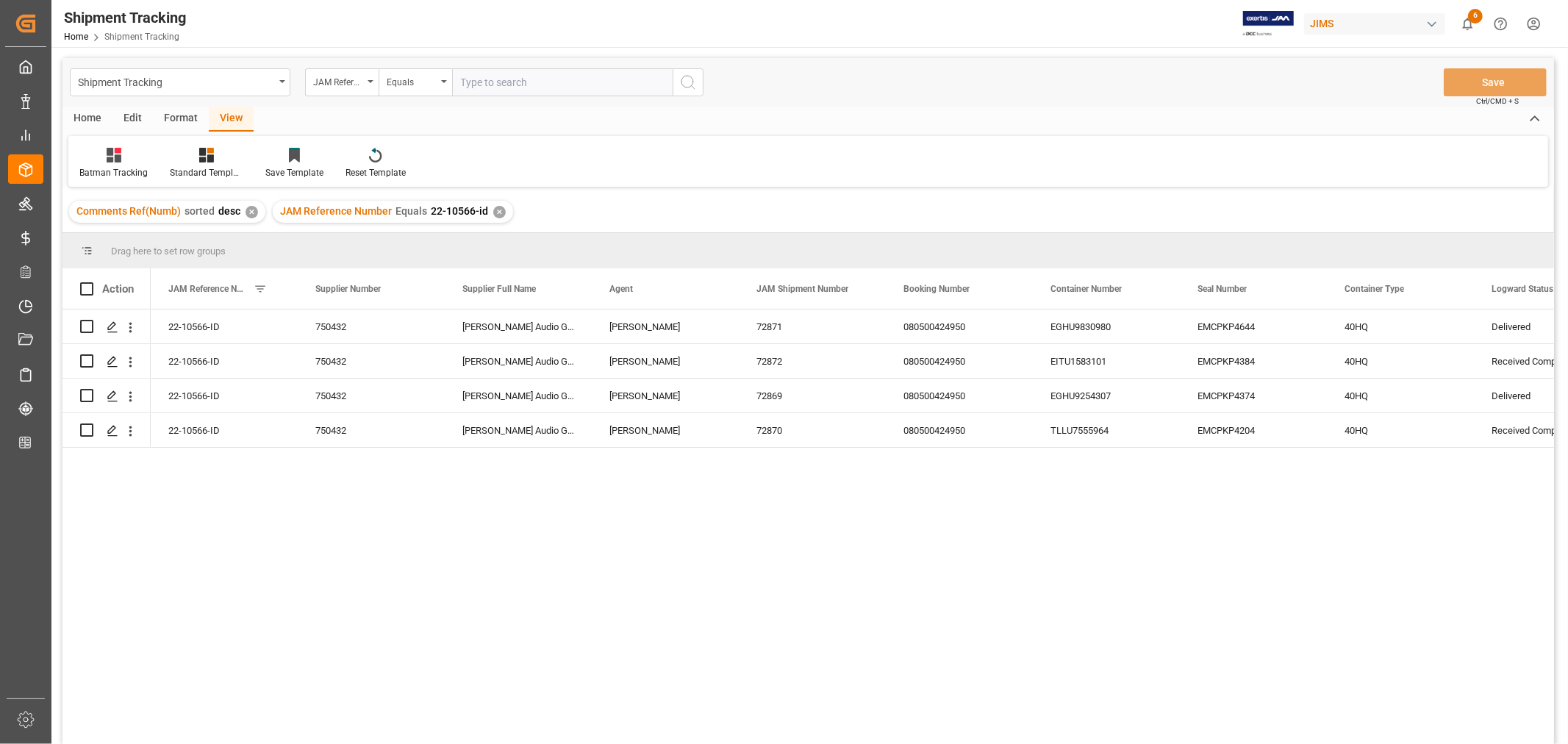
click at [495, 210] on div "✕" at bounding box center [499, 211] width 12 height 12
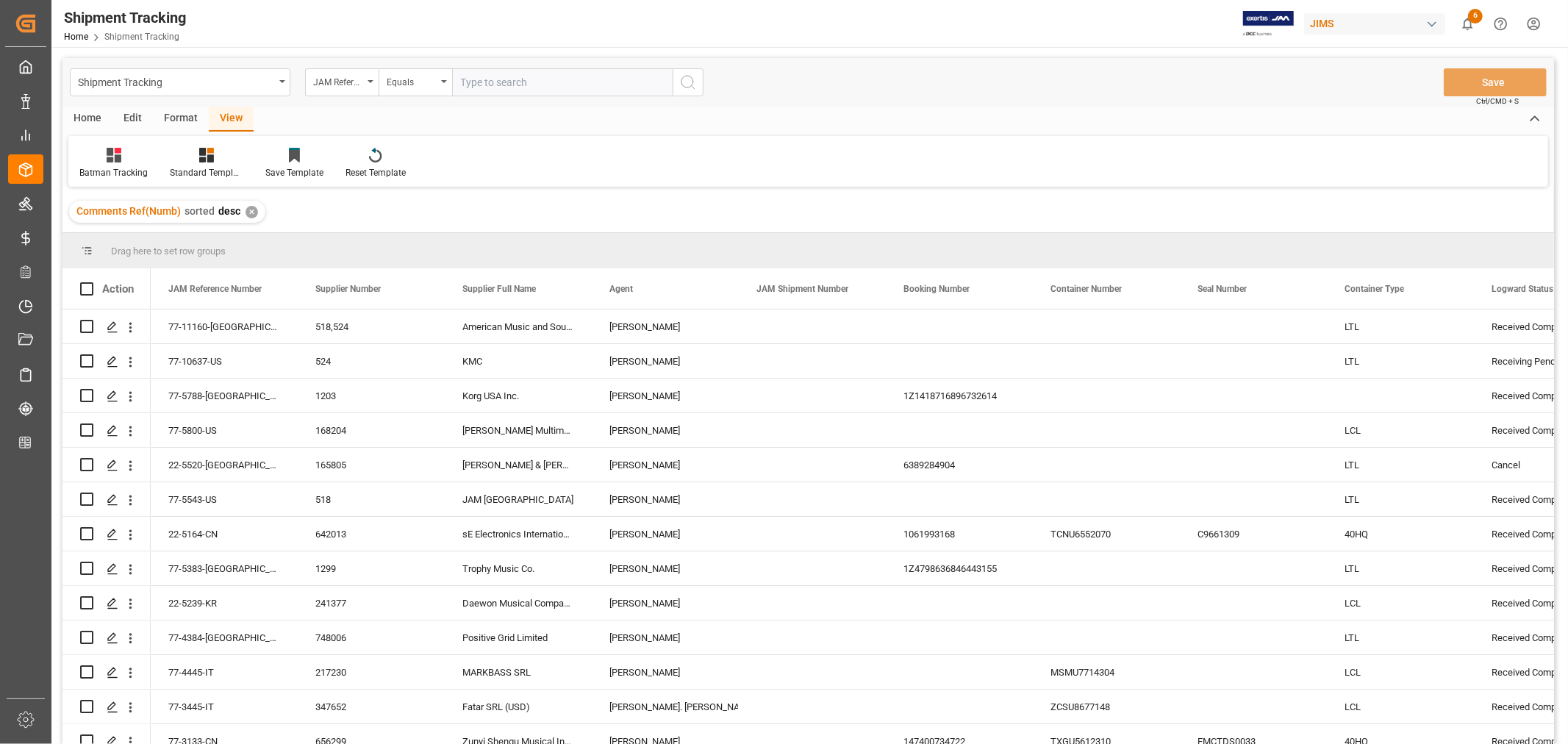
click at [466, 80] on input "text" at bounding box center [562, 82] width 220 height 28
type input "22-10622-vn"
click at [682, 83] on icon "search button" at bounding box center [688, 81] width 18 height 18
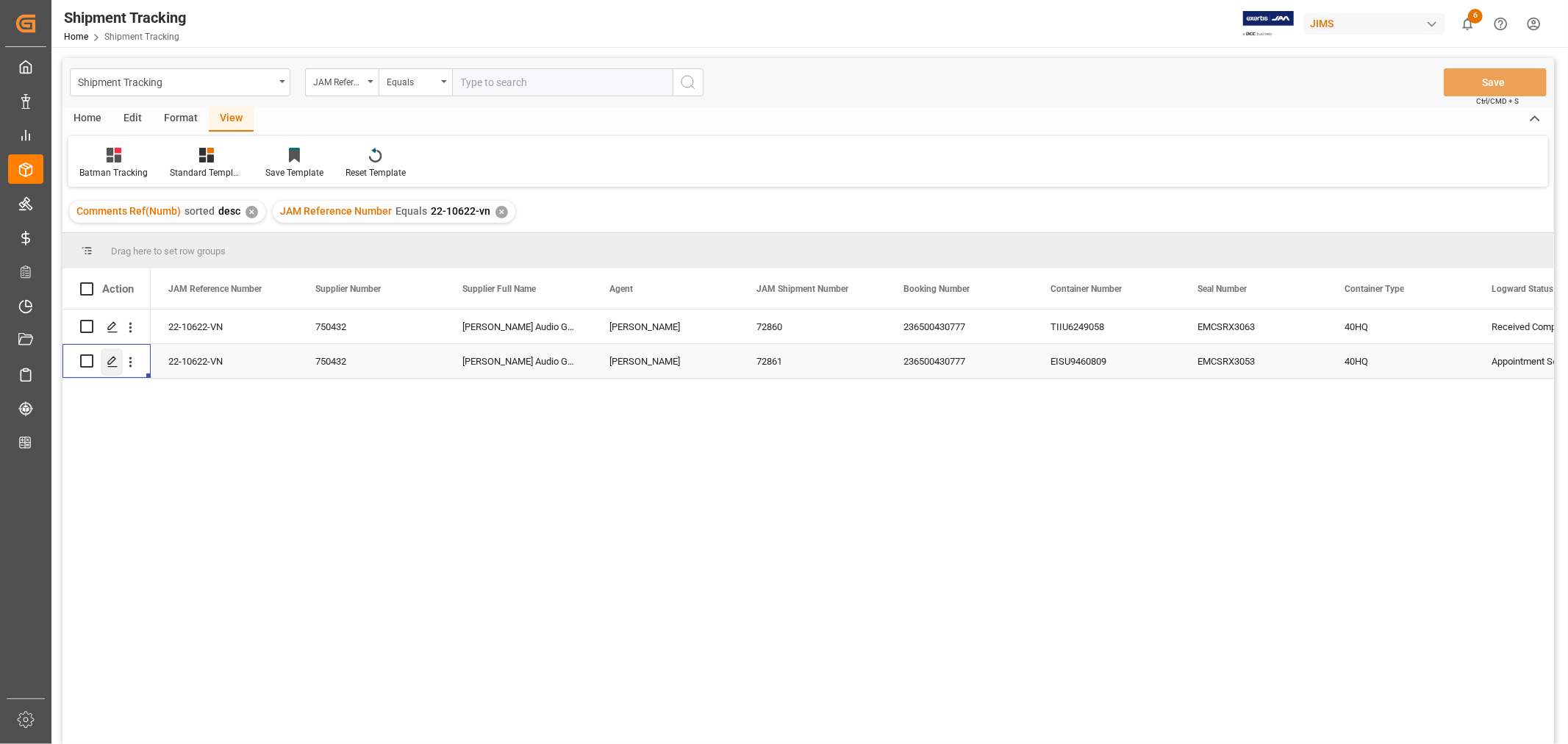
click at [112, 362] on polygon "Press SPACE to select this row." at bounding box center [112, 360] width 7 height 7
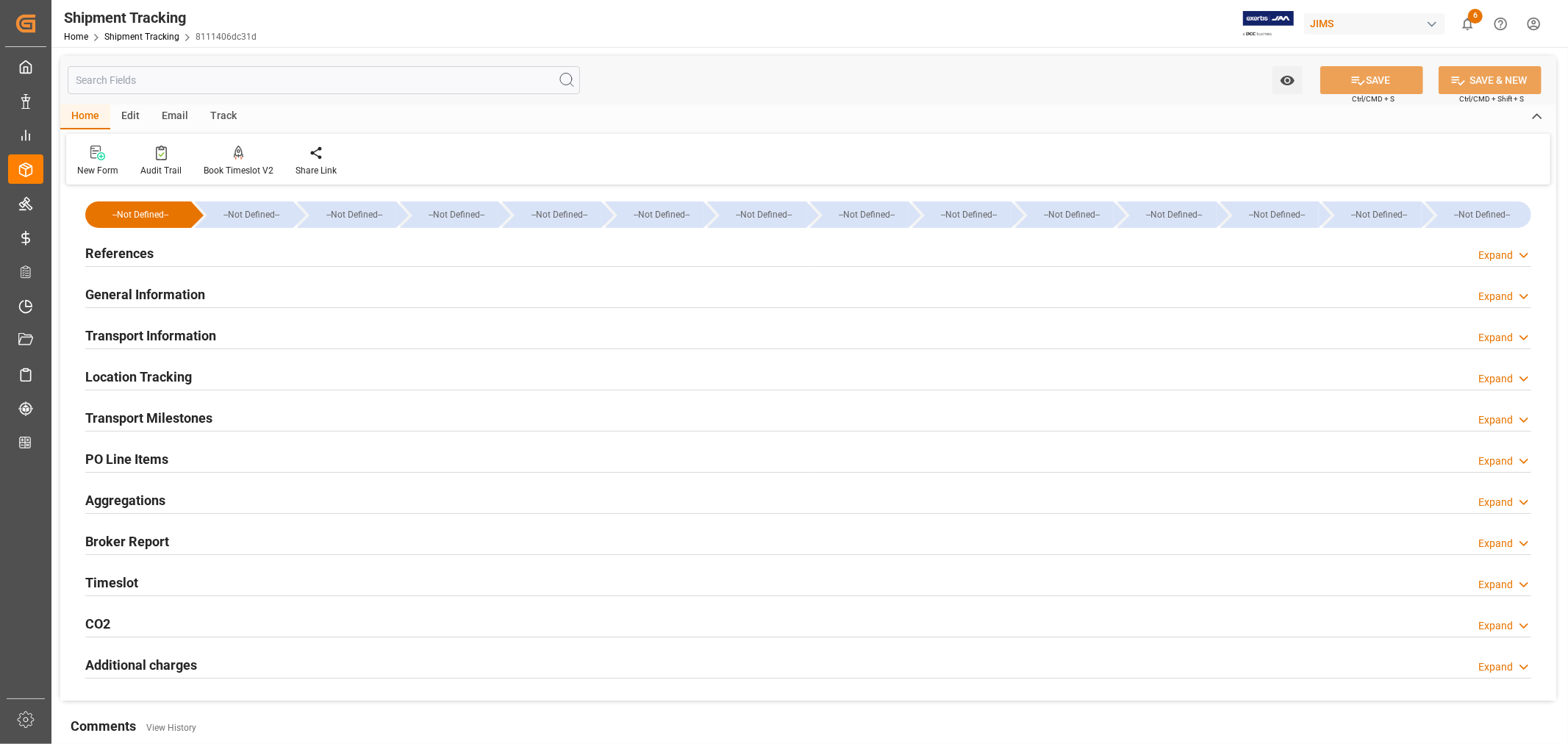
type input "08-21-2025 00:00"
type input "08-22-2025 00:00"
type input "08-22-2025"
type input "08-23-2025"
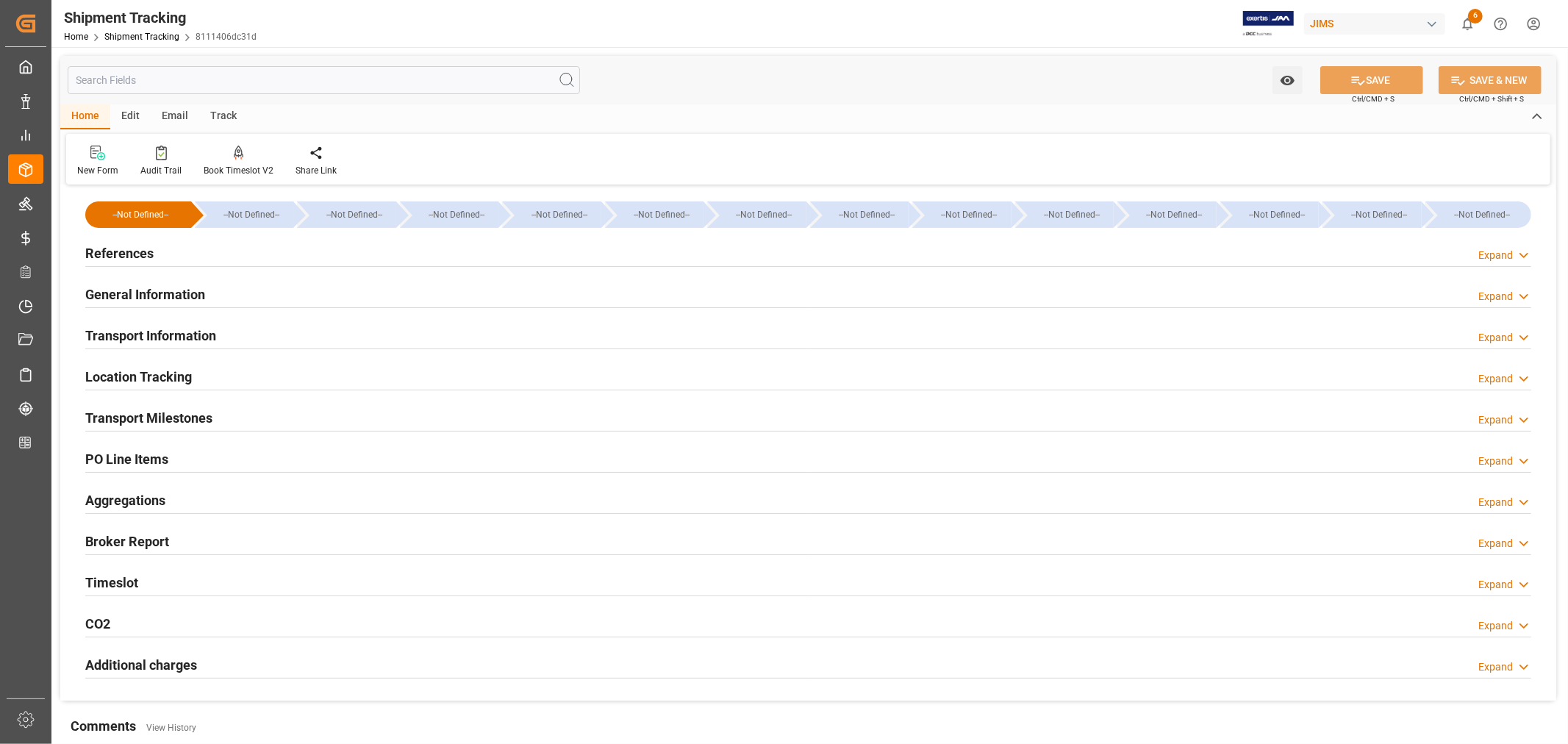
type input "09-03-2025 00:00"
type input "09-03-2025 10:30"
type input "09-26-2025"
type input "09-26-2025 07:00"
type input "10-02-2025"
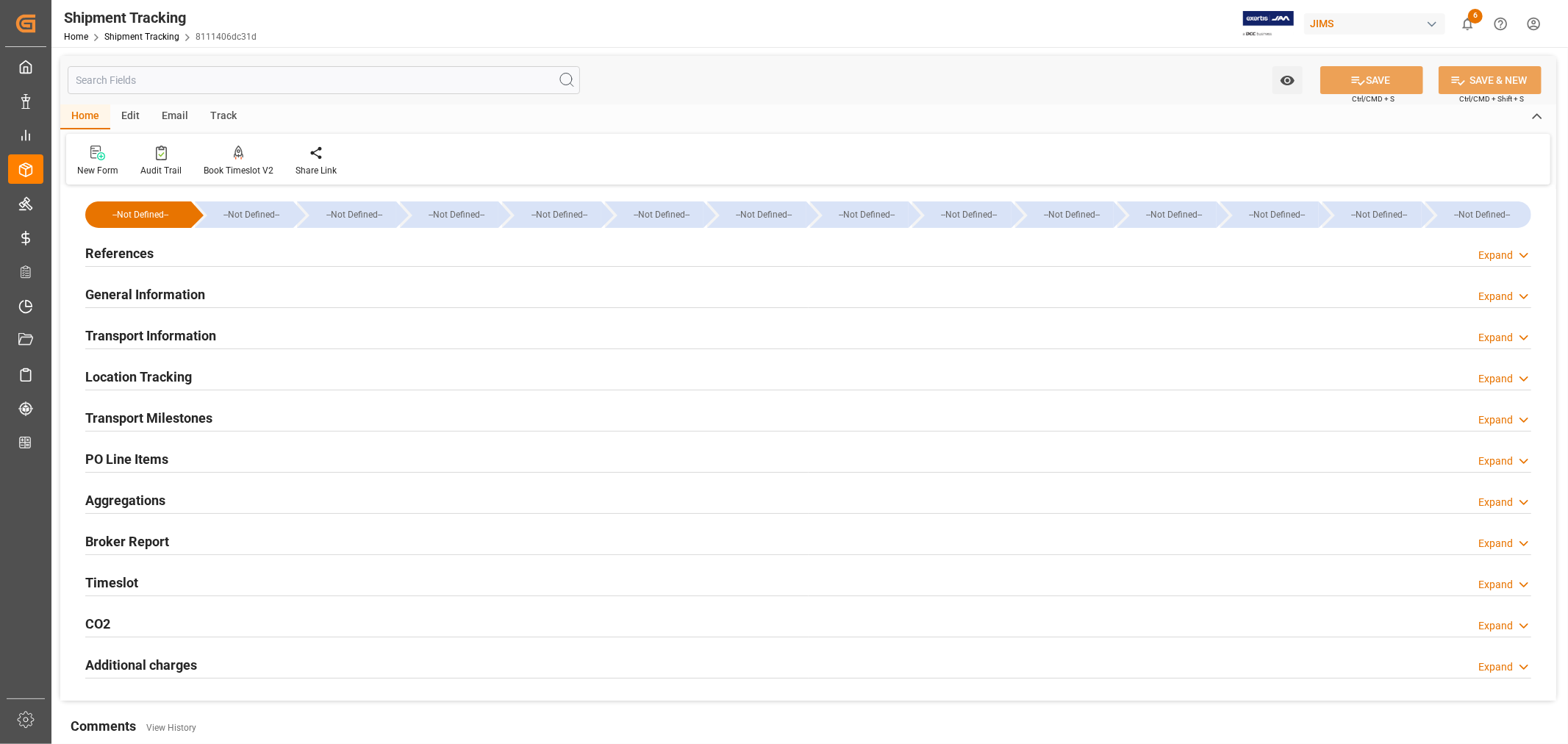
type input "10-02-2025"
type input "10-06-2025"
type input "10-07-2025 09:08"
type input "10-03-2025"
type input "10-10-2025 00:00"
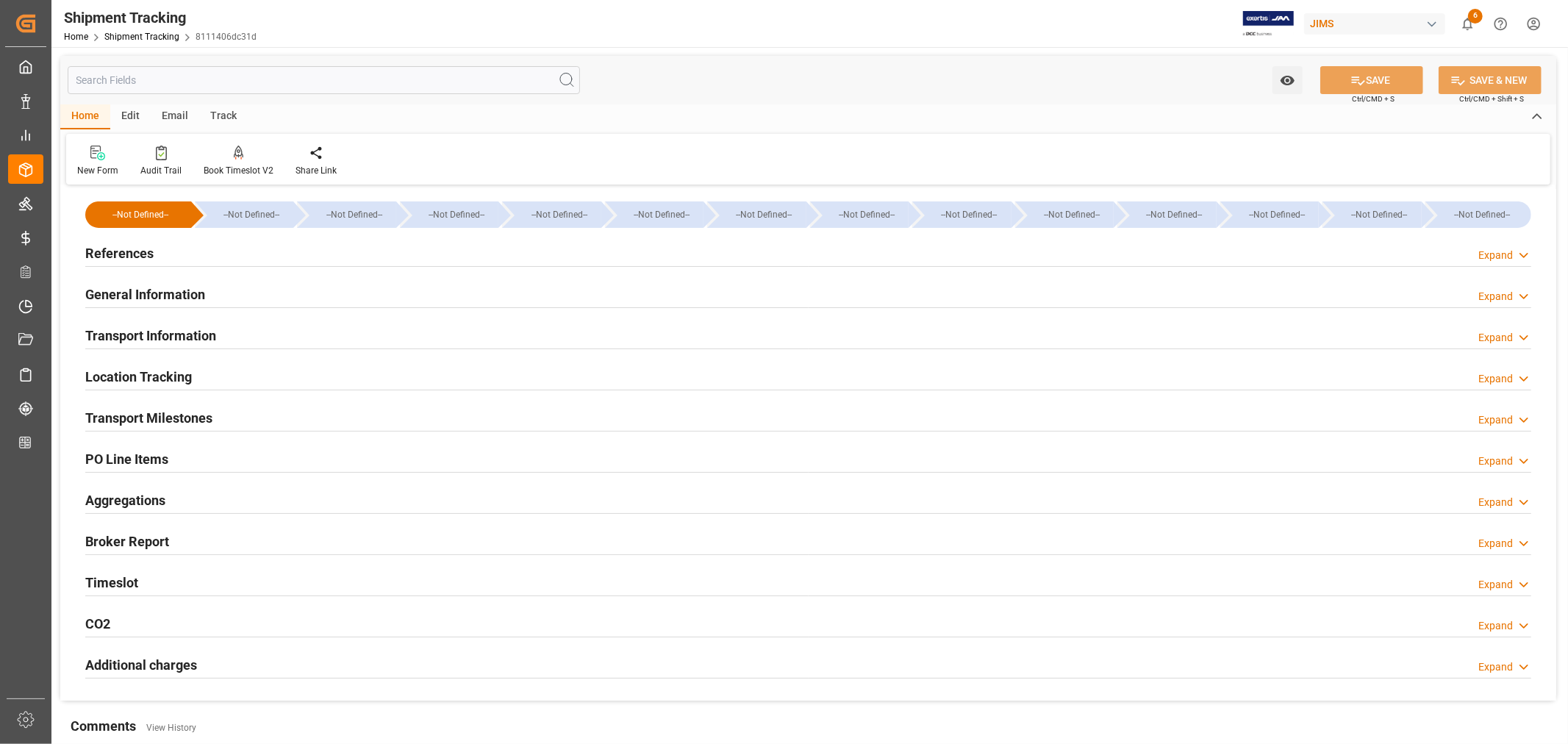
click at [297, 421] on div "Transport Milestones Expand" at bounding box center [808, 416] width 1446 height 28
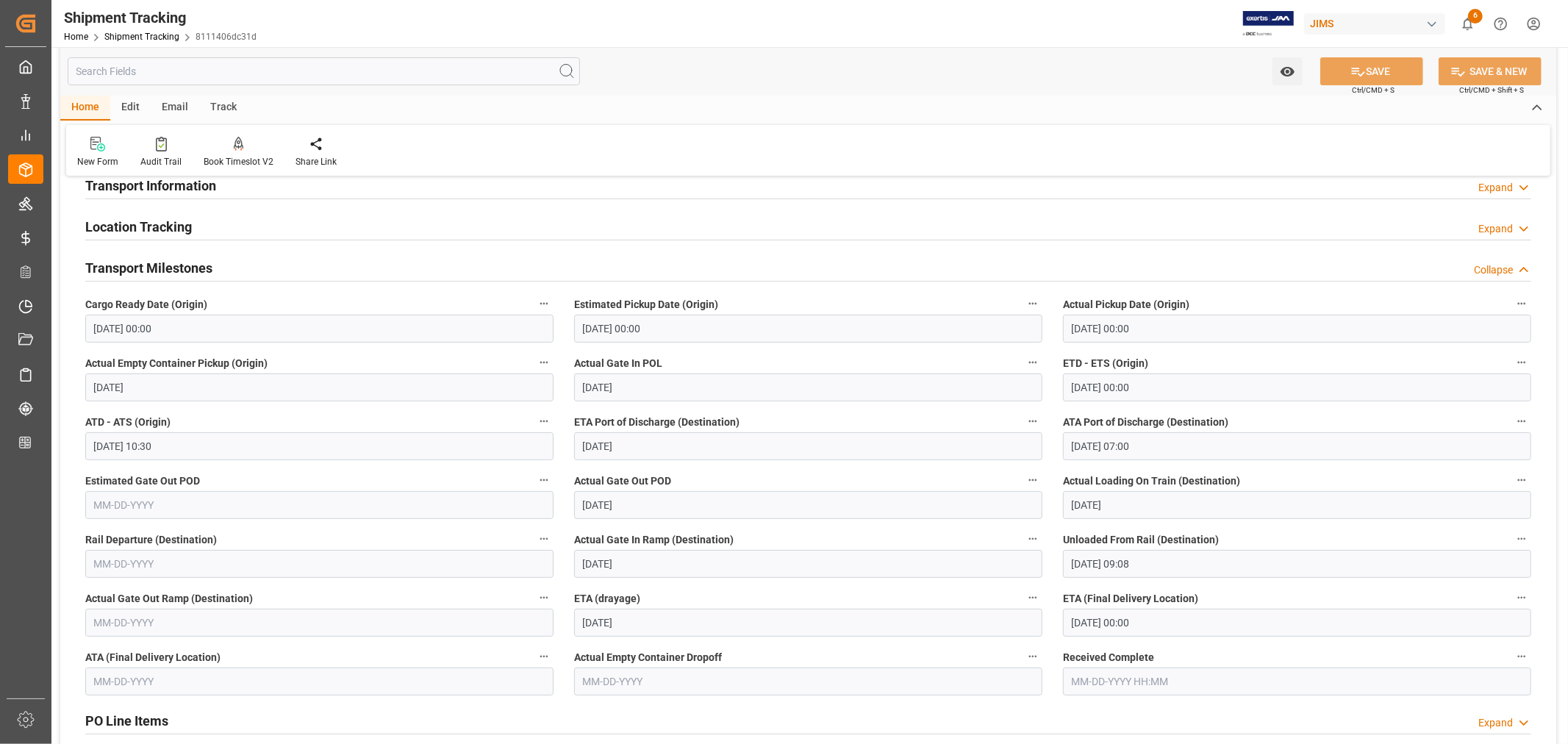
scroll to position [244, 0]
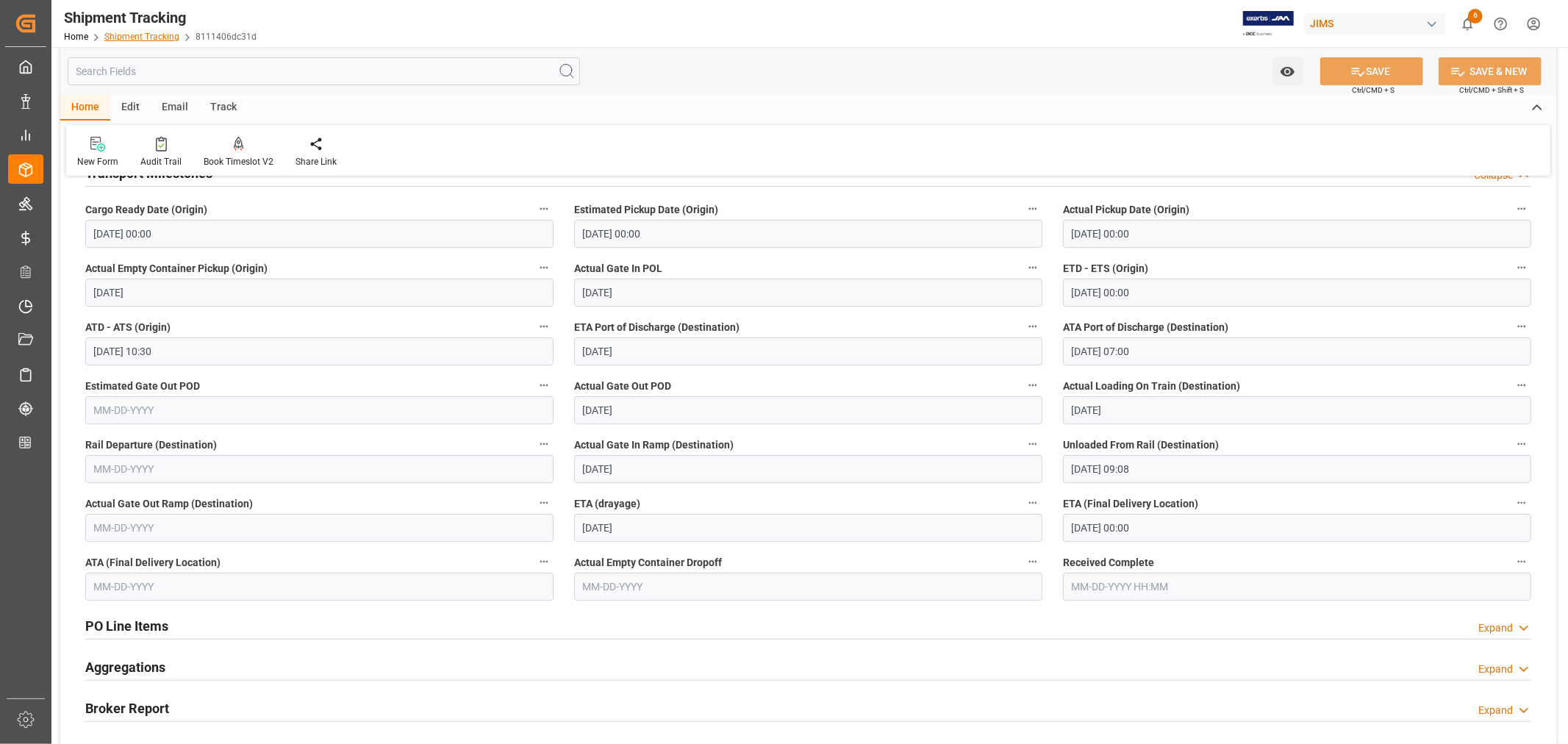
click at [130, 33] on link "Shipment Tracking" at bounding box center [142, 36] width 75 height 10
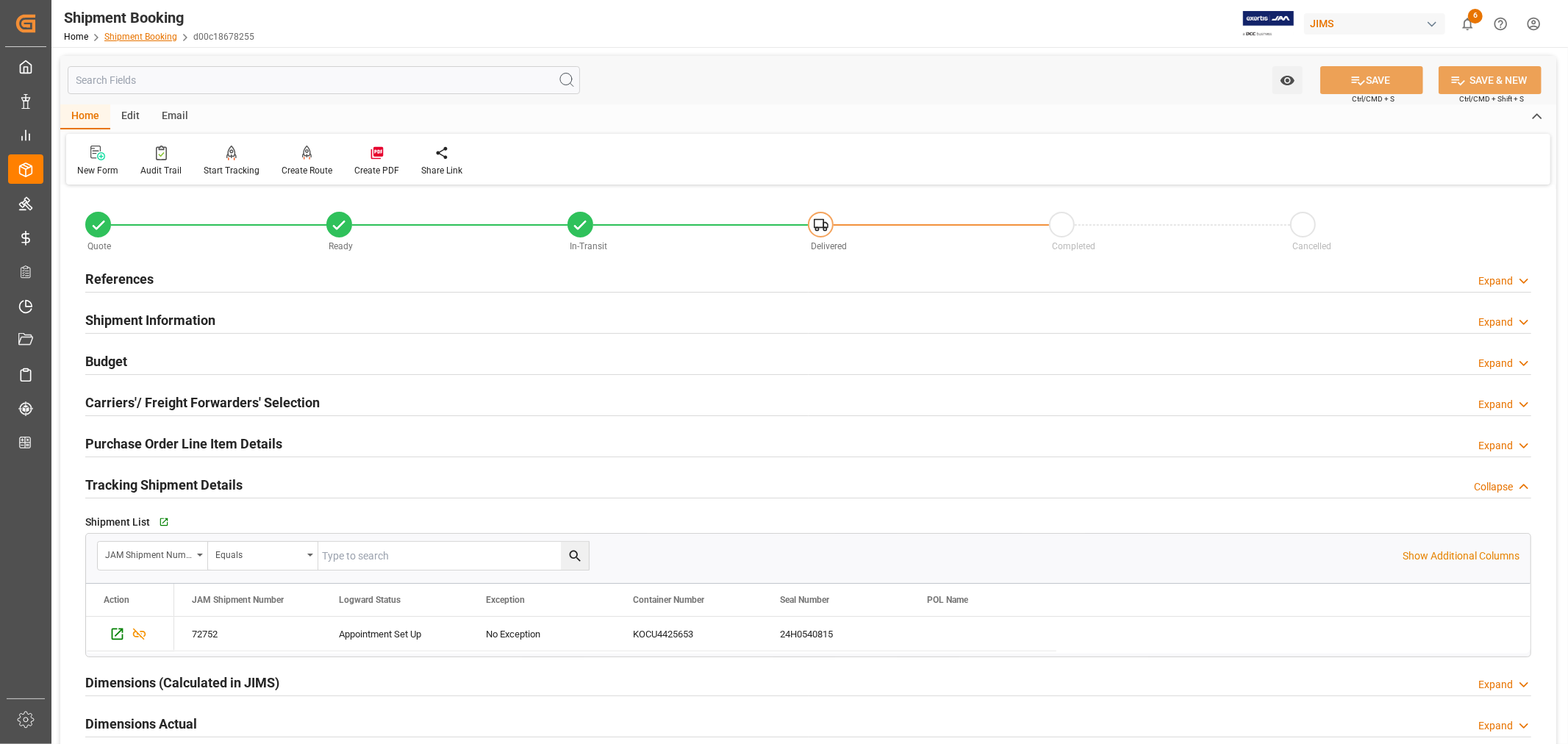
click at [132, 34] on link "Shipment Booking" at bounding box center [141, 36] width 73 height 10
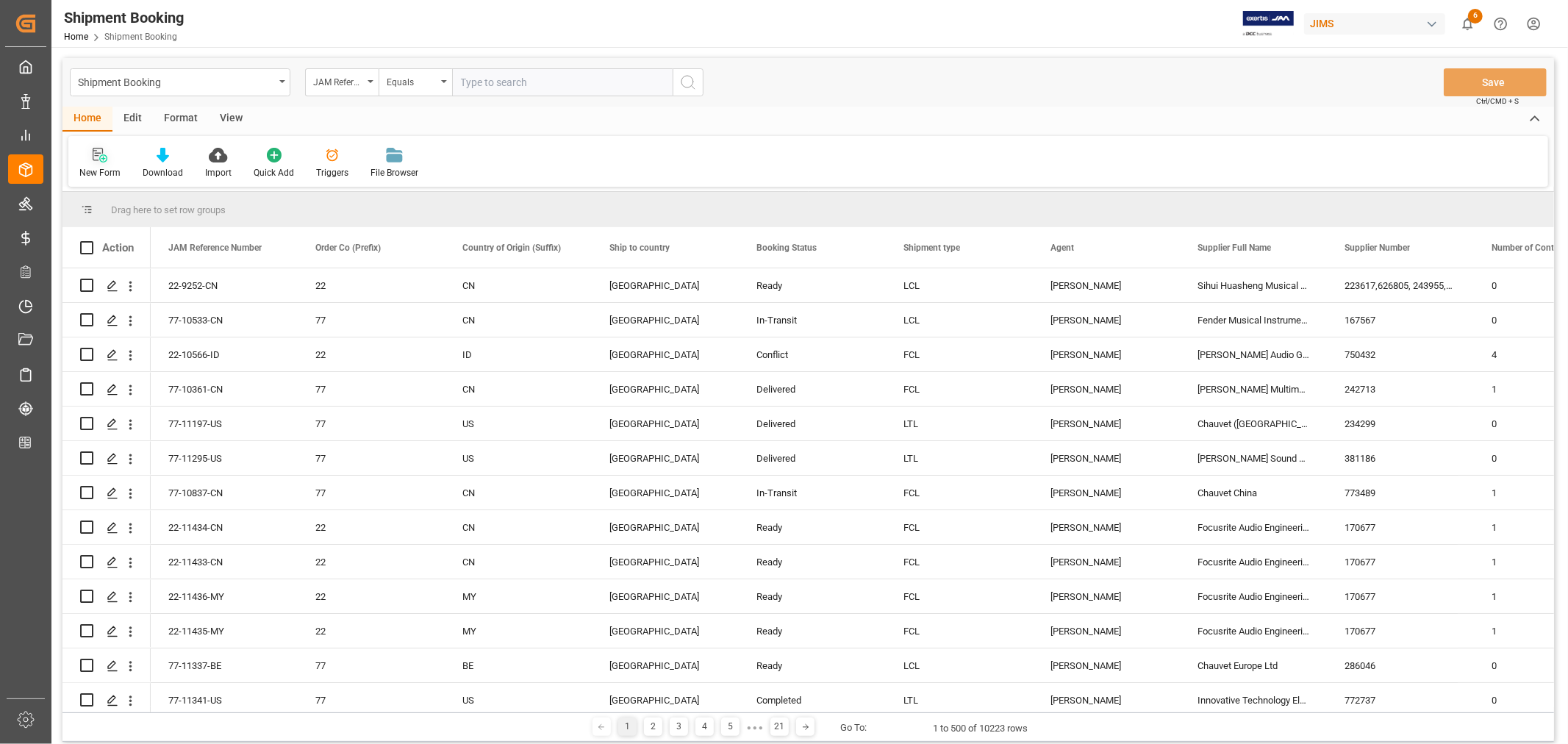
click at [103, 158] on icon at bounding box center [103, 158] width 8 height 8
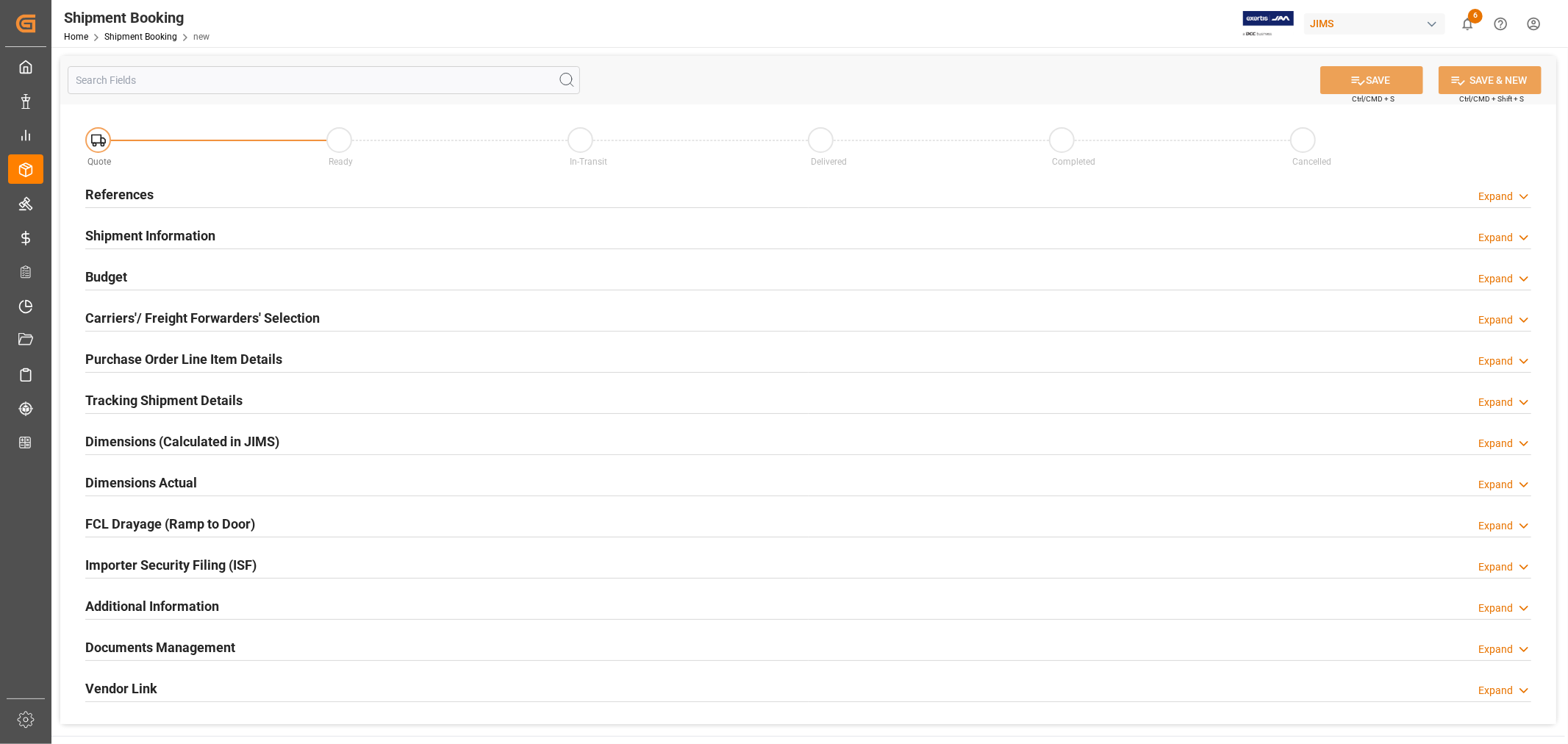
click at [134, 198] on h2 "References" at bounding box center [119, 193] width 68 height 19
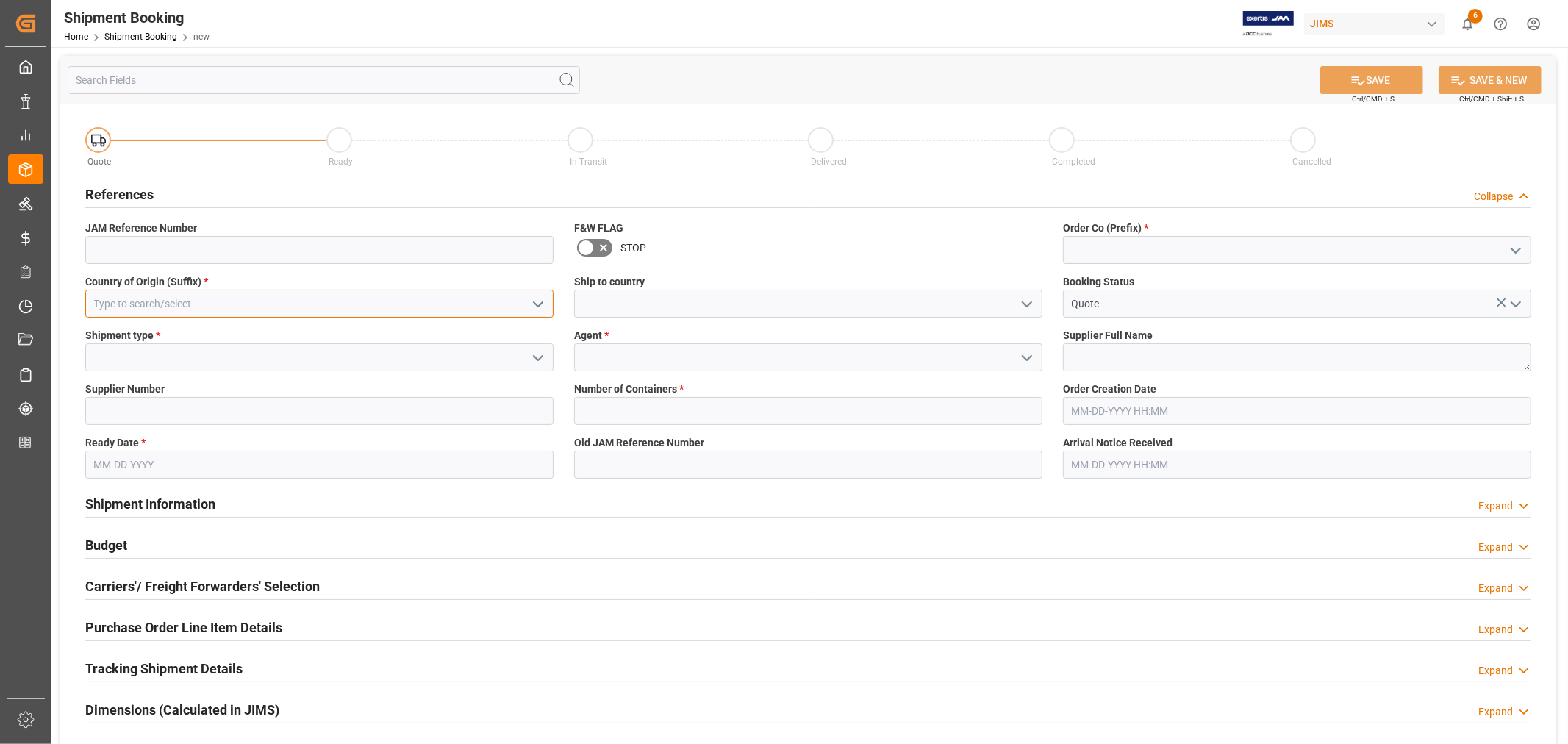
click at [226, 309] on input at bounding box center [319, 304] width 468 height 28
click at [143, 331] on div "SE" at bounding box center [319, 336] width 467 height 33
type input "SE"
click at [608, 305] on input at bounding box center [808, 304] width 468 height 28
click at [1022, 305] on icon "open menu" at bounding box center [1027, 304] width 18 height 18
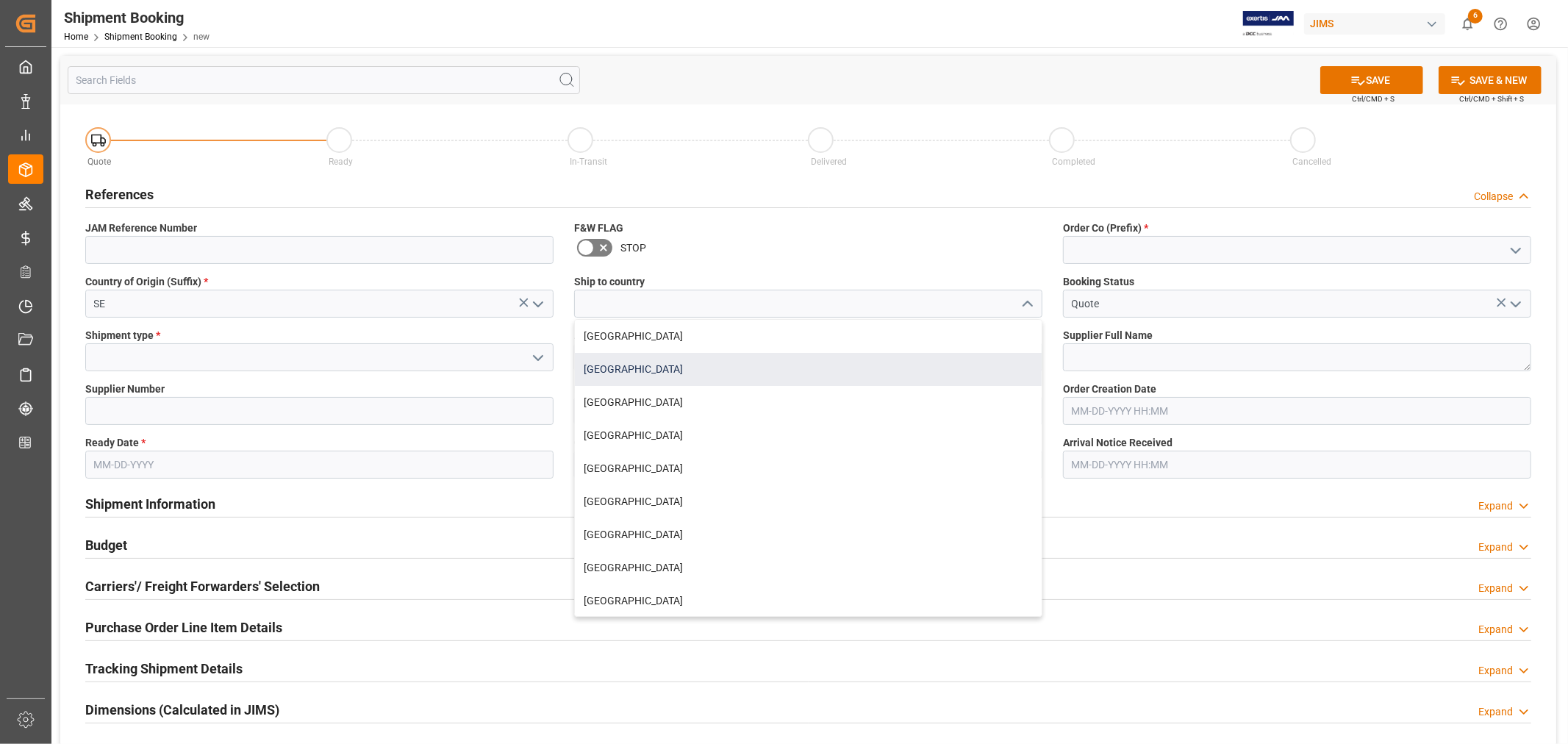
click at [684, 365] on div "[GEOGRAPHIC_DATA]" at bounding box center [808, 369] width 467 height 33
type input "[GEOGRAPHIC_DATA]"
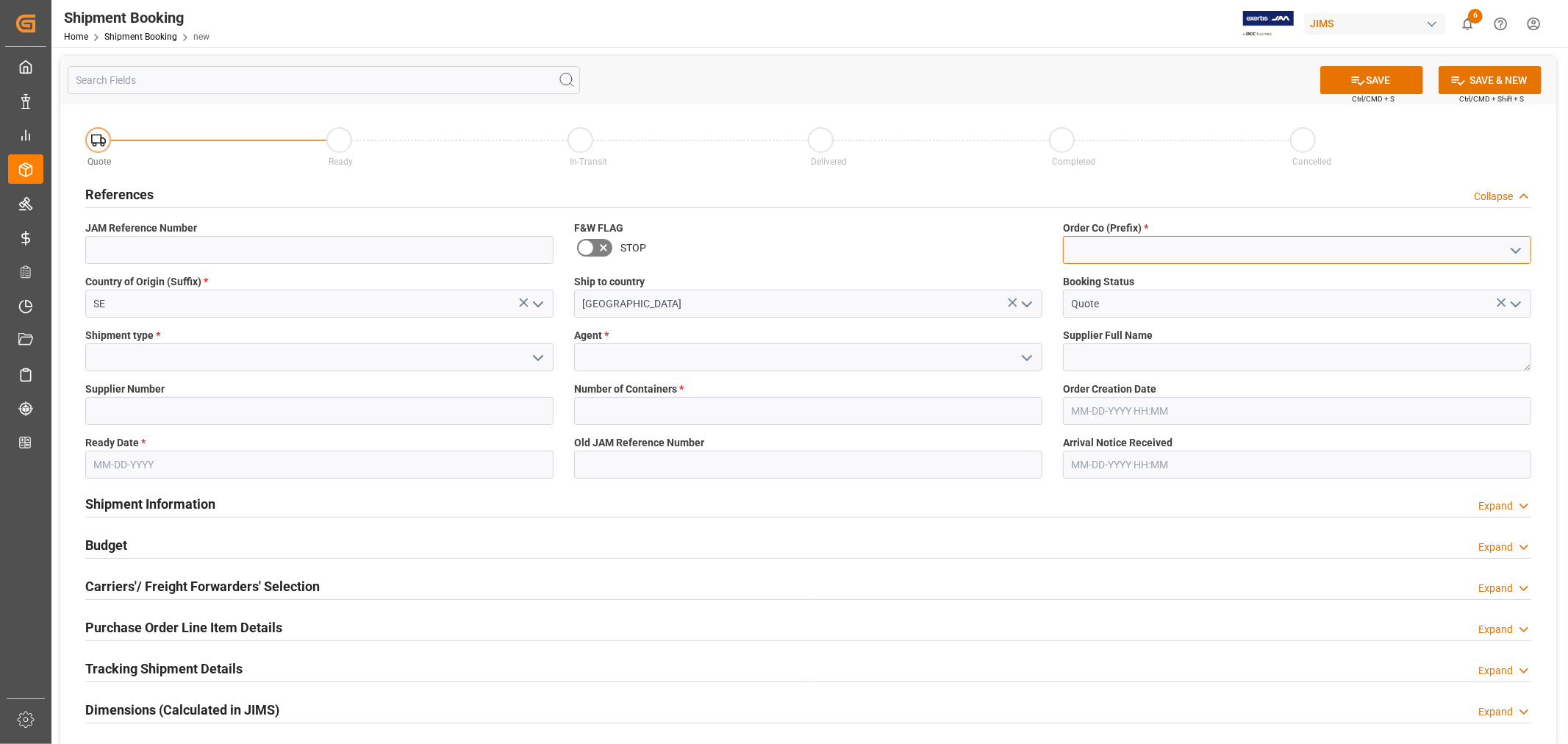
click at [1096, 240] on input at bounding box center [1297, 250] width 468 height 28
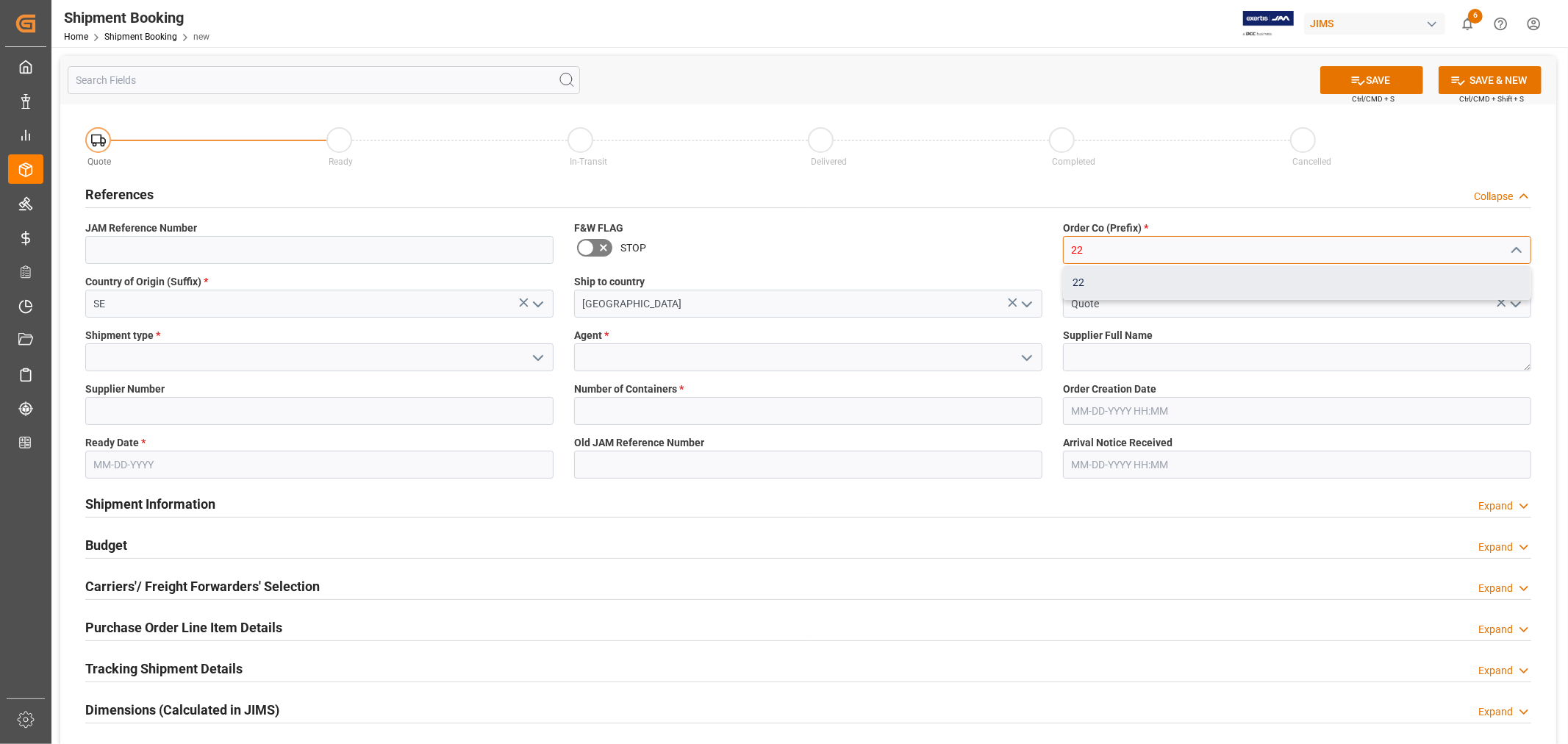
click at [1076, 281] on div "22" at bounding box center [1297, 282] width 467 height 33
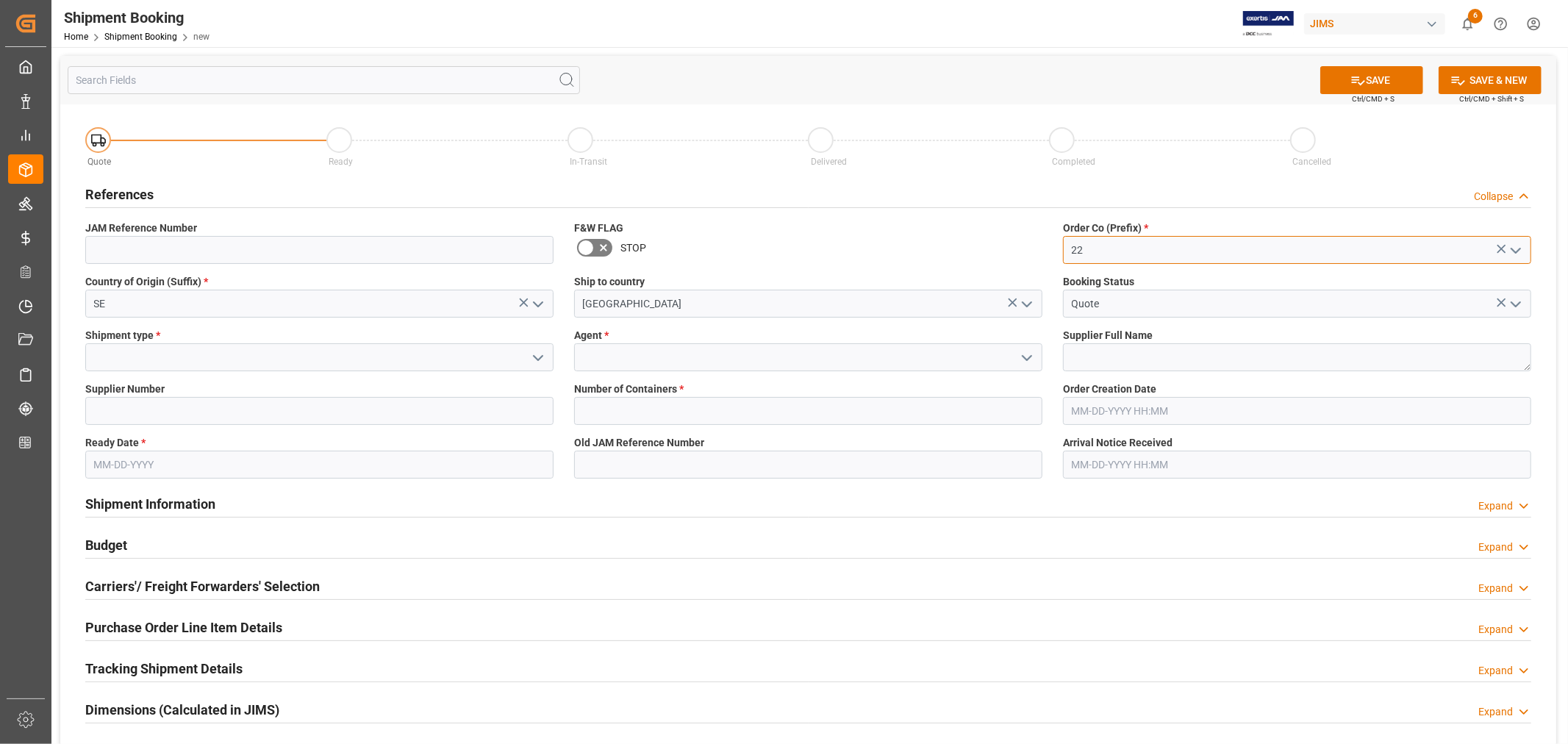
type input "22"
click at [290, 362] on input at bounding box center [319, 357] width 468 height 28
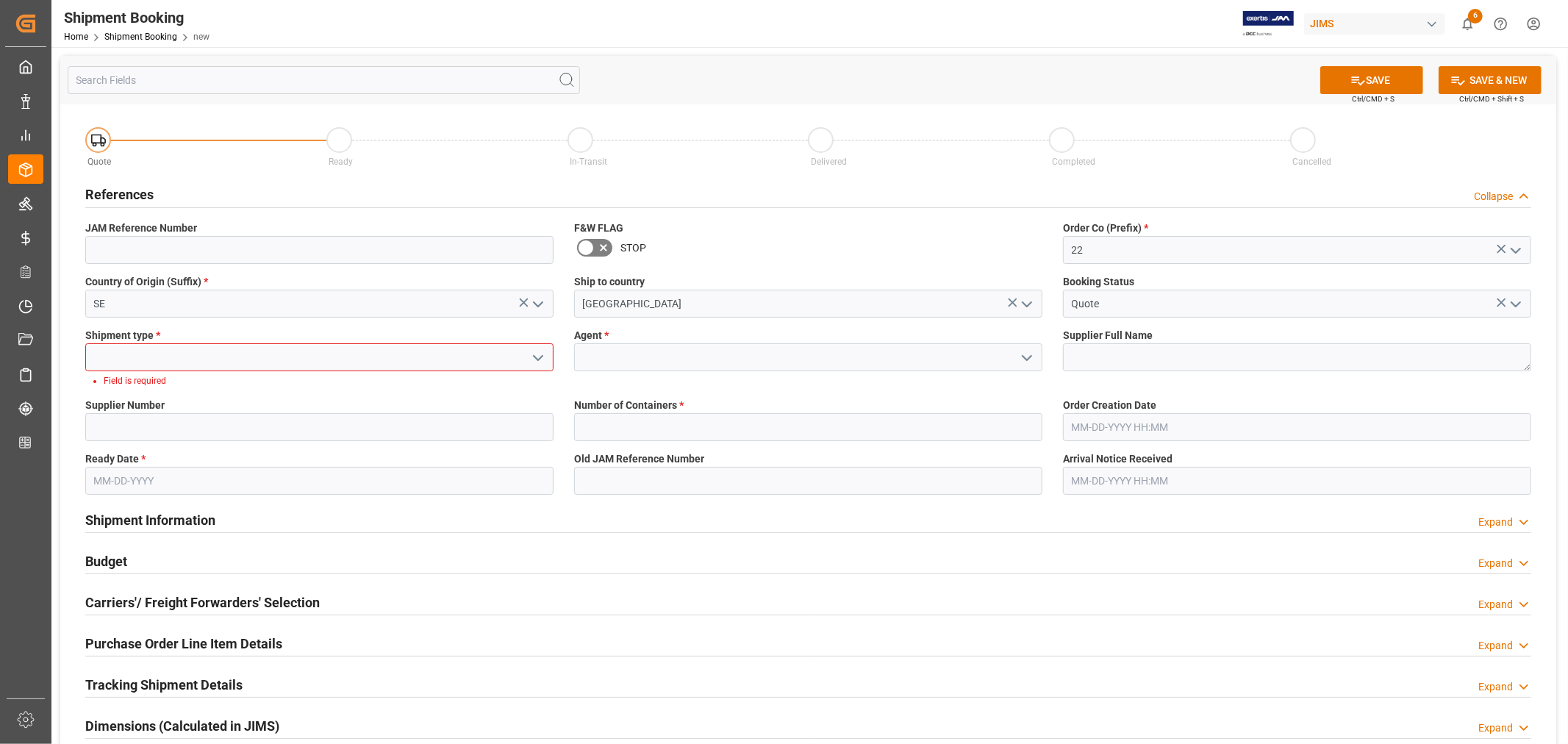
click at [541, 355] on polyline "open menu" at bounding box center [538, 357] width 9 height 5
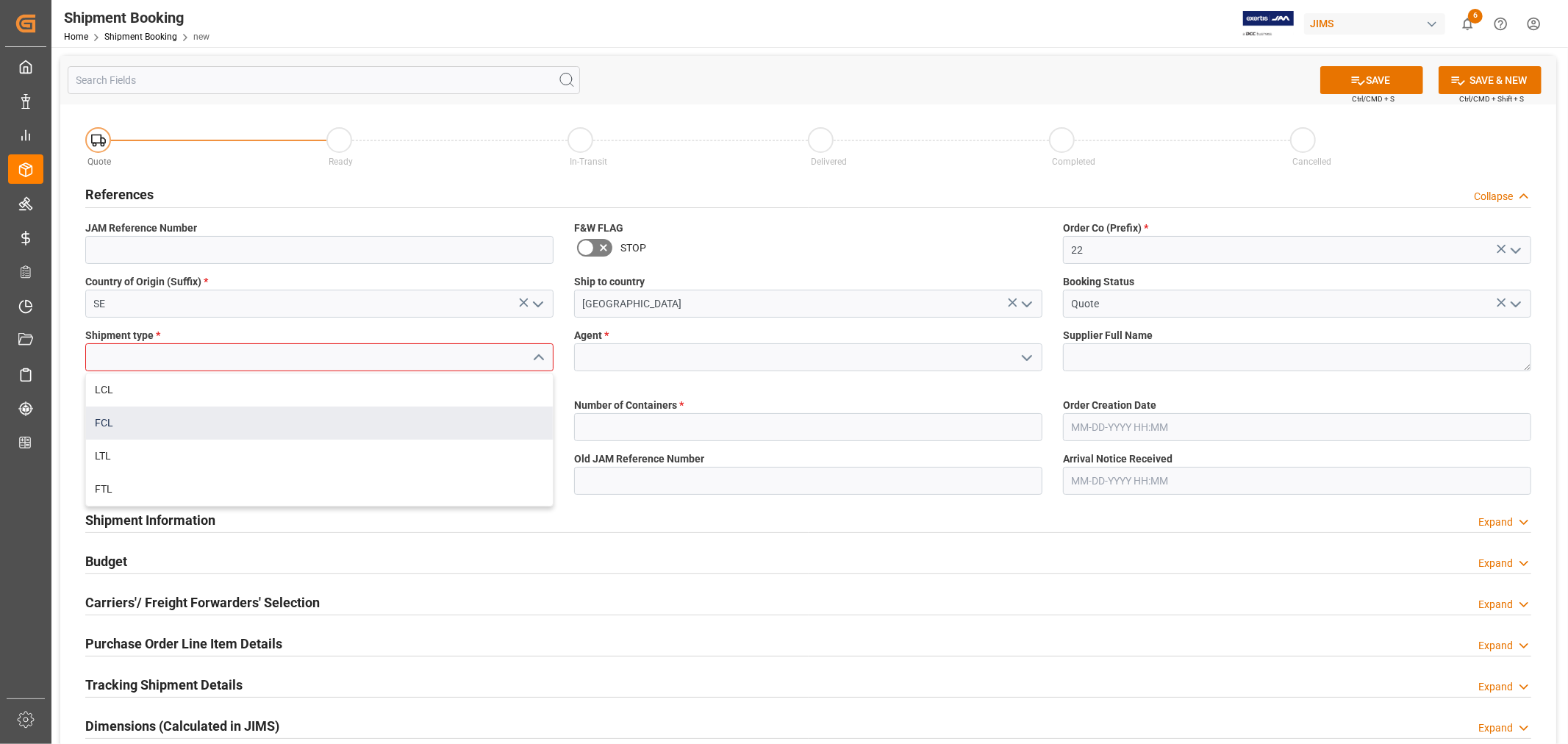
click at [230, 423] on div "FCL" at bounding box center [319, 423] width 467 height 33
type input "FCL"
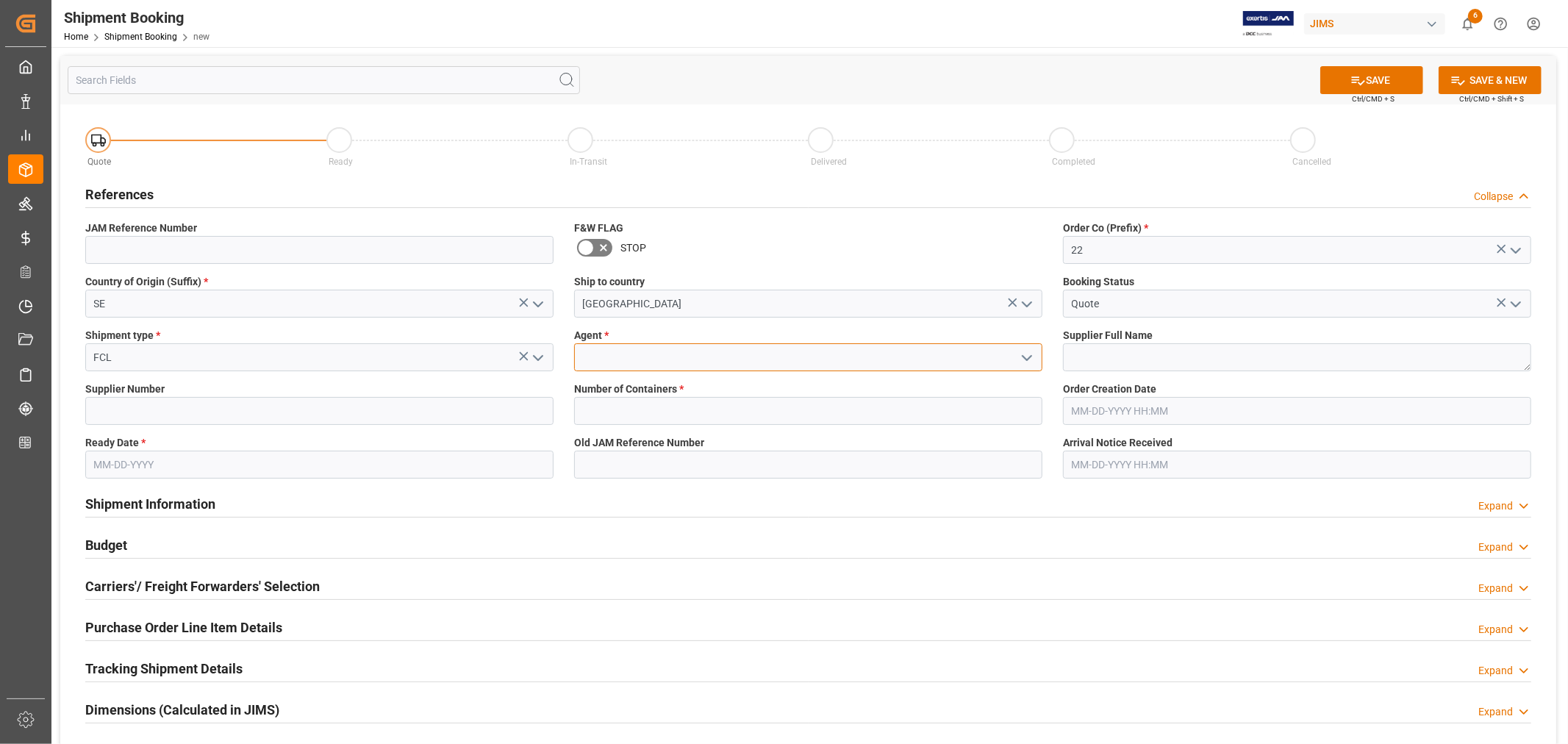
click at [772, 354] on input at bounding box center [808, 357] width 468 height 28
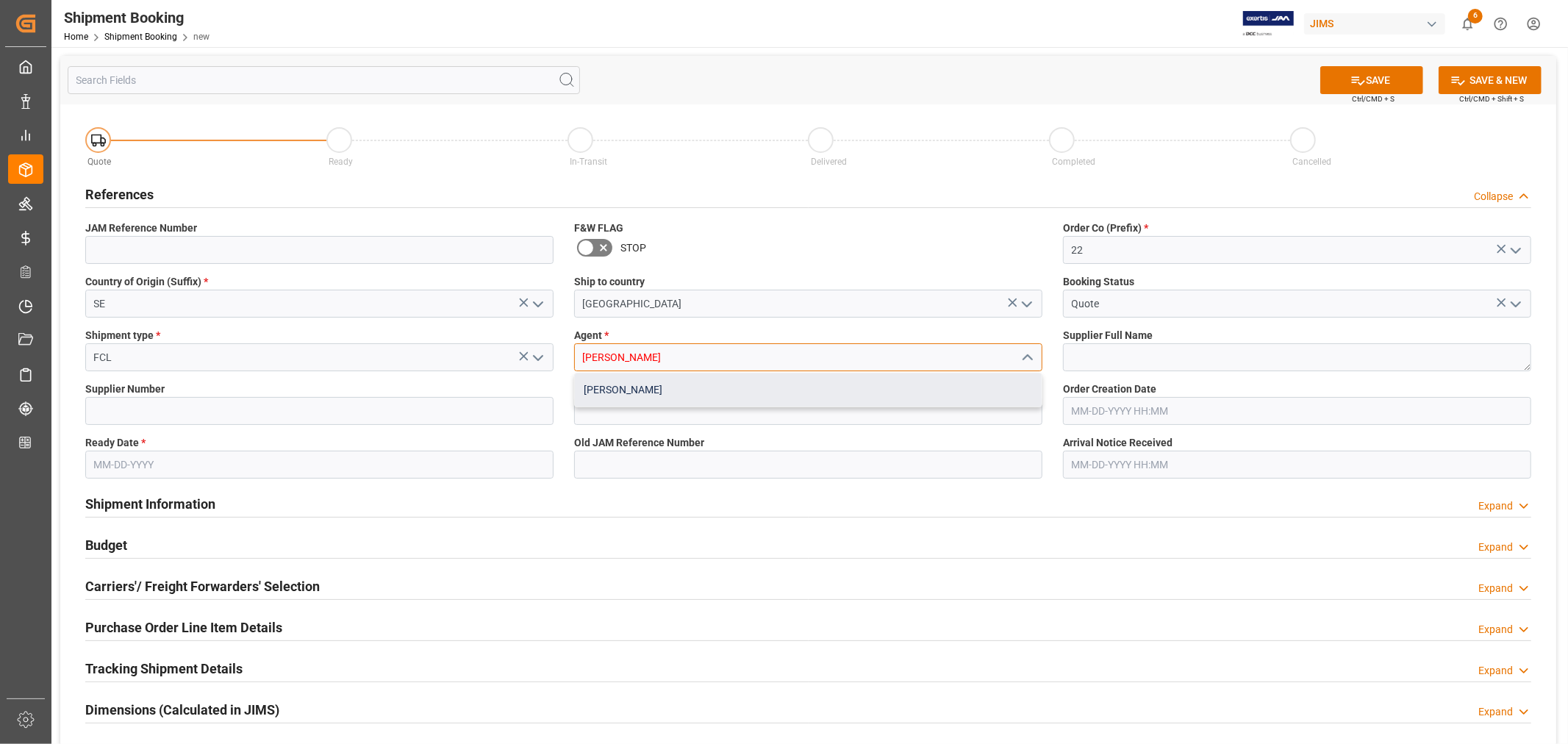
click at [647, 395] on div "[PERSON_NAME]" at bounding box center [808, 390] width 467 height 33
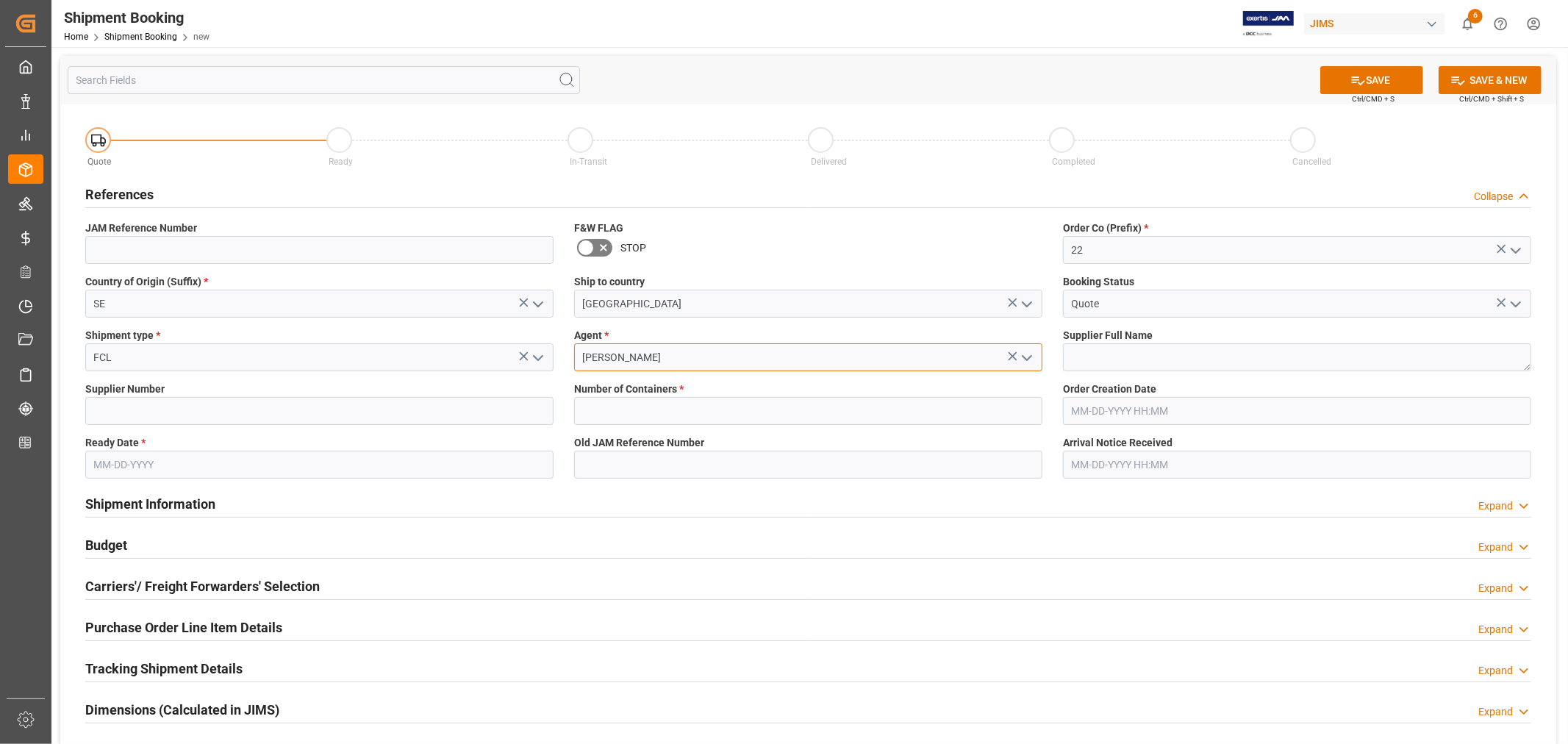
type input "[PERSON_NAME]"
click at [1080, 355] on textarea at bounding box center [1297, 357] width 468 height 28
paste textarea "Clavia DMI AB (W/T*)-"
type textarea "Clavia DMI AB (W/T*)-"
click at [166, 408] on input at bounding box center [319, 411] width 468 height 28
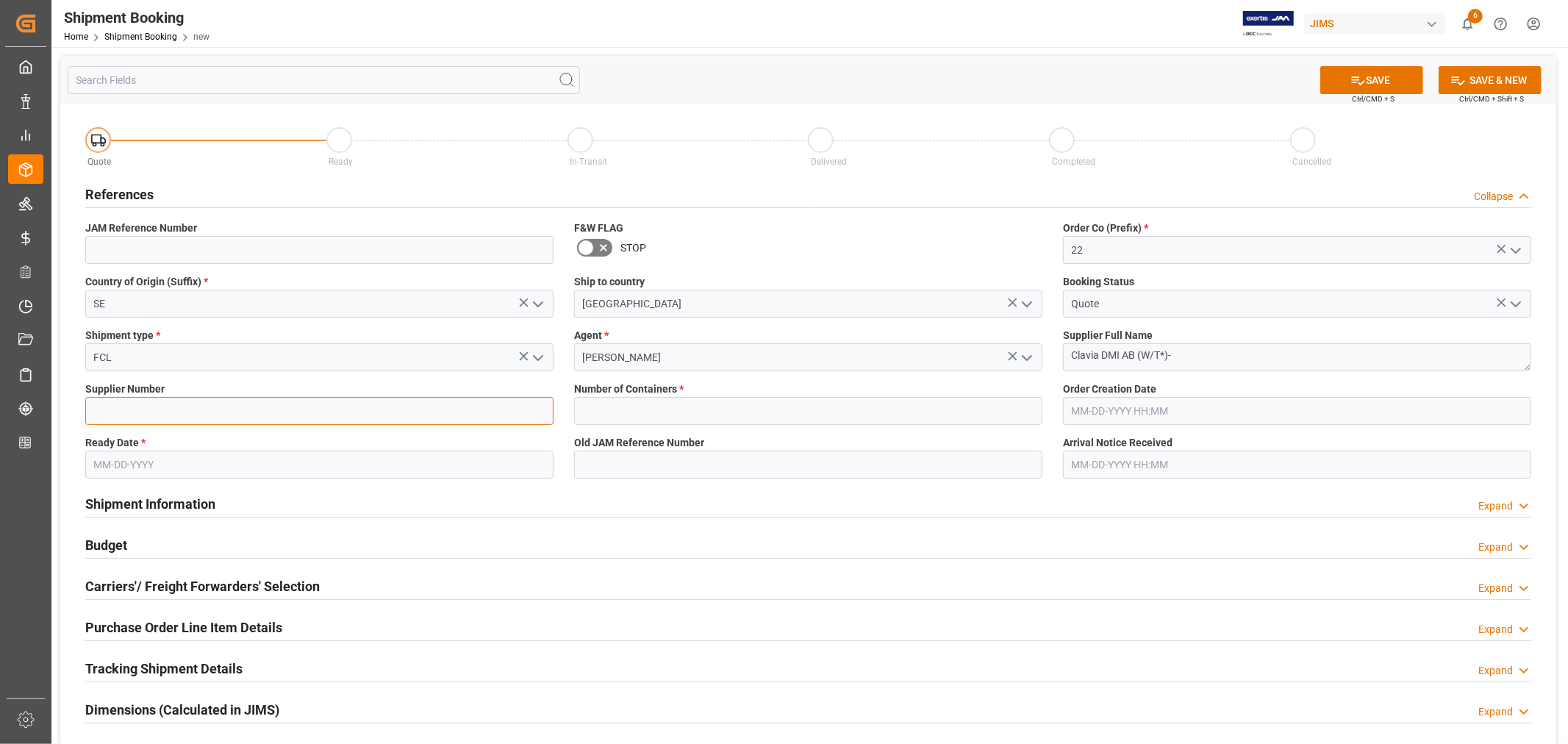
type input "212850"
click at [621, 410] on input "text" at bounding box center [808, 411] width 468 height 28
type input "4"
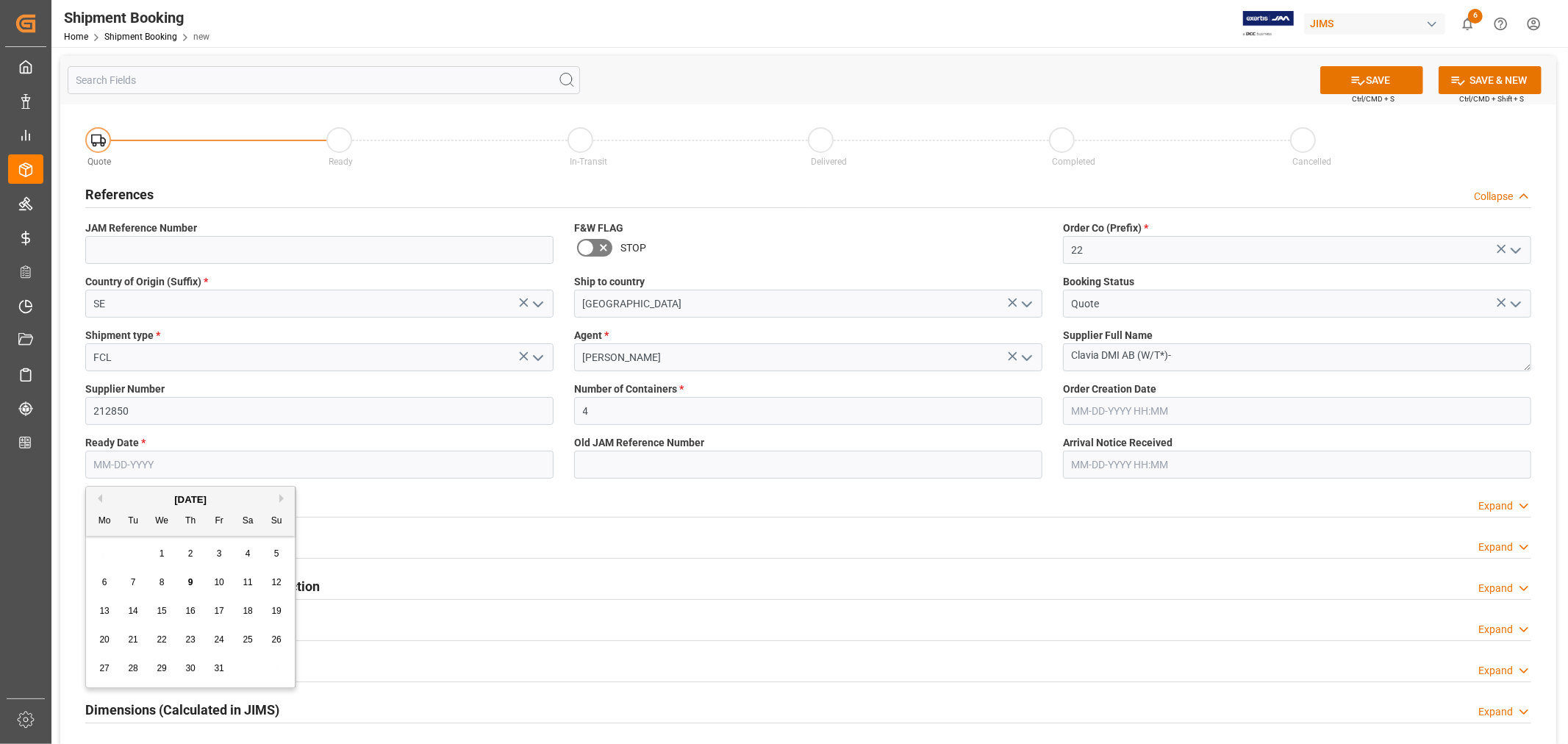
click at [190, 465] on input "text" at bounding box center [319, 465] width 468 height 28
click at [141, 494] on div "October 2025" at bounding box center [190, 500] width 208 height 15
click at [283, 498] on button "Next Month" at bounding box center [284, 499] width 9 height 9
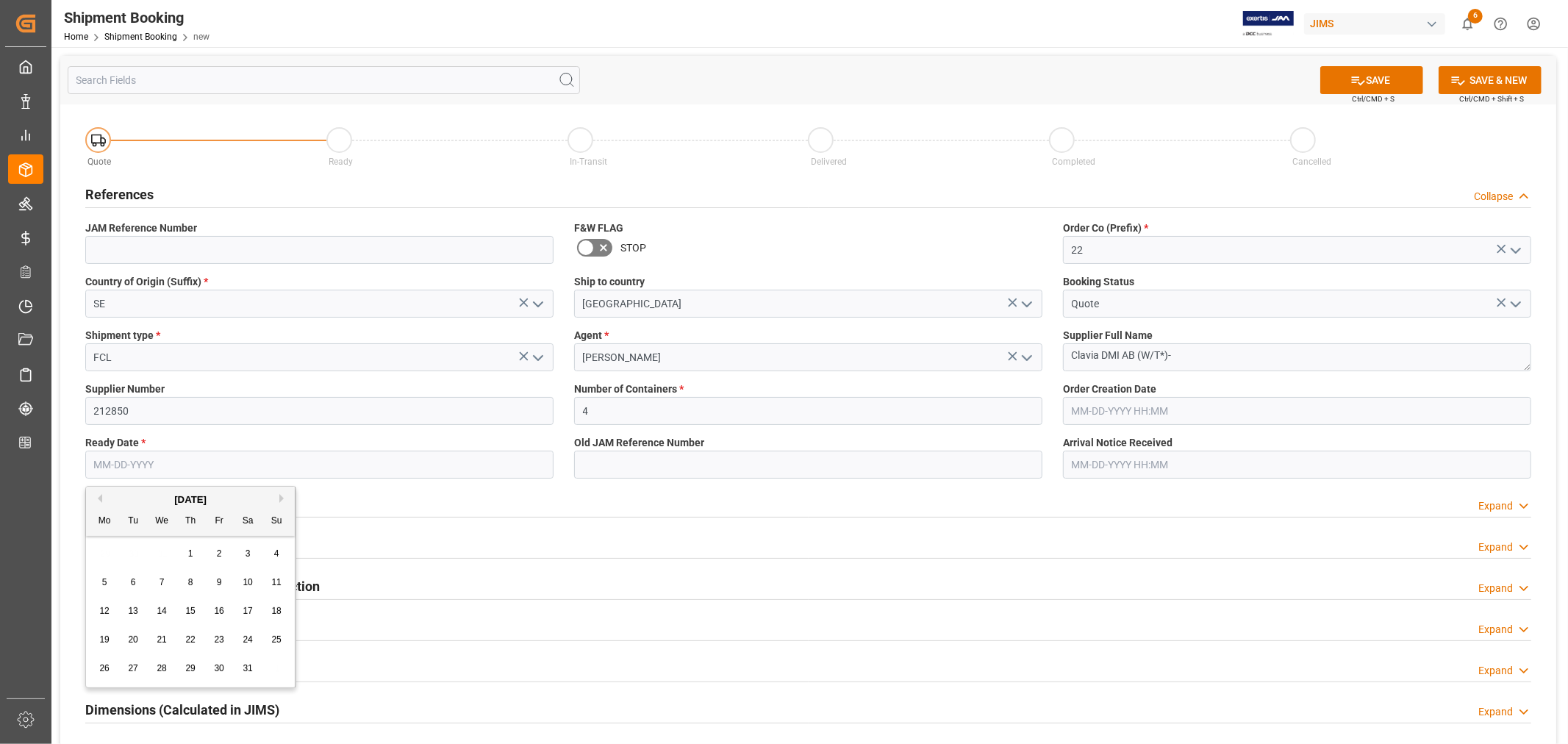
click at [283, 498] on button "Next Month" at bounding box center [284, 499] width 9 height 9
click at [188, 603] on div "12" at bounding box center [191, 611] width 19 height 18
type input "02-12-2026"
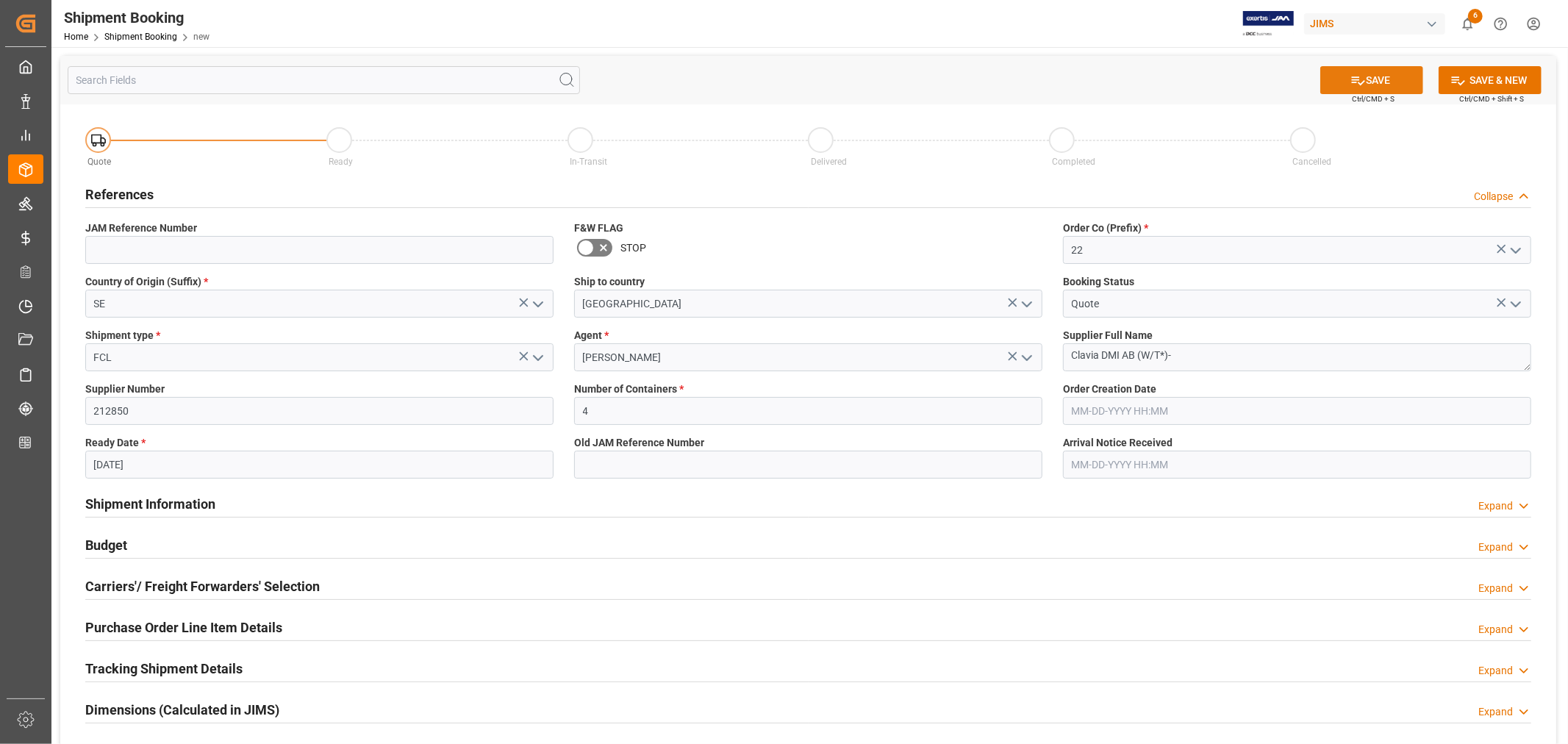
click at [1372, 84] on button "SAVE" at bounding box center [1371, 80] width 103 height 28
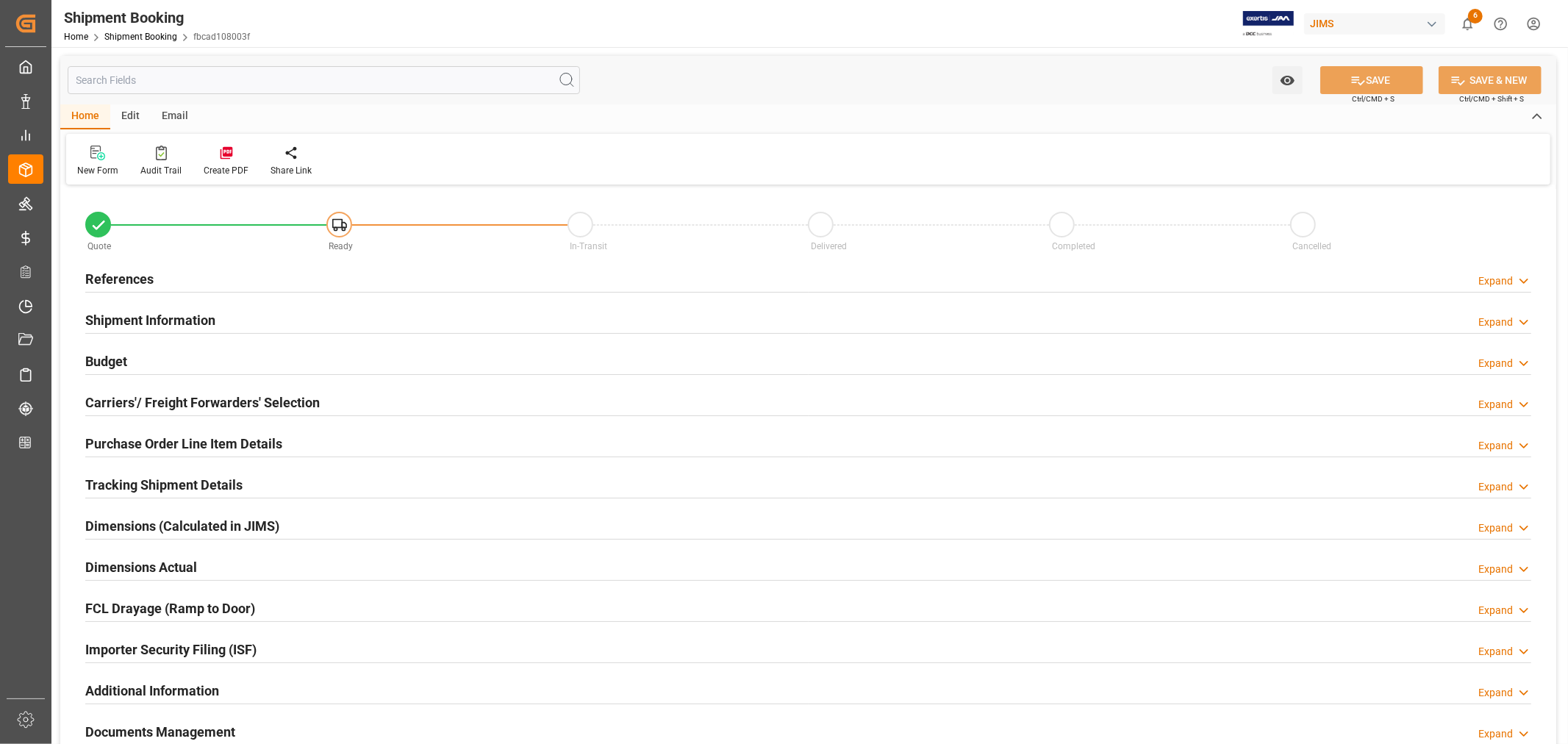
type input "4"
type input "[DATE]"
click at [141, 270] on h2 "References" at bounding box center [119, 279] width 68 height 19
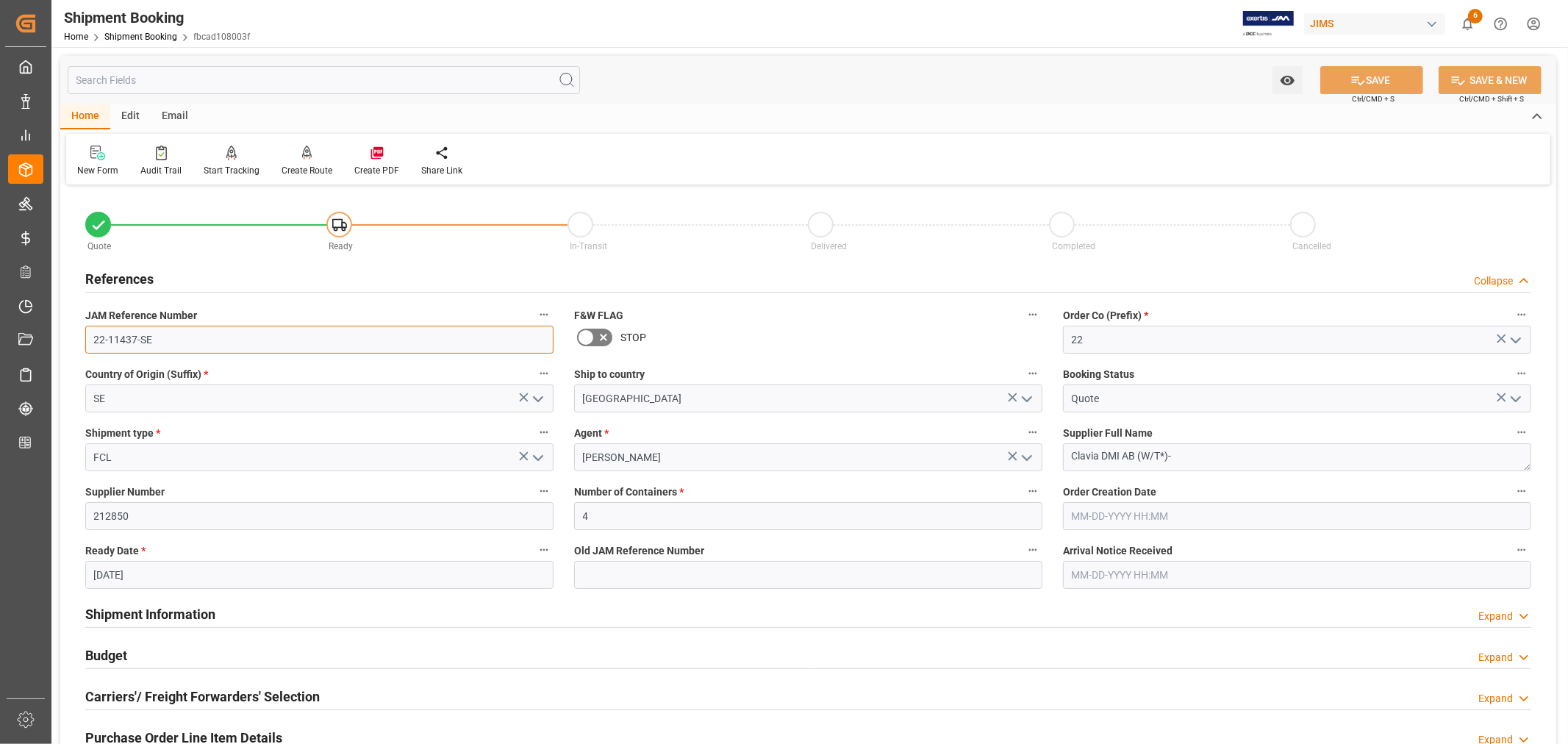
drag, startPoint x: 152, startPoint y: 341, endPoint x: 87, endPoint y: 342, distance: 65.0
click at [87, 342] on input "22-11437-SE" at bounding box center [319, 340] width 468 height 28
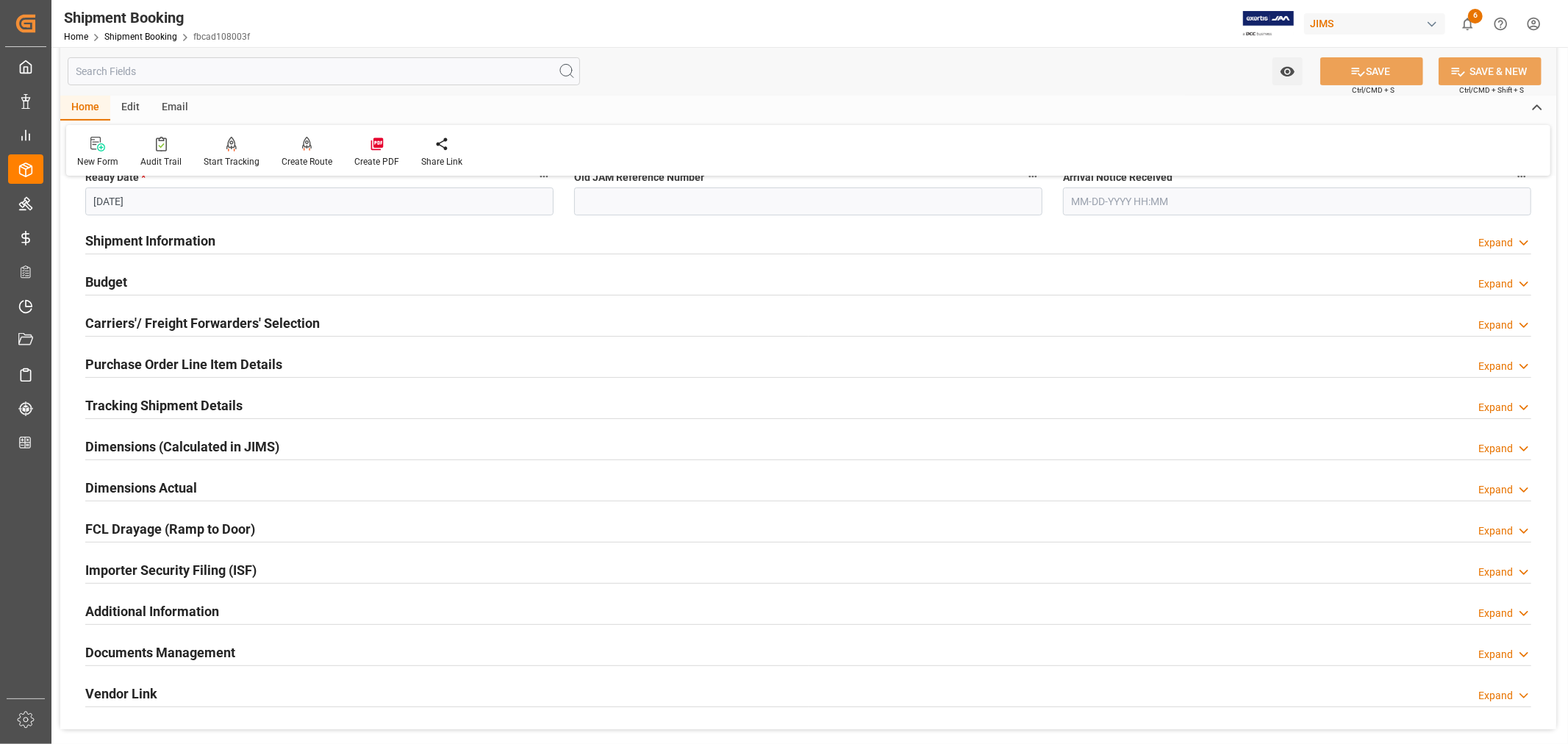
scroll to position [408, 0]
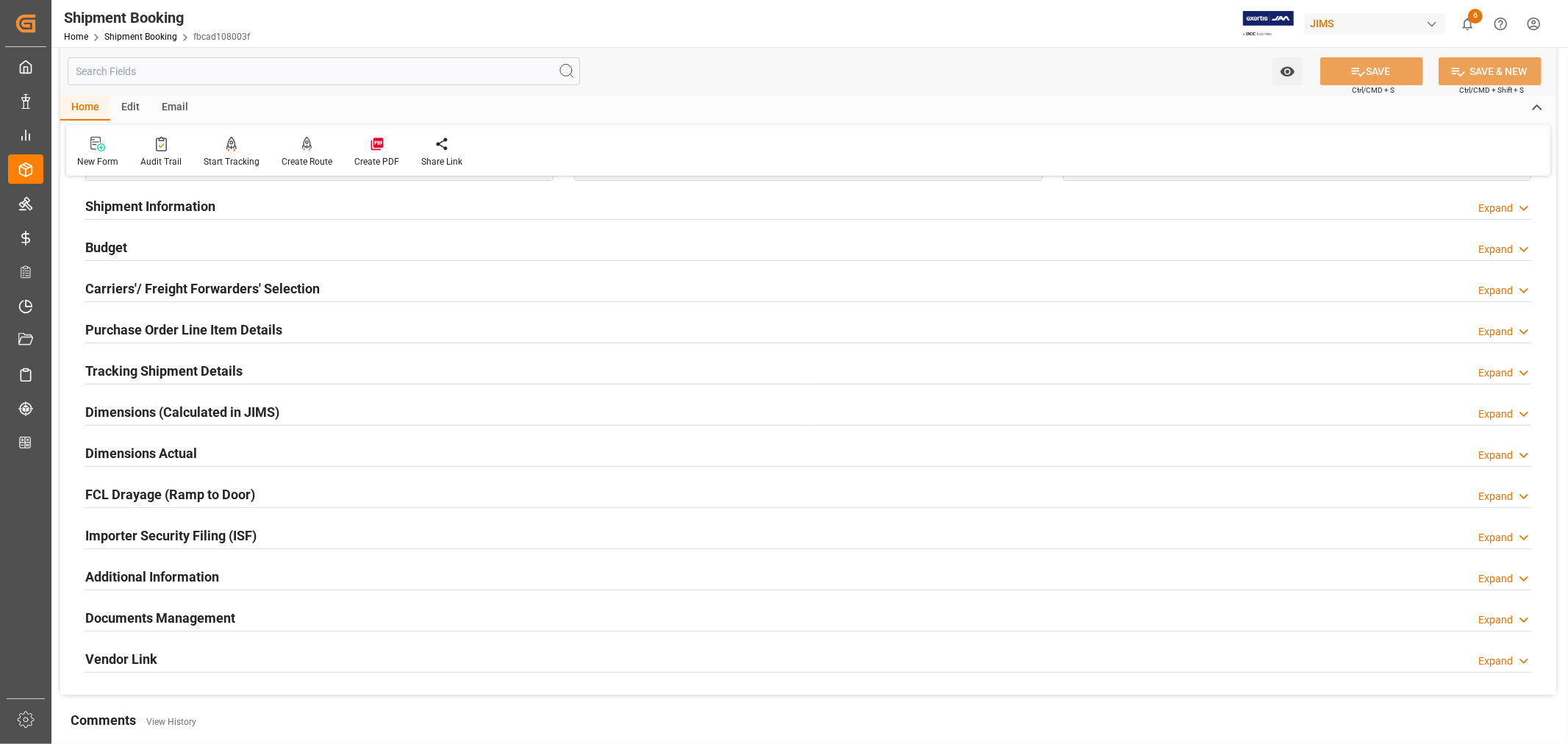
click at [193, 370] on h2 "Tracking Shipment Details" at bounding box center [164, 370] width 157 height 19
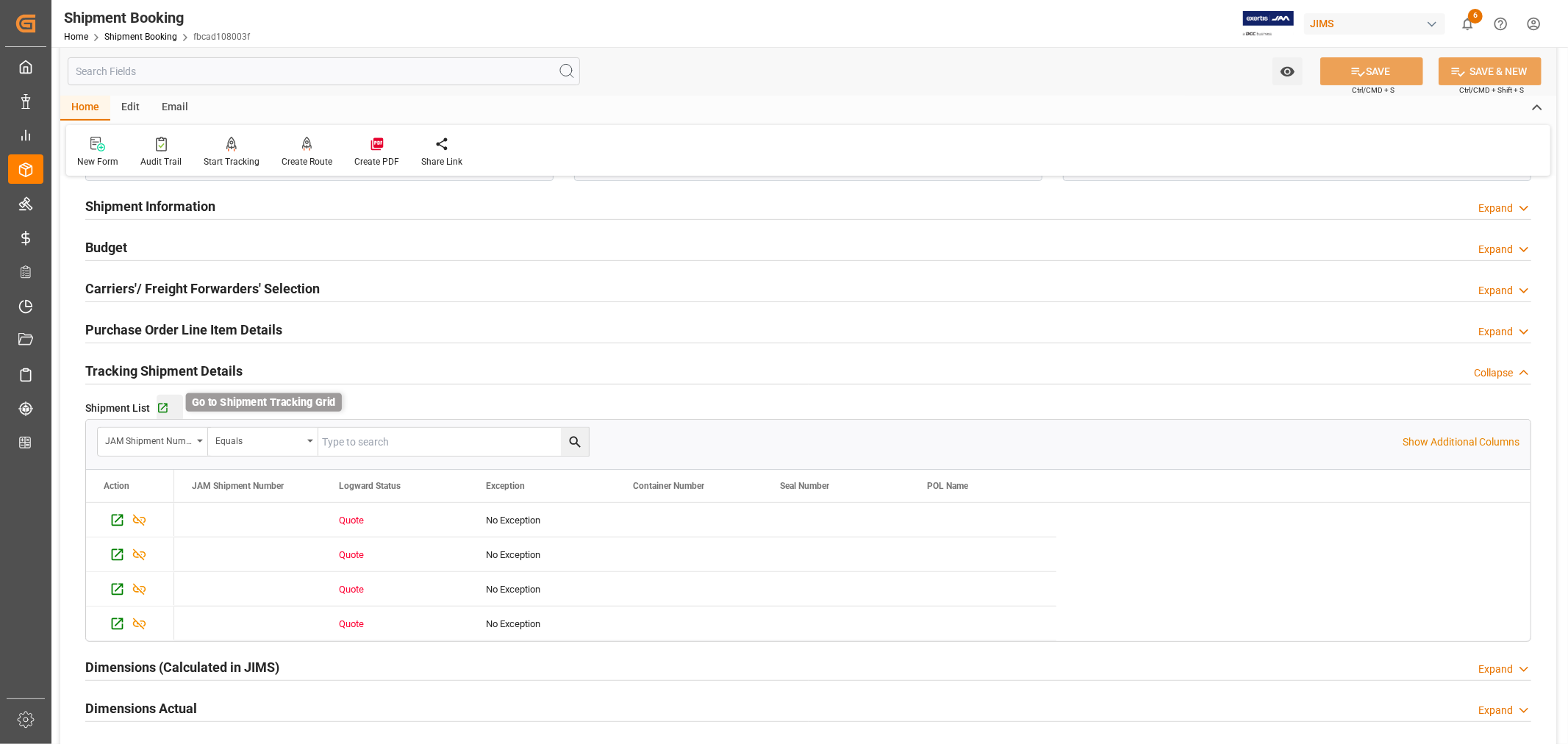
click at [164, 408] on icon "button" at bounding box center [162, 407] width 12 height 12
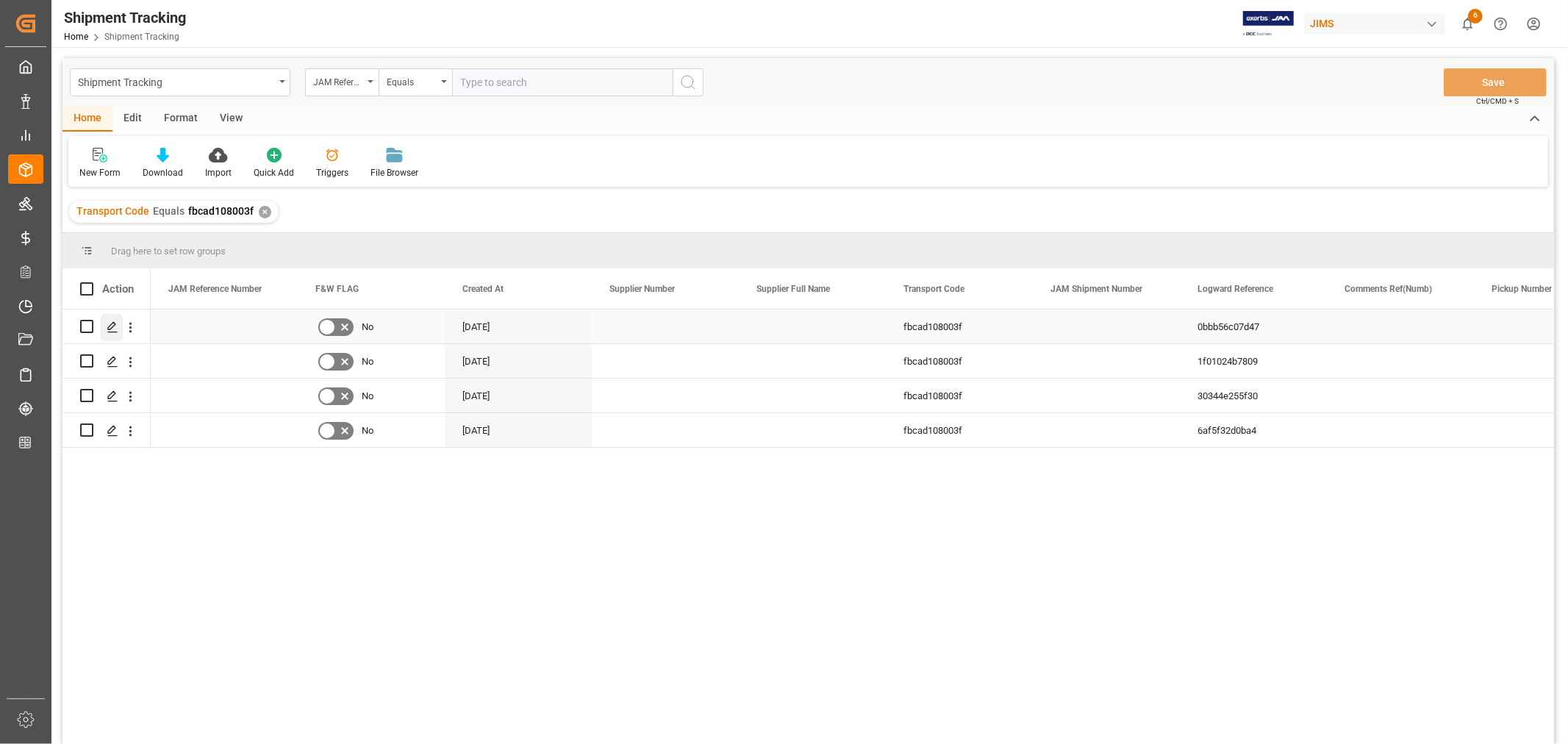
click at [109, 326] on polygon "Press SPACE to select this row." at bounding box center [112, 326] width 7 height 7
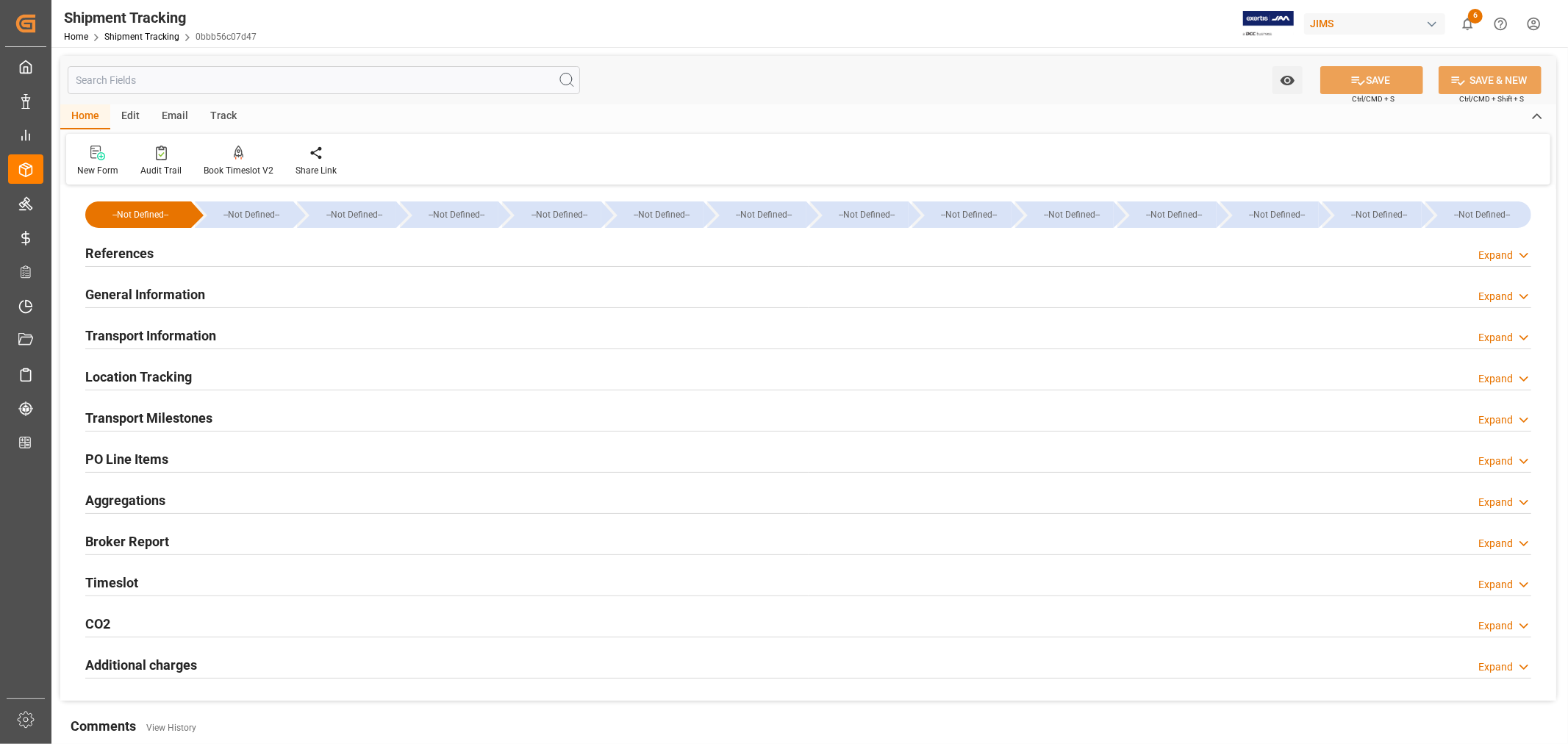
click at [193, 337] on h2 "Transport Information" at bounding box center [150, 335] width 131 height 19
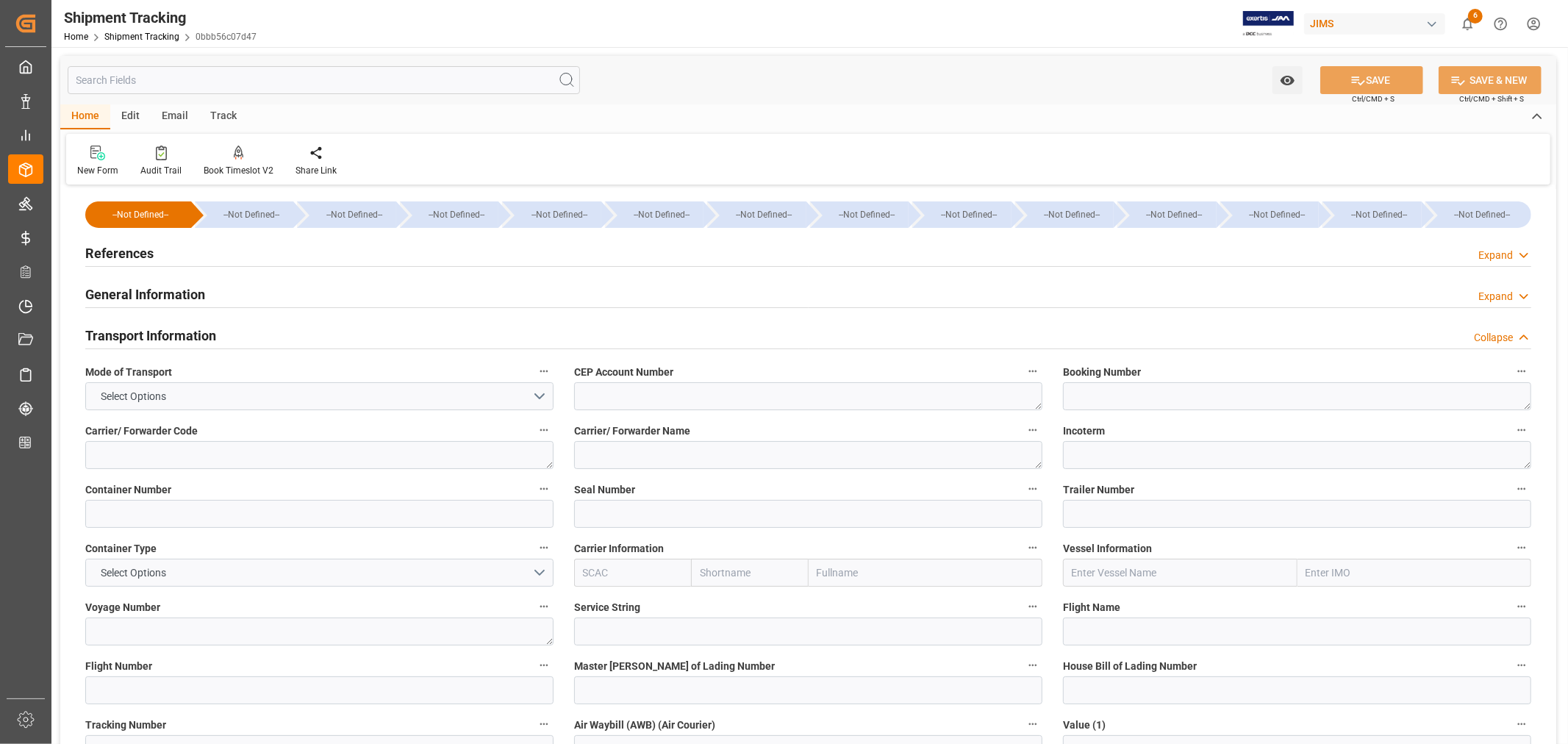
click at [190, 334] on h2 "Transport Information" at bounding box center [150, 335] width 131 height 19
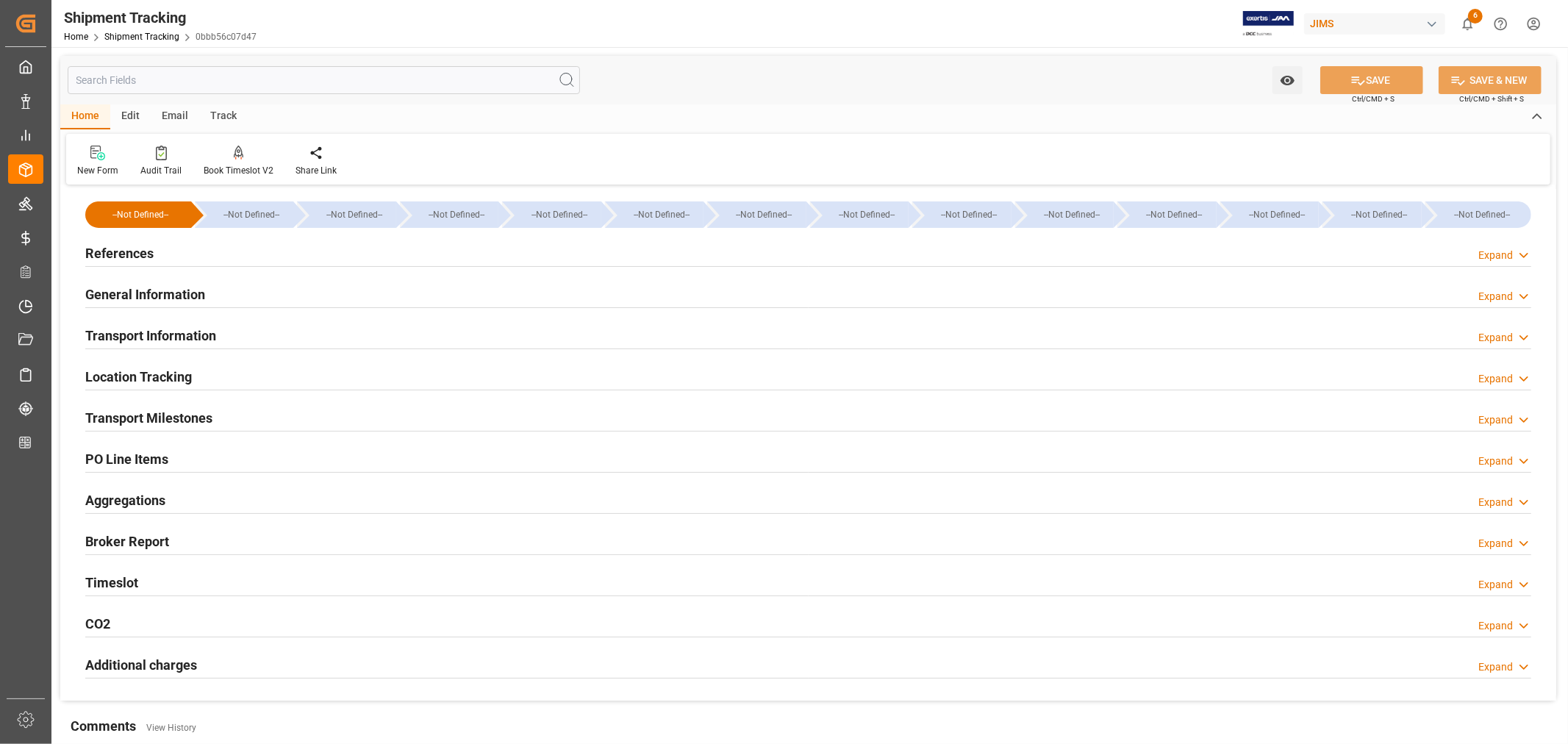
click at [168, 414] on h2 "Transport Milestones" at bounding box center [148, 417] width 127 height 19
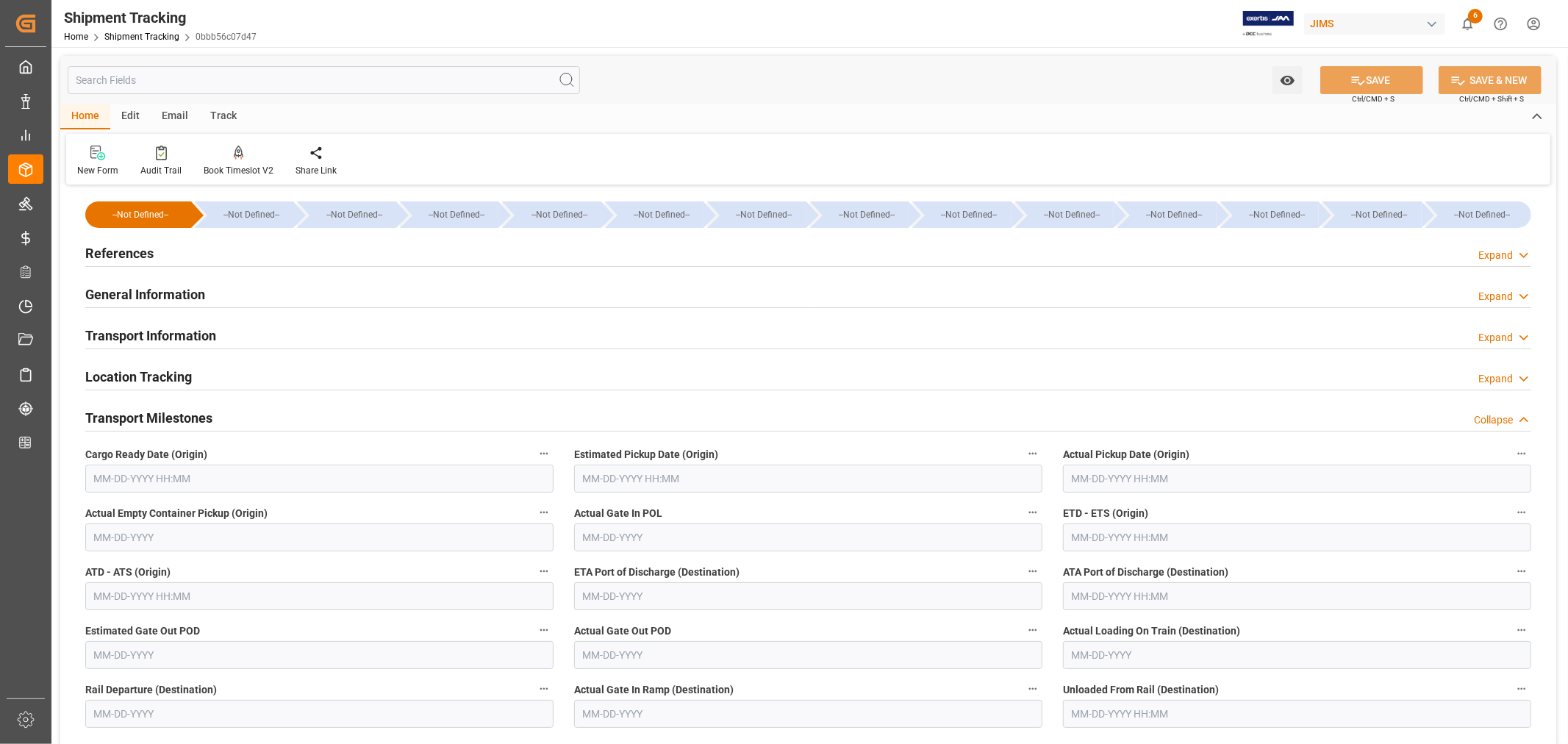
click at [202, 479] on input "text" at bounding box center [319, 478] width 468 height 28
click at [131, 512] on div "[DATE]" at bounding box center [190, 514] width 208 height 15
click at [280, 511] on button "Next Month" at bounding box center [284, 513] width 9 height 9
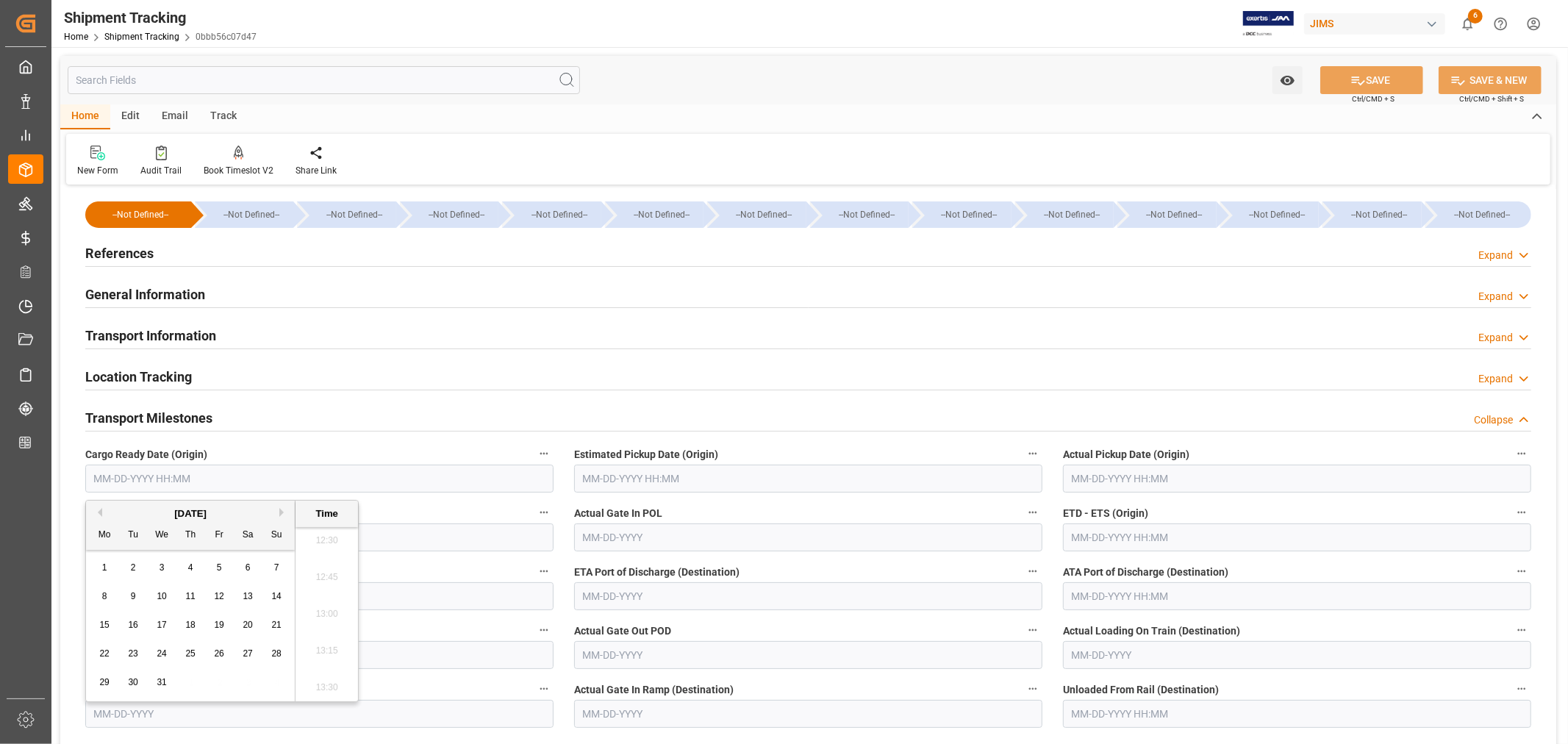
click at [280, 511] on button "Next Month" at bounding box center [284, 513] width 9 height 9
click at [193, 626] on span "12" at bounding box center [190, 624] width 9 height 10
type input "02-12-2026 00:00"
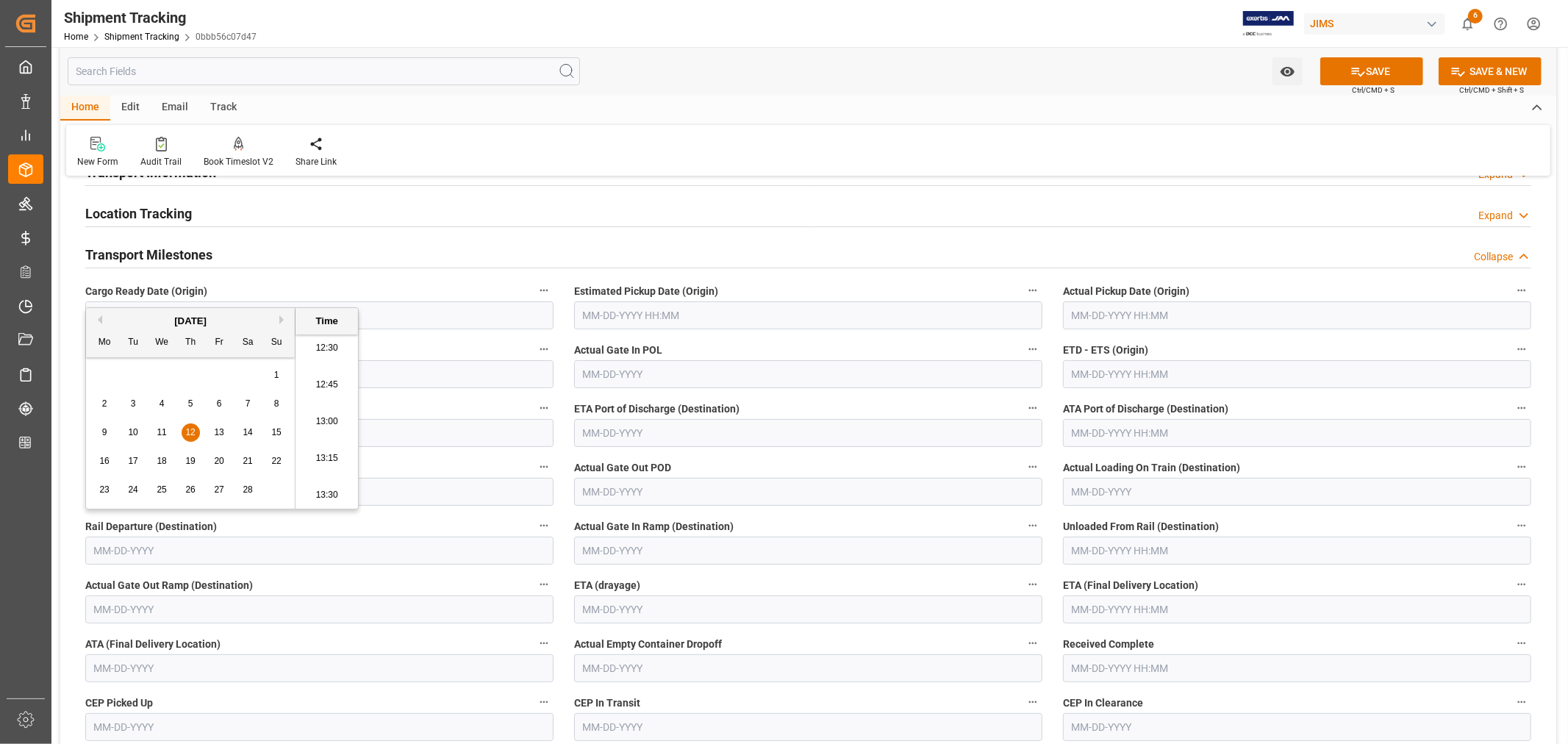
scroll to position [244, 0]
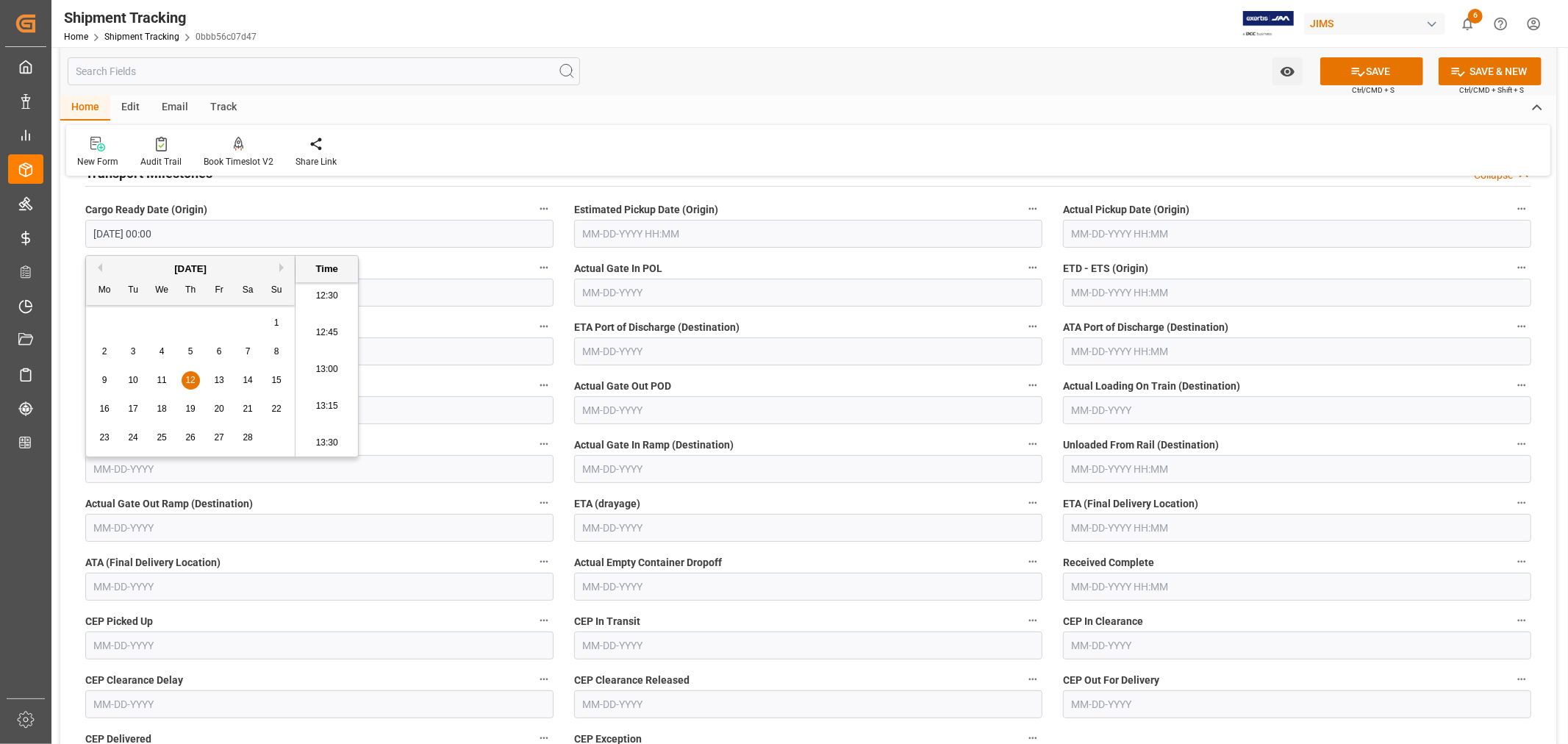
click at [1151, 526] on input "text" at bounding box center [1297, 527] width 468 height 28
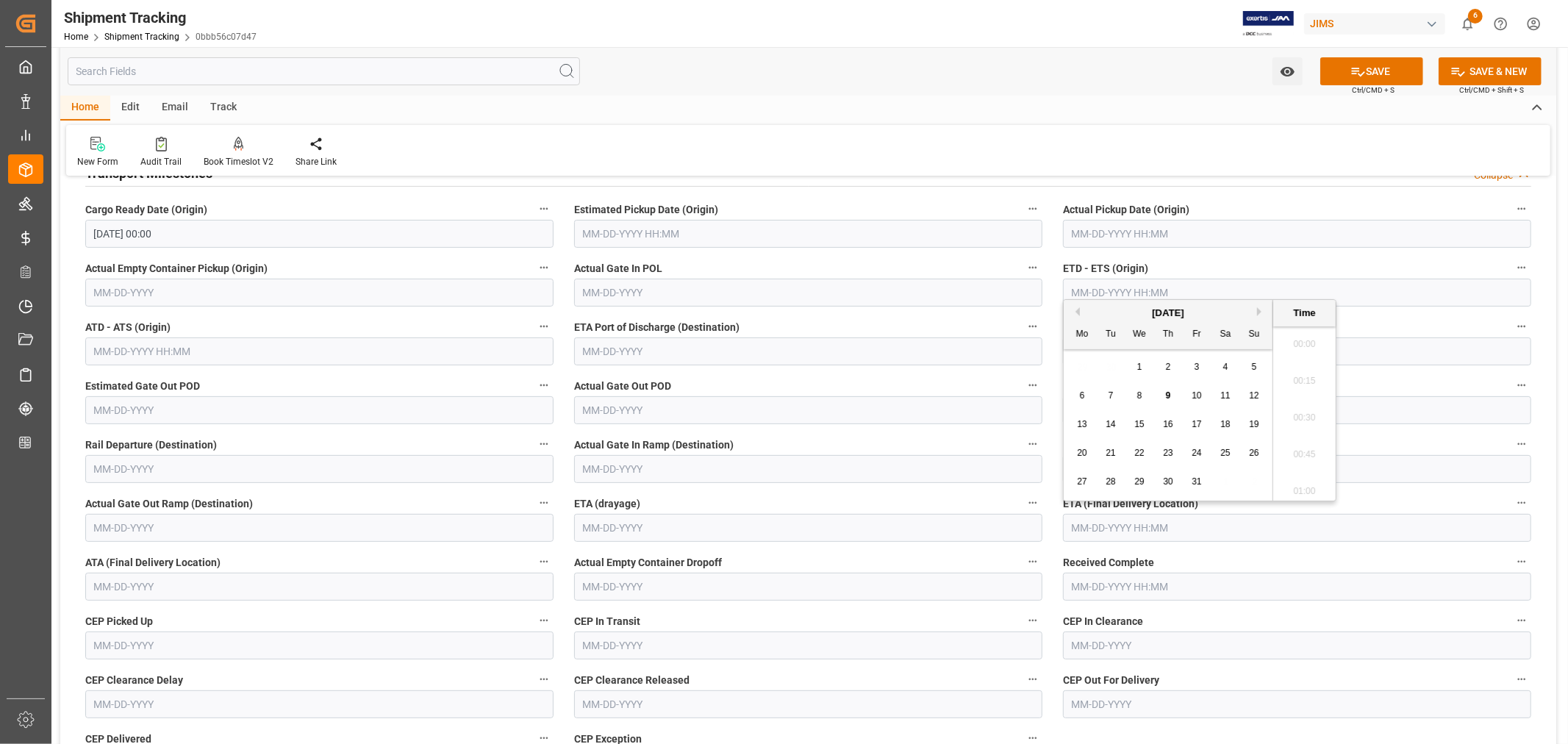
scroll to position [1841, 0]
click at [1259, 305] on div "October 2025" at bounding box center [1167, 313] width 208 height 15
click at [1258, 314] on button "Next Month" at bounding box center [1262, 312] width 9 height 9
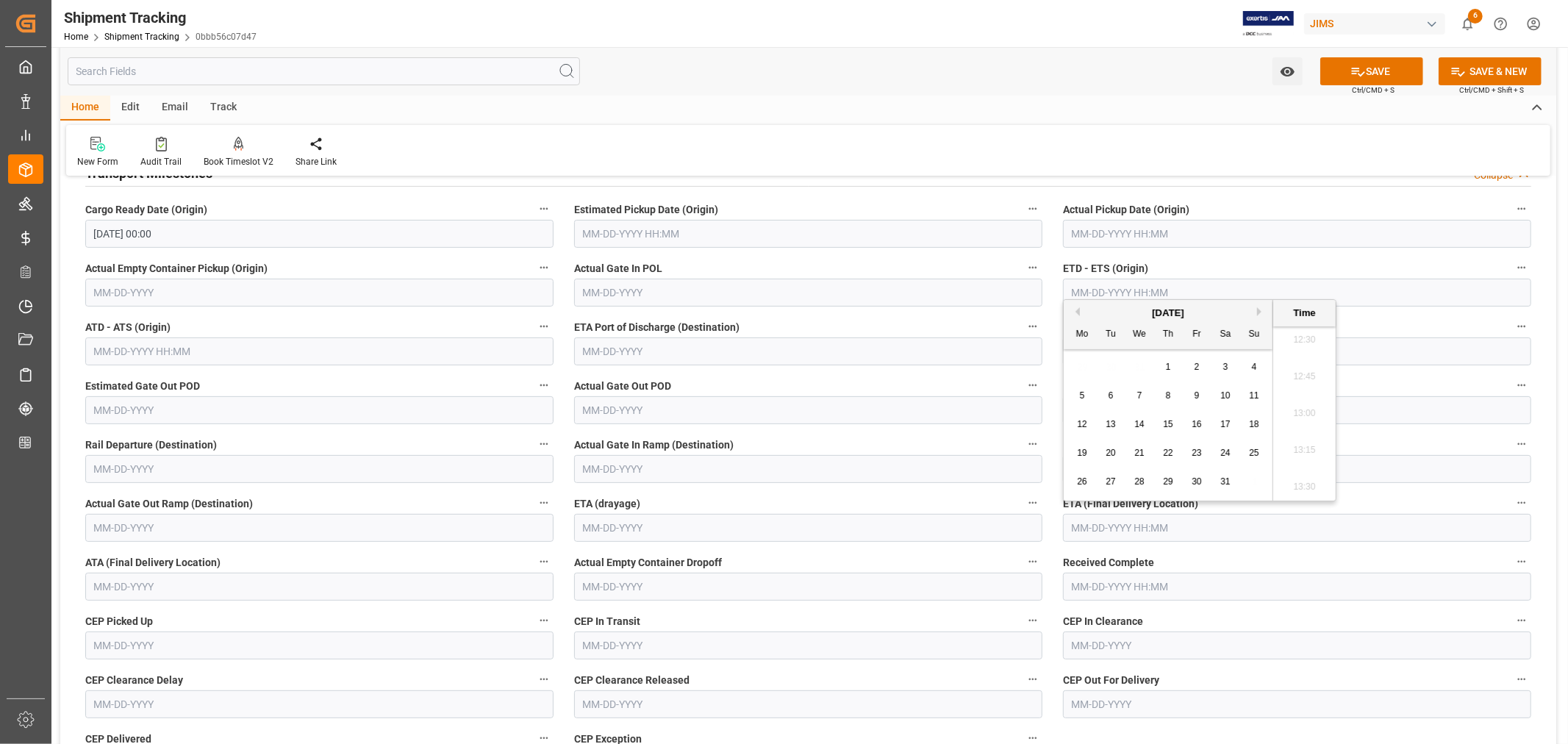
click at [1258, 314] on button "Next Month" at bounding box center [1262, 312] width 9 height 9
click at [1169, 480] on span "26" at bounding box center [1167, 481] width 9 height 10
type input "03-26-2026 00:00"
click at [1169, 480] on span "26" at bounding box center [1167, 481] width 9 height 10
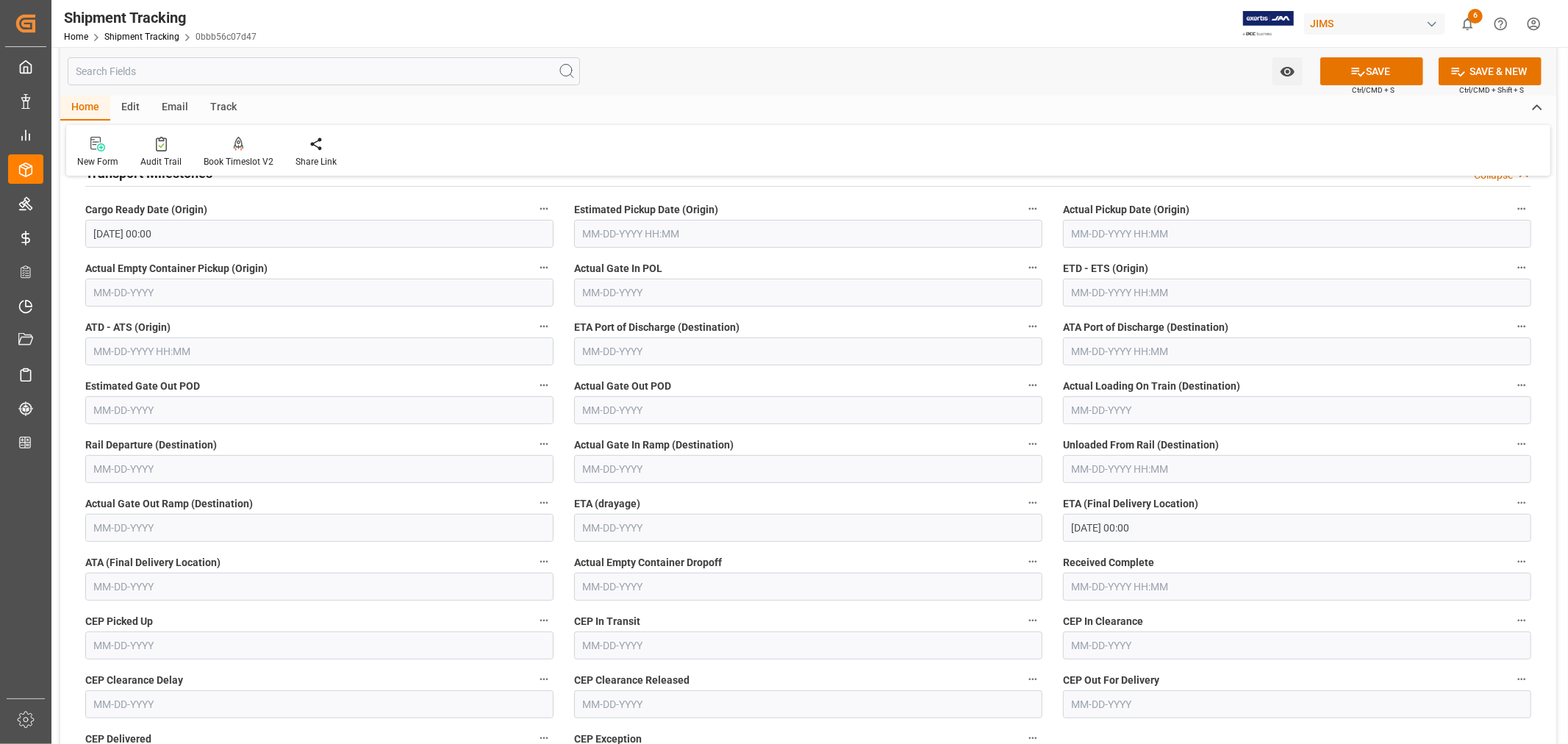
click at [919, 505] on label "ETA (drayage)" at bounding box center [808, 503] width 468 height 20
click at [1023, 505] on button "ETA (drayage)" at bounding box center [1032, 502] width 19 height 19
click at [1372, 70] on div at bounding box center [784, 372] width 1568 height 744
click at [1362, 70] on icon at bounding box center [1358, 71] width 16 height 16
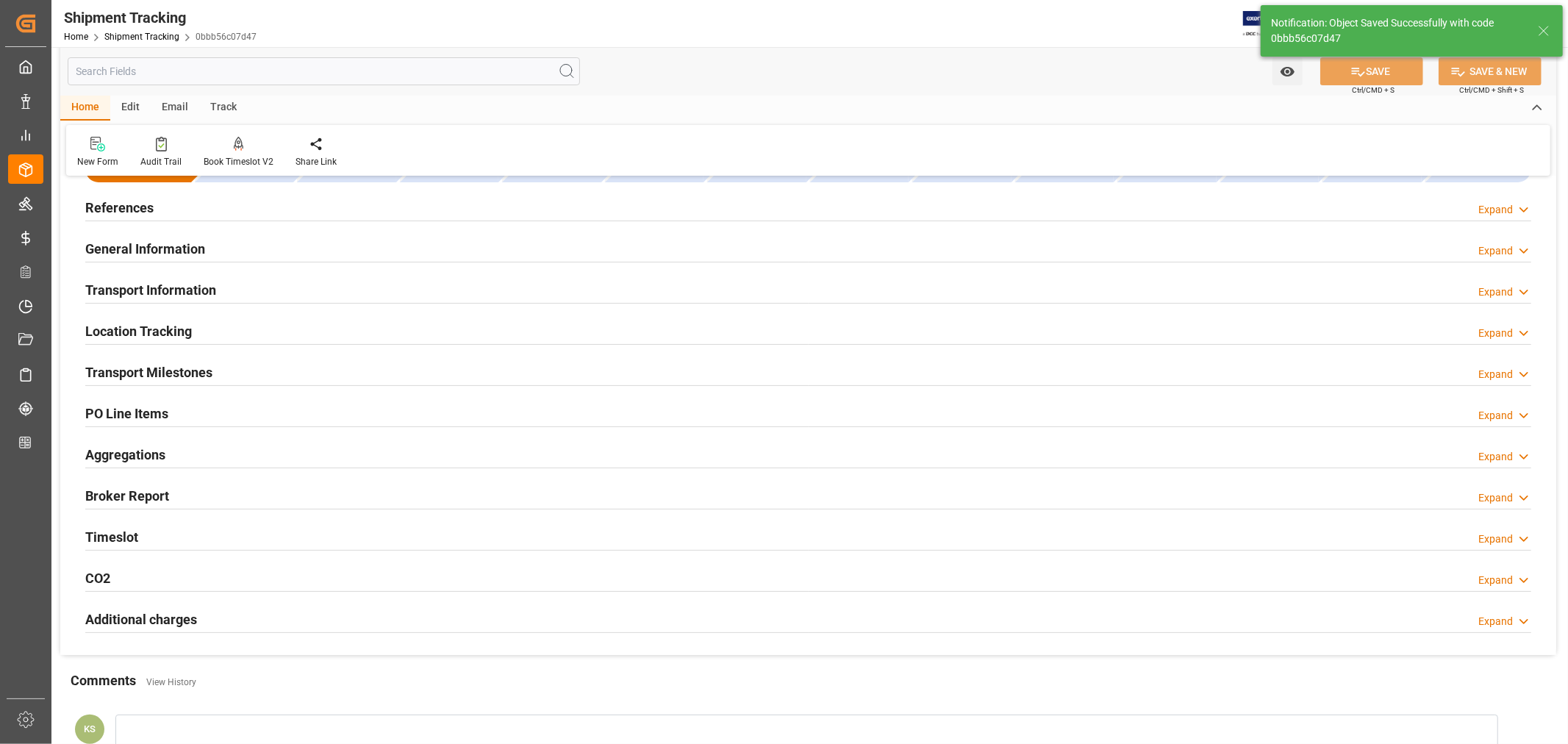
scroll to position [0, 0]
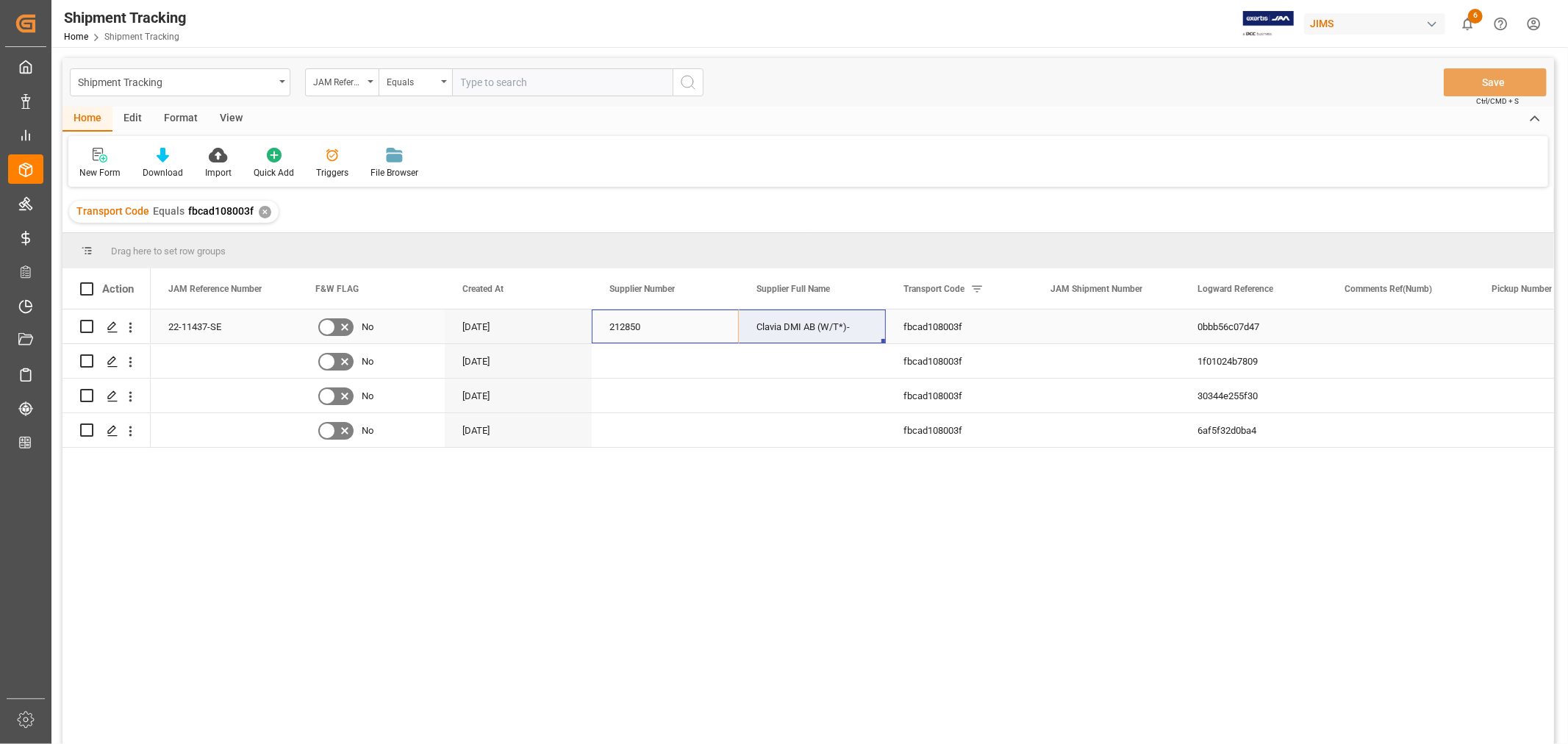
drag, startPoint x: 635, startPoint y: 323, endPoint x: 794, endPoint y: 320, distance: 159.0
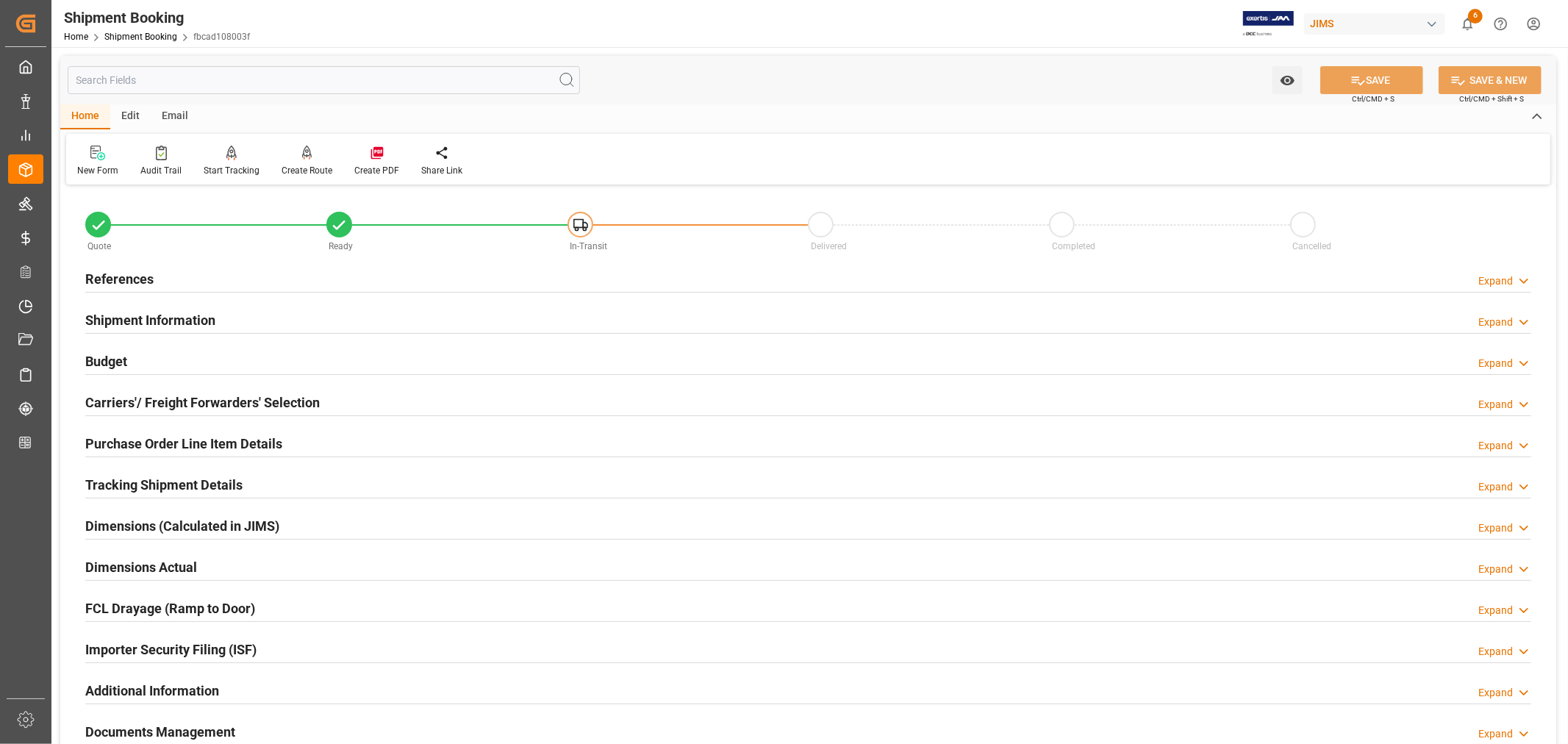
click at [127, 478] on h2 "Tracking Shipment Details" at bounding box center [164, 484] width 157 height 19
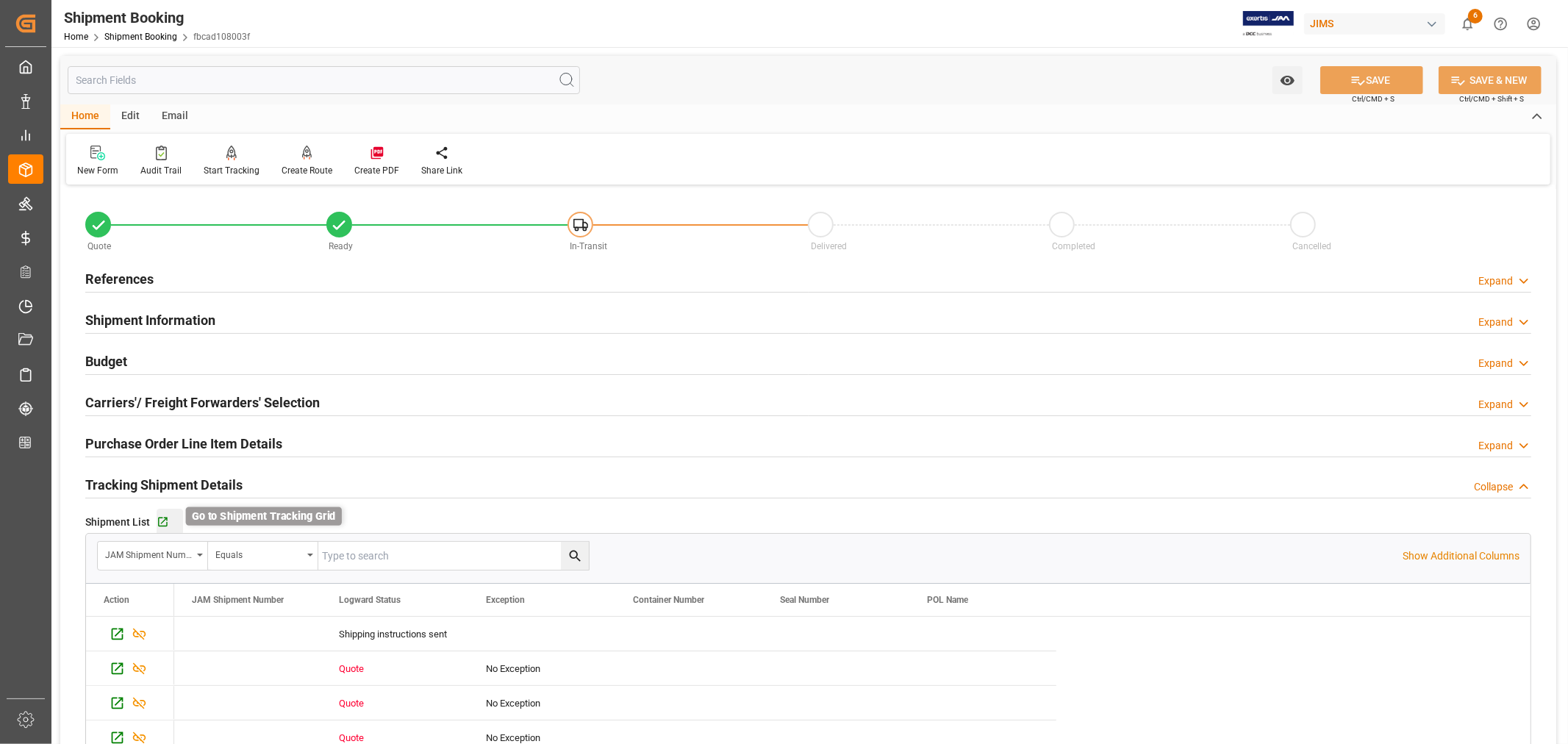
click at [162, 524] on icon "button" at bounding box center [162, 521] width 12 height 12
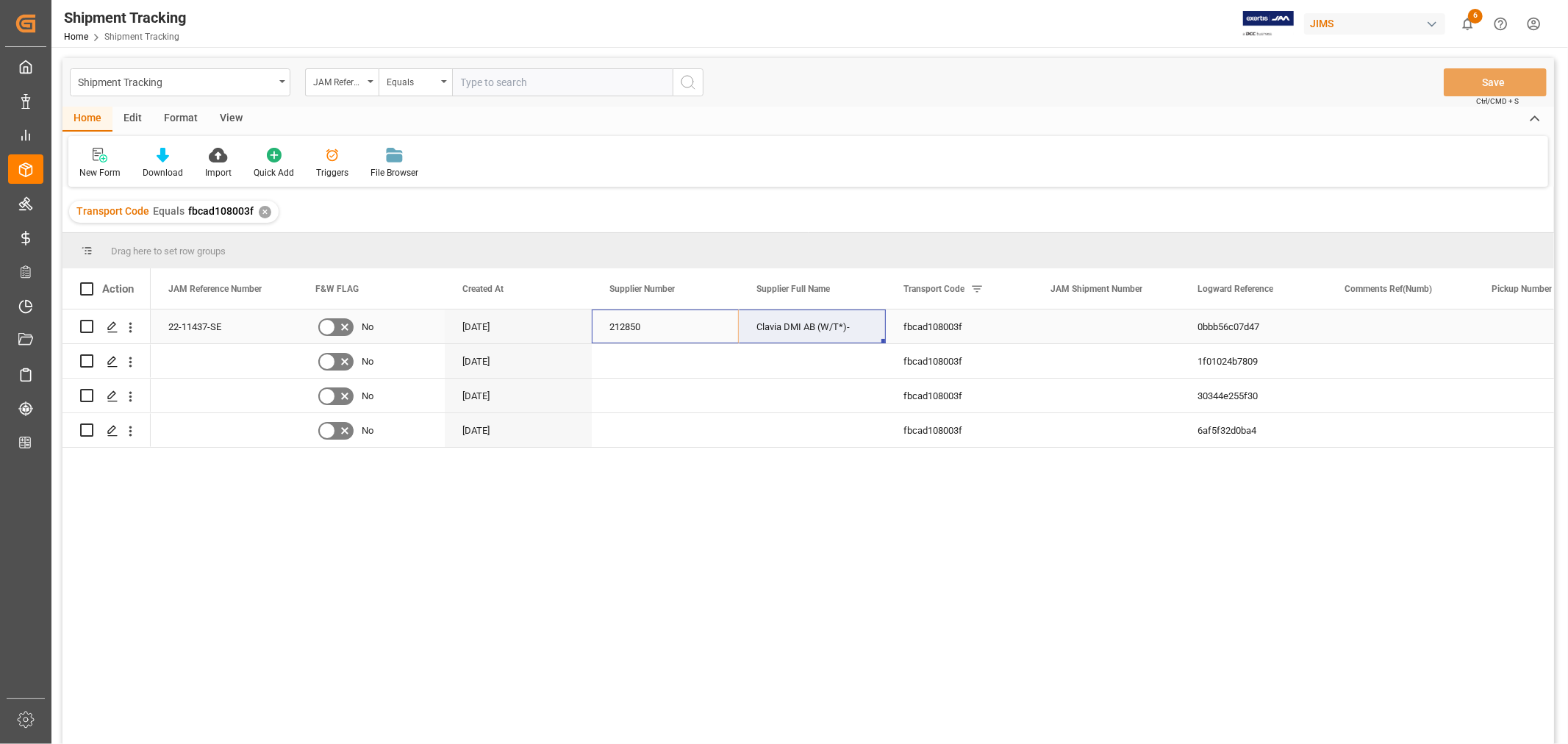
drag, startPoint x: 635, startPoint y: 327, endPoint x: 842, endPoint y: 329, distance: 207.0
drag, startPoint x: 883, startPoint y: 341, endPoint x: 861, endPoint y: 428, distance: 89.7
click at [679, 327] on div "212850" at bounding box center [665, 326] width 147 height 34
click at [232, 116] on div "View" at bounding box center [230, 118] width 44 height 25
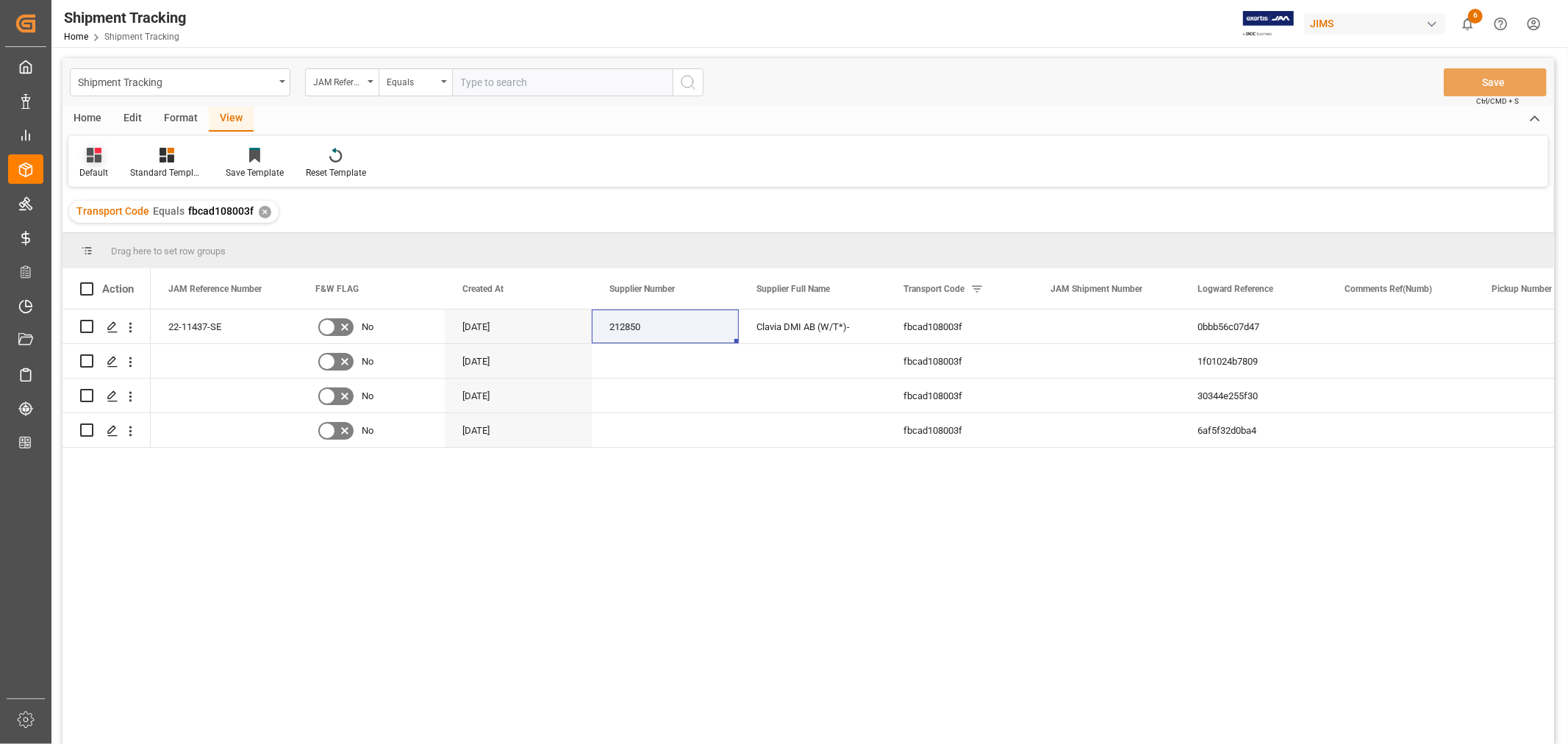
click at [90, 167] on div "Default" at bounding box center [93, 172] width 29 height 13
click at [115, 238] on div "Batman Tracking" at bounding box center [151, 238] width 129 height 16
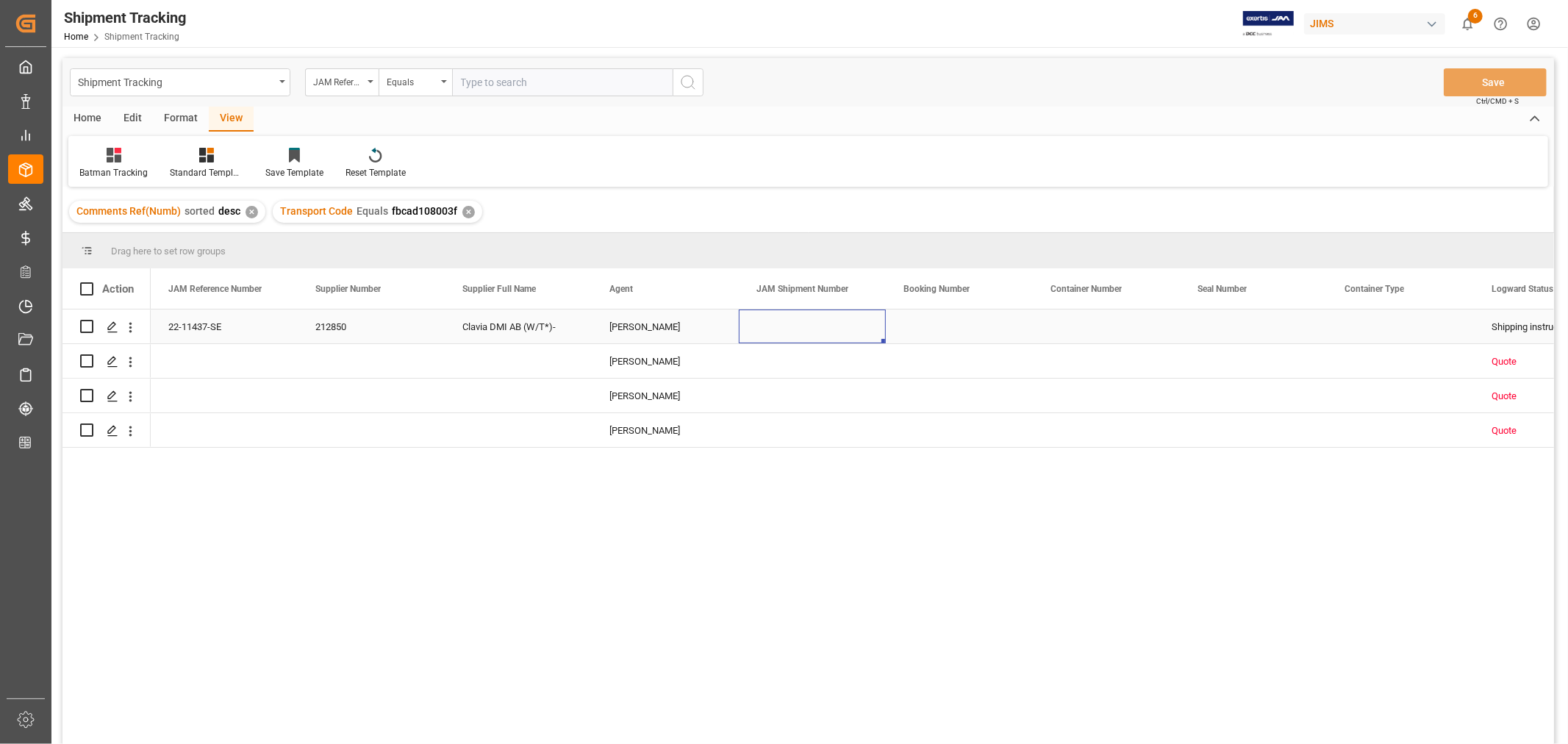
click at [822, 327] on div "Press SPACE to select this row." at bounding box center [812, 326] width 147 height 34
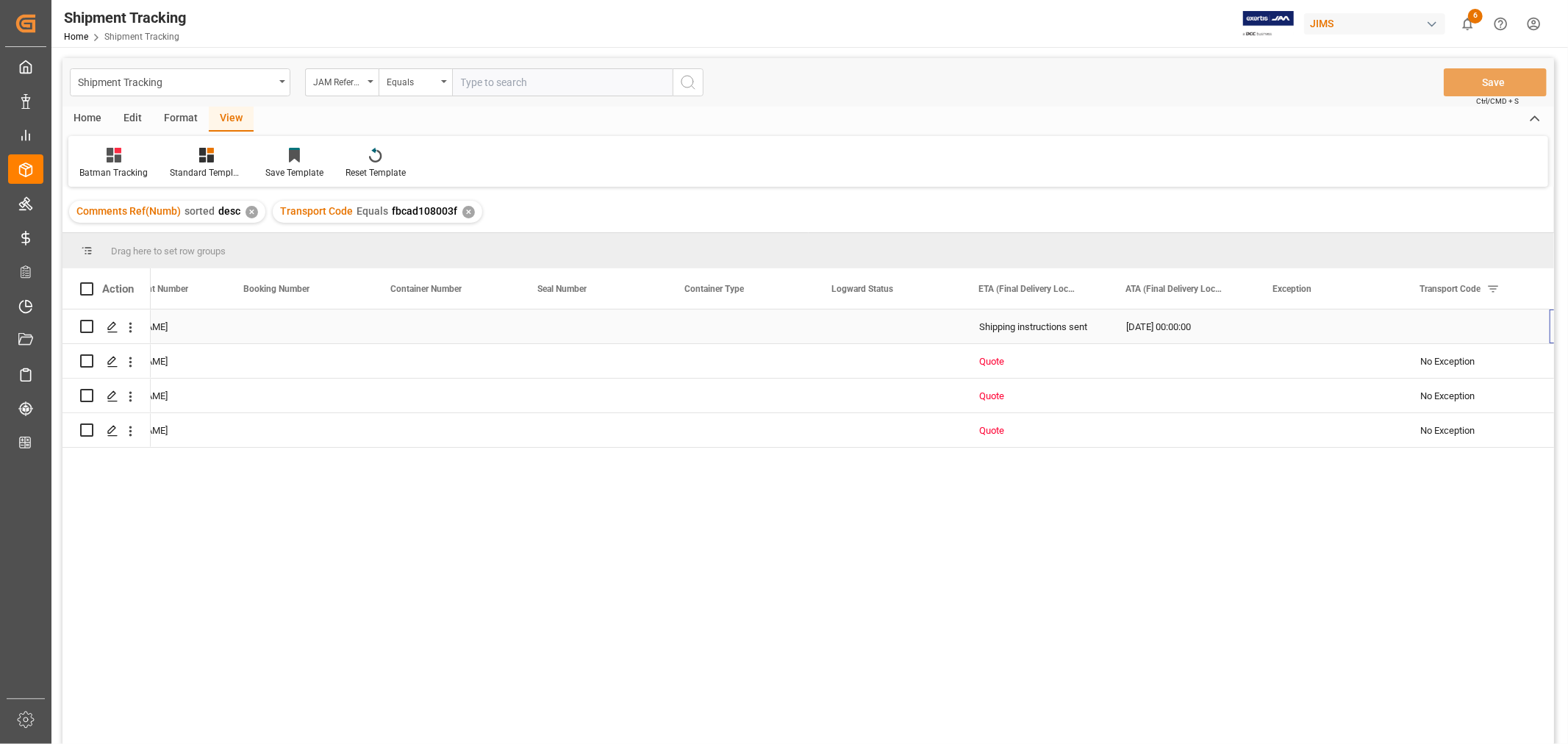
scroll to position [0, 659]
click at [883, 320] on div "Shipping instructions sent" at bounding box center [888, 327] width 112 height 34
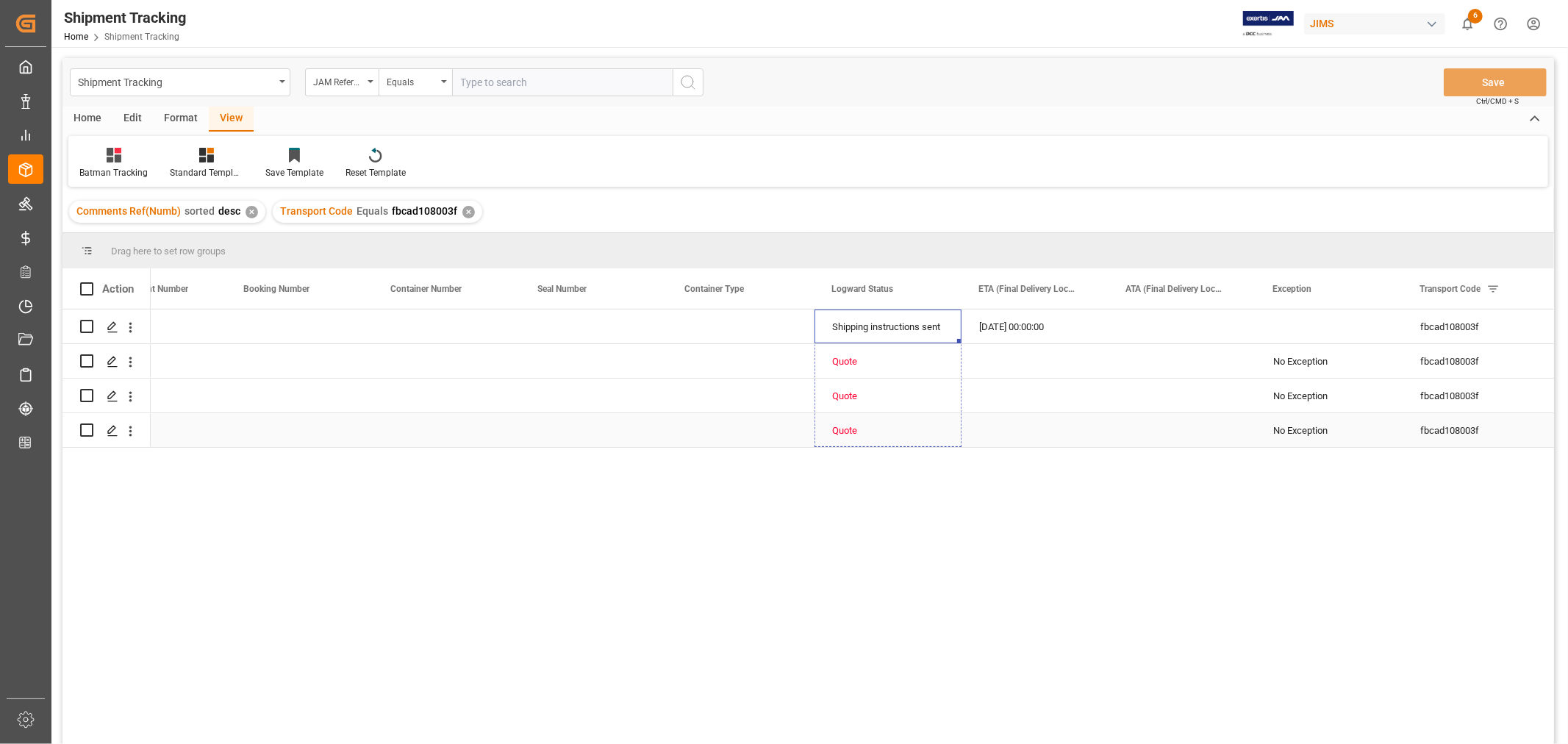
drag, startPoint x: 957, startPoint y: 341, endPoint x: 944, endPoint y: 413, distance: 73.2
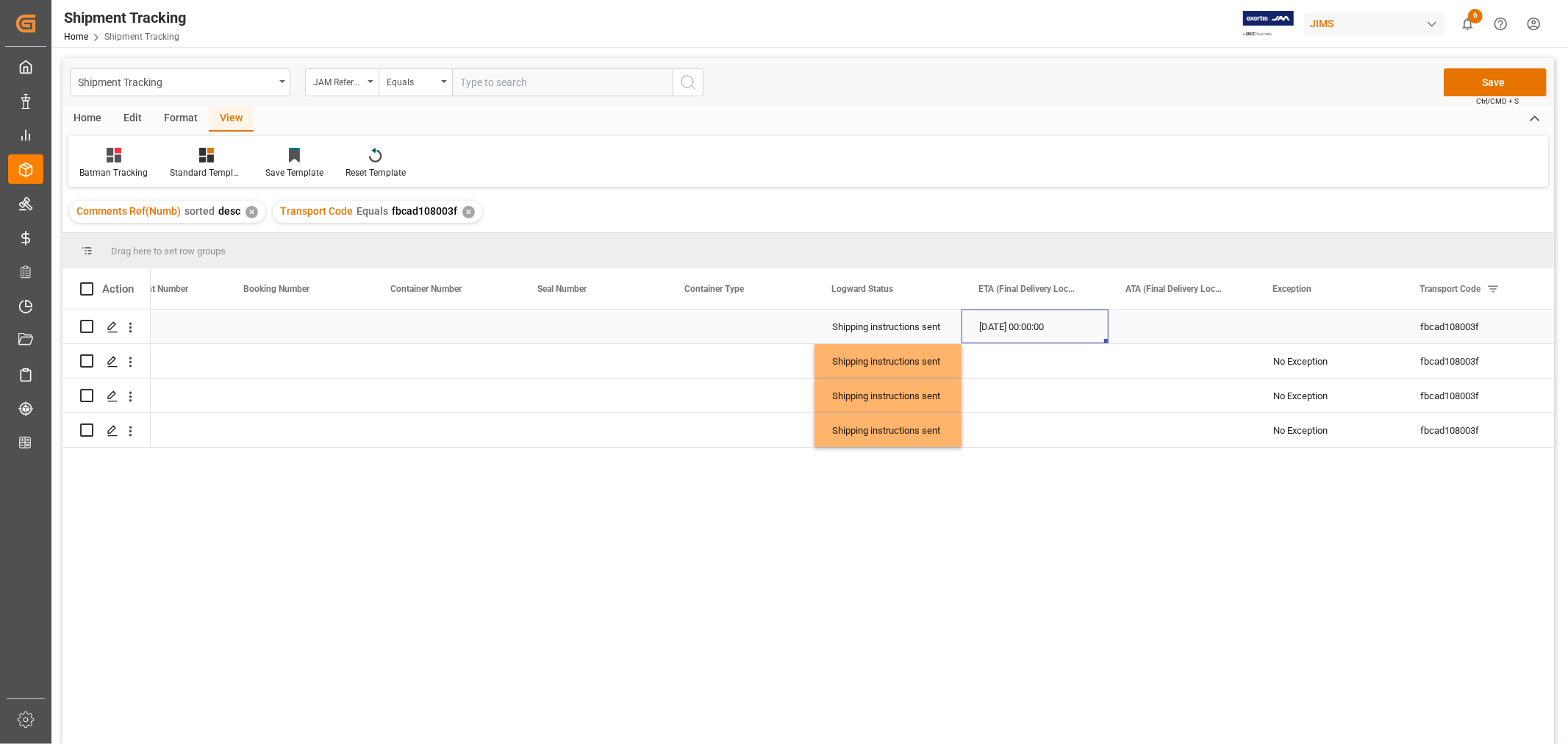
click at [1018, 319] on div "[DATE] 00:00:00" at bounding box center [1035, 326] width 147 height 34
drag, startPoint x: 1104, startPoint y: 341, endPoint x: 1088, endPoint y: 428, distance: 88.5
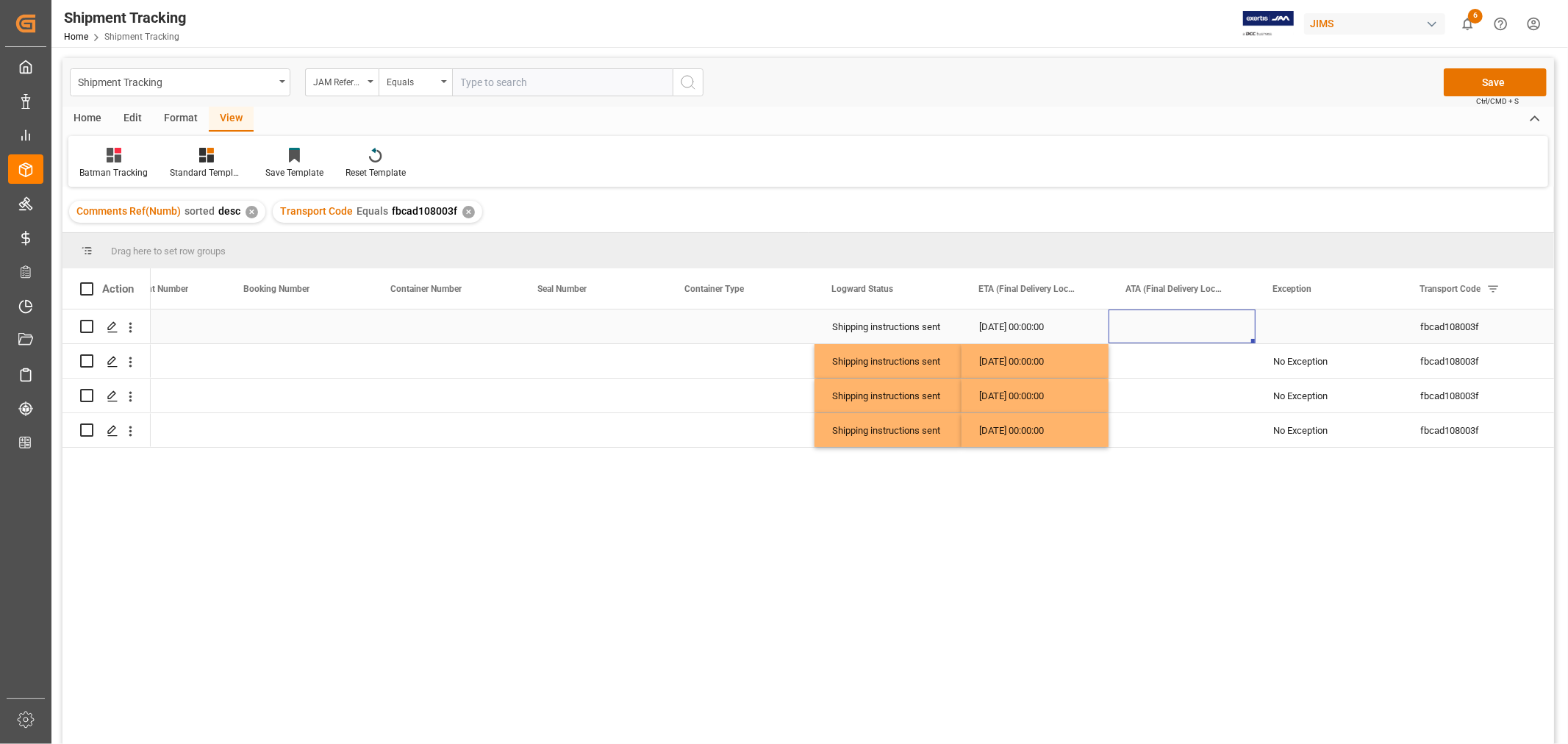
click at [1173, 321] on div "Press SPACE to select this row." at bounding box center [1181, 326] width 147 height 34
click at [1043, 329] on div "[DATE] 00:00:00" at bounding box center [1035, 326] width 147 height 34
click at [1309, 325] on div "Press SPACE to select this row." at bounding box center [1328, 326] width 147 height 34
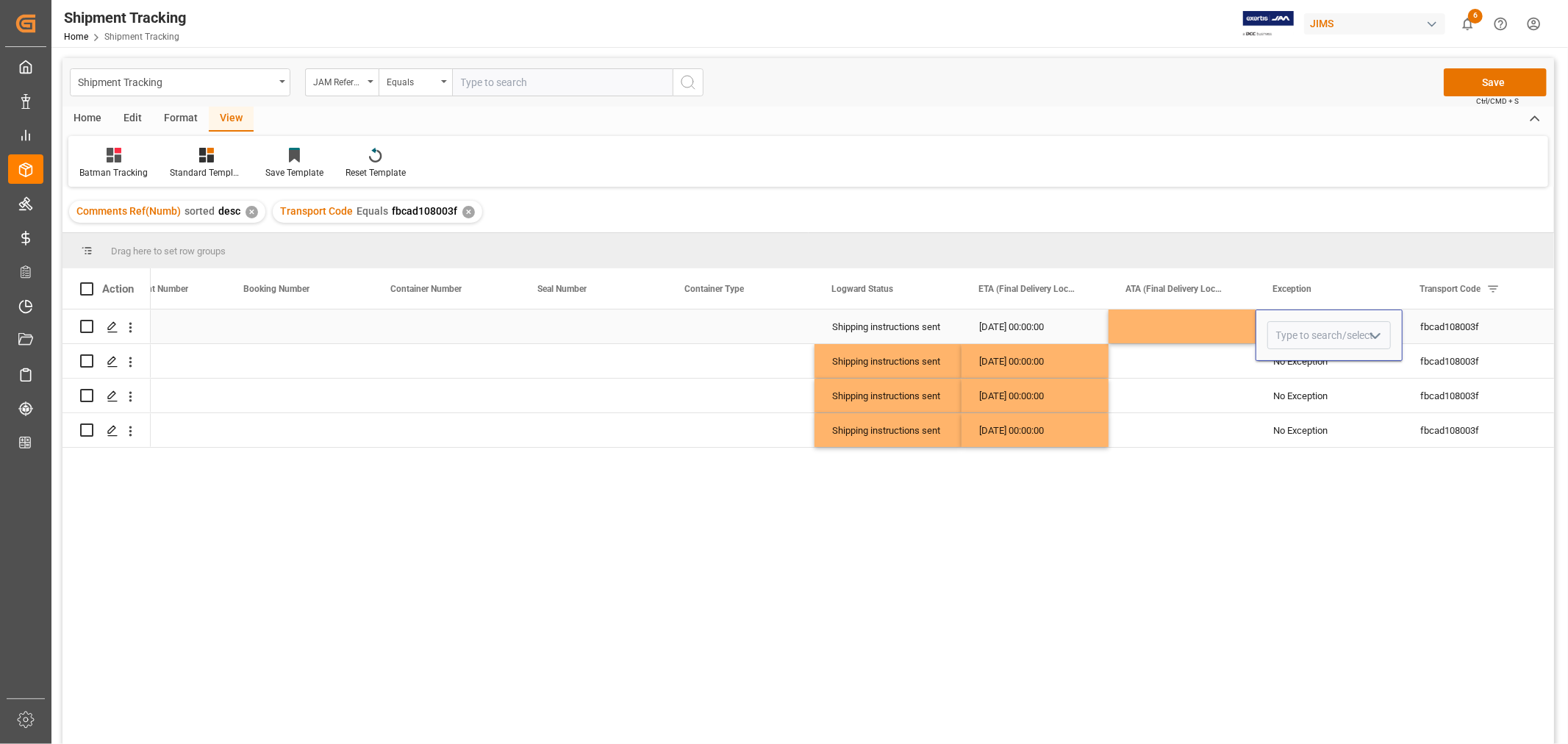
click at [1376, 335] on polyline "open menu" at bounding box center [1375, 335] width 9 height 5
click at [1288, 515] on div "Priority" at bounding box center [1338, 527] width 141 height 52
type input "Priority"
click at [1223, 327] on div "Press SPACE to select this row." at bounding box center [1181, 326] width 147 height 34
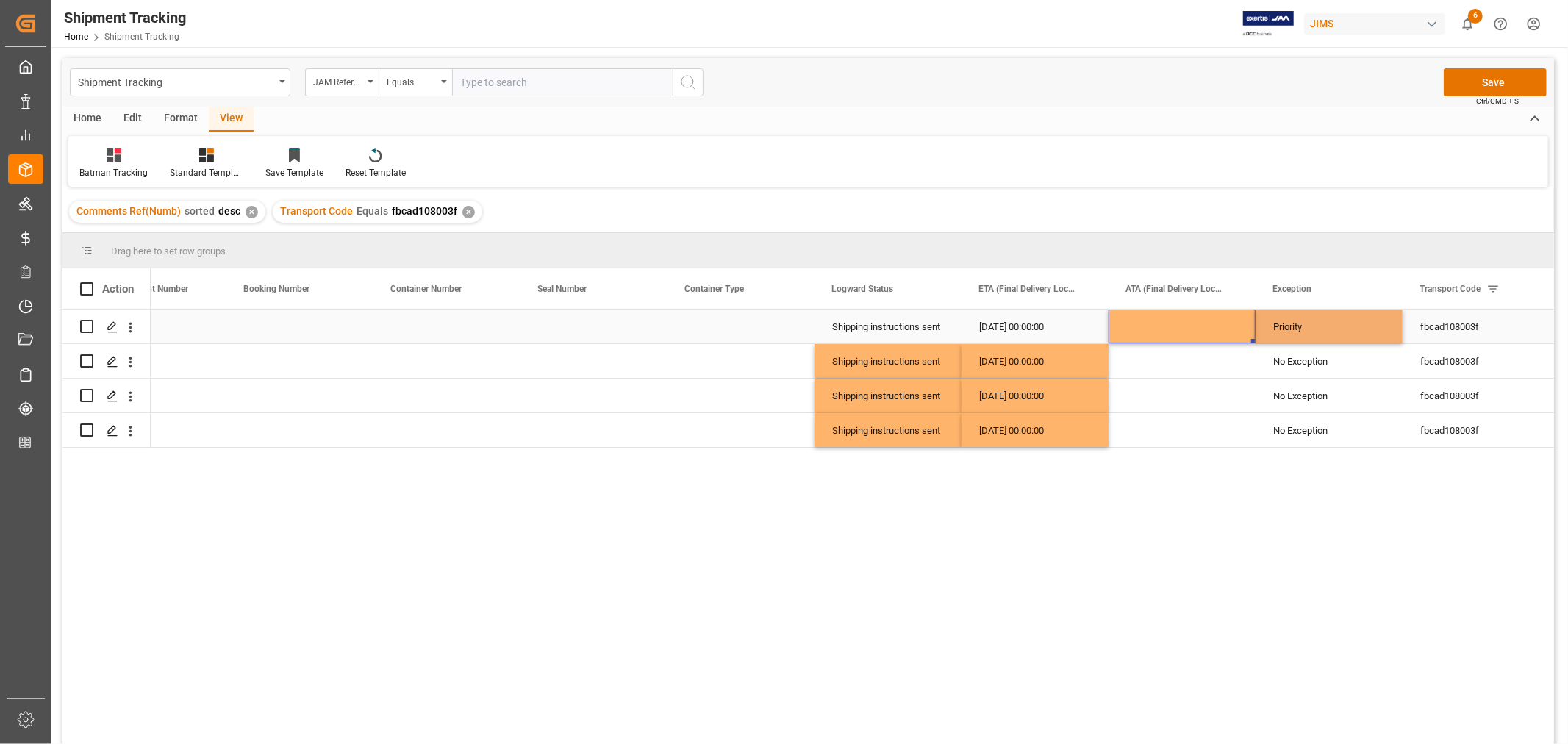
click at [1288, 329] on div "Priority" at bounding box center [1328, 327] width 112 height 34
drag, startPoint x: 1400, startPoint y: 340, endPoint x: 1371, endPoint y: 435, distance: 99.3
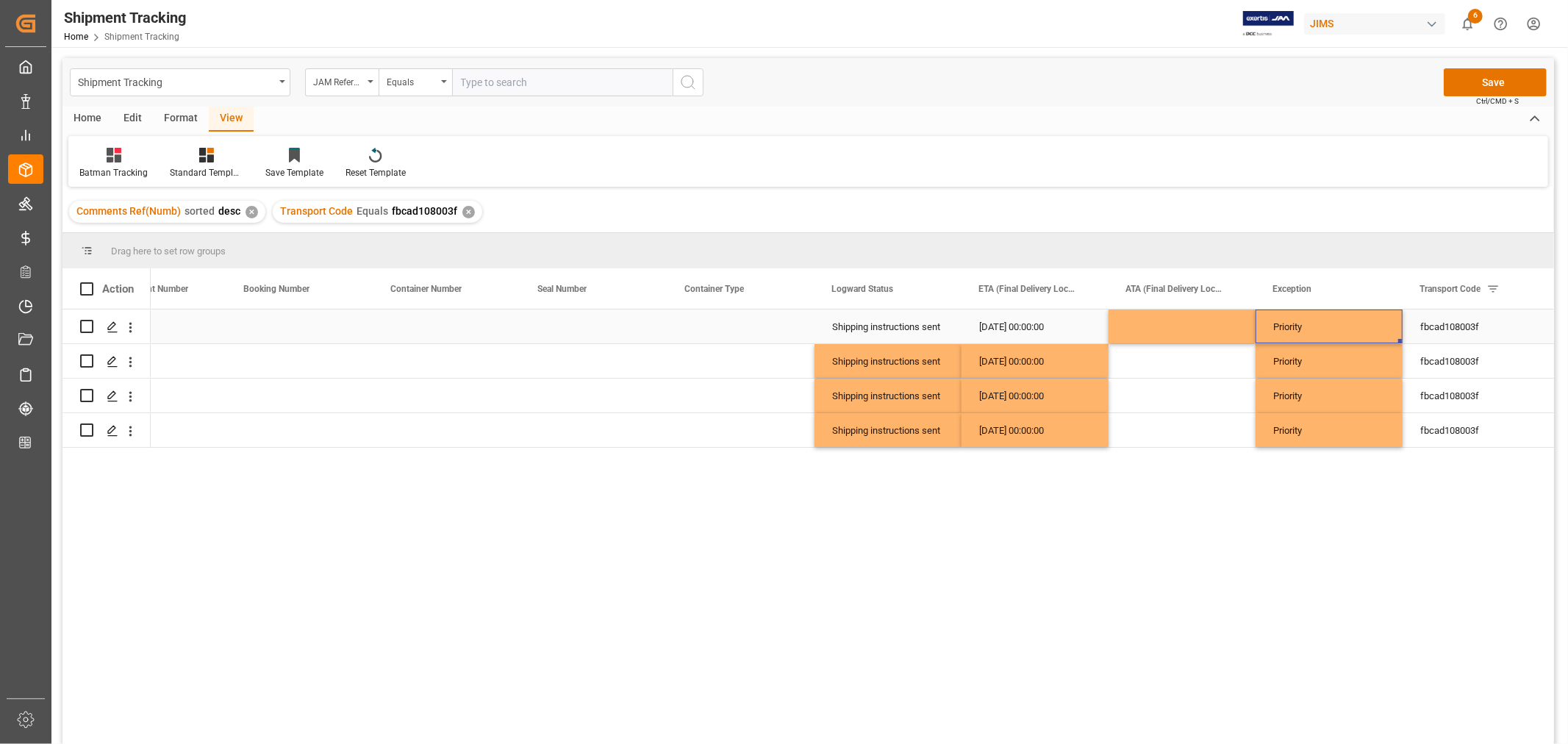
click at [1352, 321] on div "Priority" at bounding box center [1328, 327] width 112 height 34
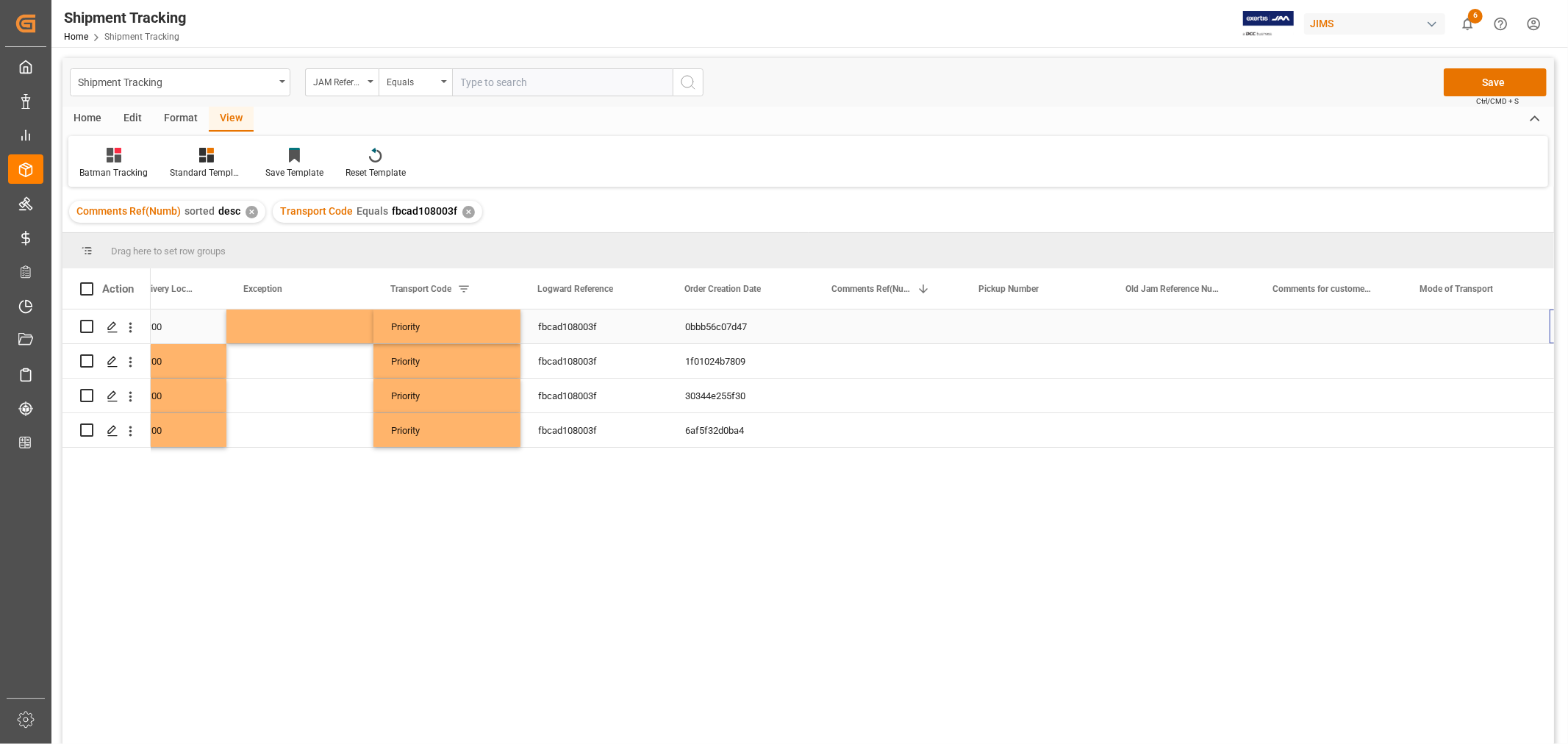
scroll to position [0, 0]
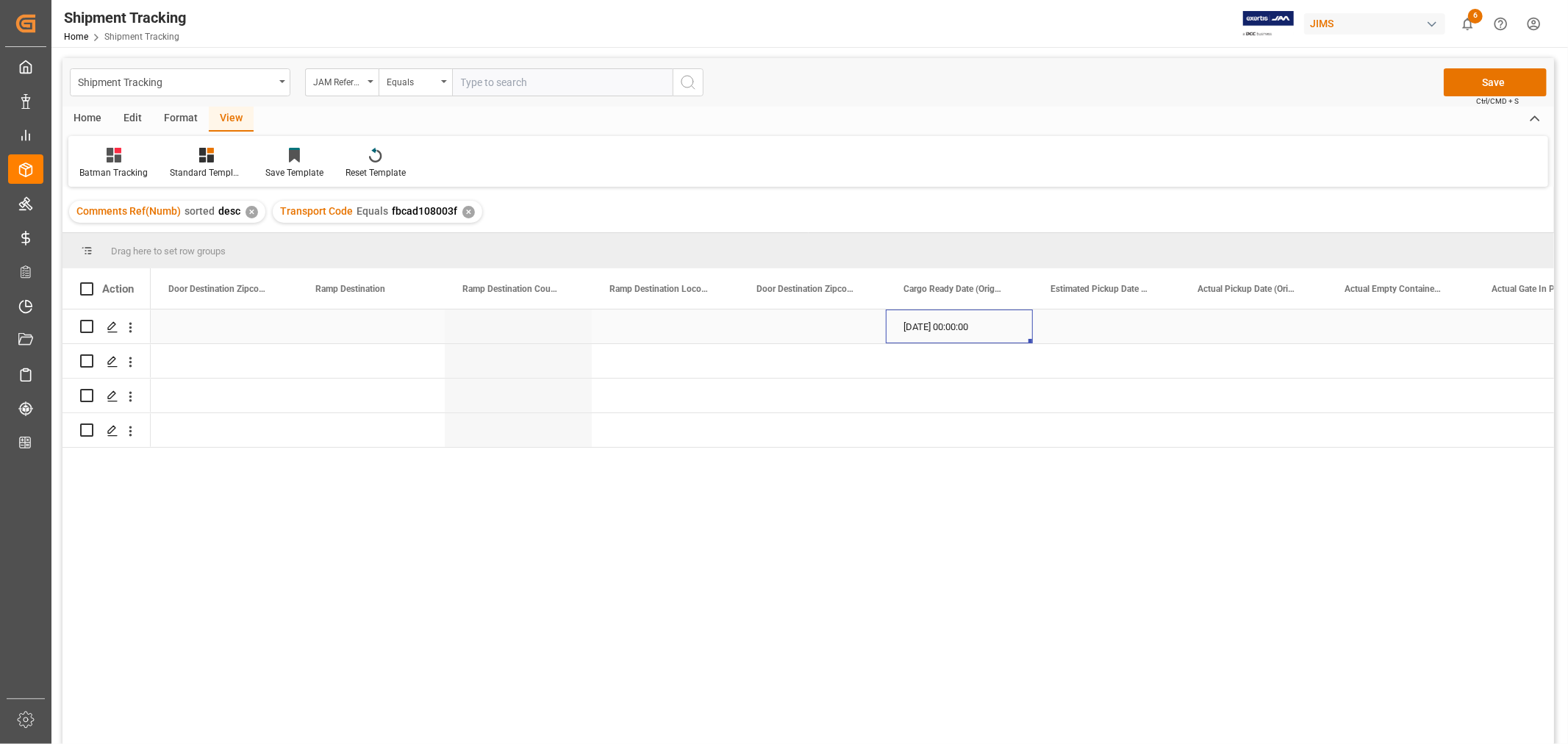
click at [963, 315] on div "[DATE] 00:00:00" at bounding box center [959, 326] width 147 height 34
drag, startPoint x: 1029, startPoint y: 341, endPoint x: 1022, endPoint y: 420, distance: 79.3
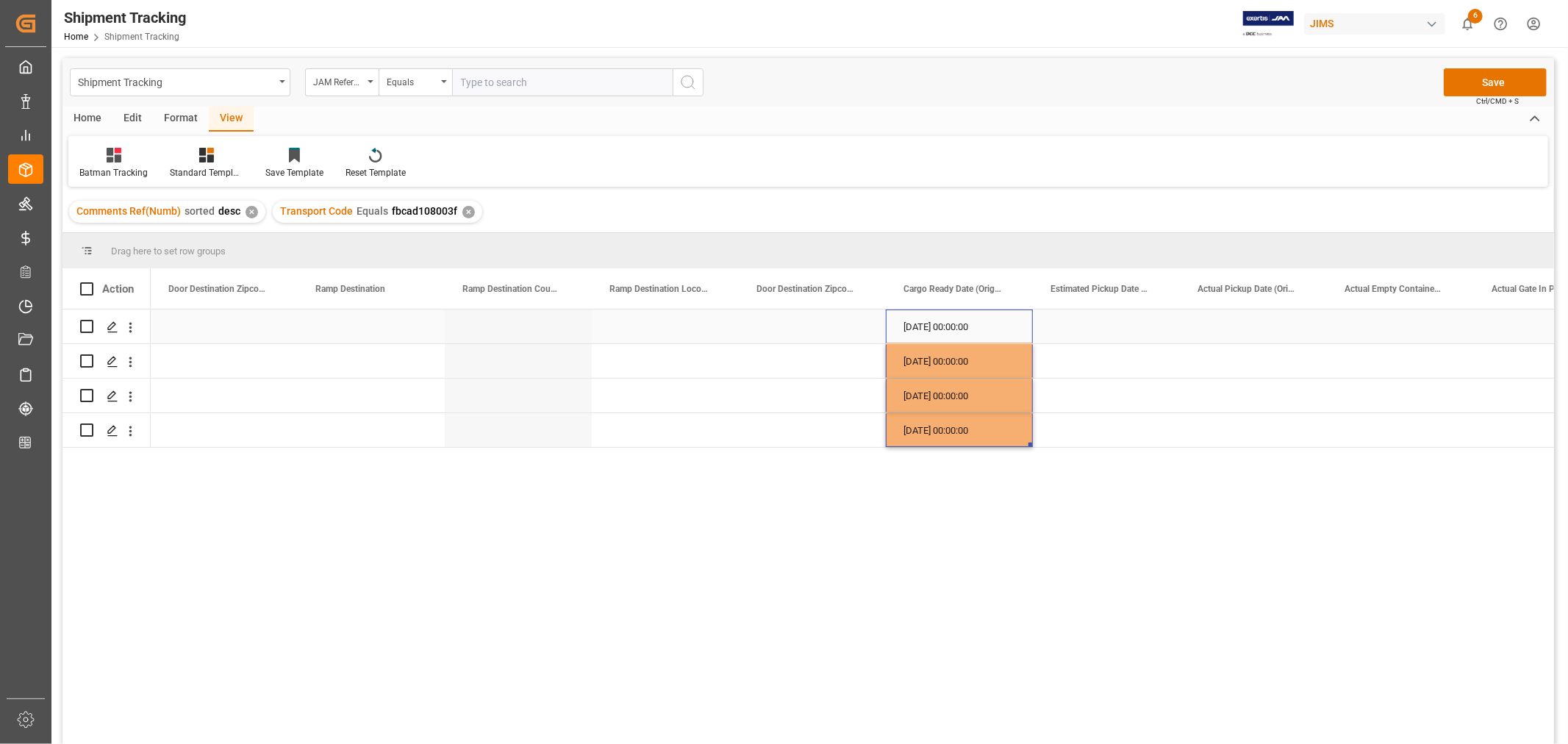
click at [1089, 328] on div "Press SPACE to select this row." at bounding box center [1106, 326] width 147 height 34
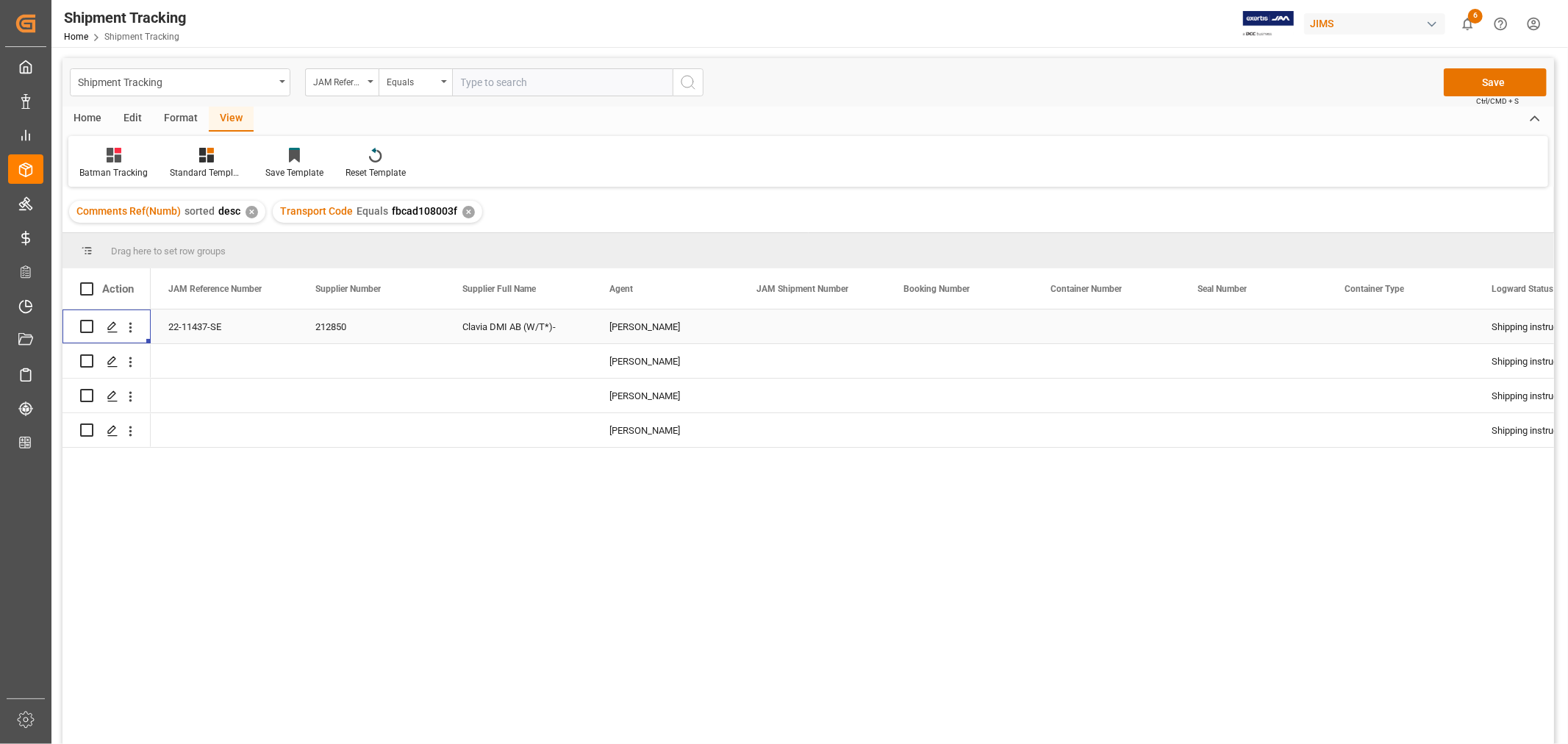
click at [180, 318] on div "22-11437-SE" at bounding box center [224, 326] width 147 height 34
drag, startPoint x: 294, startPoint y: 339, endPoint x: 273, endPoint y: 419, distance: 82.7
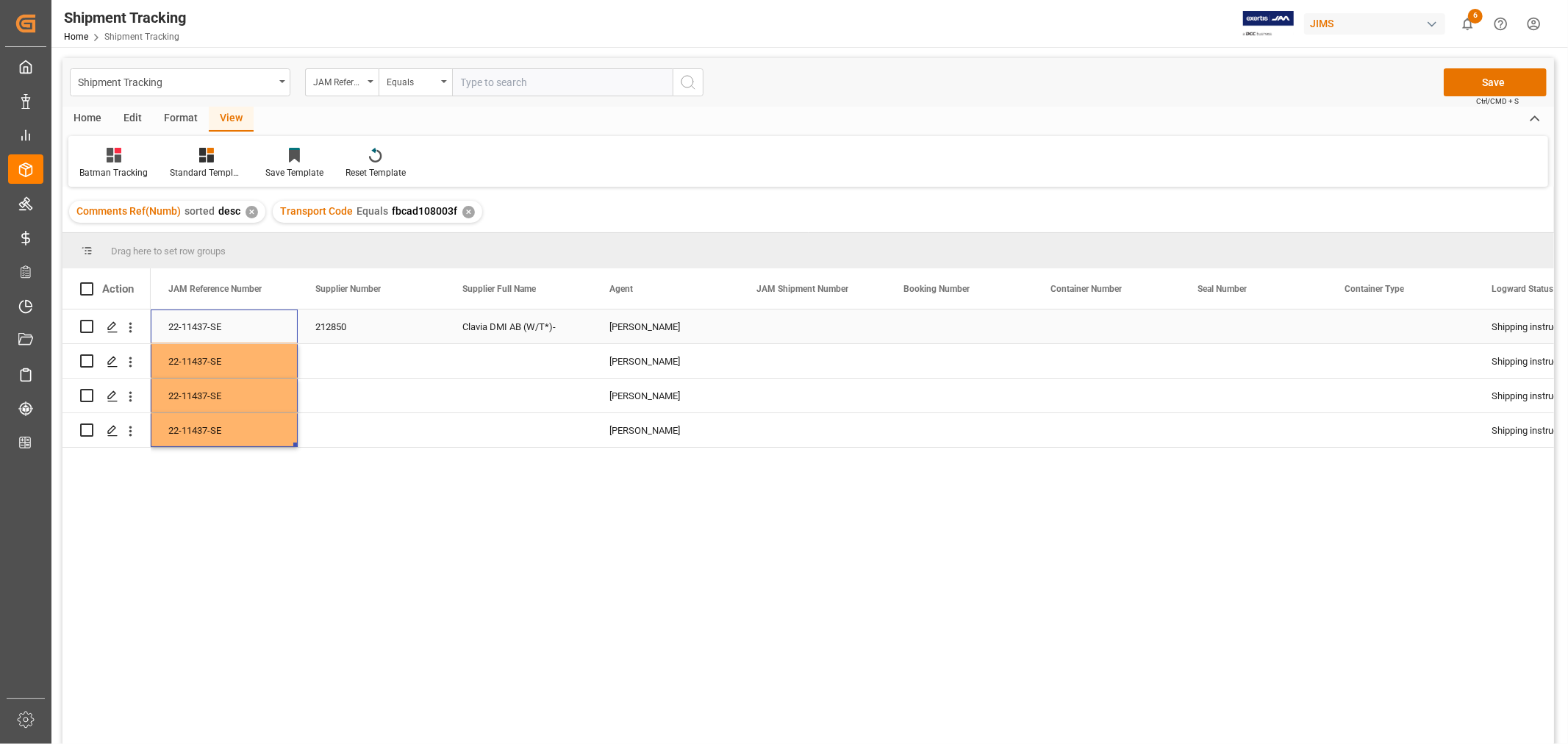
click at [345, 320] on div "212850" at bounding box center [371, 326] width 147 height 34
drag, startPoint x: 442, startPoint y: 340, endPoint x: 427, endPoint y: 437, distance: 98.2
click at [512, 319] on div "Clavia DMI AB (W/T*)-" at bounding box center [517, 326] width 147 height 34
drag, startPoint x: 589, startPoint y: 338, endPoint x: 576, endPoint y: 417, distance: 80.1
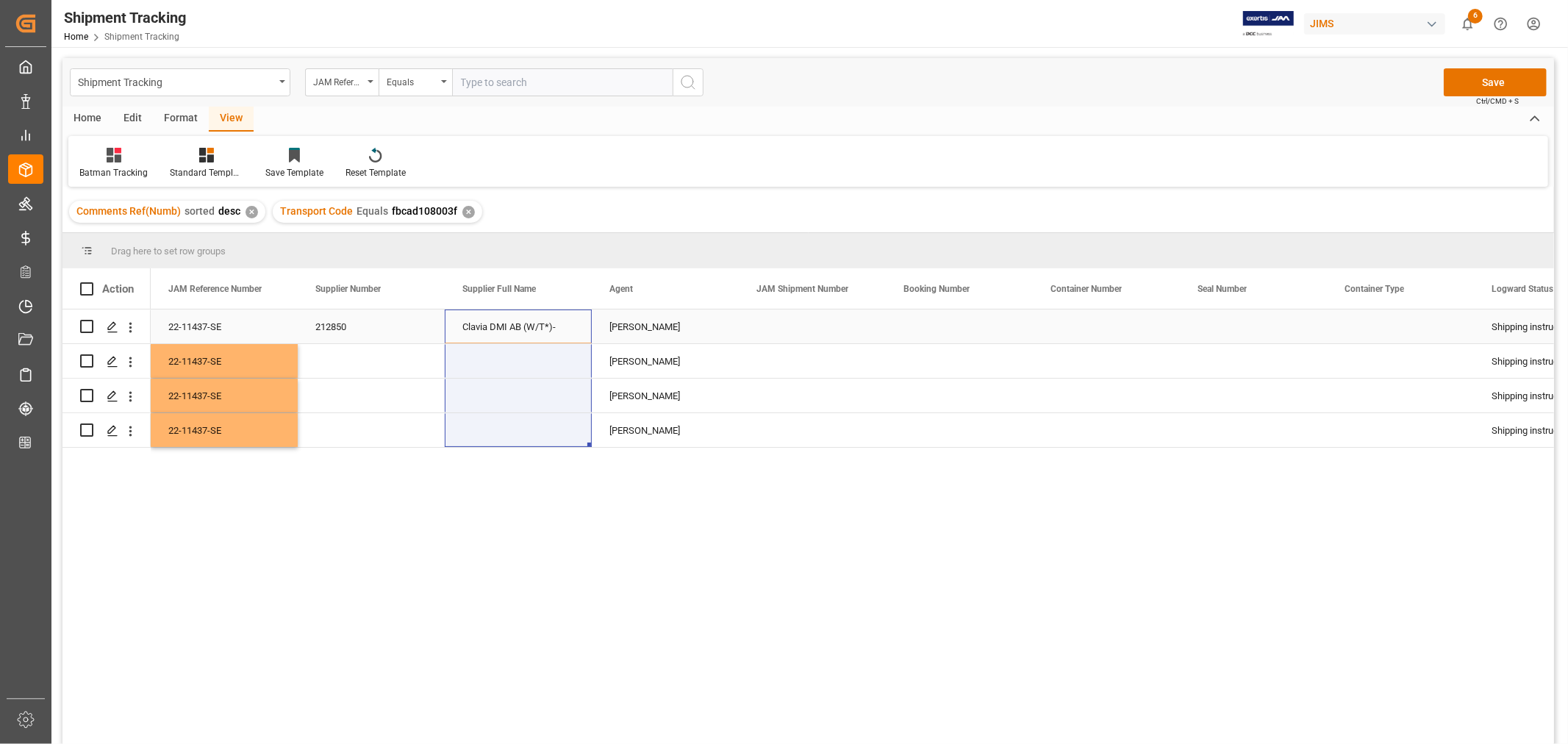
click at [248, 322] on div "22-11437-SE" at bounding box center [224, 326] width 147 height 34
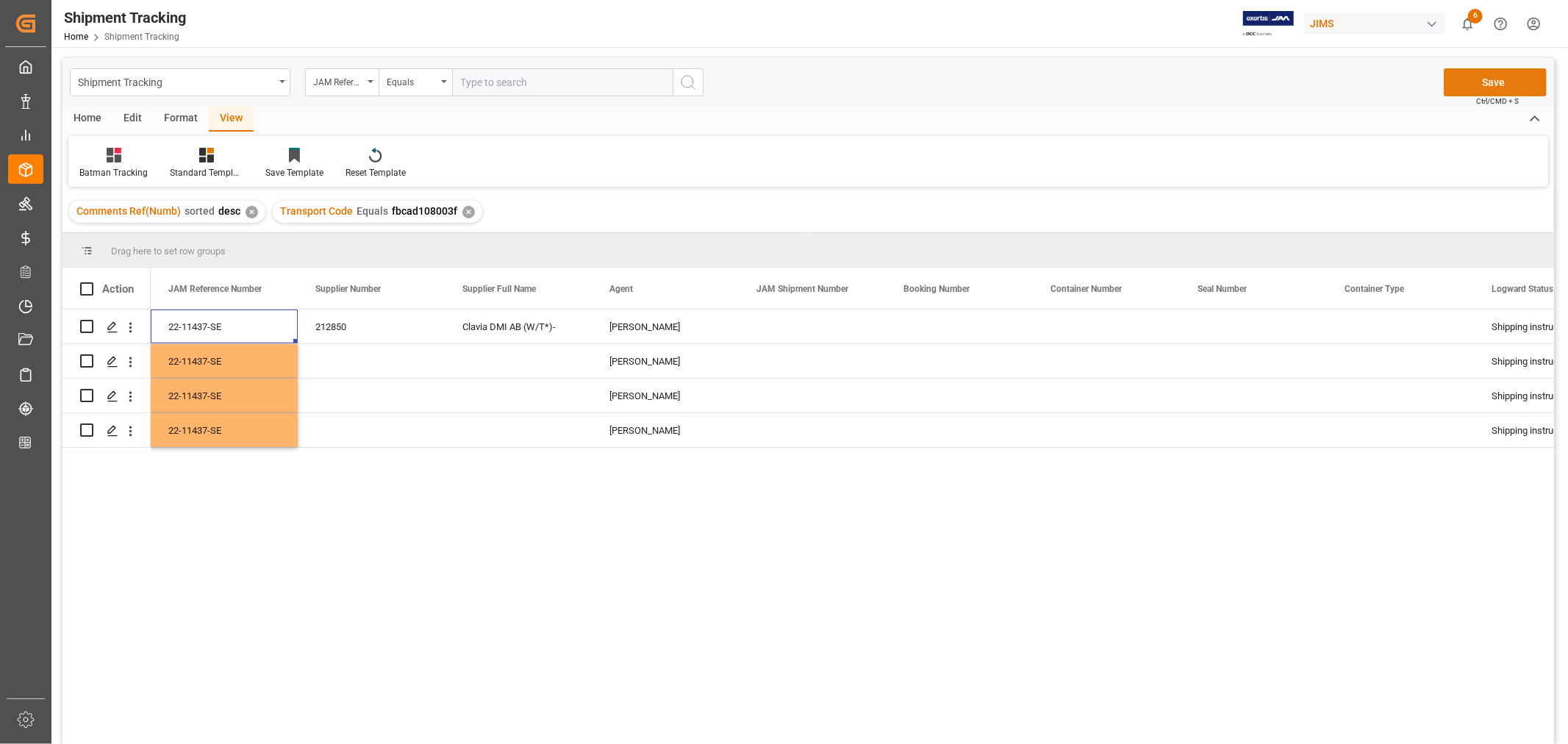
click at [1494, 84] on button "Save" at bounding box center [1494, 82] width 103 height 28
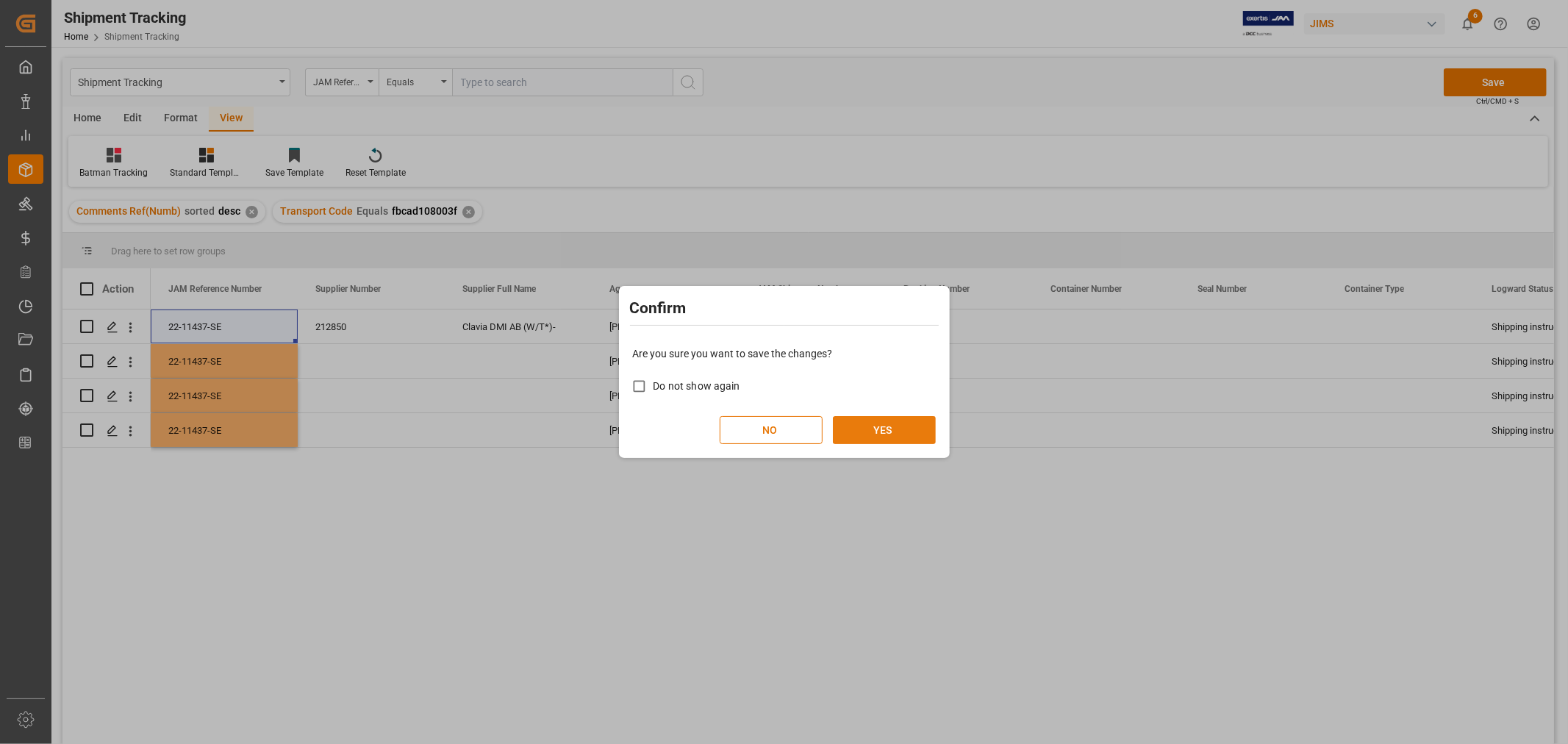
click at [886, 436] on button "YES" at bounding box center [884, 429] width 103 height 28
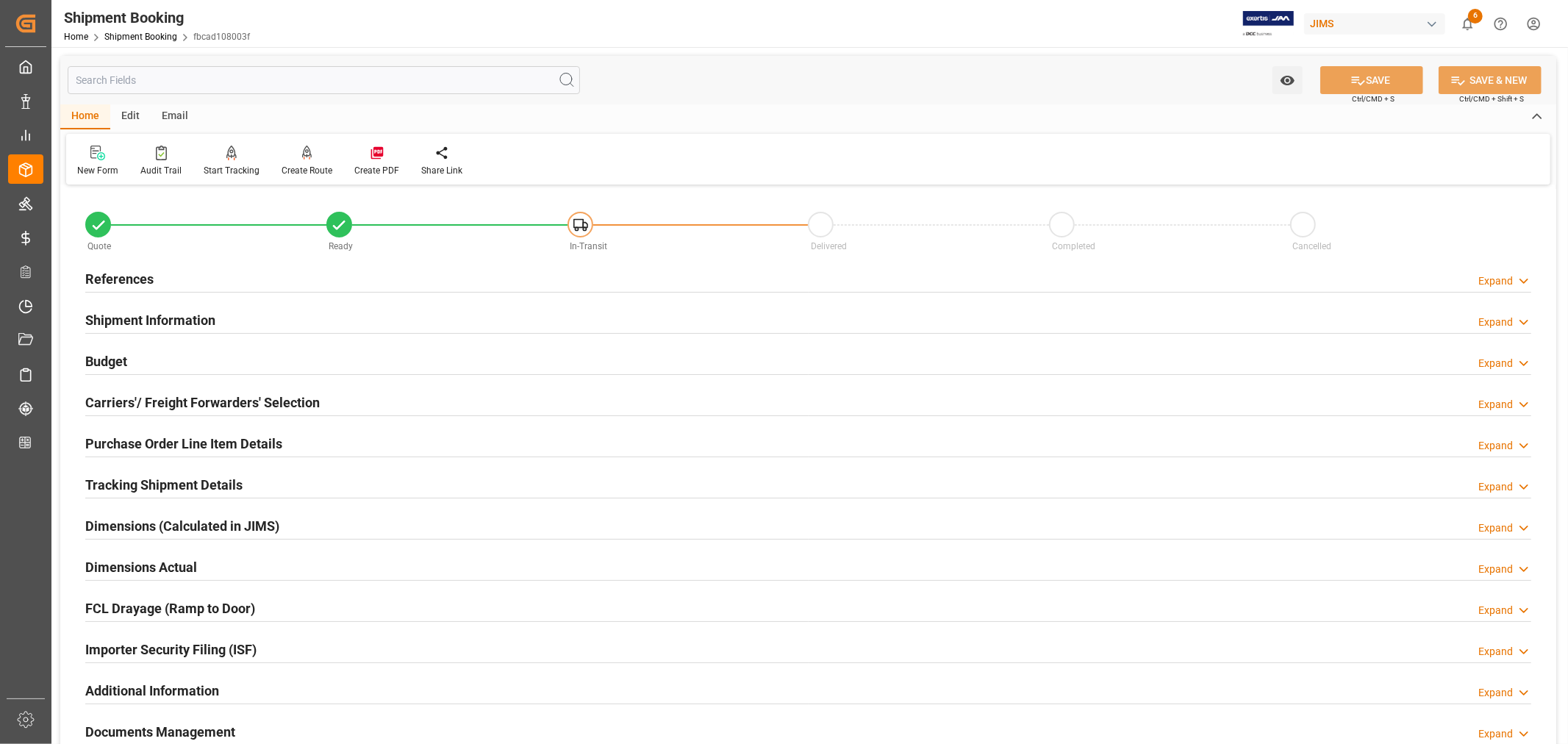
click at [177, 481] on h2 "Tracking Shipment Details" at bounding box center [164, 484] width 157 height 19
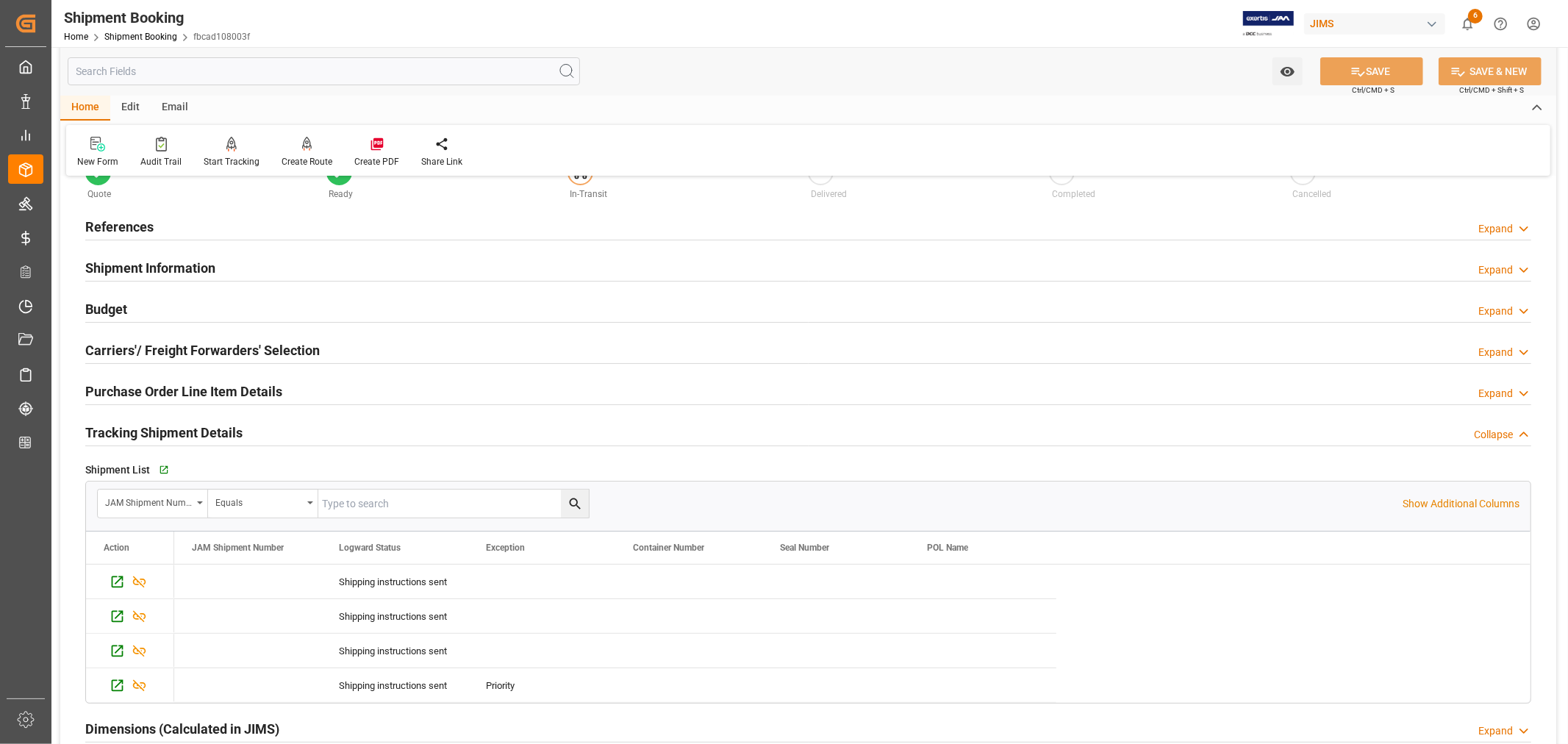
scroll to position [81, 0]
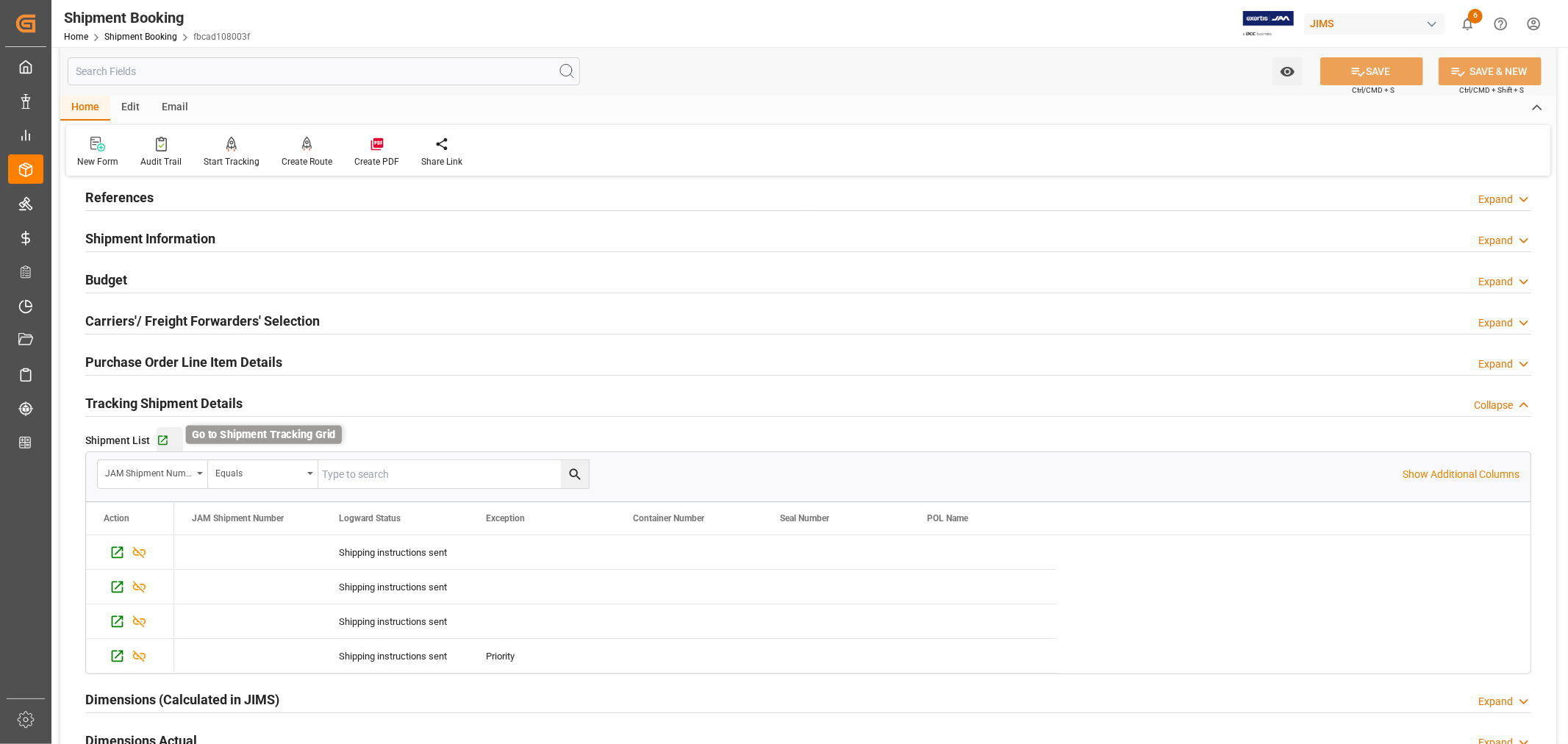
click at [164, 435] on icon "button" at bounding box center [162, 440] width 12 height 12
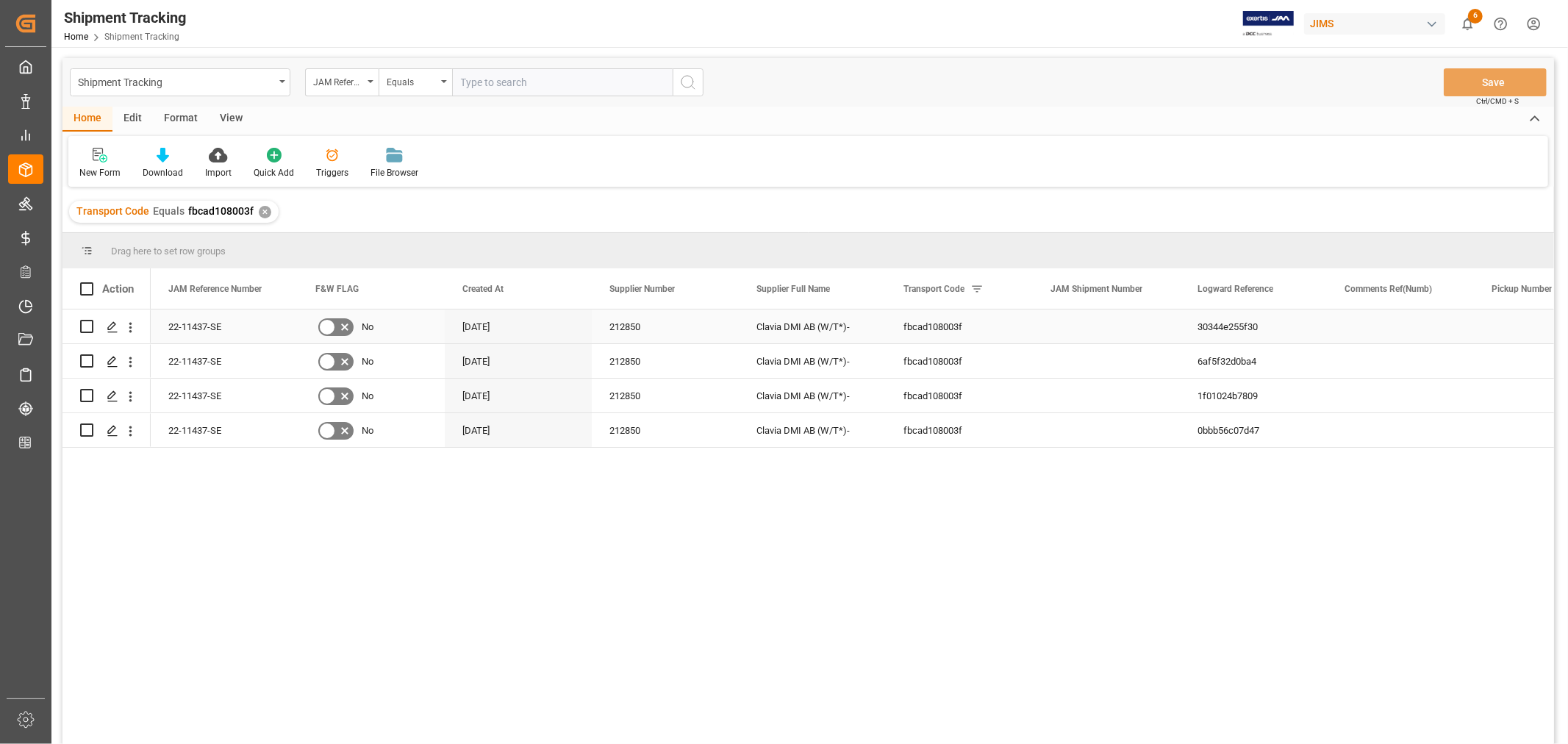
click at [1097, 327] on div "Press SPACE to select this row." at bounding box center [1106, 326] width 147 height 34
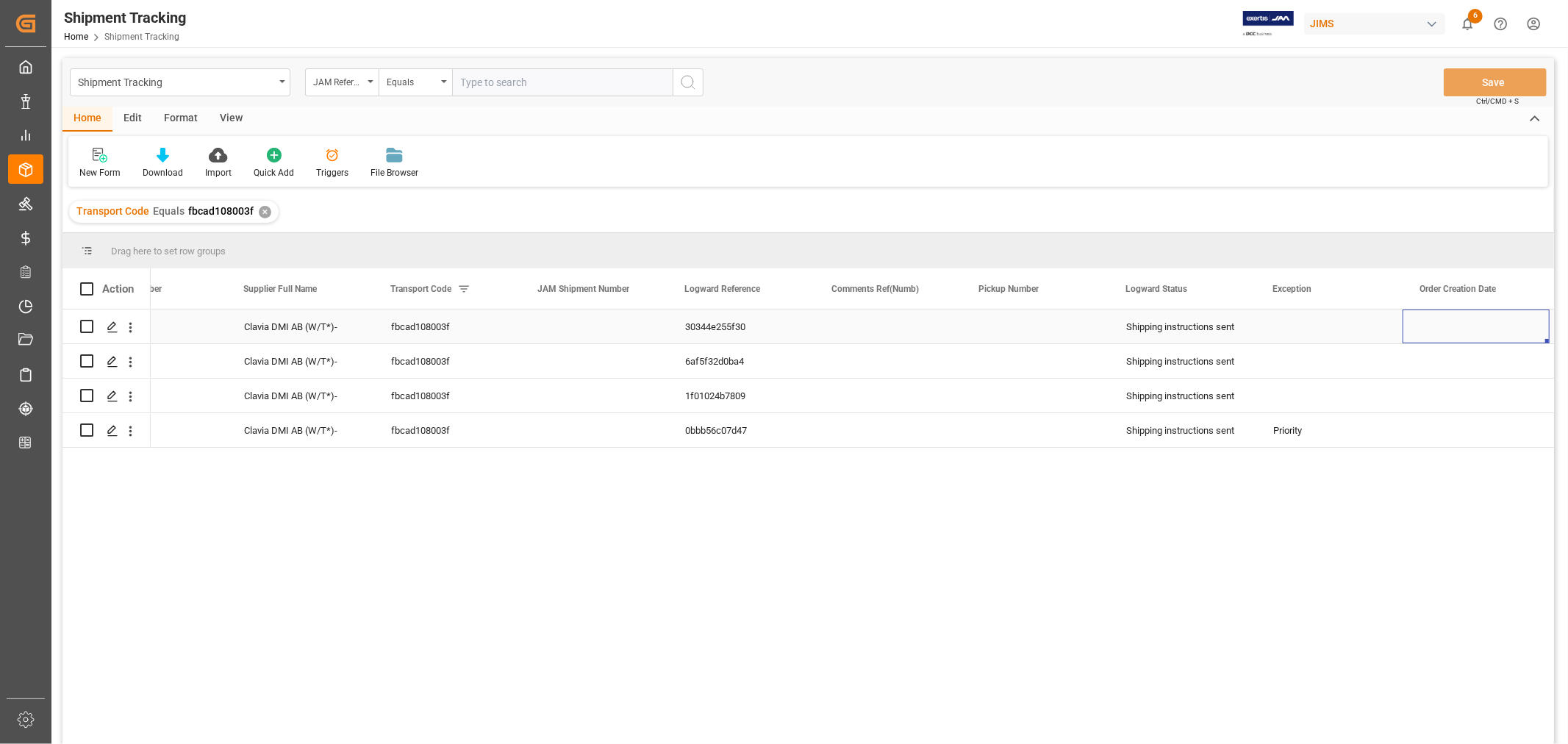
scroll to position [0, 659]
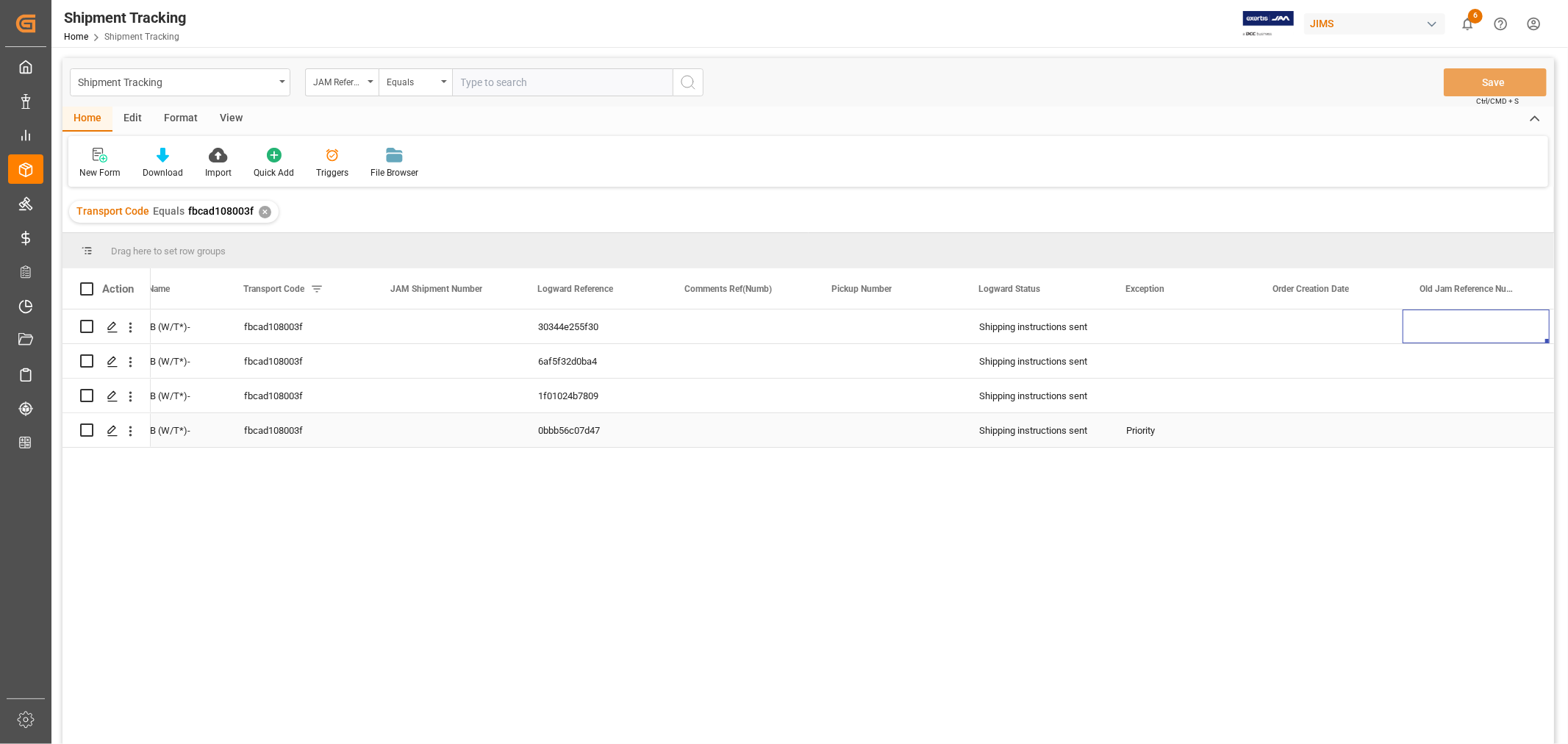
click at [1148, 428] on div "Priority" at bounding box center [1181, 430] width 112 height 34
drag, startPoint x: 1252, startPoint y: 442, endPoint x: 1229, endPoint y: 326, distance: 118.3
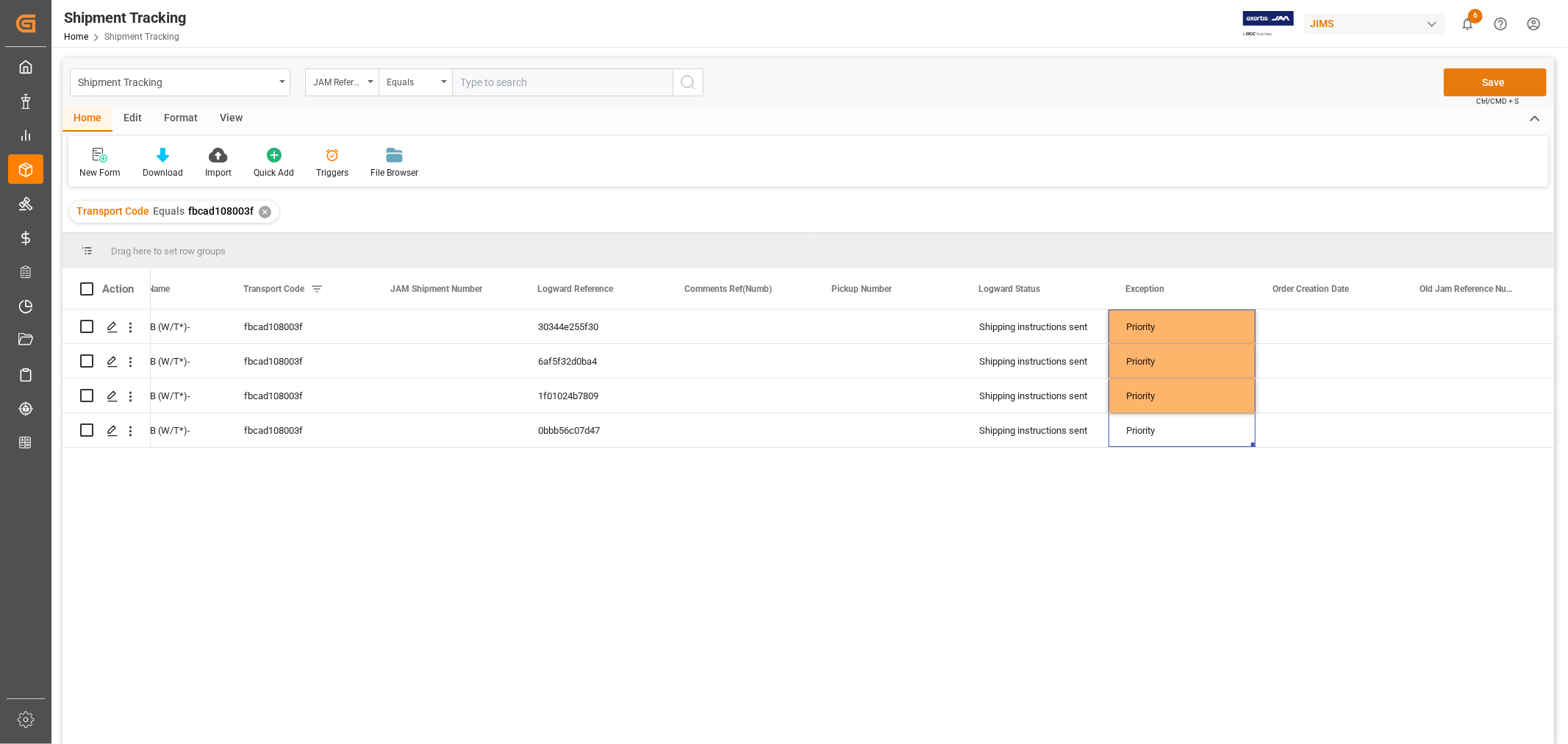
click at [1481, 81] on button "Save" at bounding box center [1494, 82] width 103 height 28
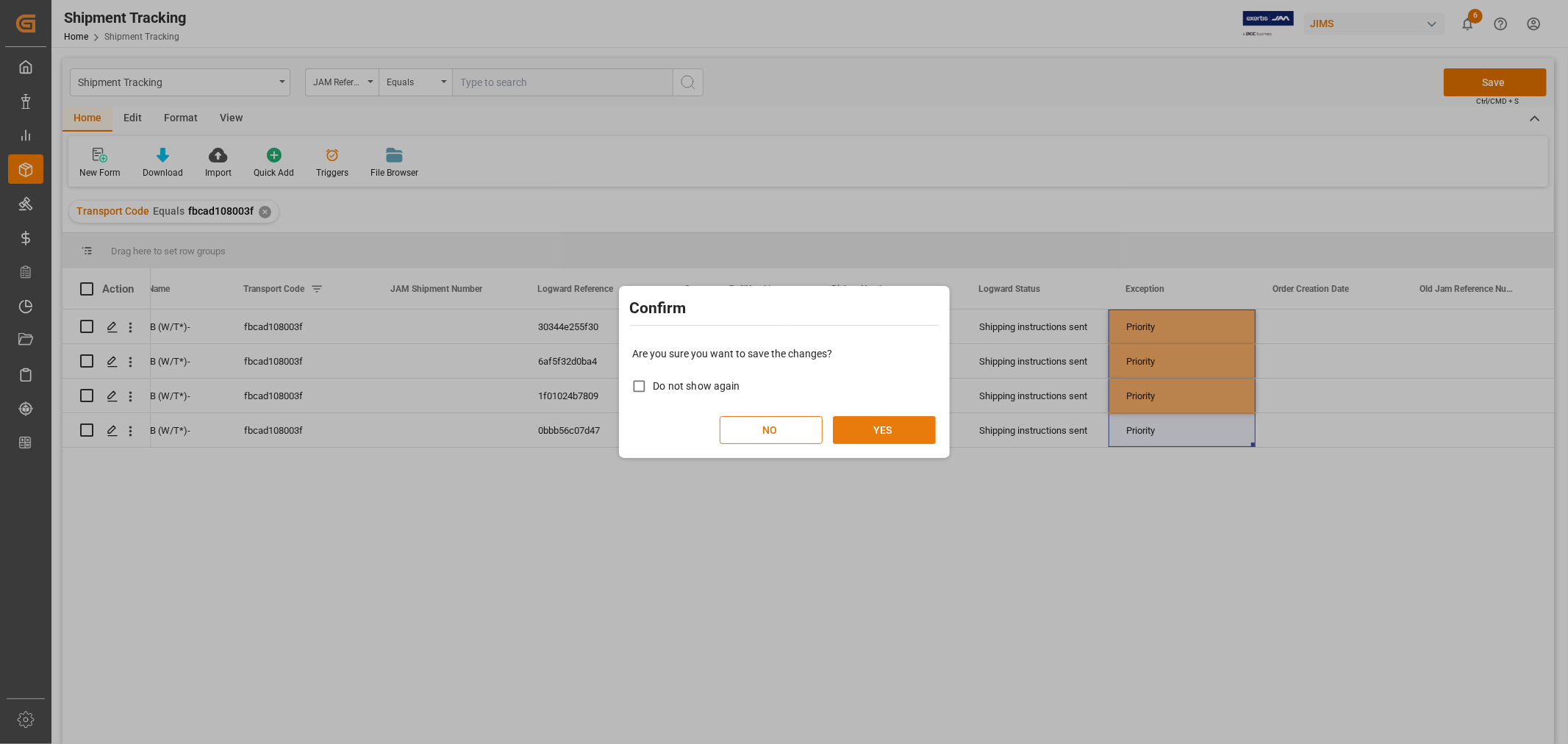
click at [864, 419] on button "YES" at bounding box center [884, 429] width 103 height 28
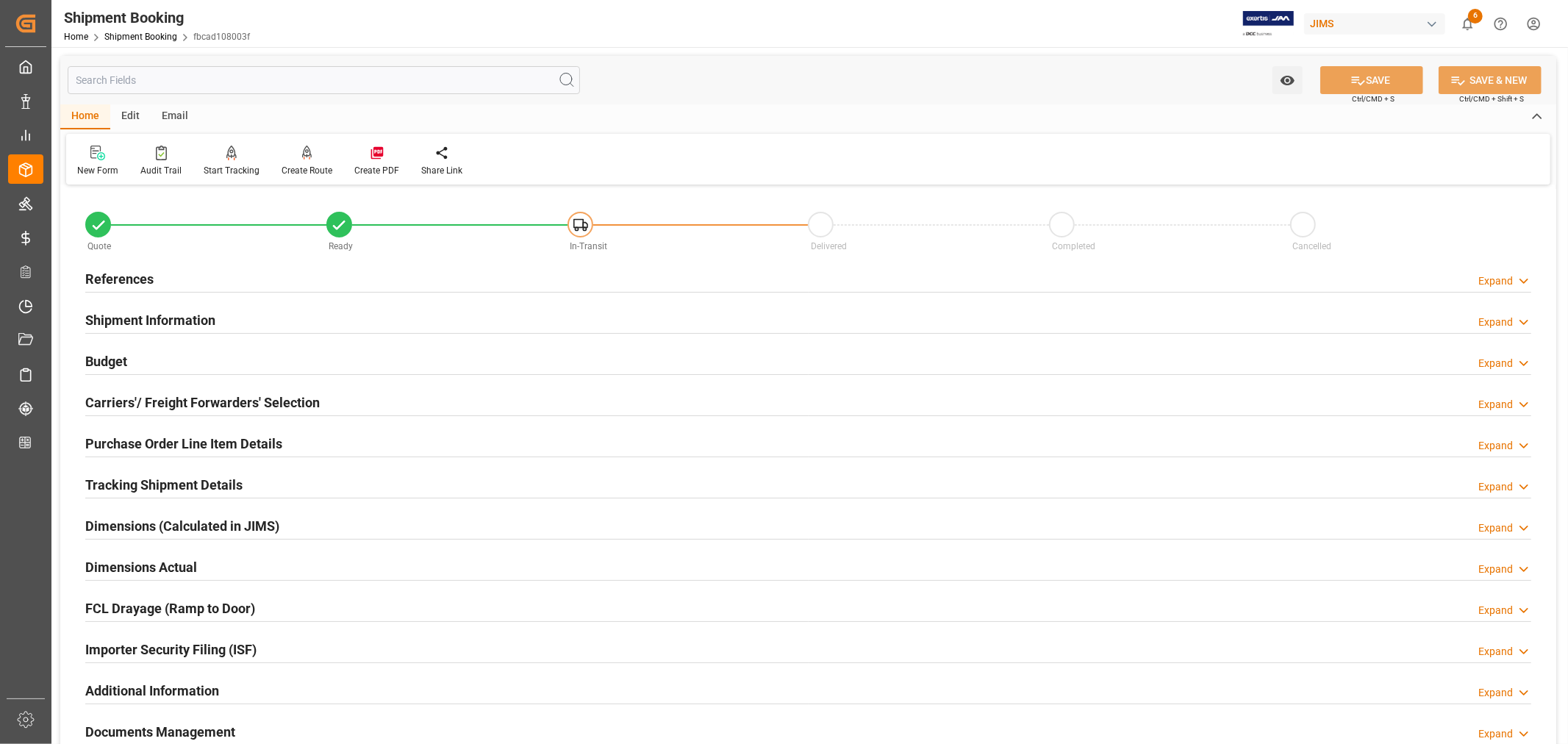
click at [168, 477] on h2 "Tracking Shipment Details" at bounding box center [164, 484] width 157 height 19
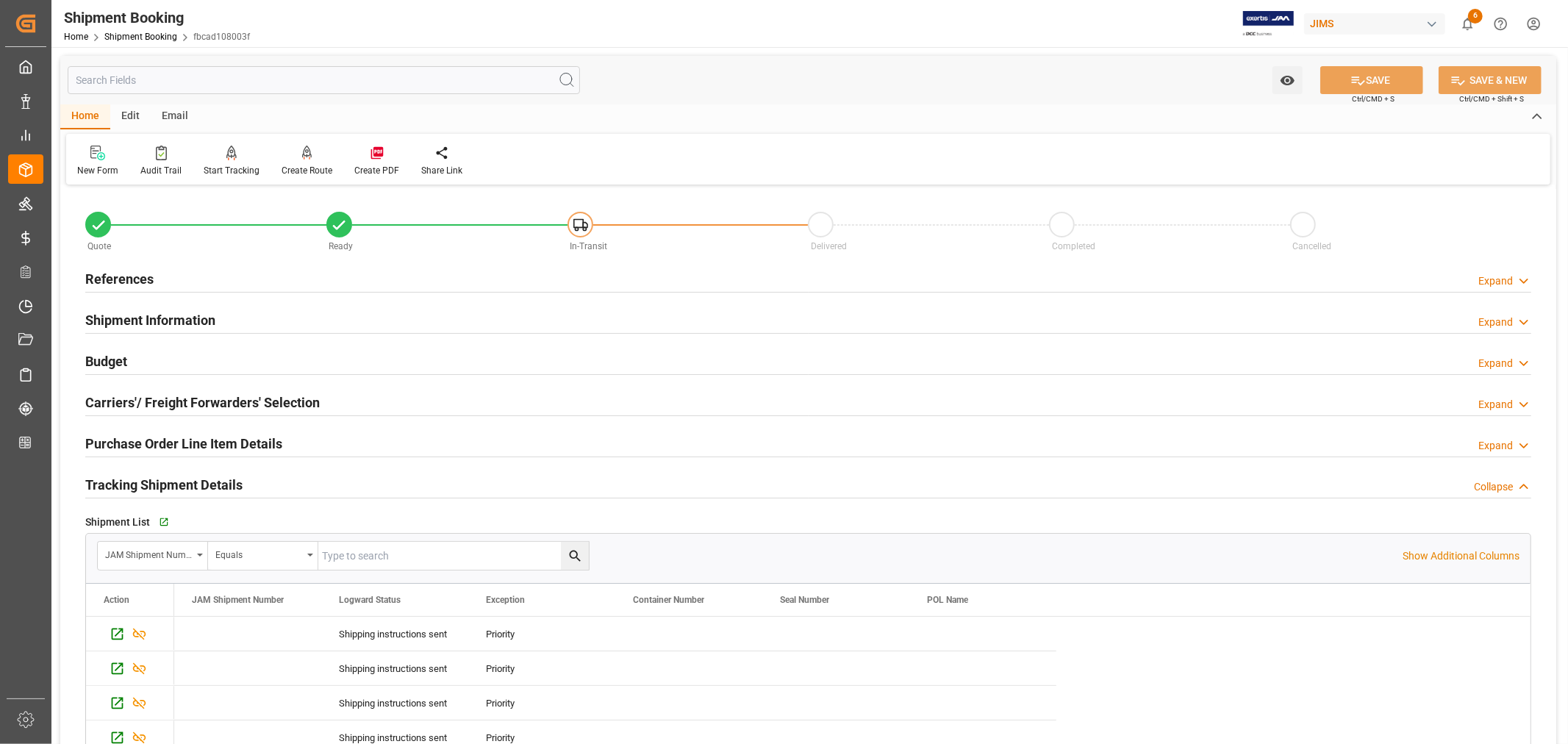
click at [168, 477] on h2 "Tracking Shipment Details" at bounding box center [164, 484] width 157 height 19
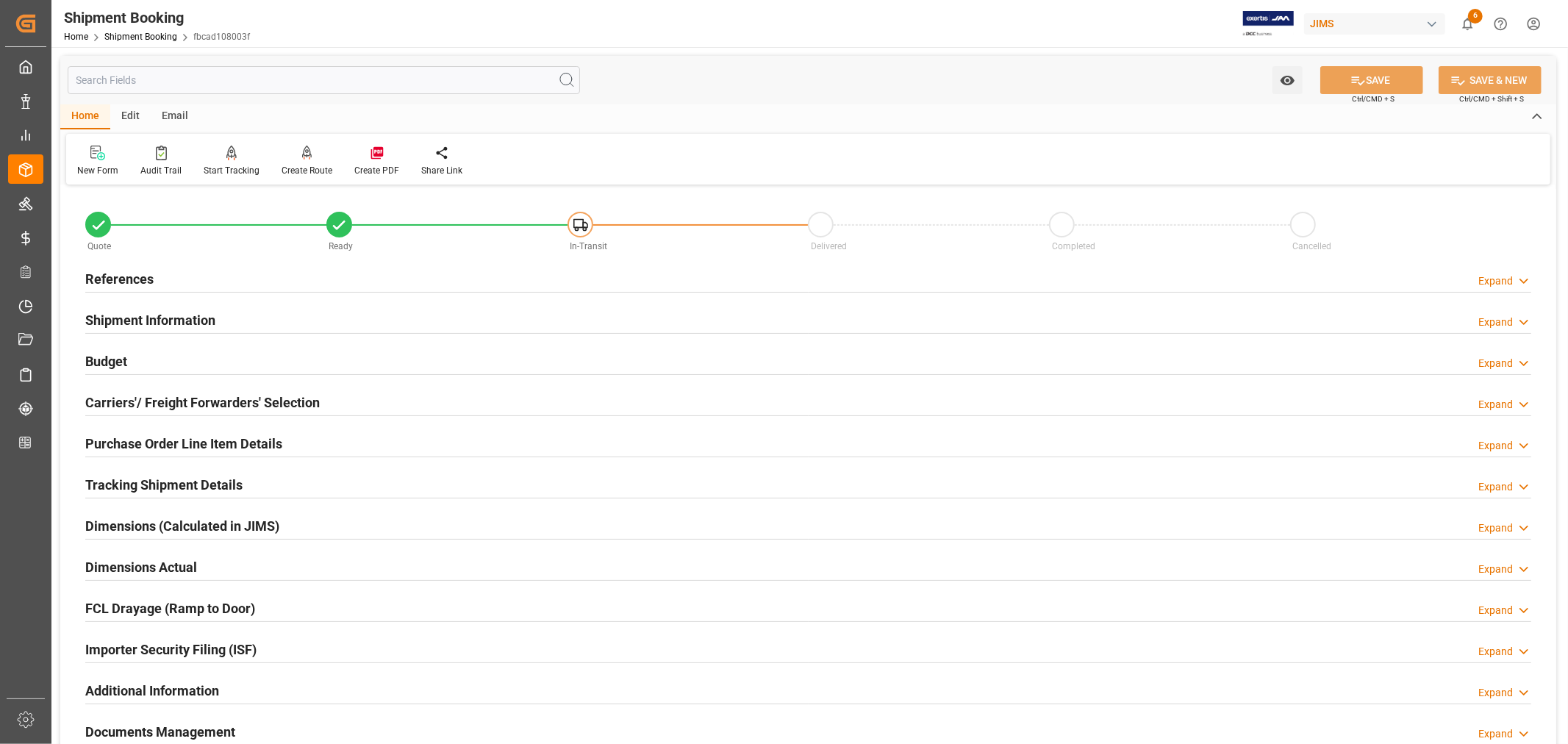
click at [137, 279] on h2 "References" at bounding box center [119, 279] width 68 height 19
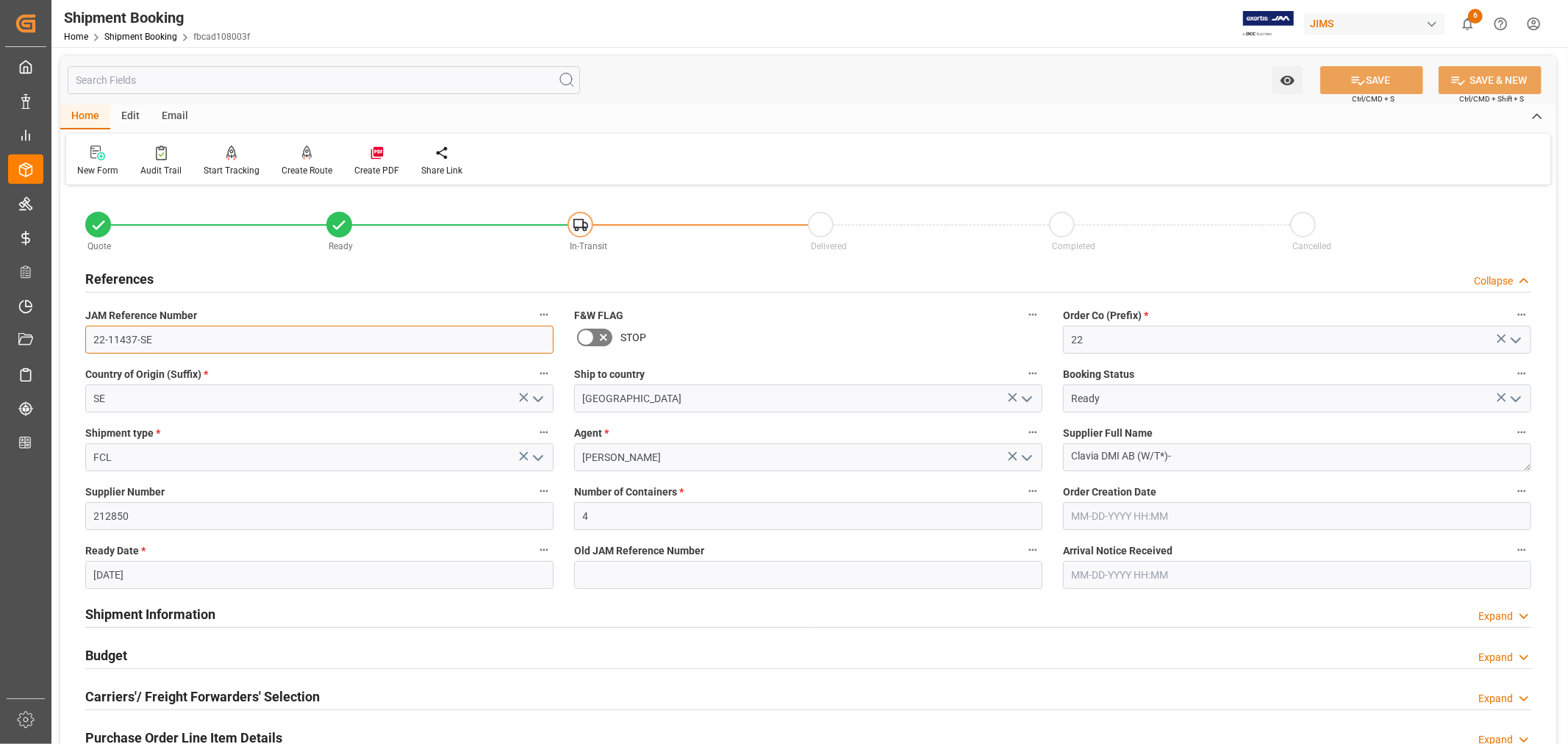
drag, startPoint x: 157, startPoint y: 340, endPoint x: 84, endPoint y: 344, distance: 73.1
click at [85, 344] on input "22-11437-SE" at bounding box center [319, 340] width 468 height 28
click at [152, 339] on input "22-11437-SE" at bounding box center [319, 340] width 468 height 28
drag, startPoint x: 152, startPoint y: 339, endPoint x: 91, endPoint y: 340, distance: 61.0
click at [91, 340] on input "22-11437-SE" at bounding box center [319, 340] width 468 height 28
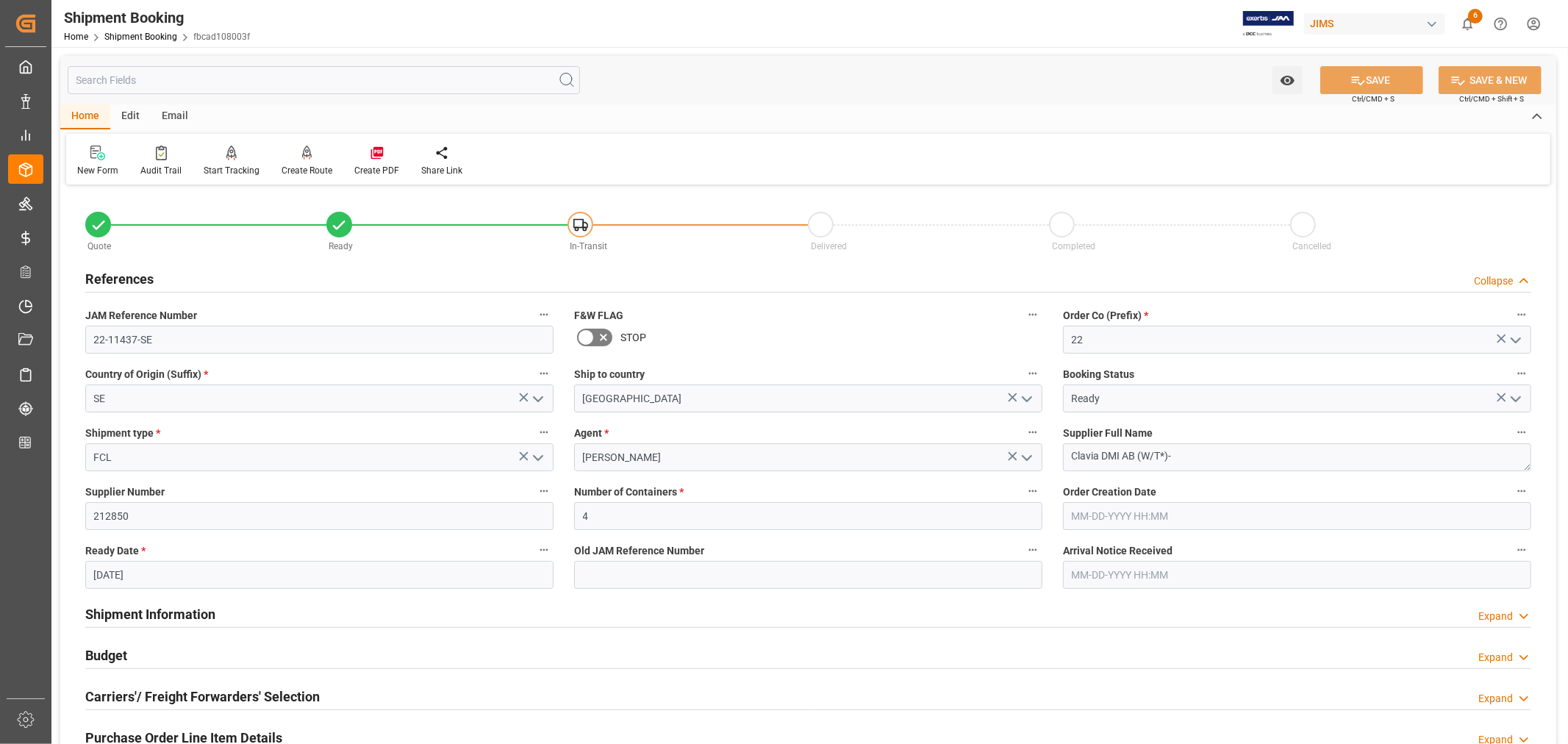
click at [262, 378] on label "Country of Origin (Suffix) *" at bounding box center [319, 374] width 468 height 20
click at [534, 378] on button "Country of Origin (Suffix) *" at bounding box center [543, 373] width 19 height 19
drag, startPoint x: 171, startPoint y: 335, endPoint x: 164, endPoint y: 336, distance: 7.1
click at [170, 335] on div at bounding box center [784, 372] width 1568 height 744
drag, startPoint x: 163, startPoint y: 337, endPoint x: 91, endPoint y: 341, distance: 72.1
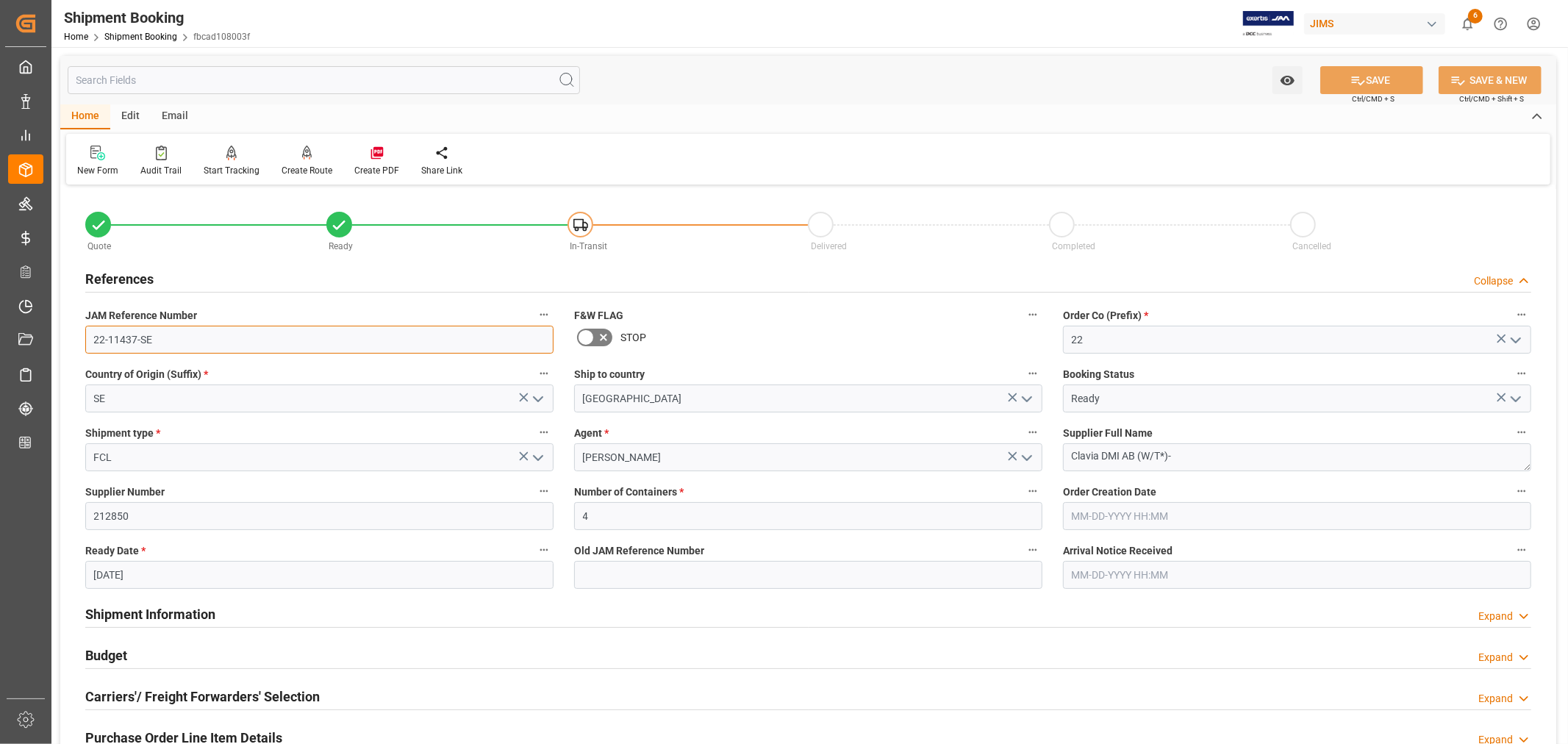
click at [91, 341] on input "22-11437-SE" at bounding box center [319, 340] width 468 height 28
click at [132, 34] on link "Shipment Booking" at bounding box center [141, 36] width 73 height 10
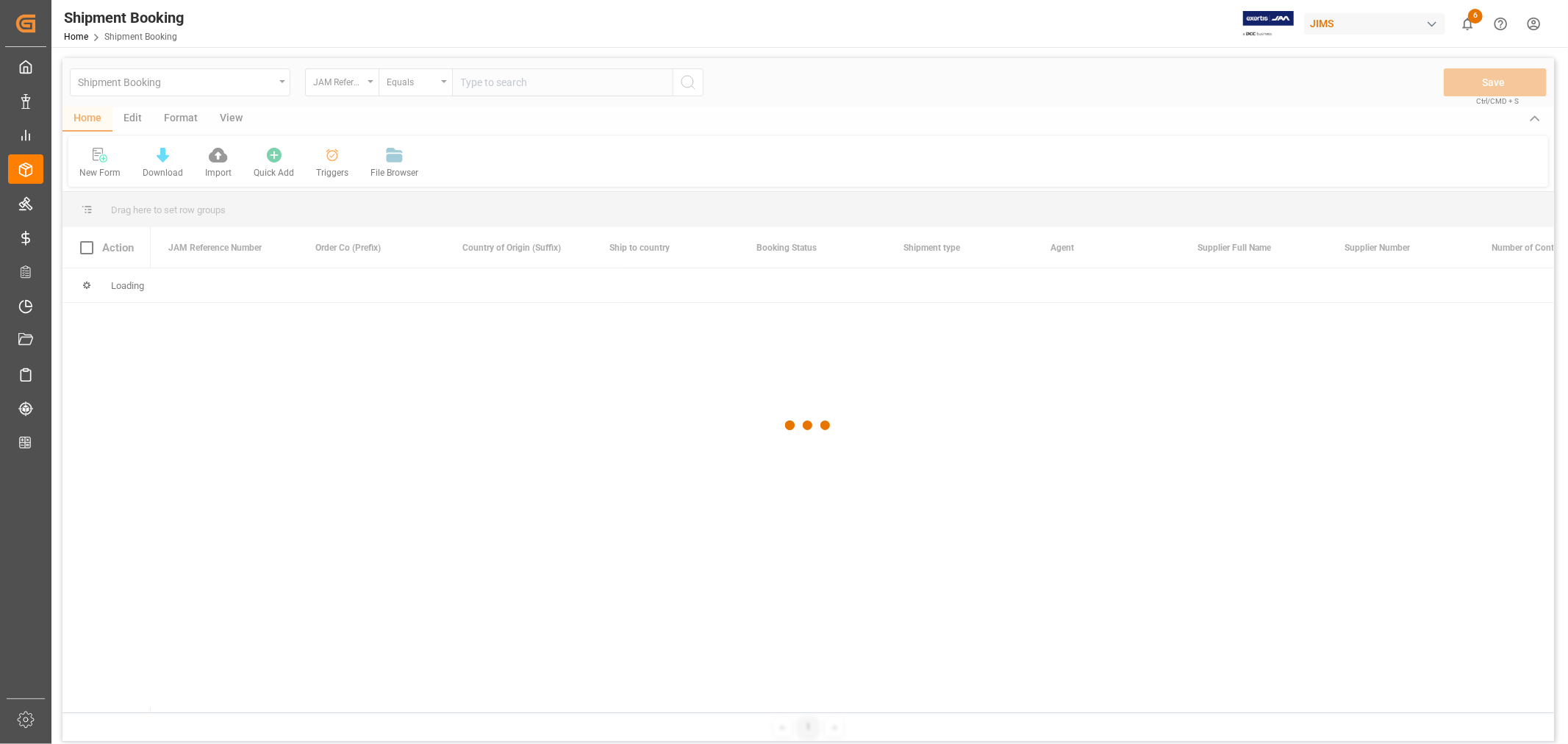
paste input "22-10582-MY"
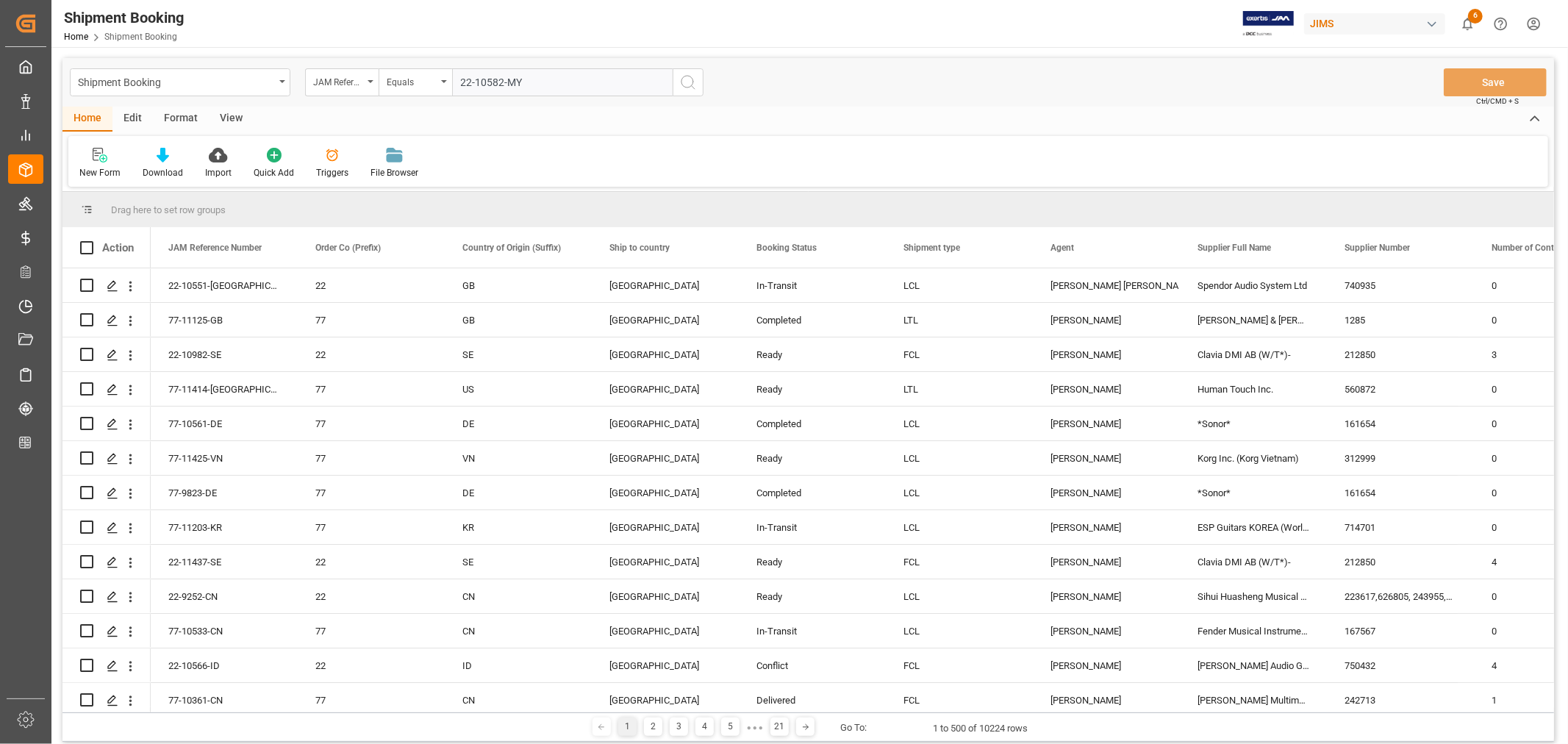
type input "22-10582-MY"
click at [690, 81] on icon "search button" at bounding box center [688, 81] width 18 height 18
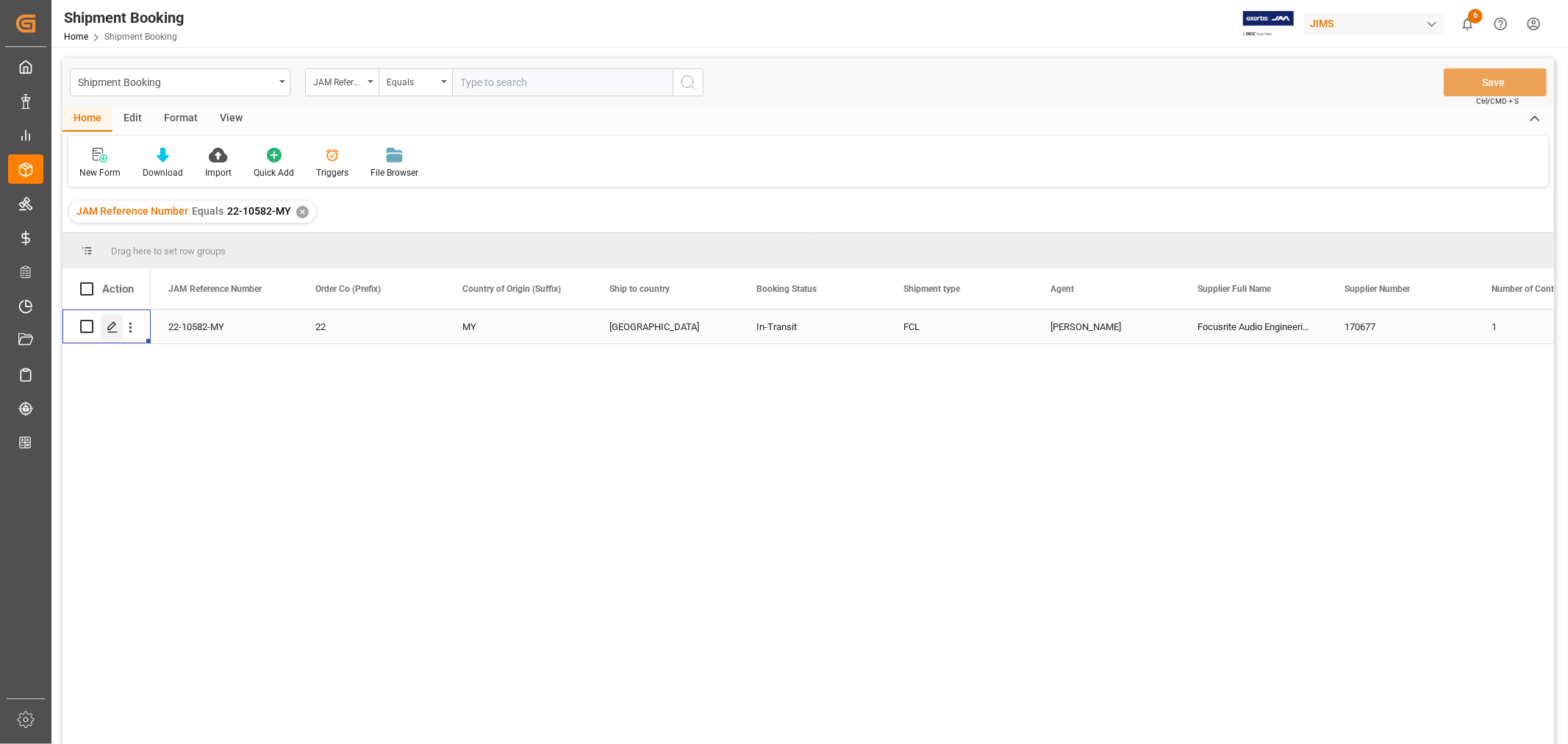
click at [109, 327] on icon "Press SPACE to select this row." at bounding box center [112, 327] width 12 height 12
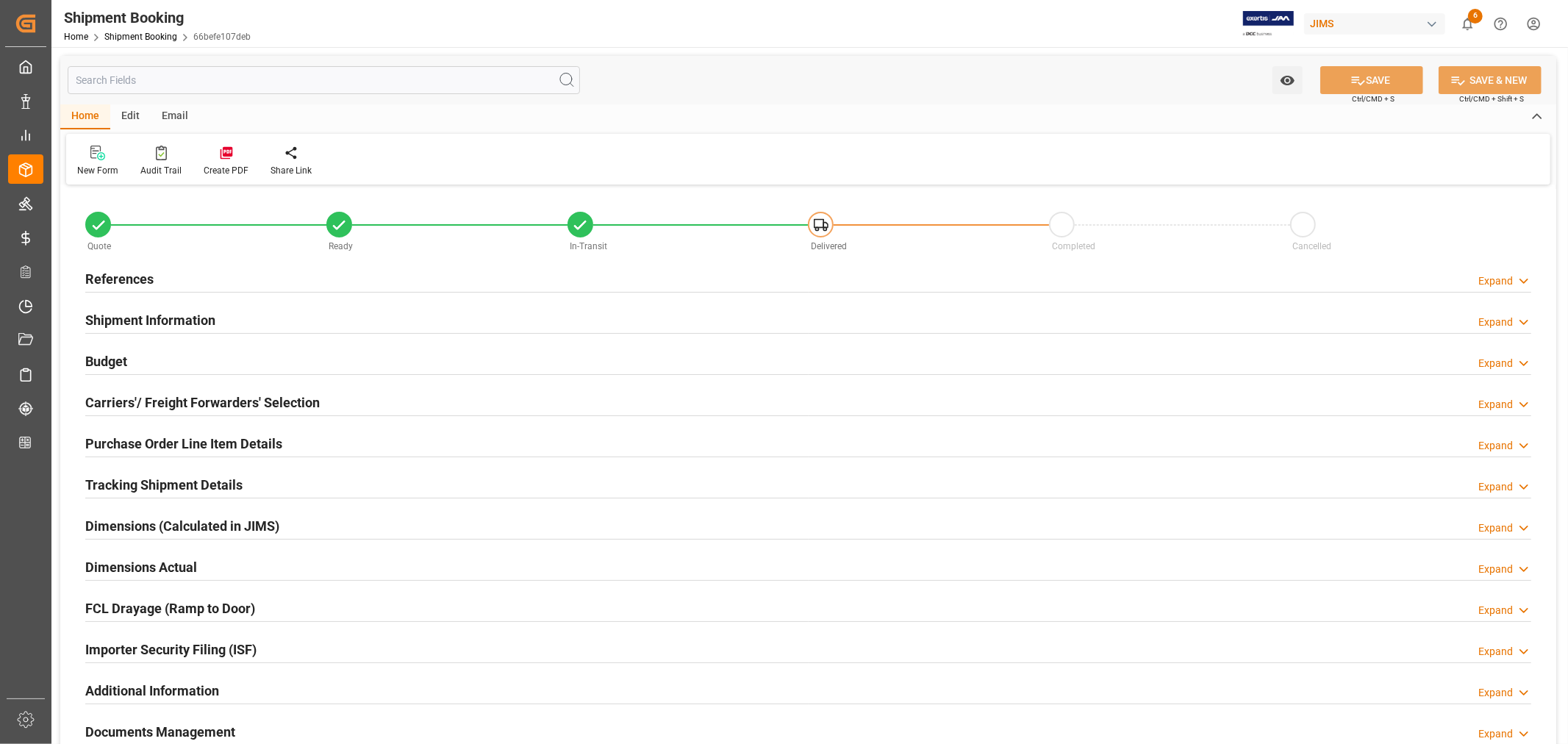
type input "68"
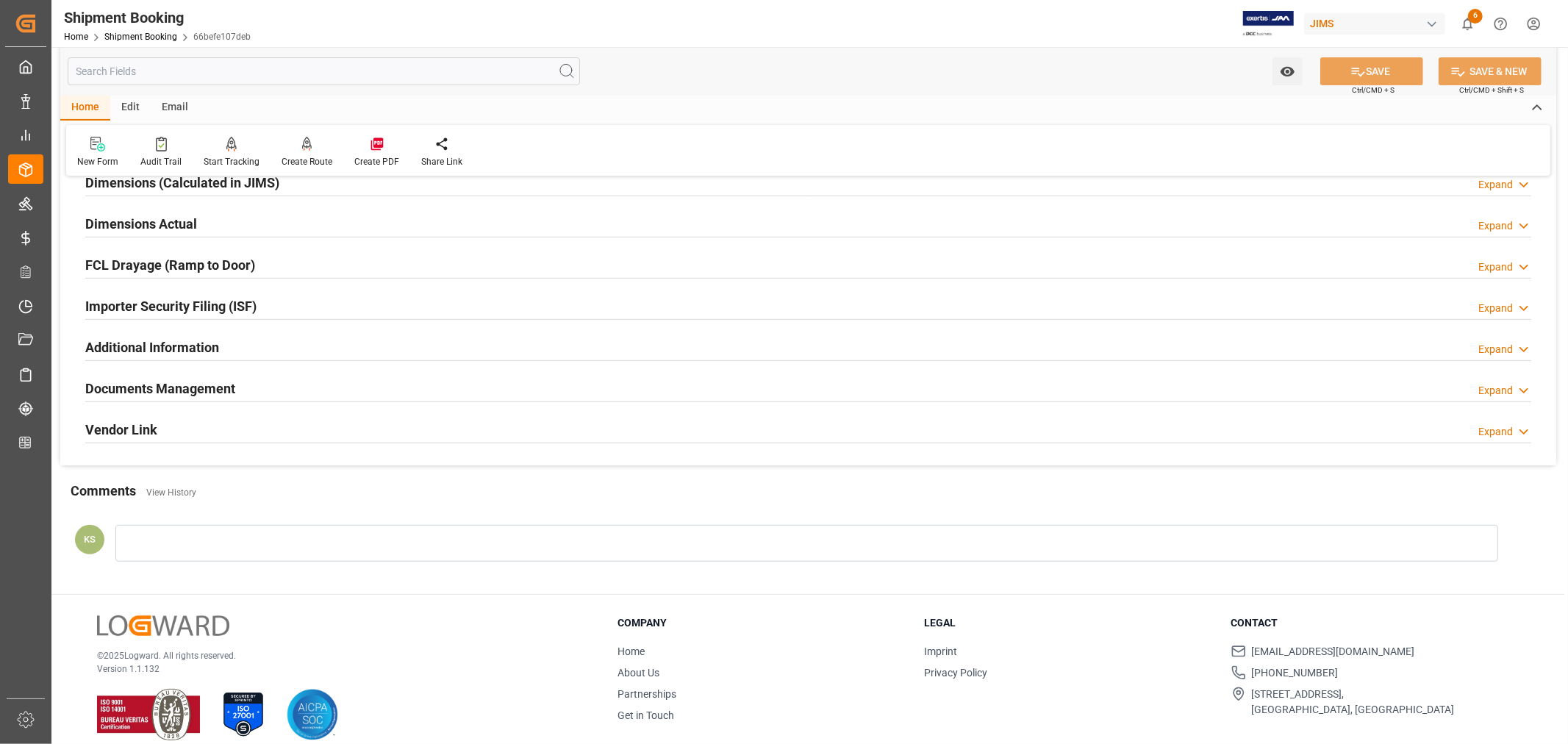
scroll to position [361, 0]
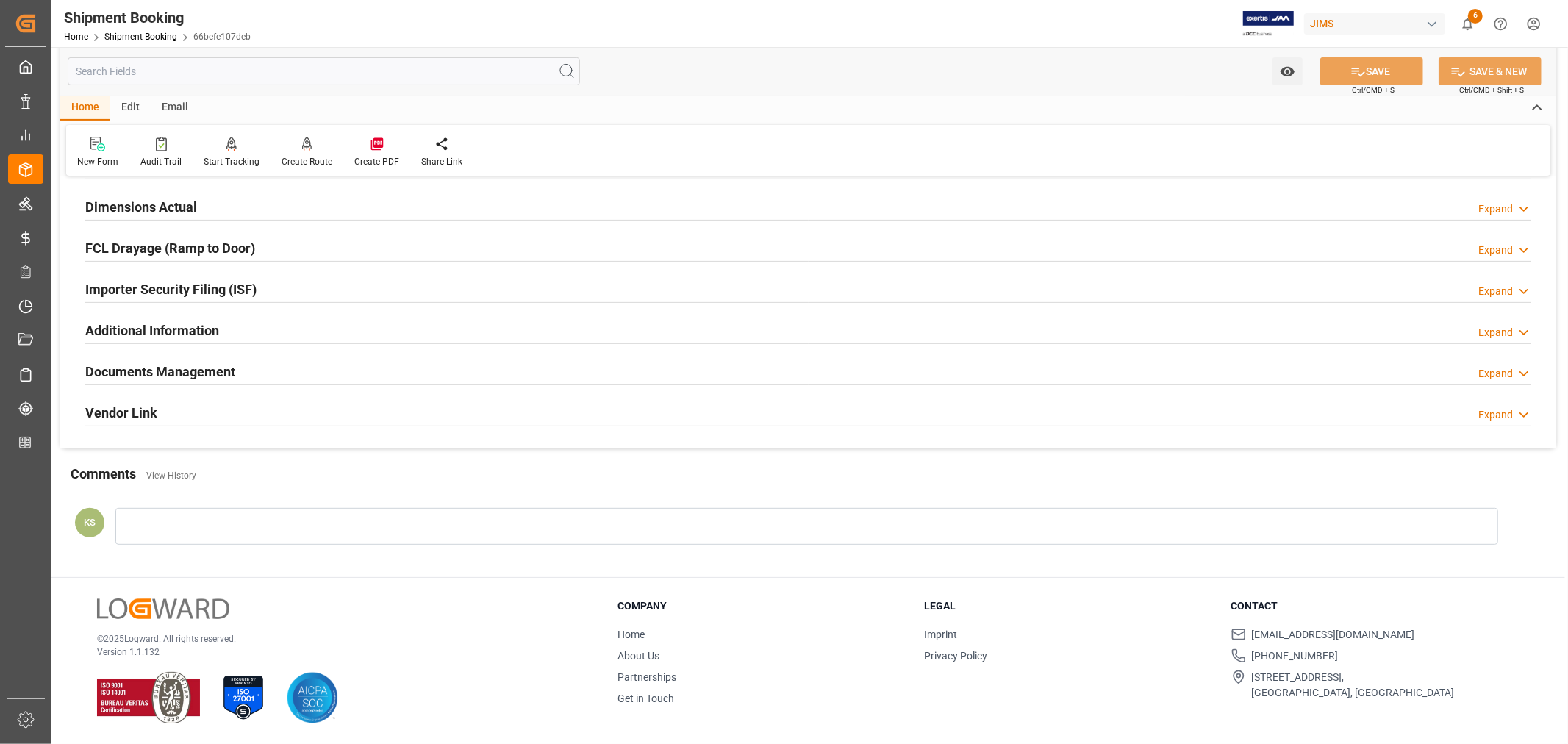
click at [314, 371] on div "Documents Management Expand" at bounding box center [808, 370] width 1446 height 28
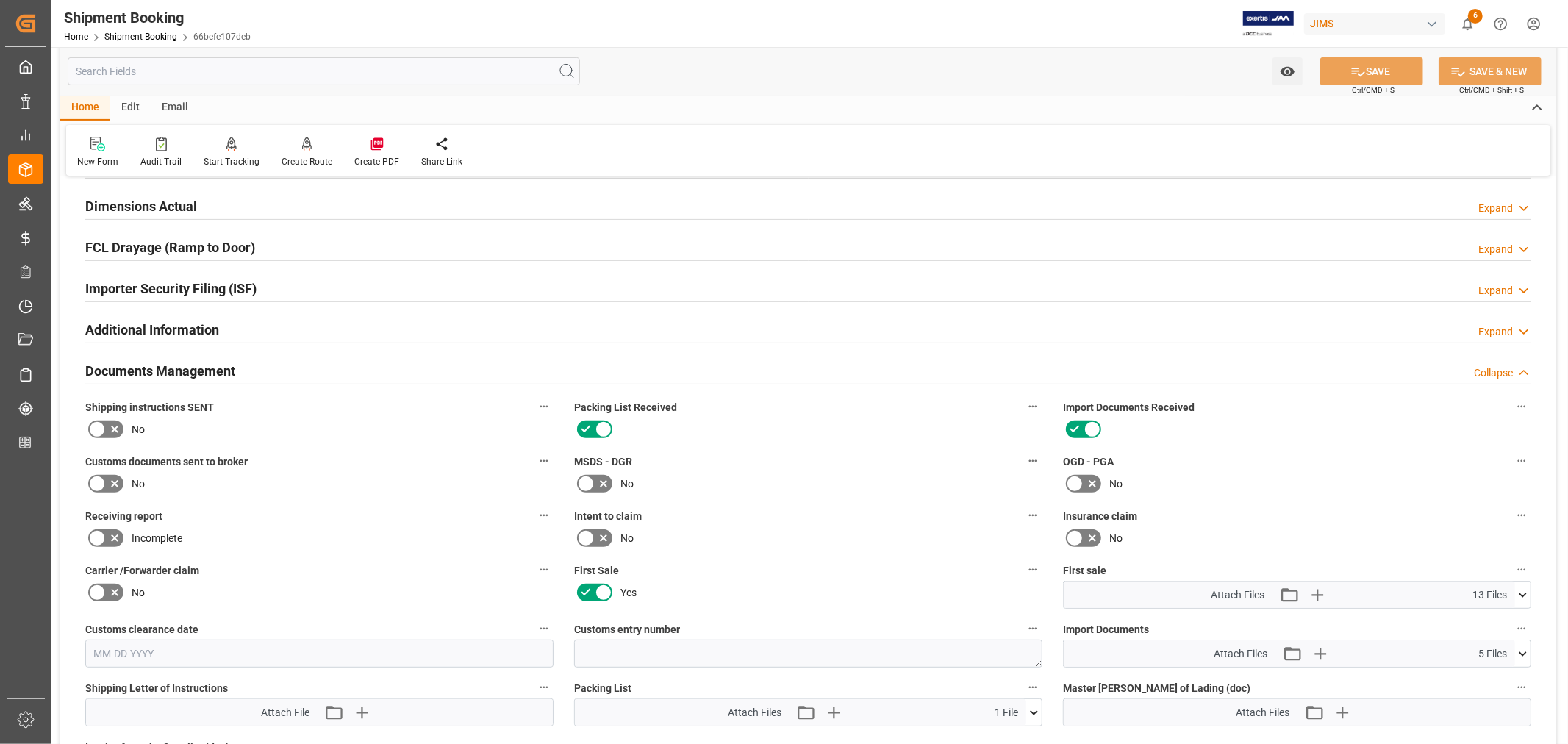
click at [314, 371] on div "Documents Management Collapse" at bounding box center [808, 369] width 1446 height 28
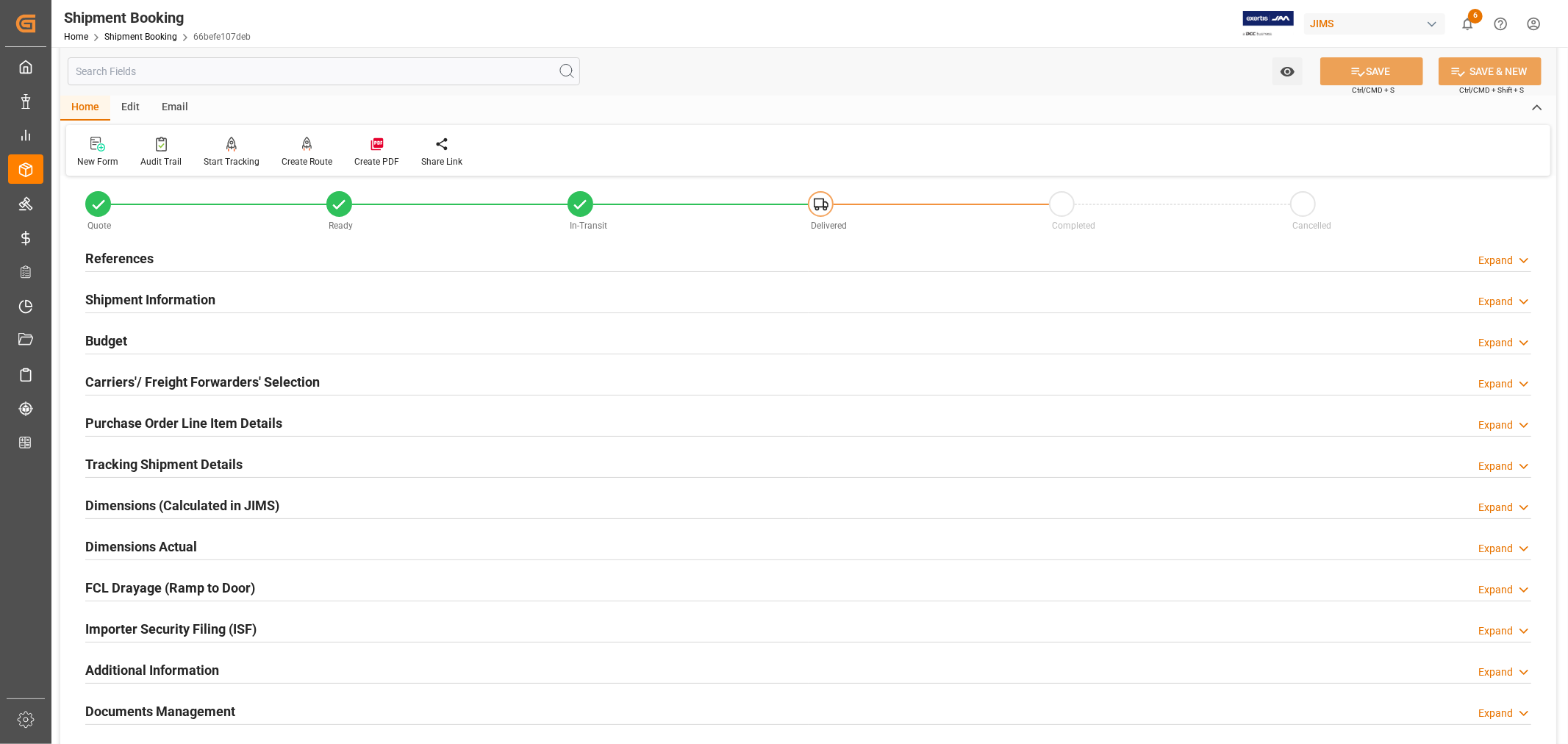
scroll to position [0, 0]
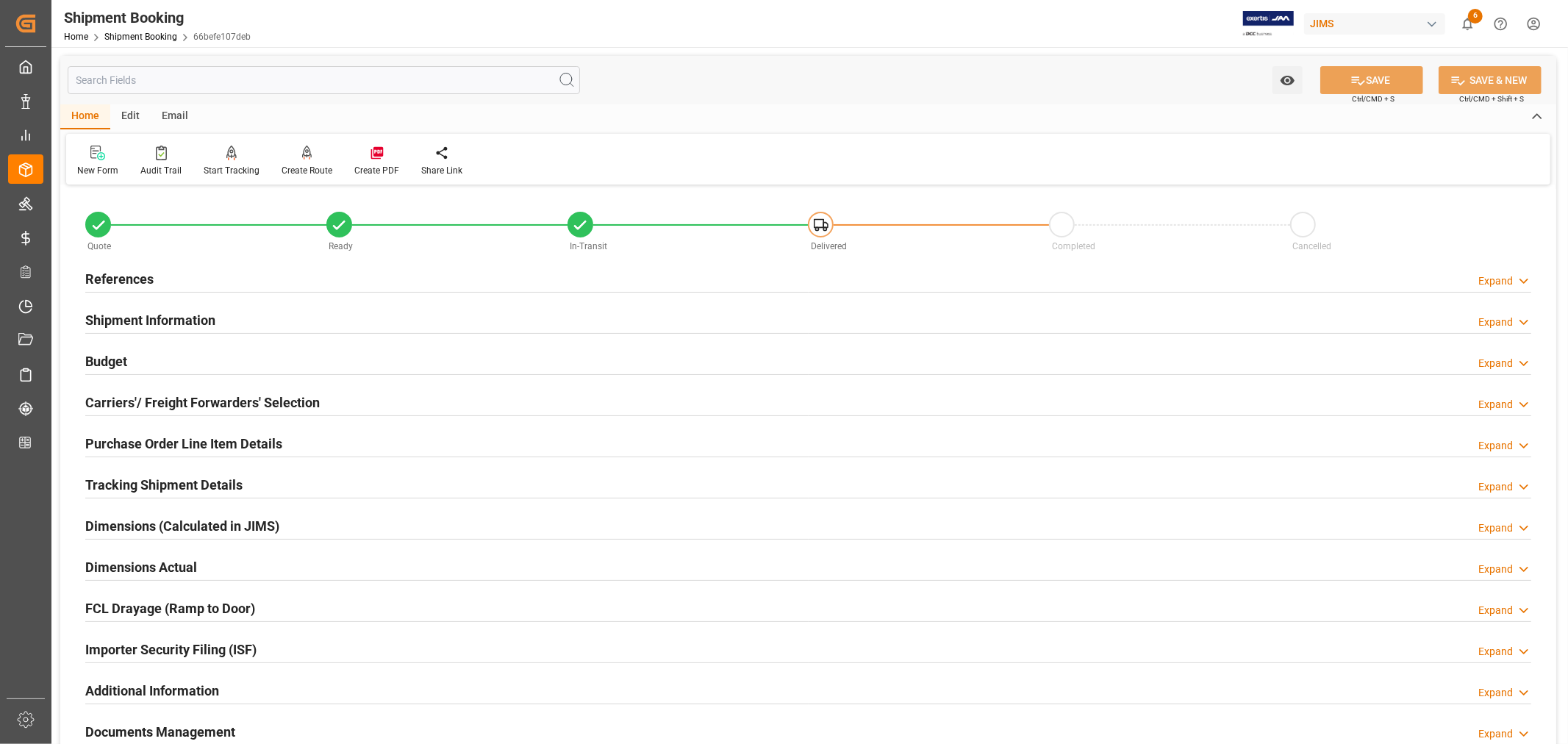
click at [179, 320] on h2 "Shipment Information" at bounding box center [150, 319] width 131 height 19
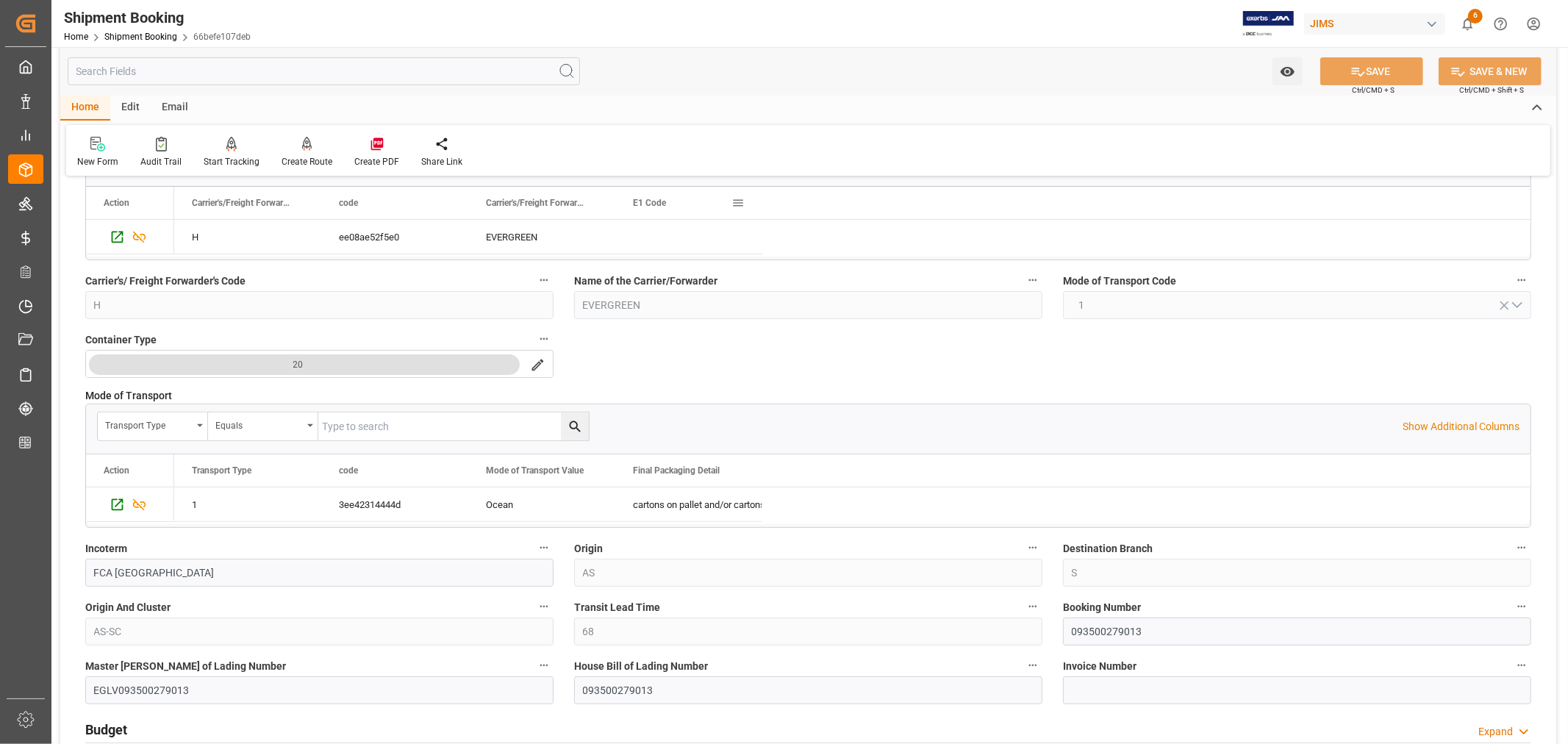
scroll to position [244, 0]
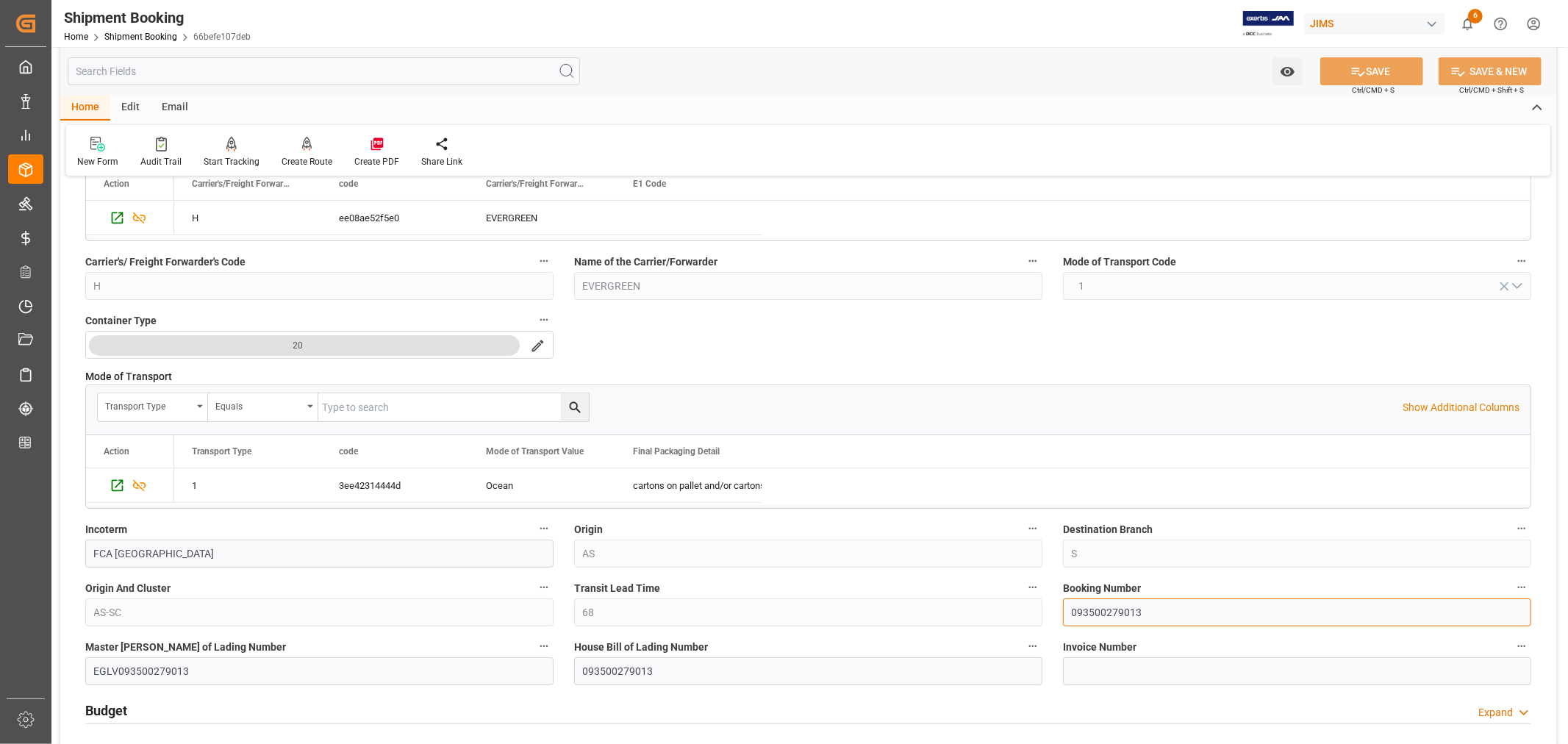
drag, startPoint x: 1141, startPoint y: 612, endPoint x: 1062, endPoint y: 612, distance: 79.0
click at [1063, 612] on input "093500279013" at bounding box center [1297, 612] width 468 height 28
click at [145, 34] on link "Shipment Booking" at bounding box center [141, 36] width 73 height 10
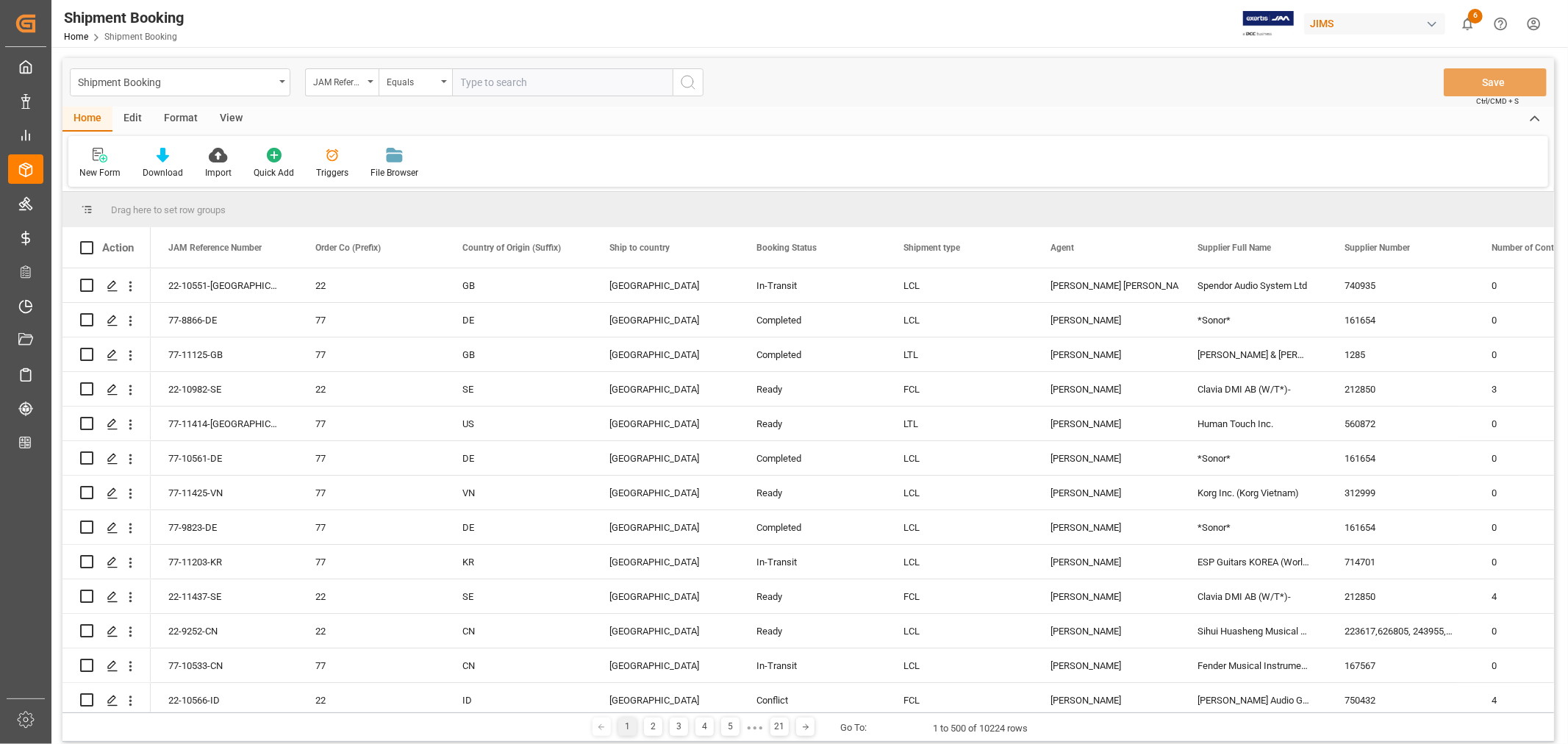
click at [467, 83] on input "text" at bounding box center [562, 82] width 220 height 28
paste input "22-10567-KR"
type input "22-10567-KR"
click at [687, 84] on icon "search button" at bounding box center [688, 81] width 18 height 18
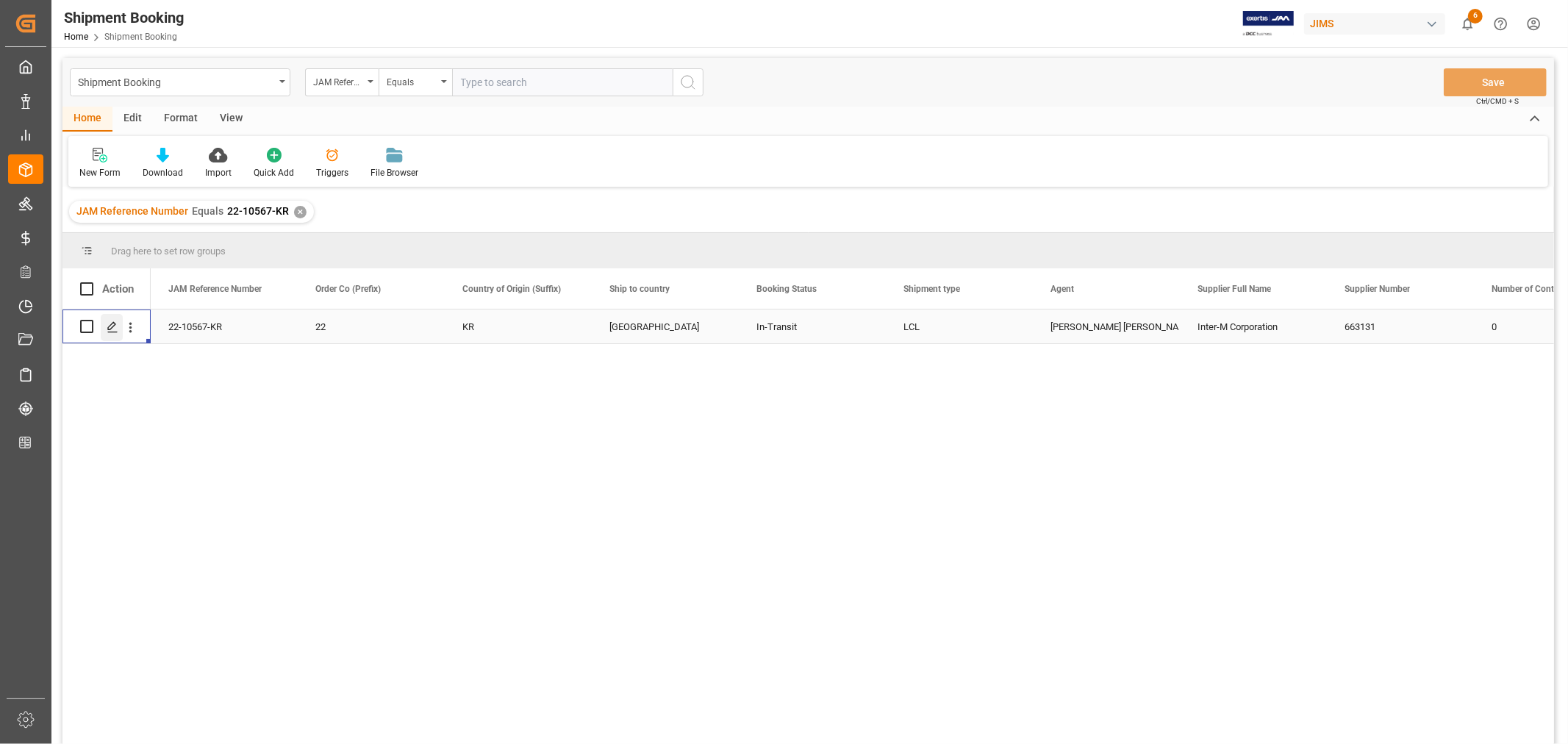
click at [109, 325] on icon "Press SPACE to select this row." at bounding box center [112, 327] width 12 height 12
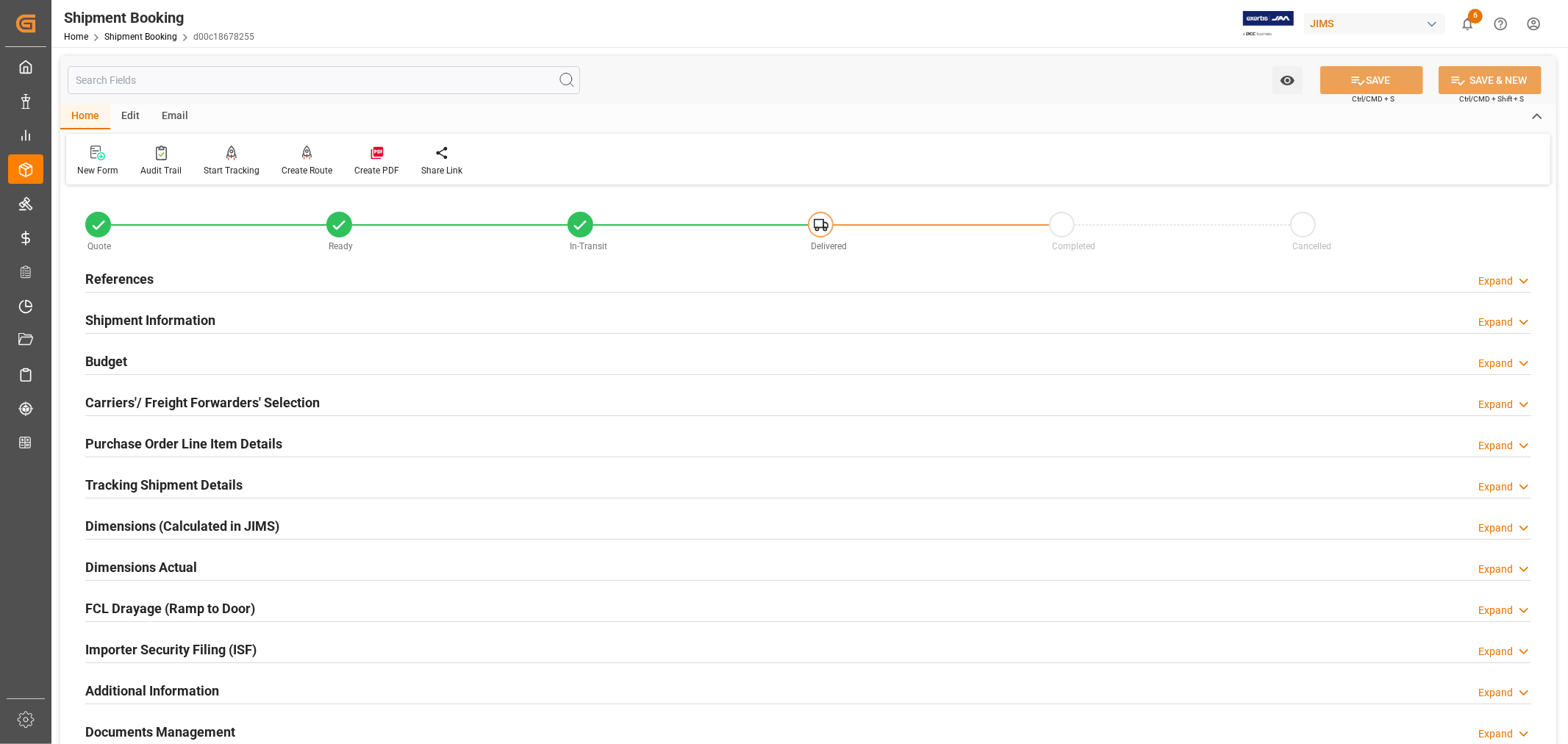
click at [131, 477] on h2 "Tracking Shipment Details" at bounding box center [164, 484] width 157 height 19
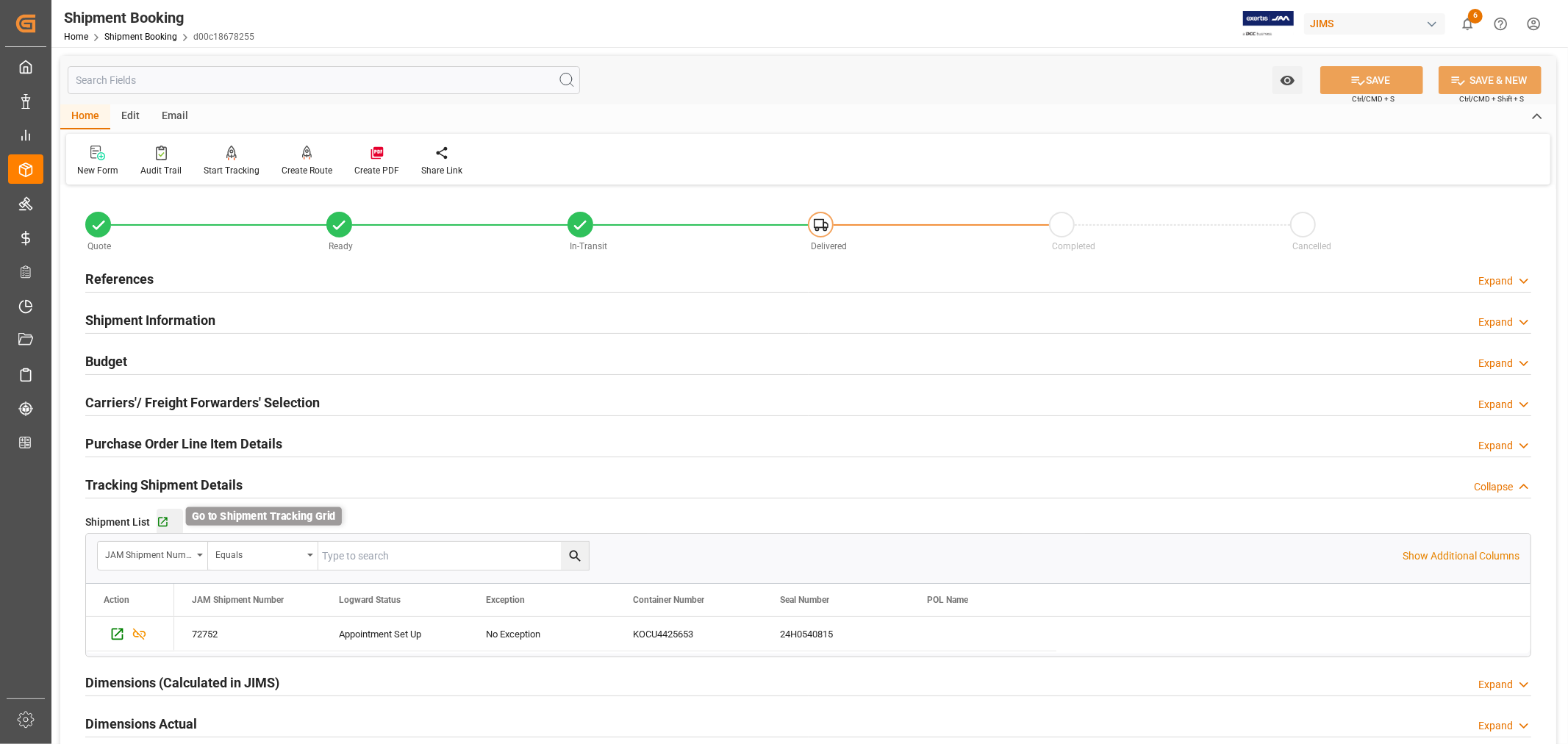
click at [164, 523] on icon "button" at bounding box center [162, 521] width 12 height 12
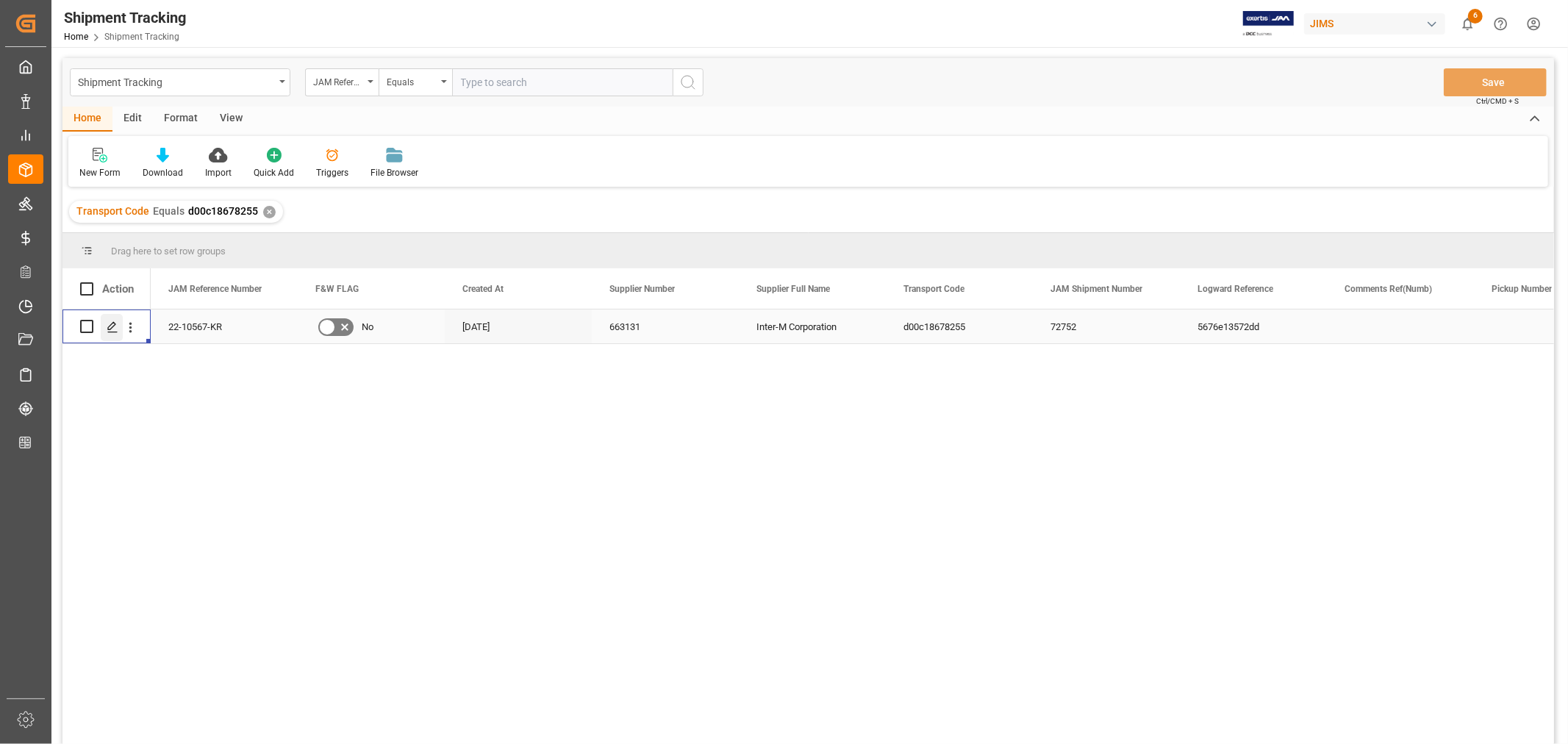
click at [113, 327] on icon "Press SPACE to select this row." at bounding box center [112, 327] width 12 height 12
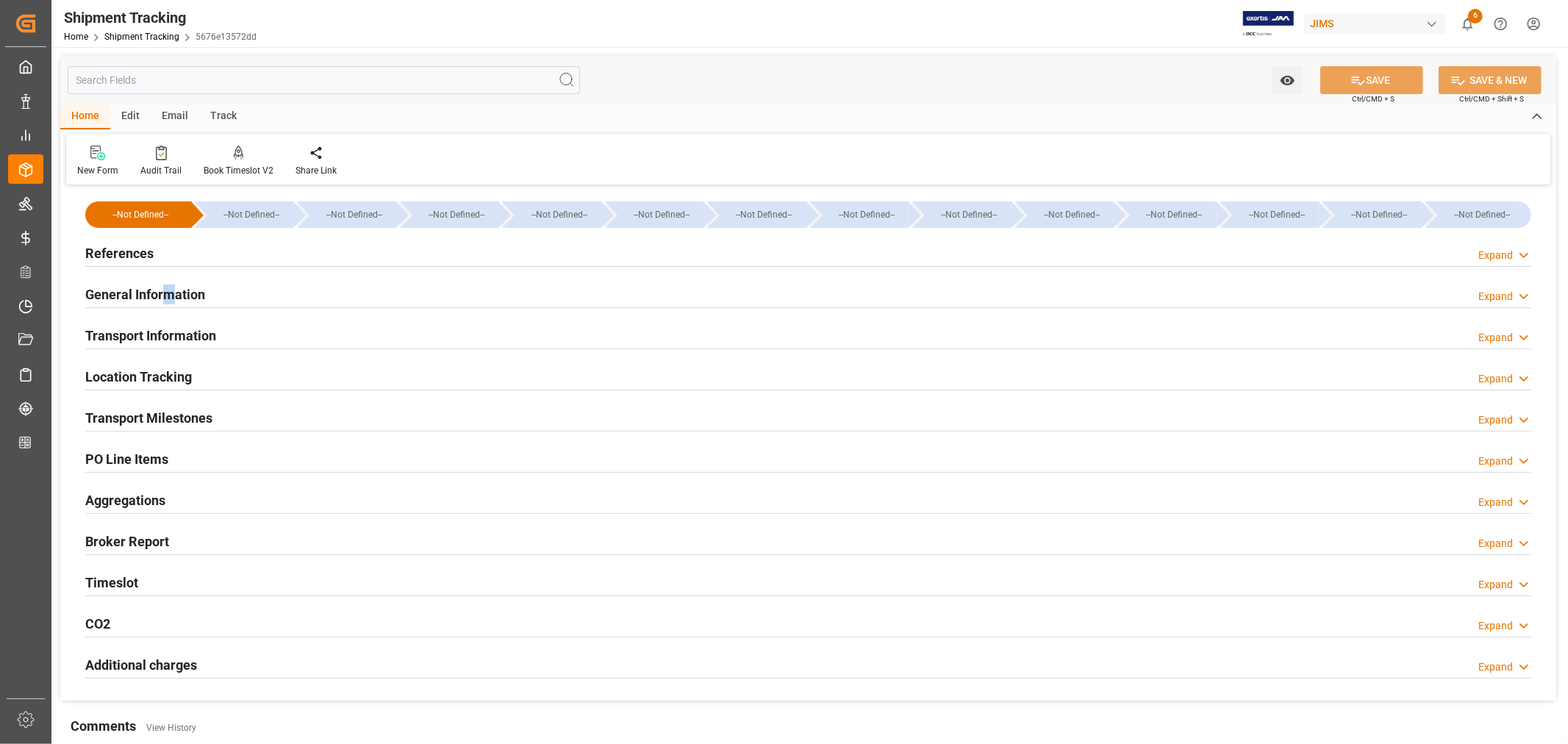
click at [169, 291] on h2 "General Information" at bounding box center [144, 293] width 119 height 19
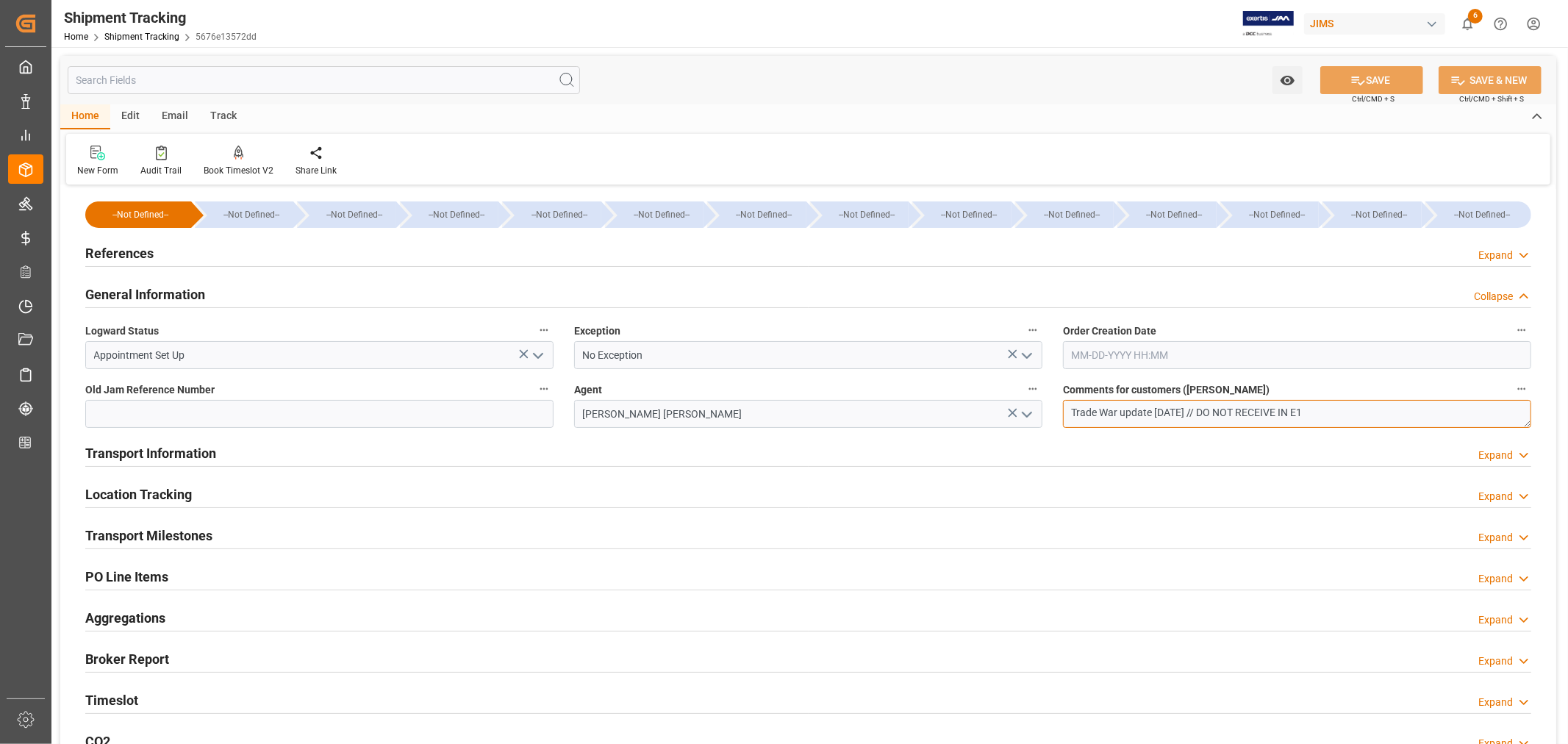
drag, startPoint x: 1255, startPoint y: 408, endPoint x: 1054, endPoint y: 408, distance: 201.0
click at [1054, 408] on div "Comments for customers ([PERSON_NAME]) Trade War update [DATE] // DO NOT RECEIV…" at bounding box center [1297, 403] width 489 height 59
type textarea "OK TO RECEIVE IN E1"
click at [1375, 79] on button "SAVE" at bounding box center [1371, 80] width 103 height 28
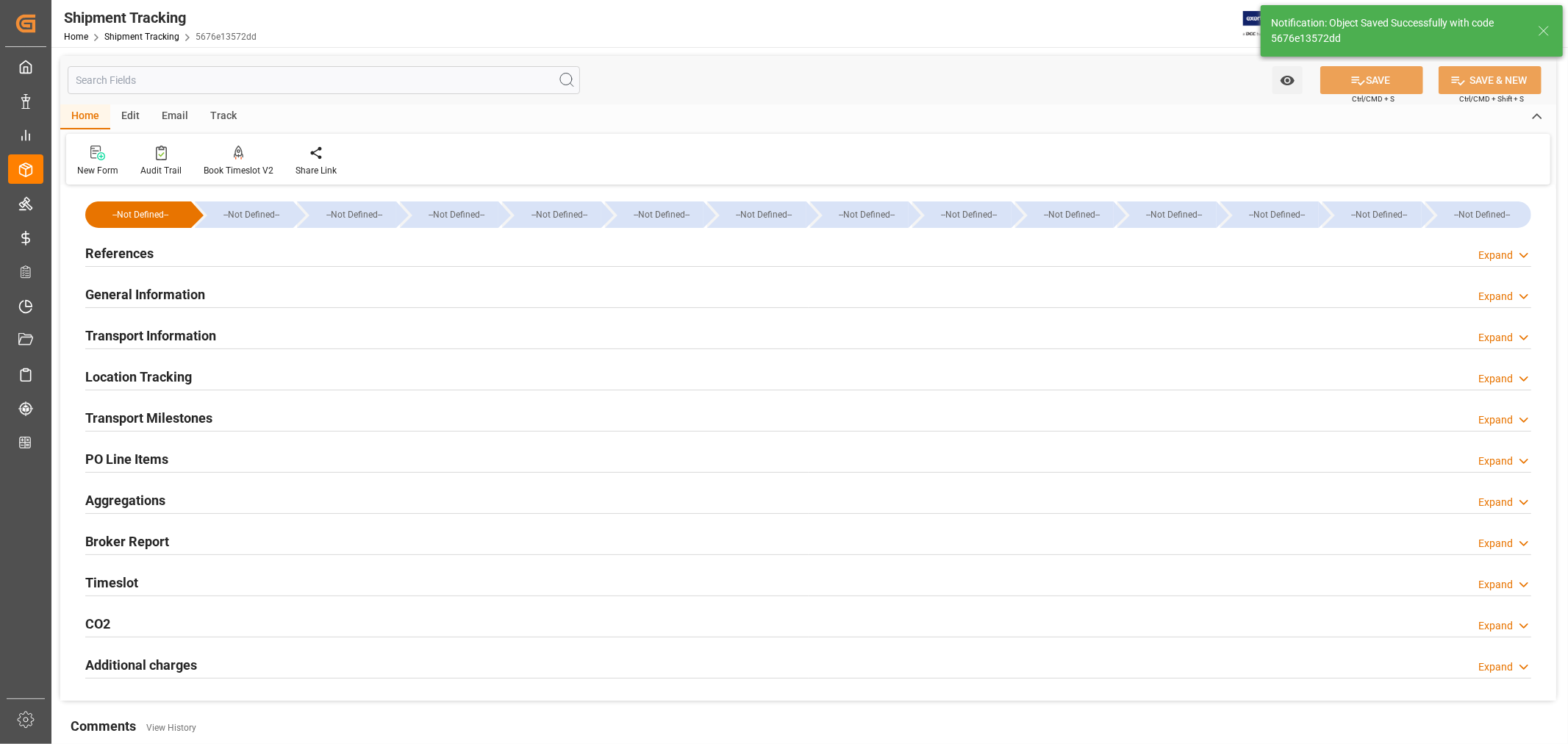
click at [143, 253] on h2 "References" at bounding box center [119, 253] width 68 height 19
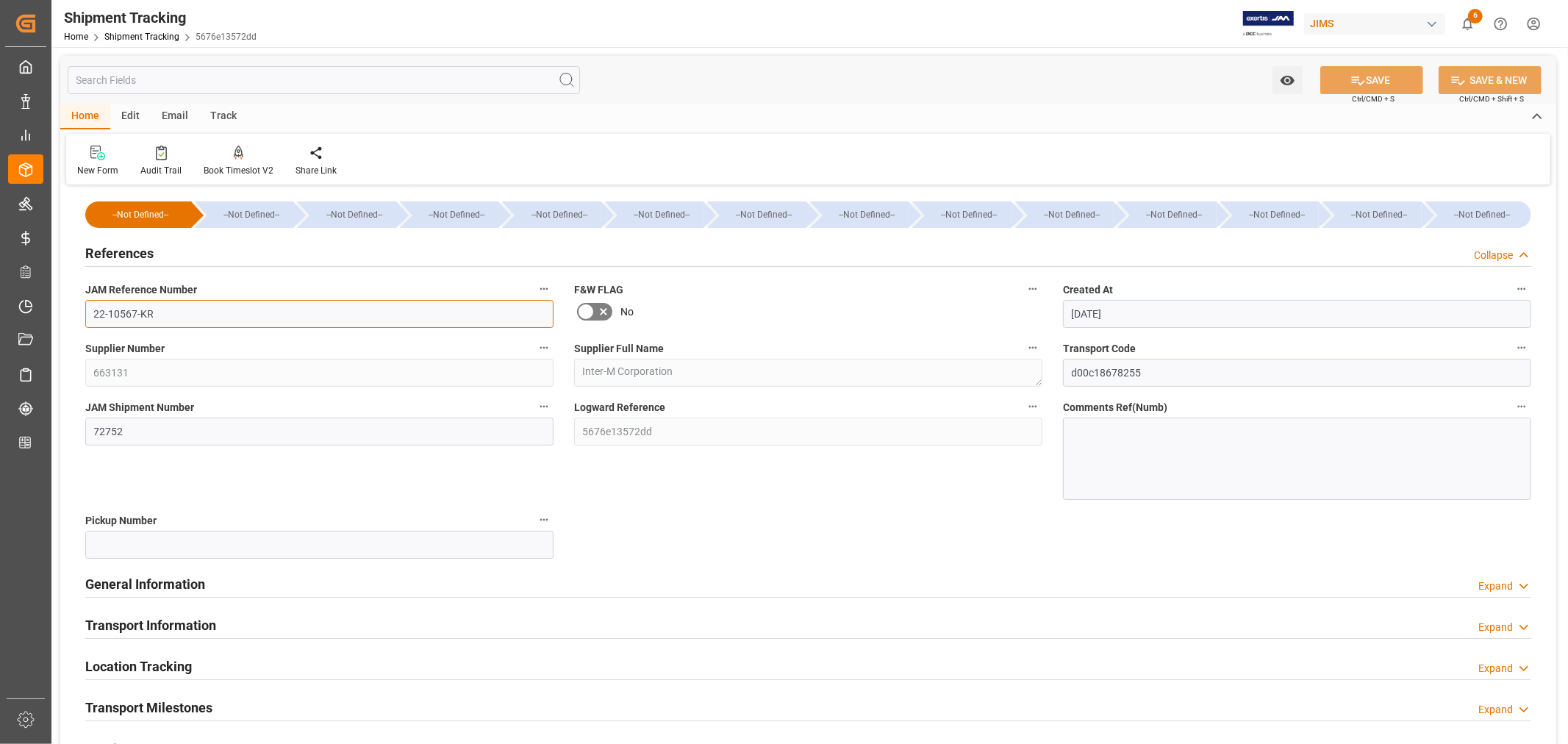
drag, startPoint x: 150, startPoint y: 314, endPoint x: 93, endPoint y: 314, distance: 57.0
click at [93, 314] on input "22-10567-KR" at bounding box center [319, 314] width 468 height 28
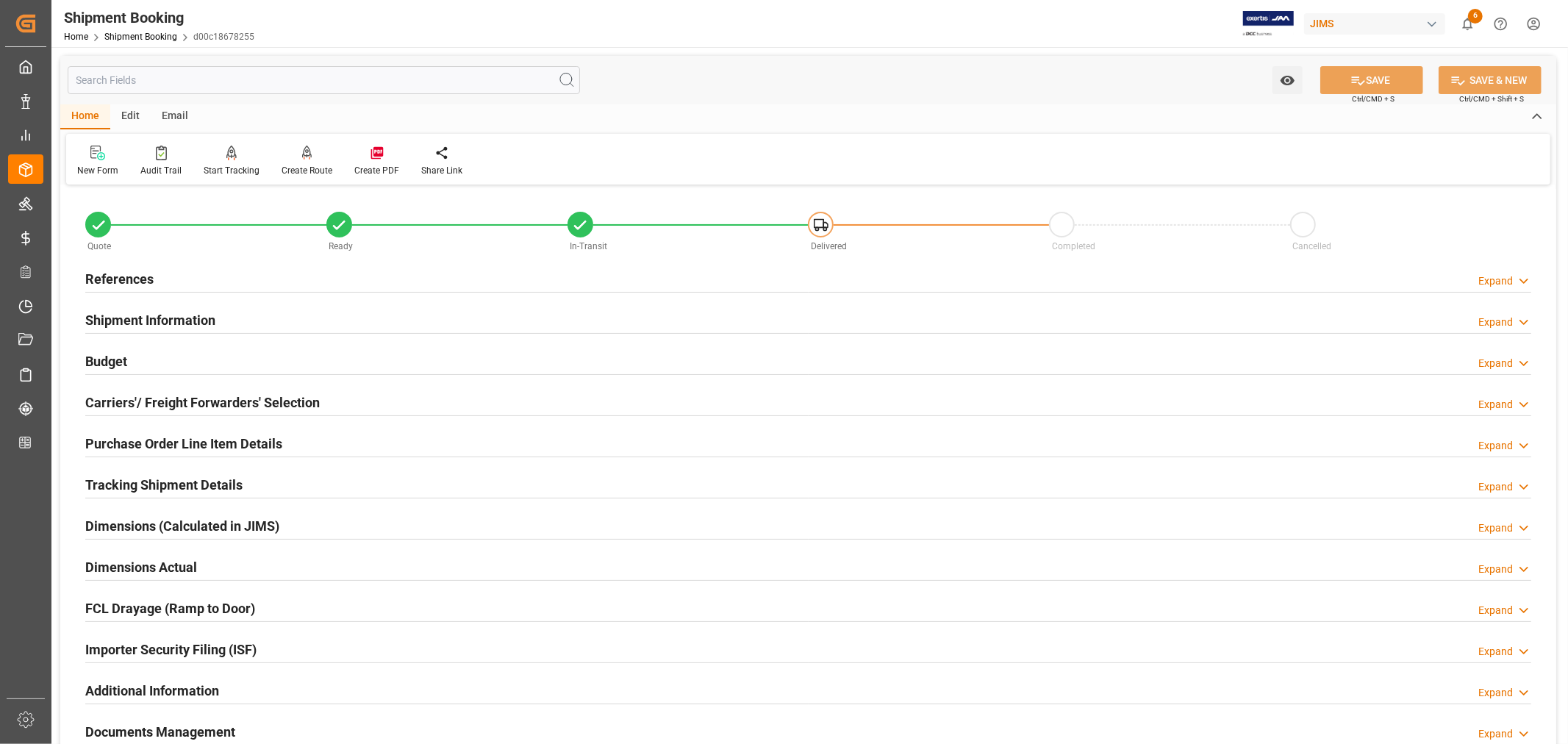
click at [173, 479] on h2 "Tracking Shipment Details" at bounding box center [164, 484] width 157 height 19
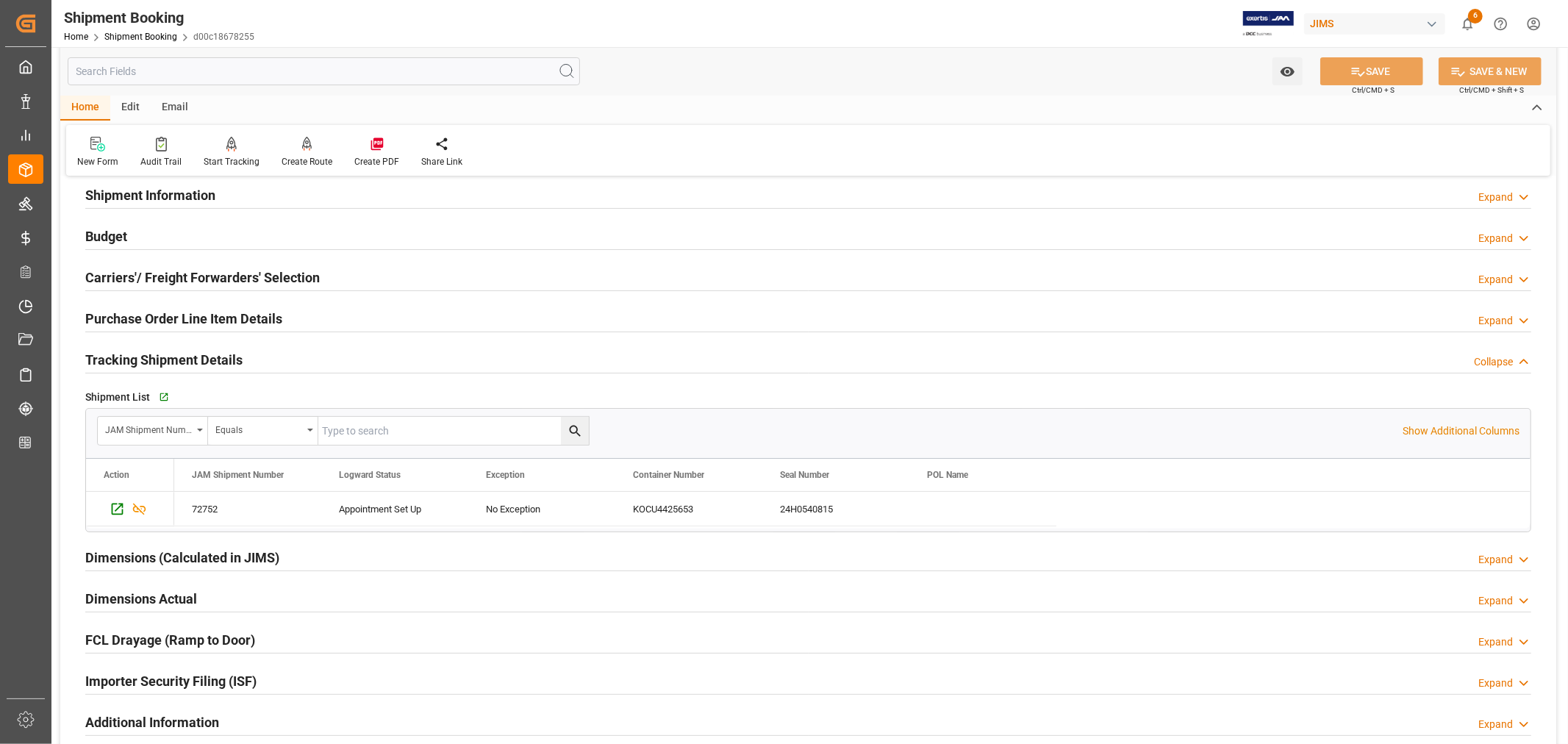
scroll to position [163, 0]
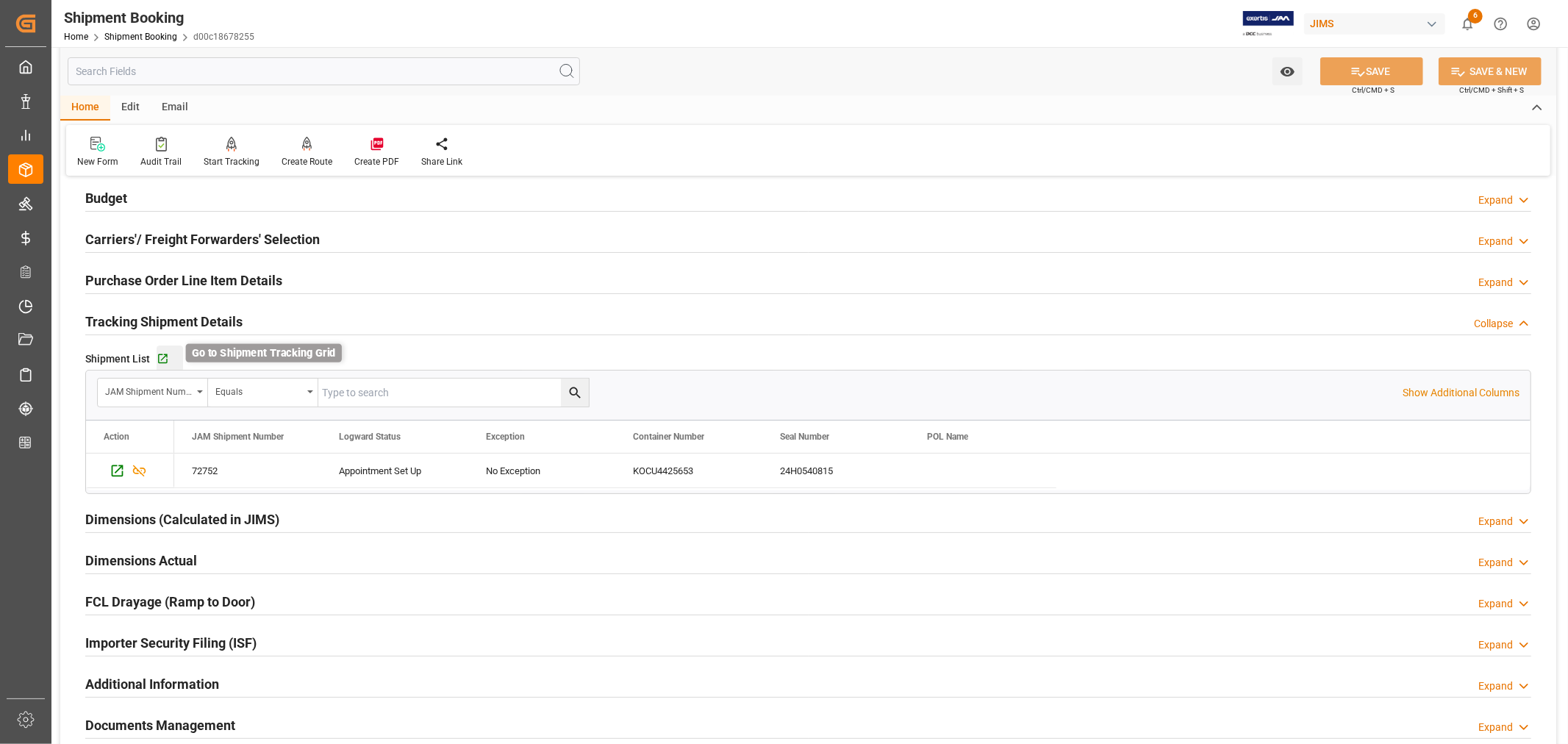
click at [163, 354] on icon "button" at bounding box center [163, 359] width 9 height 9
click at [145, 37] on link "Shipment Booking" at bounding box center [141, 36] width 73 height 10
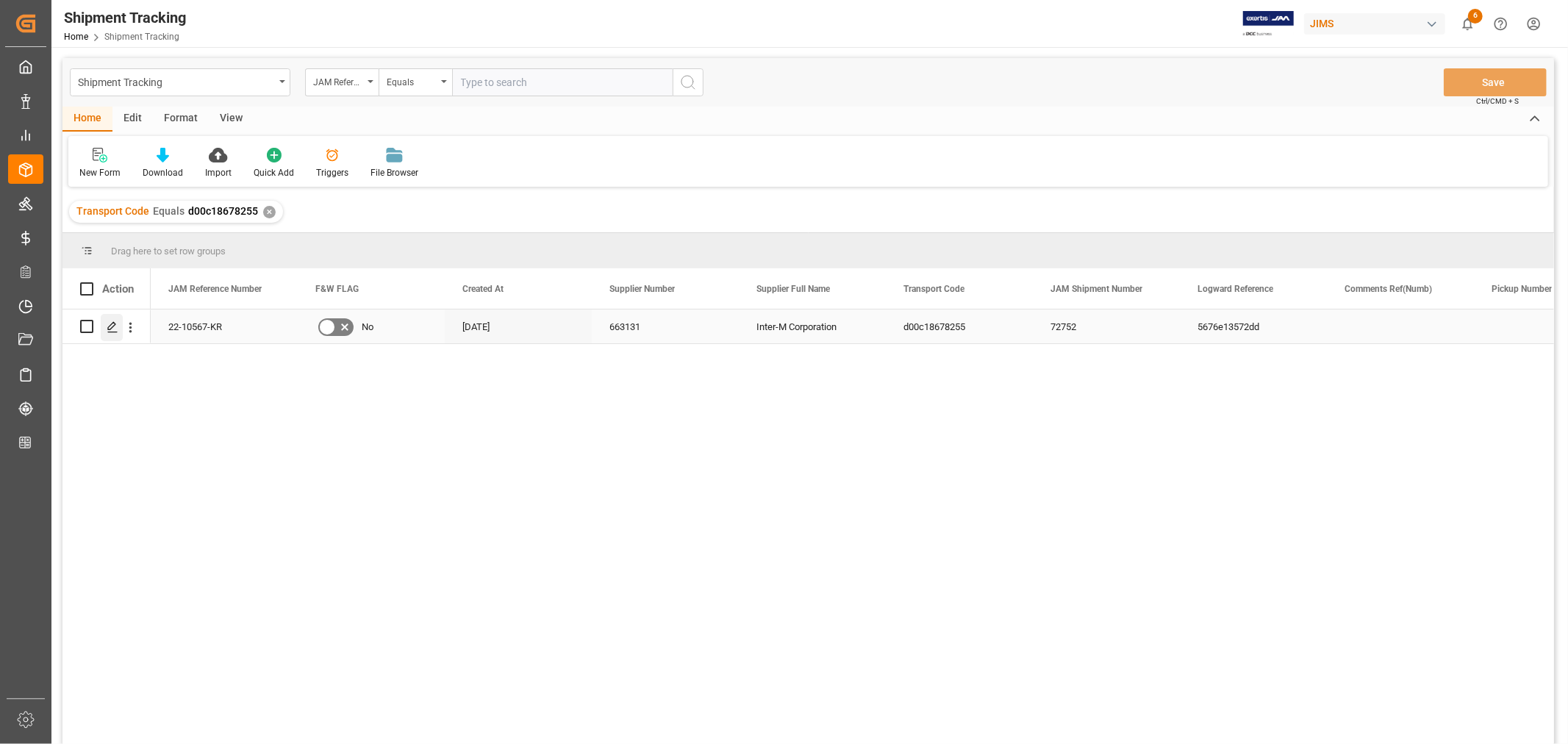
click at [114, 327] on icon "Press SPACE to select this row." at bounding box center [112, 327] width 12 height 12
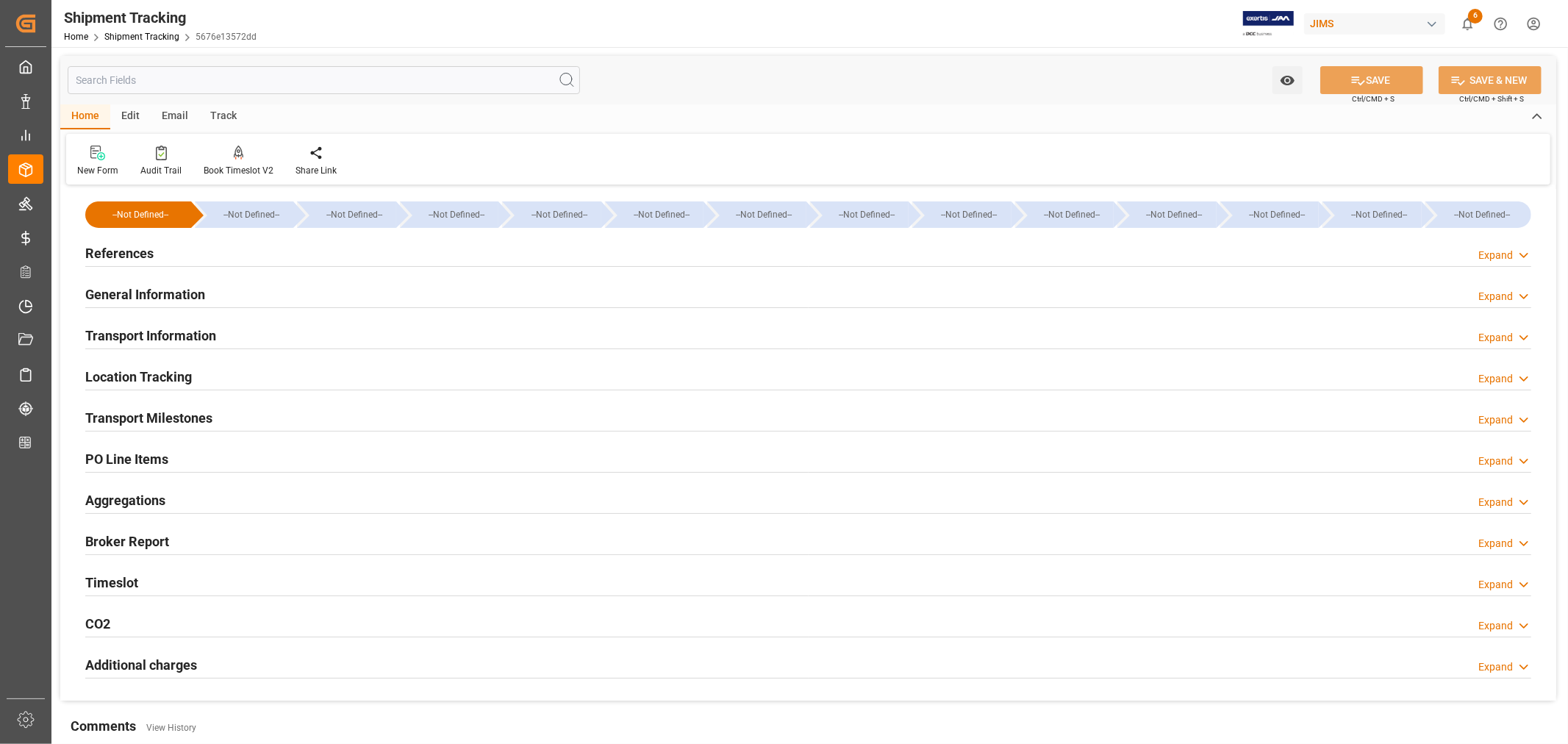
click at [184, 290] on h2 "General Information" at bounding box center [144, 293] width 119 height 19
